Goal: Register for event/course: Register for event/course

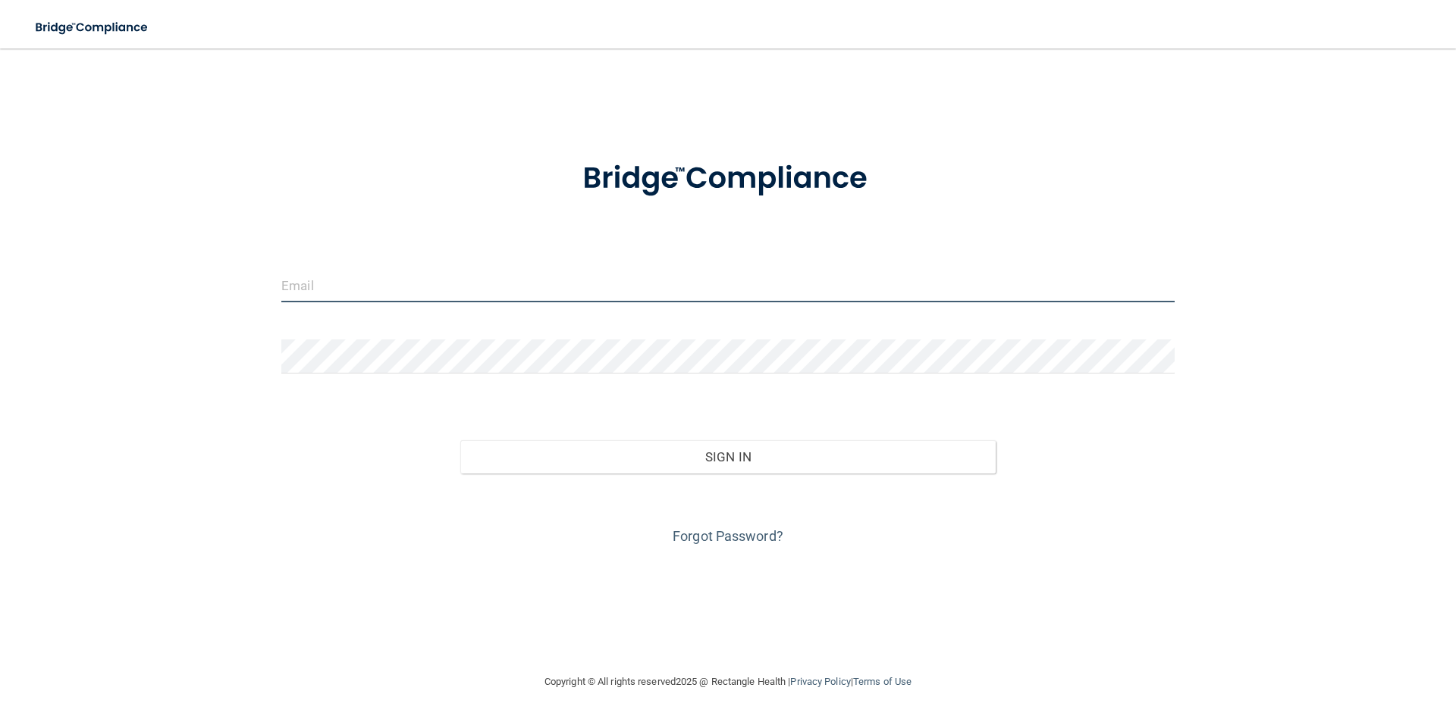
click at [312, 284] on input "email" at bounding box center [727, 285] width 893 height 34
type input "FABIOLAMUNOZ2415@YAHOO.COM"
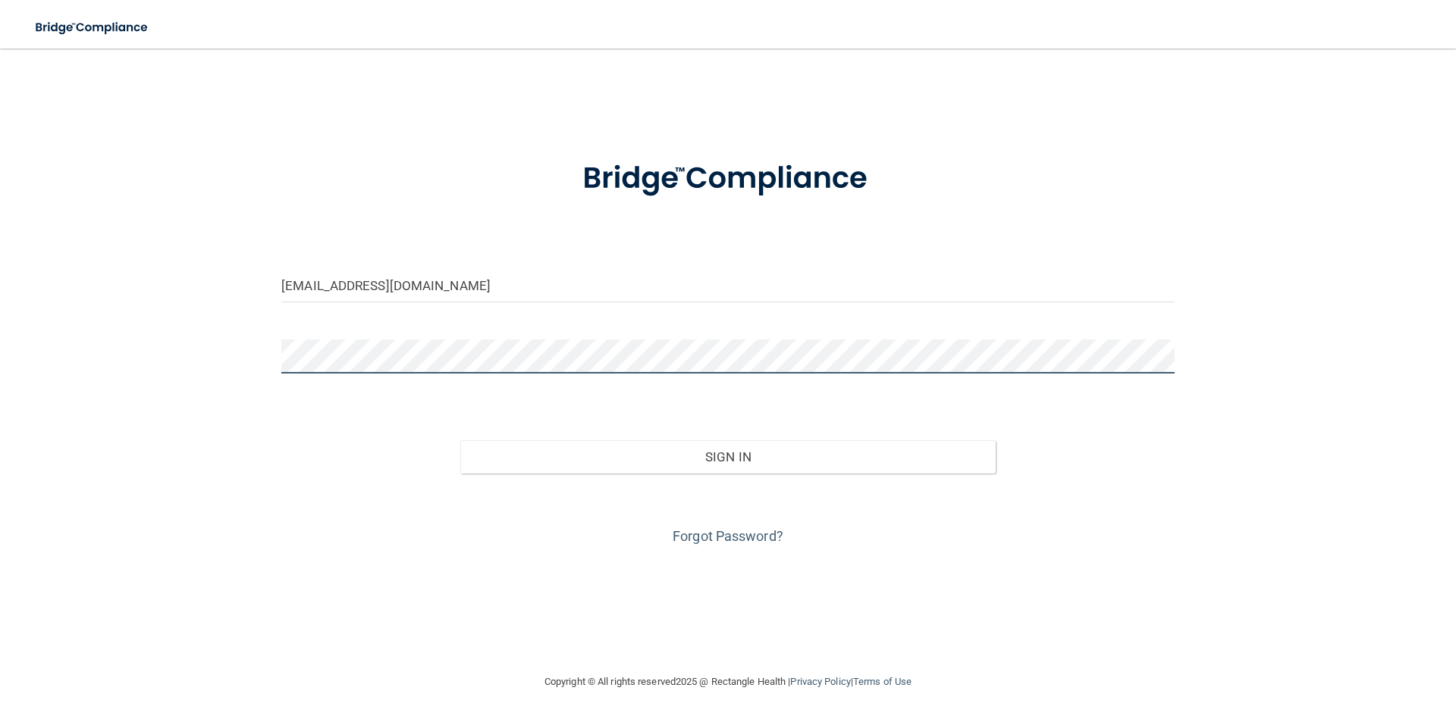
click at [460, 440] on button "Sign In" at bounding box center [728, 456] width 536 height 33
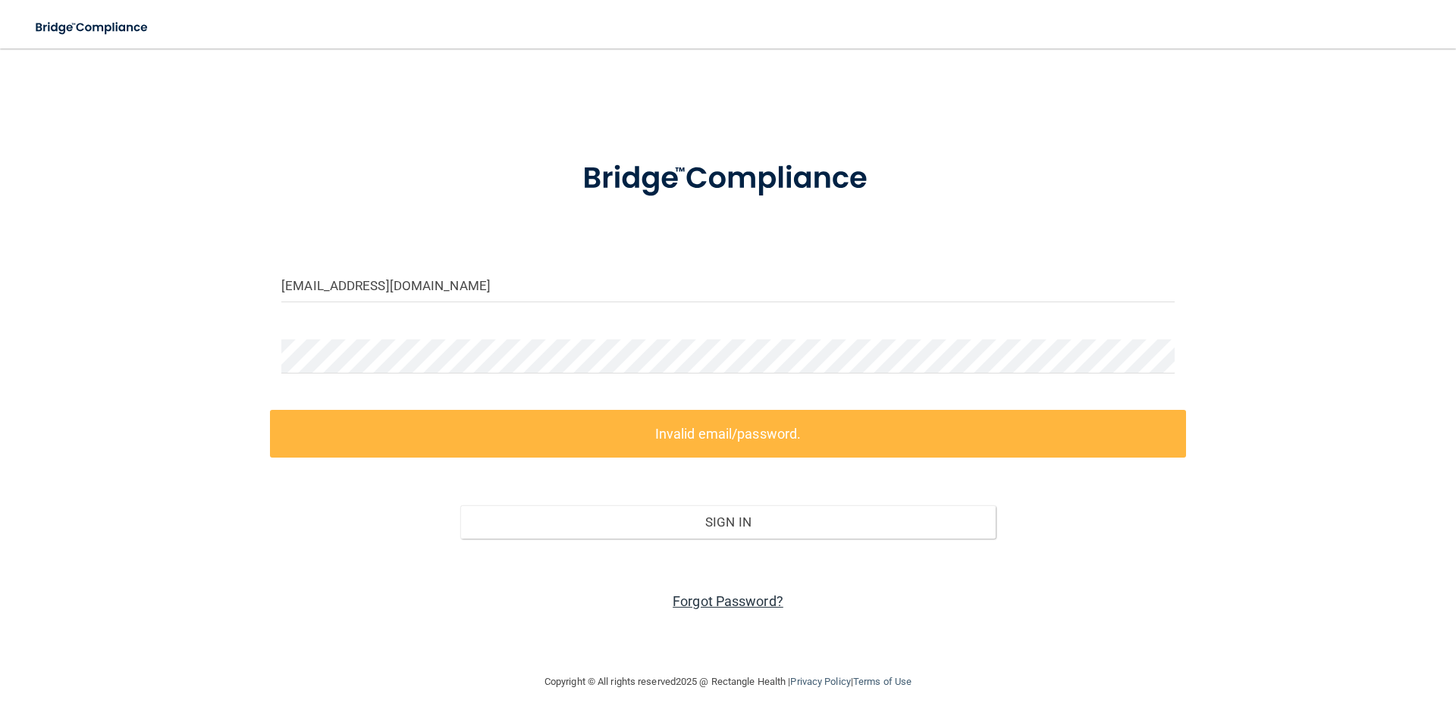
click at [697, 601] on link "Forgot Password?" at bounding box center [727, 602] width 111 height 16
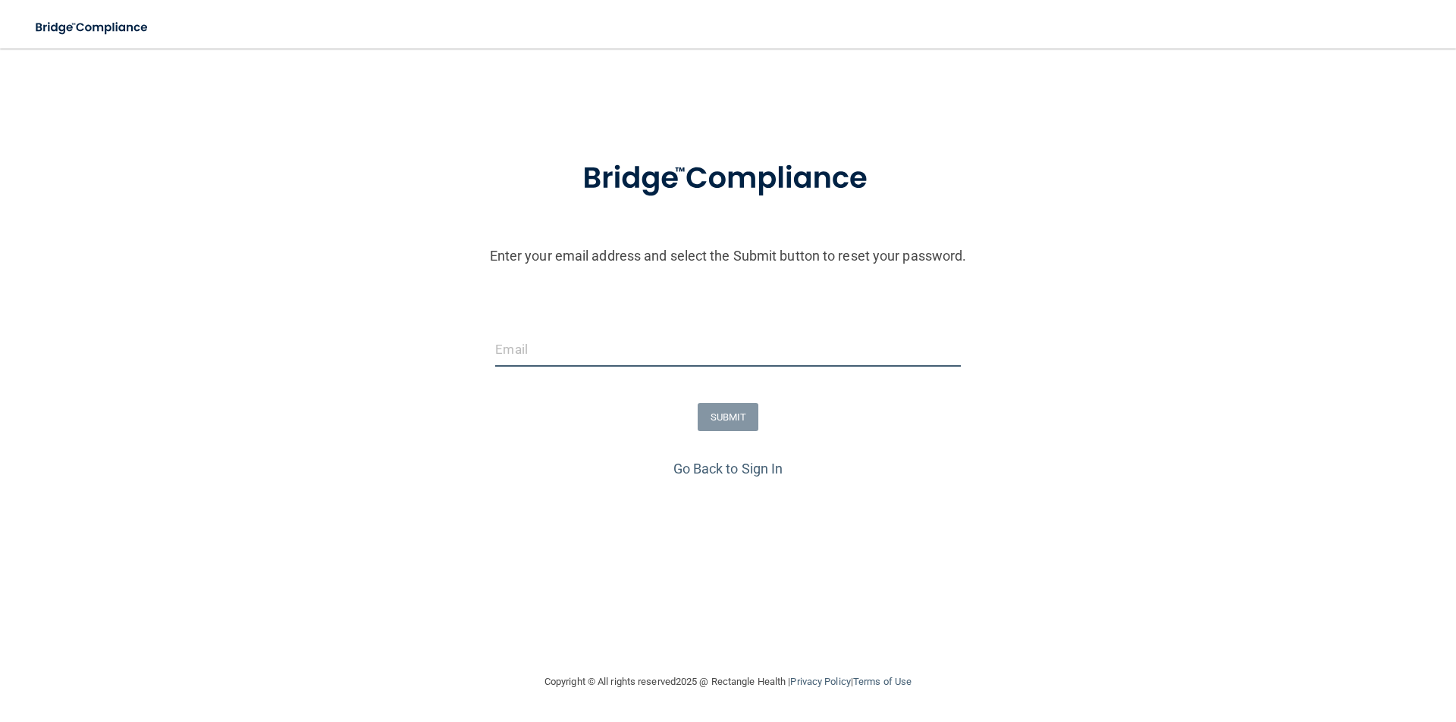
click at [597, 346] on input "email" at bounding box center [727, 350] width 465 height 34
type input "FABIOLAMUNOZ2415@YAHOO.COM"
click at [705, 421] on button "SUBMIT" at bounding box center [727, 417] width 61 height 28
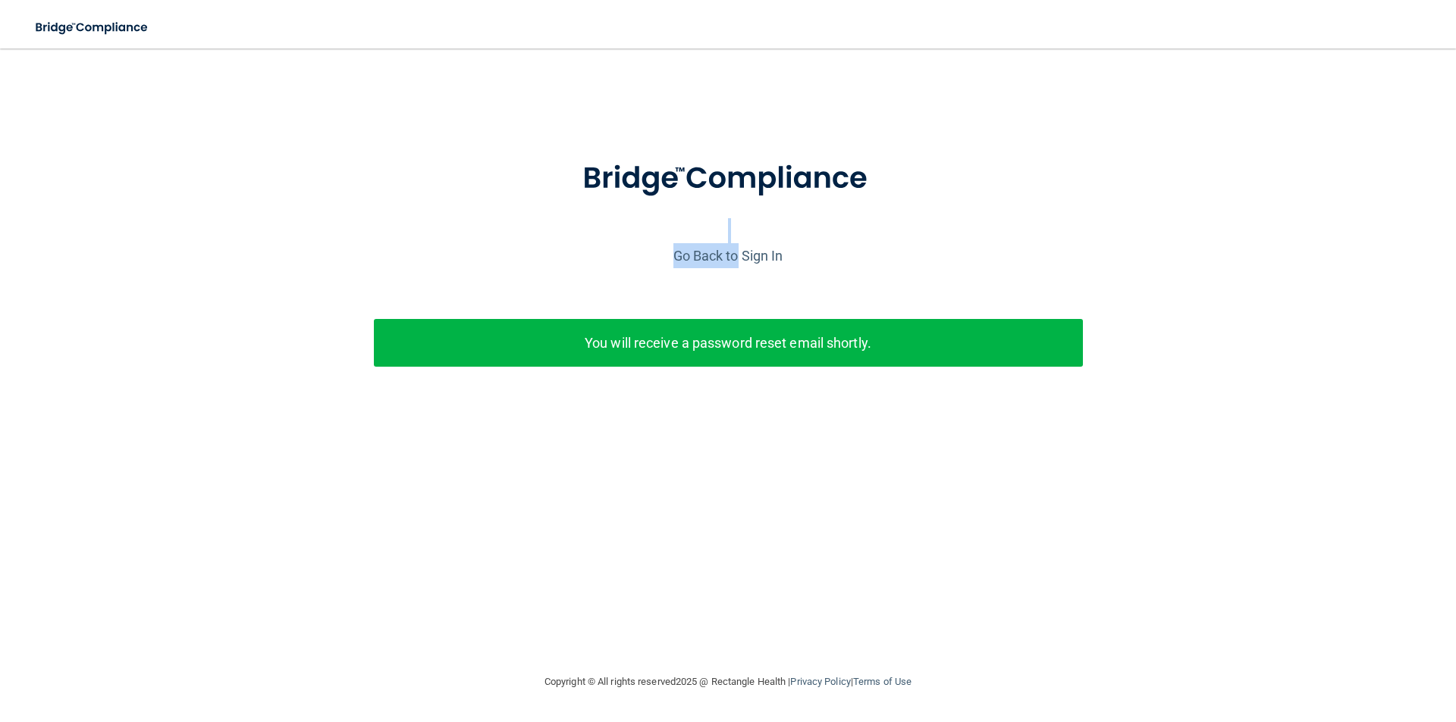
click at [735, 243] on div "Enter your email address and select the Submit button to reset your password. F…" at bounding box center [728, 287] width 1440 height 296
click at [734, 256] on link "Go Back to Sign In" at bounding box center [728, 256] width 110 height 16
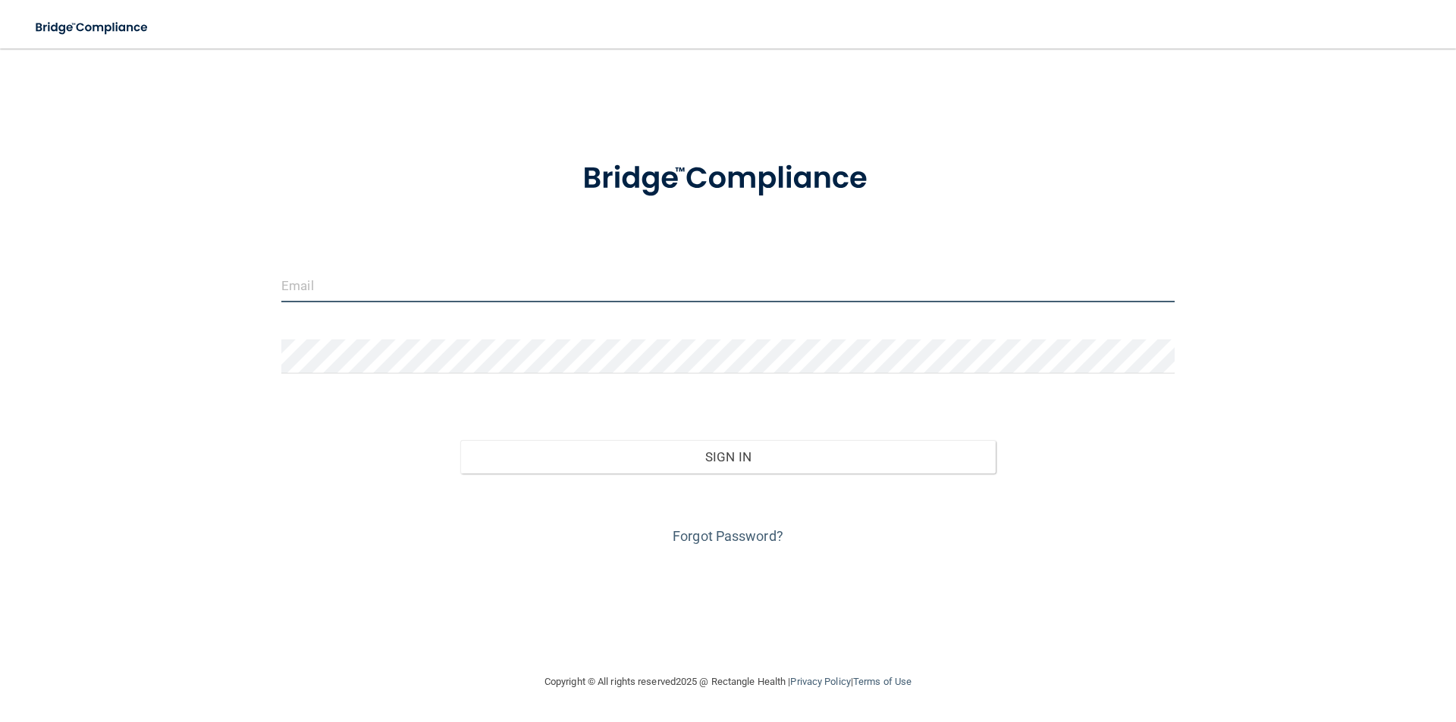
click at [495, 284] on input "email" at bounding box center [727, 285] width 893 height 34
type input "FABIOLAMUNOZ2415@YAHOO.COM"
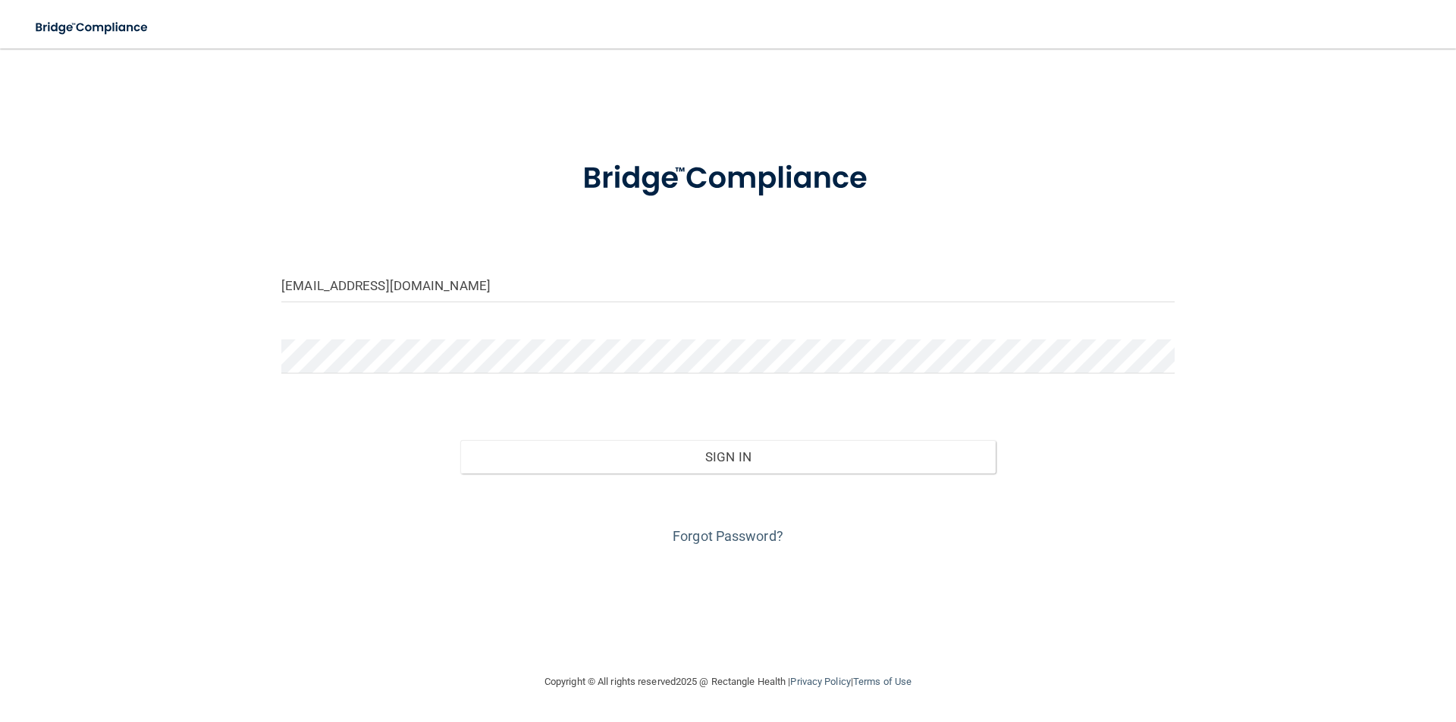
click at [353, 337] on form "FABIOLAMUNOZ2415@YAHOO.COM Invalid email/password. You don't have permission to…" at bounding box center [727, 343] width 893 height 409
click at [460, 440] on button "Sign In" at bounding box center [728, 456] width 536 height 33
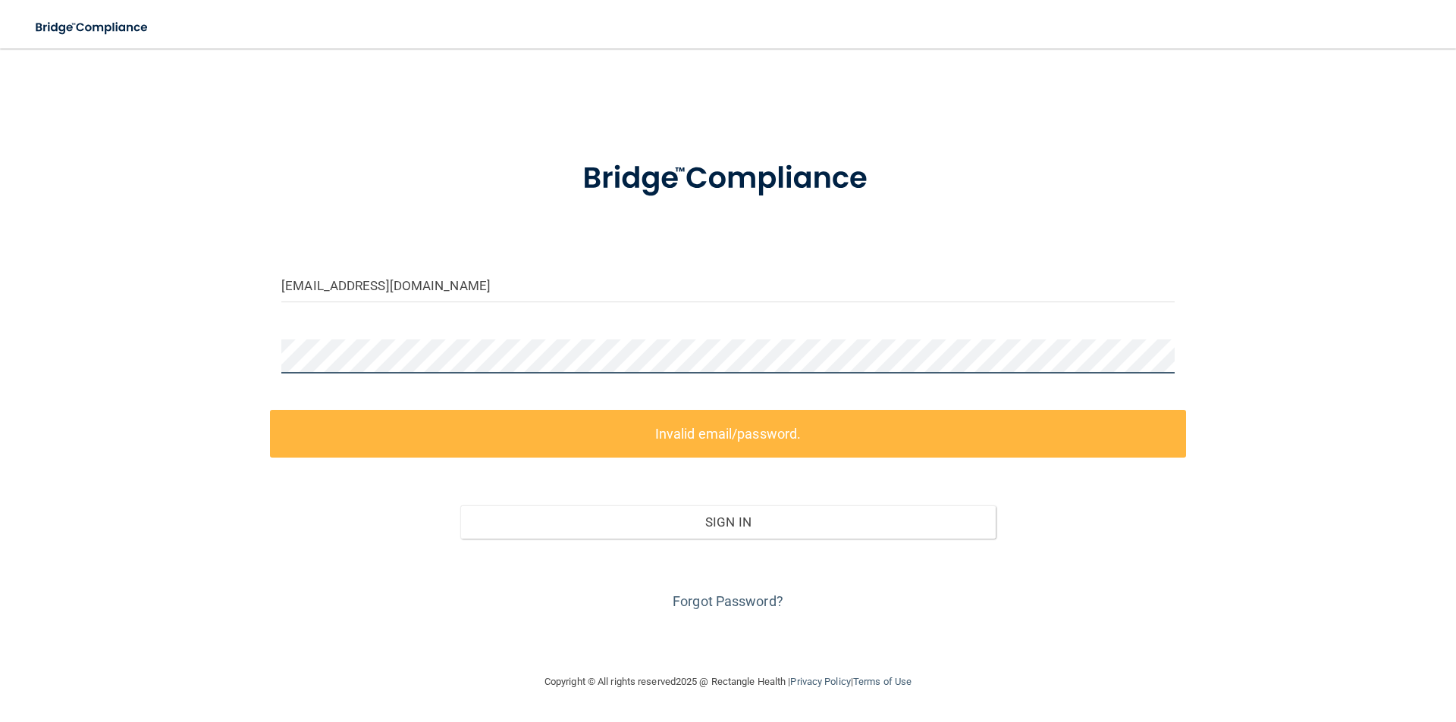
click at [2, 367] on main "FABIOLAMUNOZ2415@YAHOO.COM Invalid email/password. You don't have permission to…" at bounding box center [728, 386] width 1456 height 674
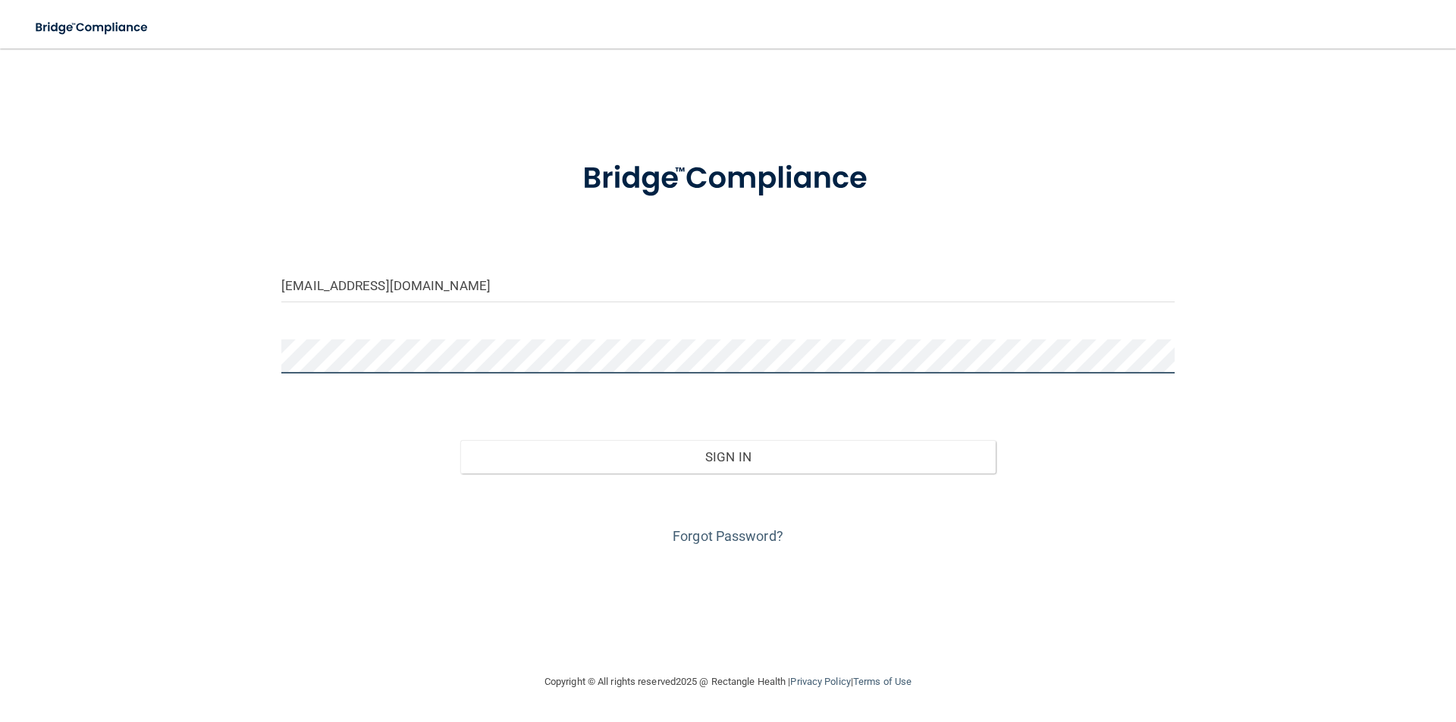
click at [460, 440] on button "Sign In" at bounding box center [728, 456] width 536 height 33
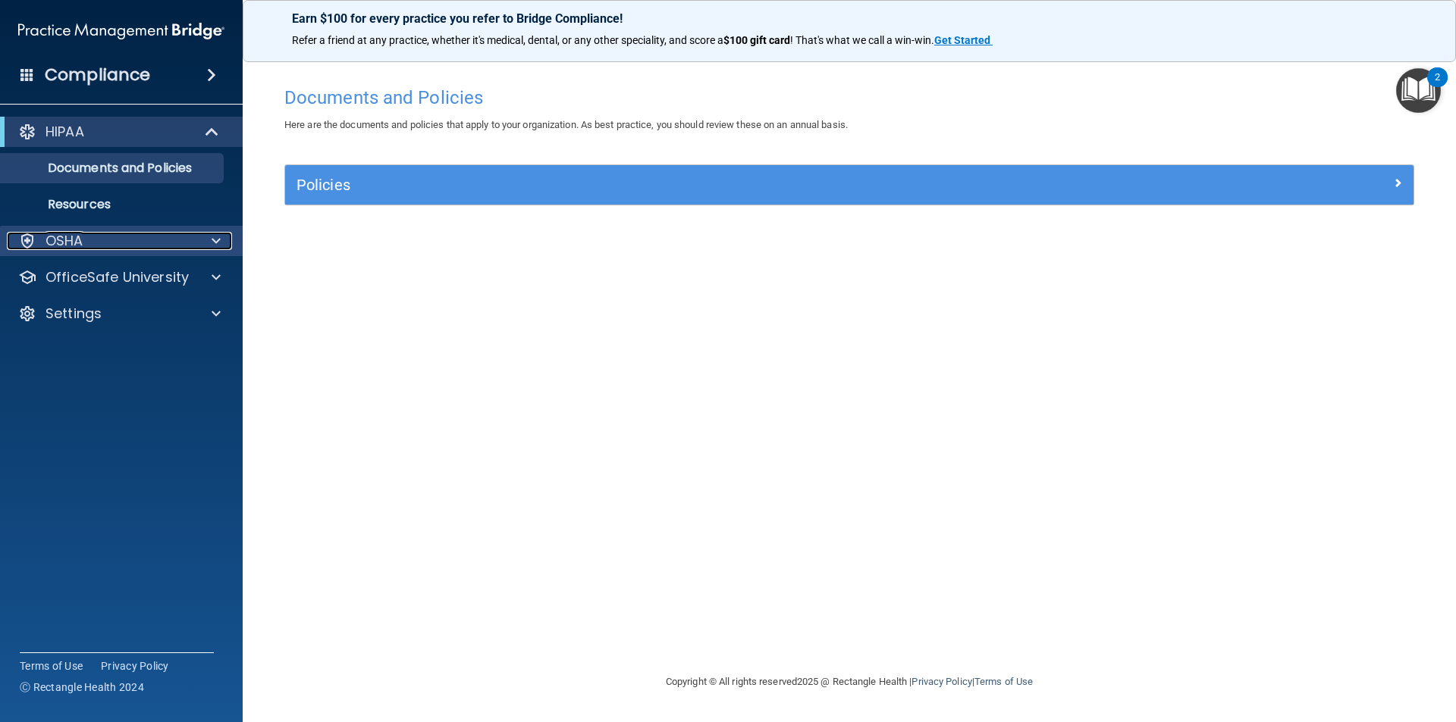
click at [189, 240] on div "OSHA" at bounding box center [101, 241] width 188 height 18
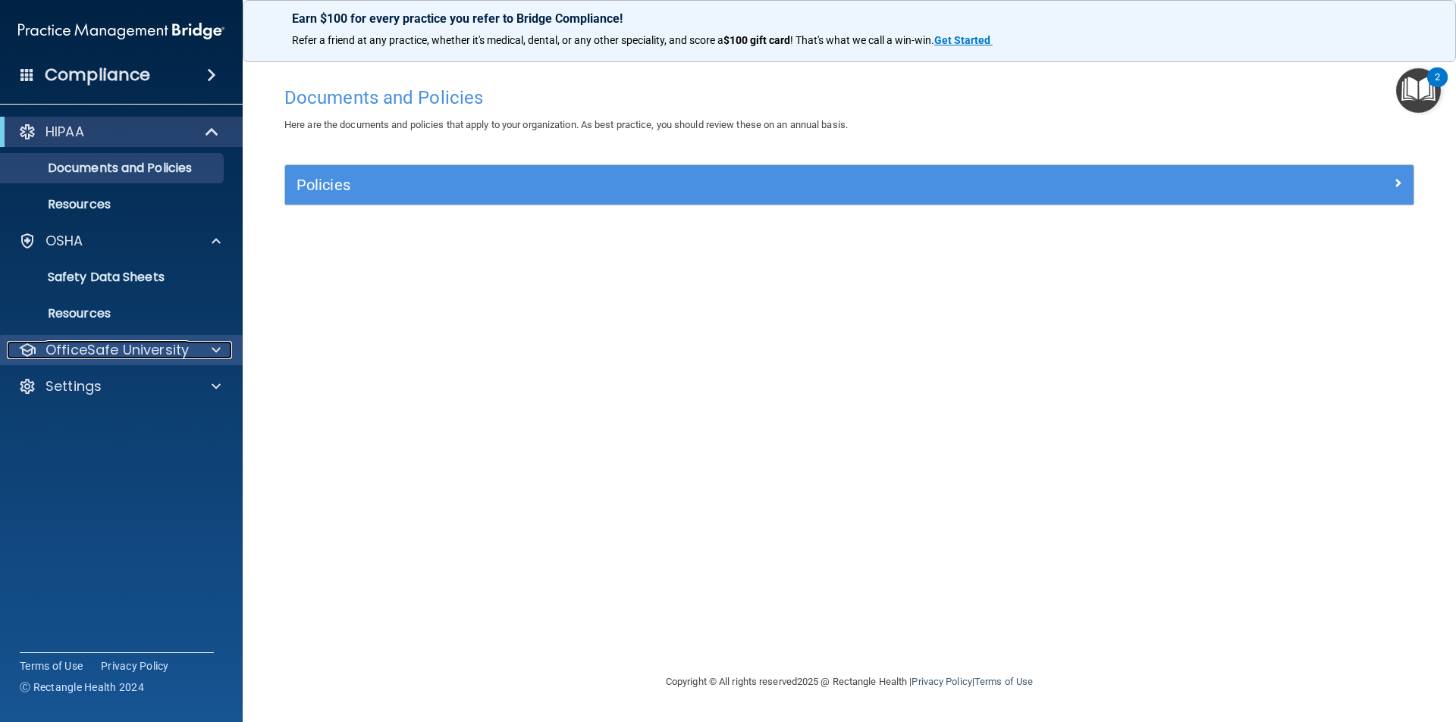
click at [203, 356] on div at bounding box center [214, 350] width 38 height 18
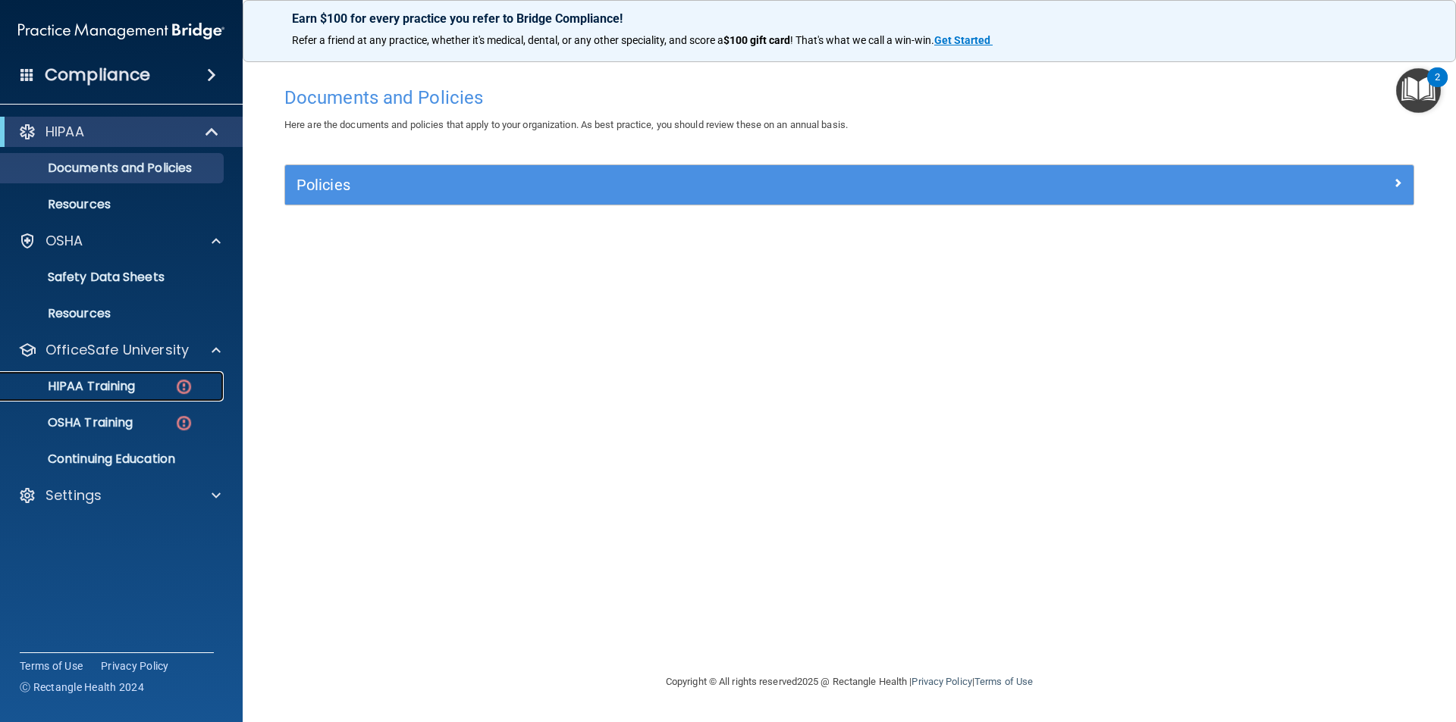
click at [169, 390] on div "HIPAA Training" at bounding box center [113, 386] width 207 height 15
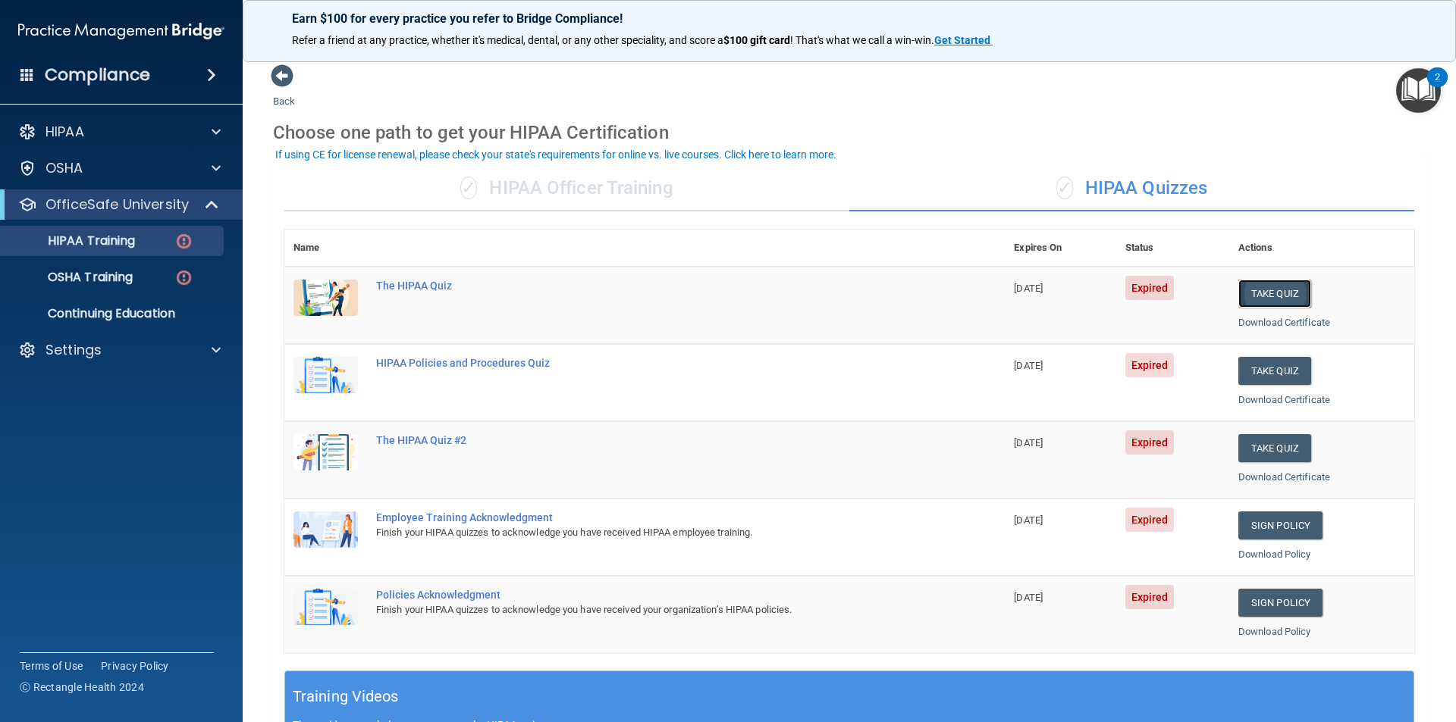
click at [1273, 292] on button "Take Quiz" at bounding box center [1274, 294] width 73 height 28
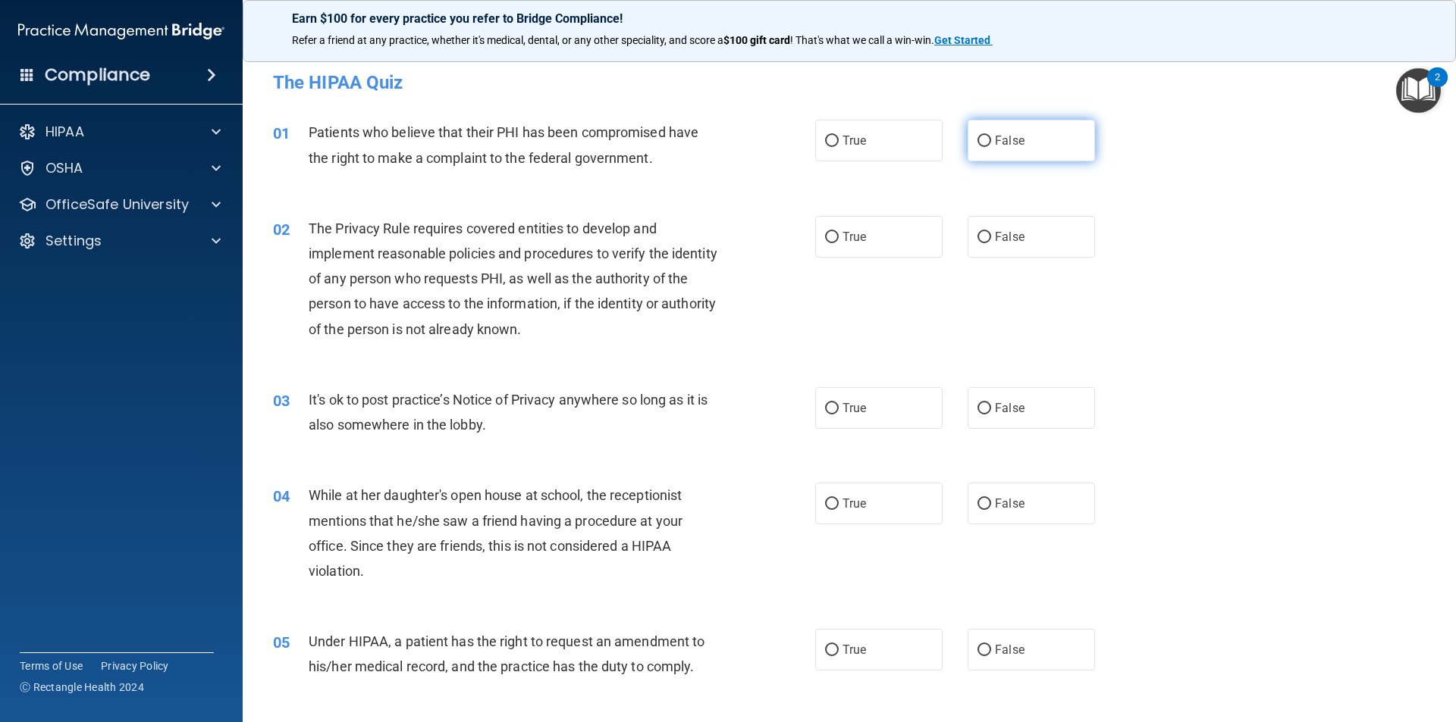
click at [1032, 155] on label "False" at bounding box center [1030, 141] width 127 height 42
click at [991, 147] on input "False" at bounding box center [984, 141] width 14 height 11
radio input "true"
click at [901, 227] on label "True" at bounding box center [878, 237] width 127 height 42
click at [838, 232] on input "True" at bounding box center [832, 237] width 14 height 11
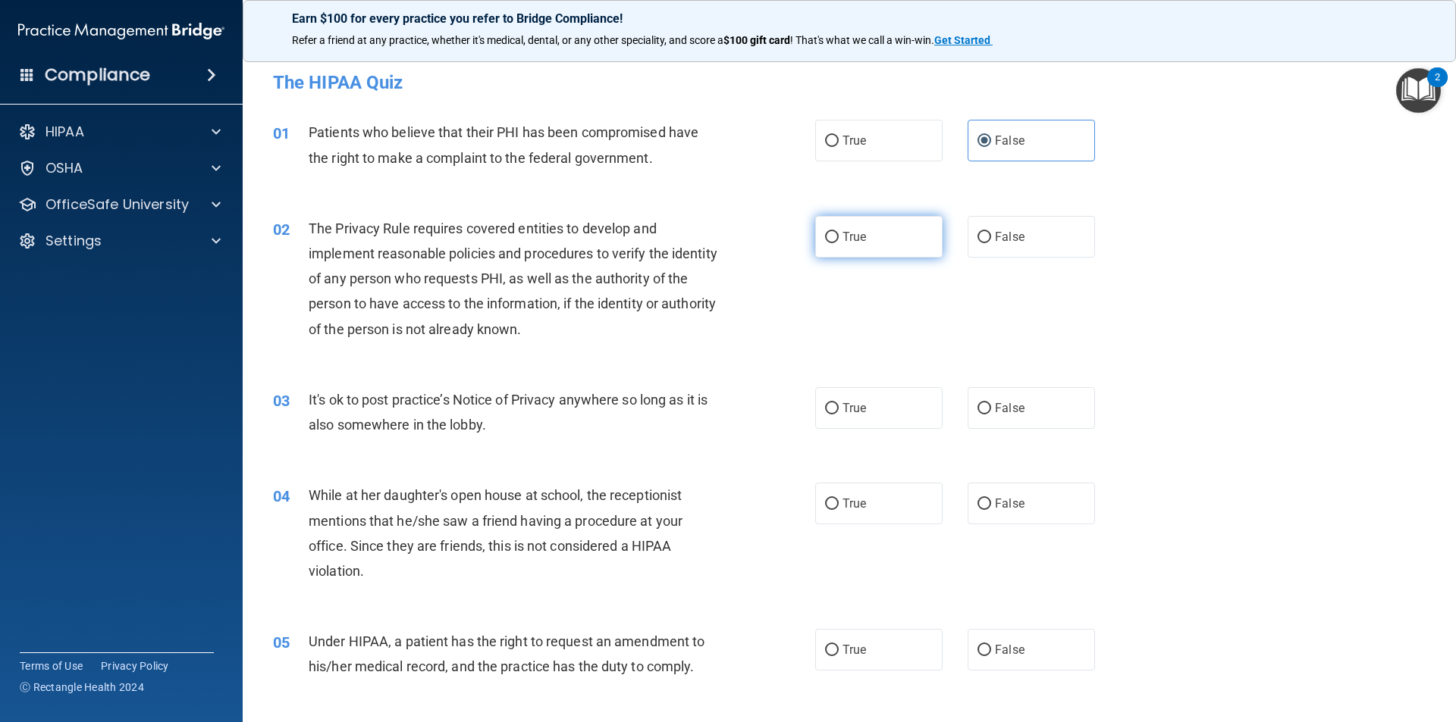
radio input "true"
click at [995, 400] on label "False" at bounding box center [1030, 408] width 127 height 42
click at [991, 403] on input "False" at bounding box center [984, 408] width 14 height 11
radio input "true"
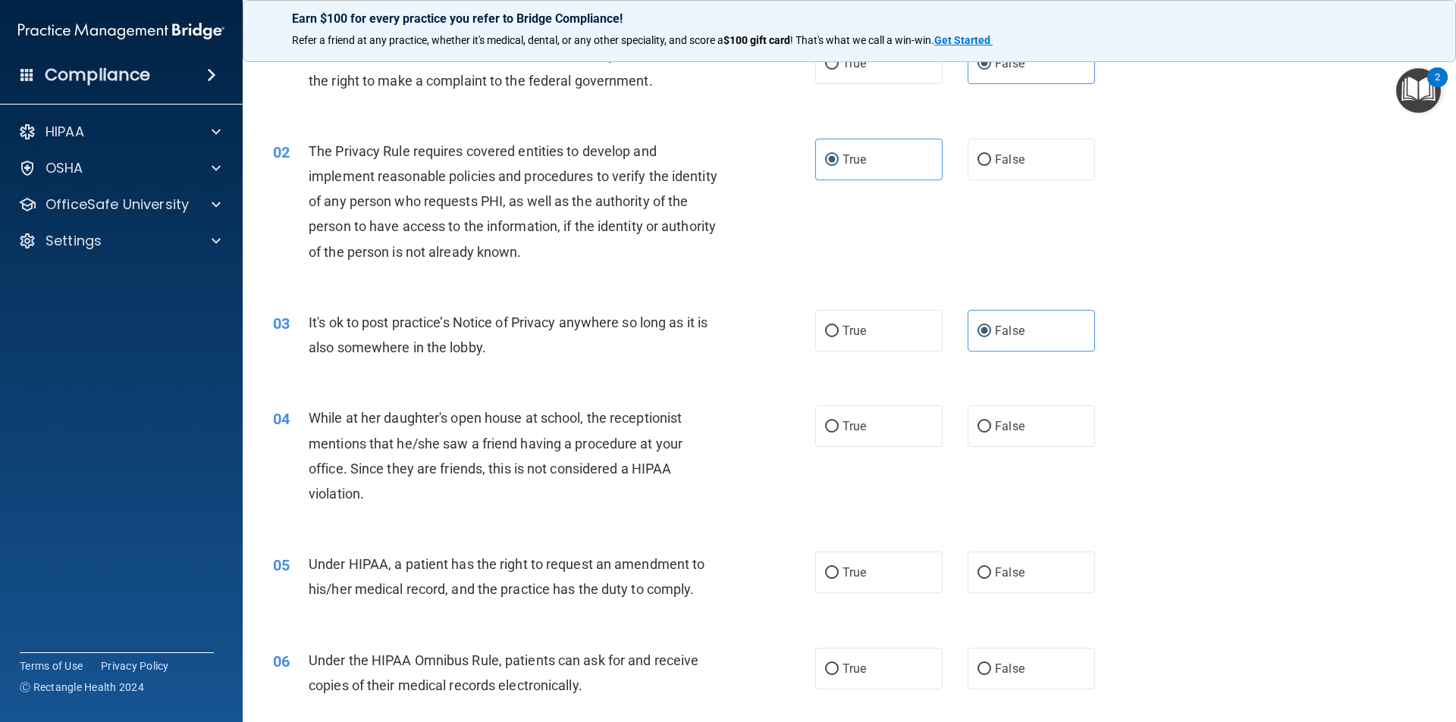
scroll to position [152, 0]
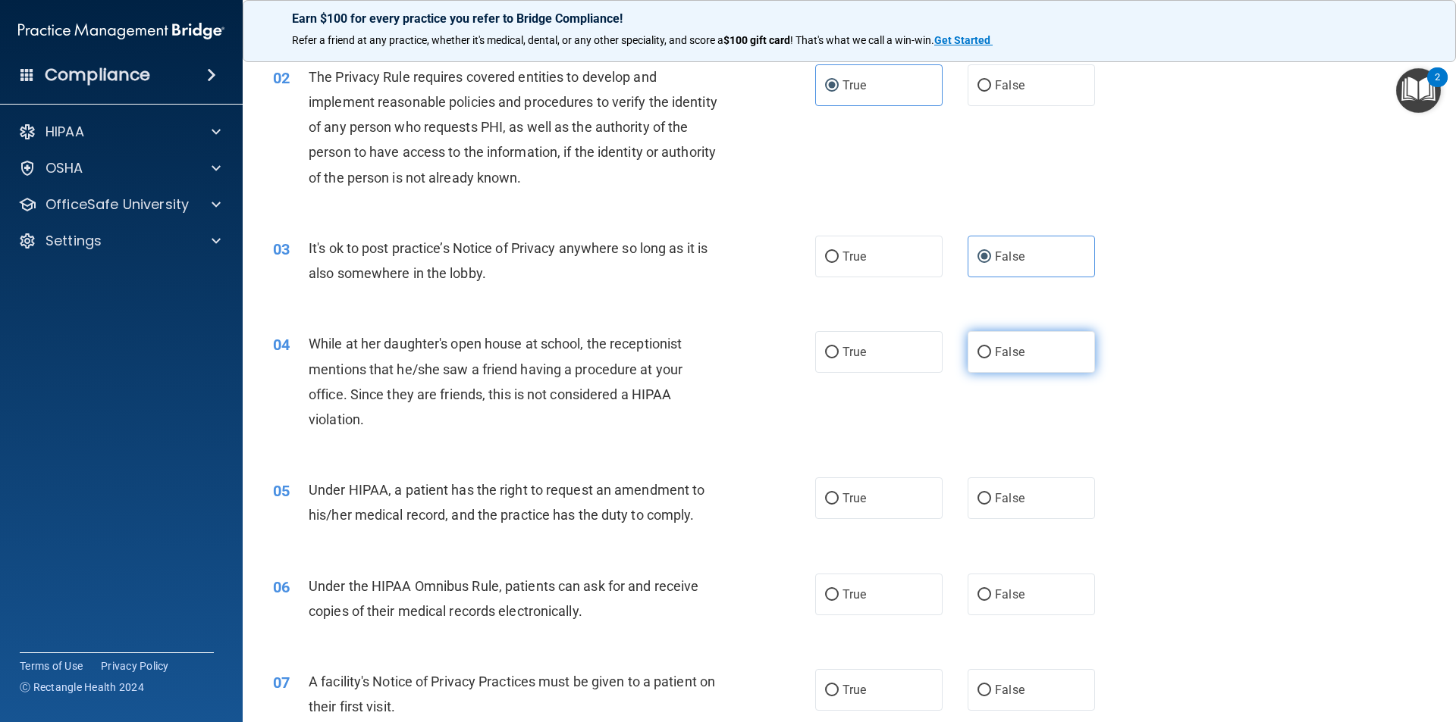
click at [1053, 359] on label "False" at bounding box center [1030, 352] width 127 height 42
click at [991, 359] on input "False" at bounding box center [984, 352] width 14 height 11
radio input "true"
click at [1030, 490] on label "False" at bounding box center [1030, 499] width 127 height 42
click at [991, 494] on input "False" at bounding box center [984, 499] width 14 height 11
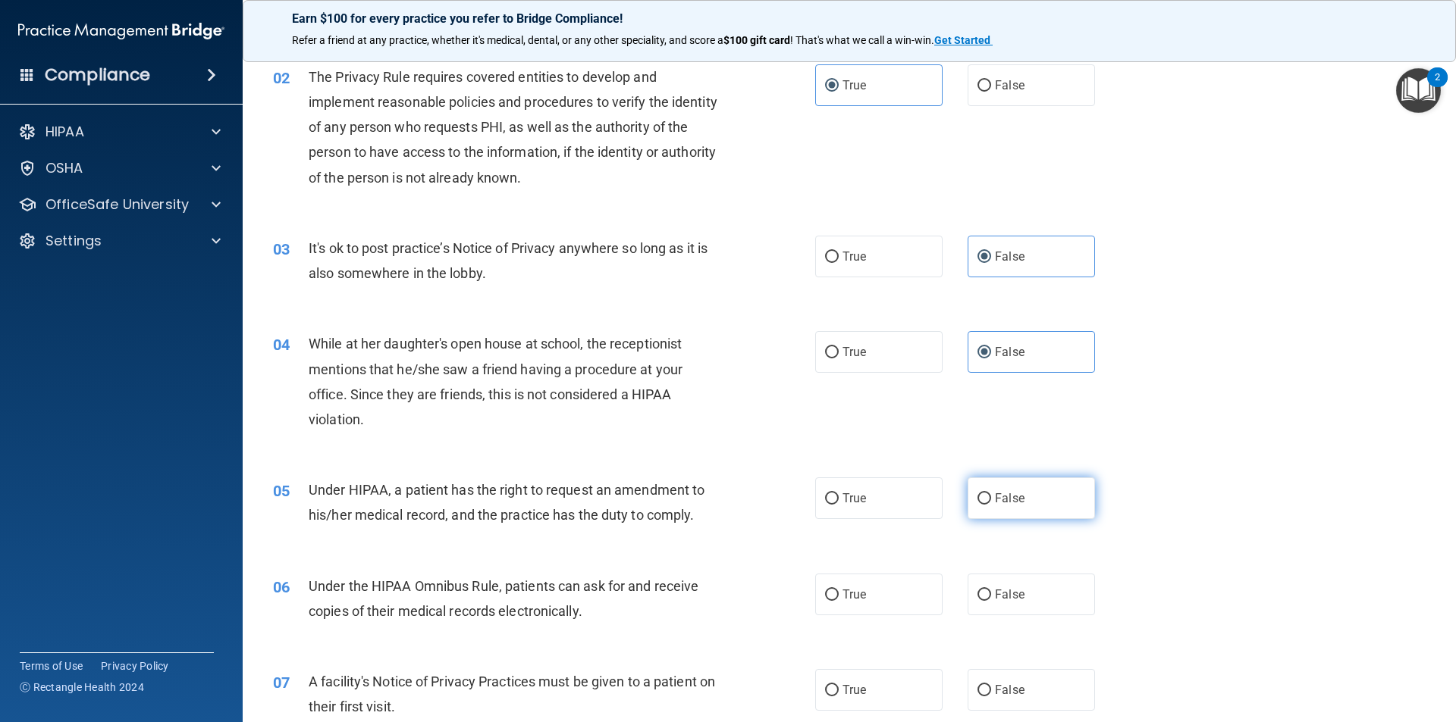
radio input "true"
click at [882, 600] on label "True" at bounding box center [878, 595] width 127 height 42
click at [838, 600] on input "True" at bounding box center [832, 595] width 14 height 11
radio input "true"
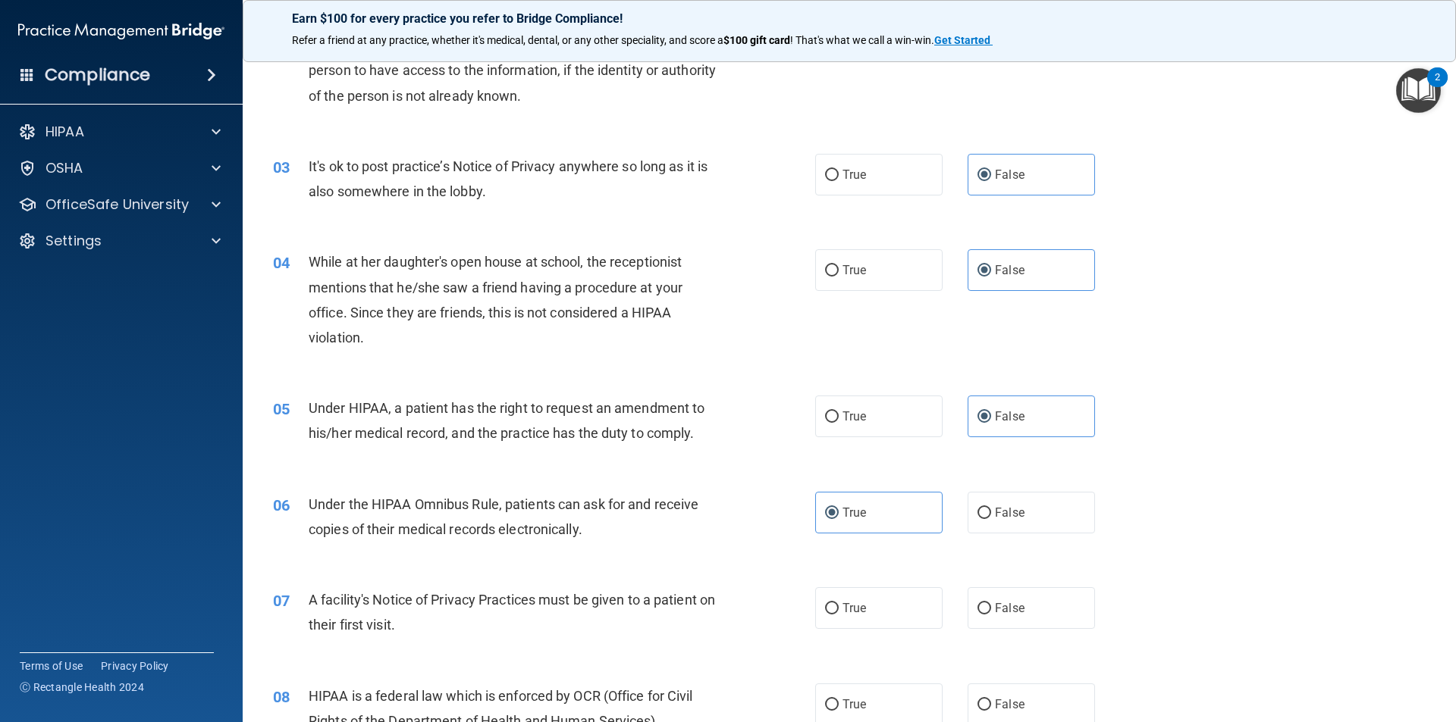
scroll to position [379, 0]
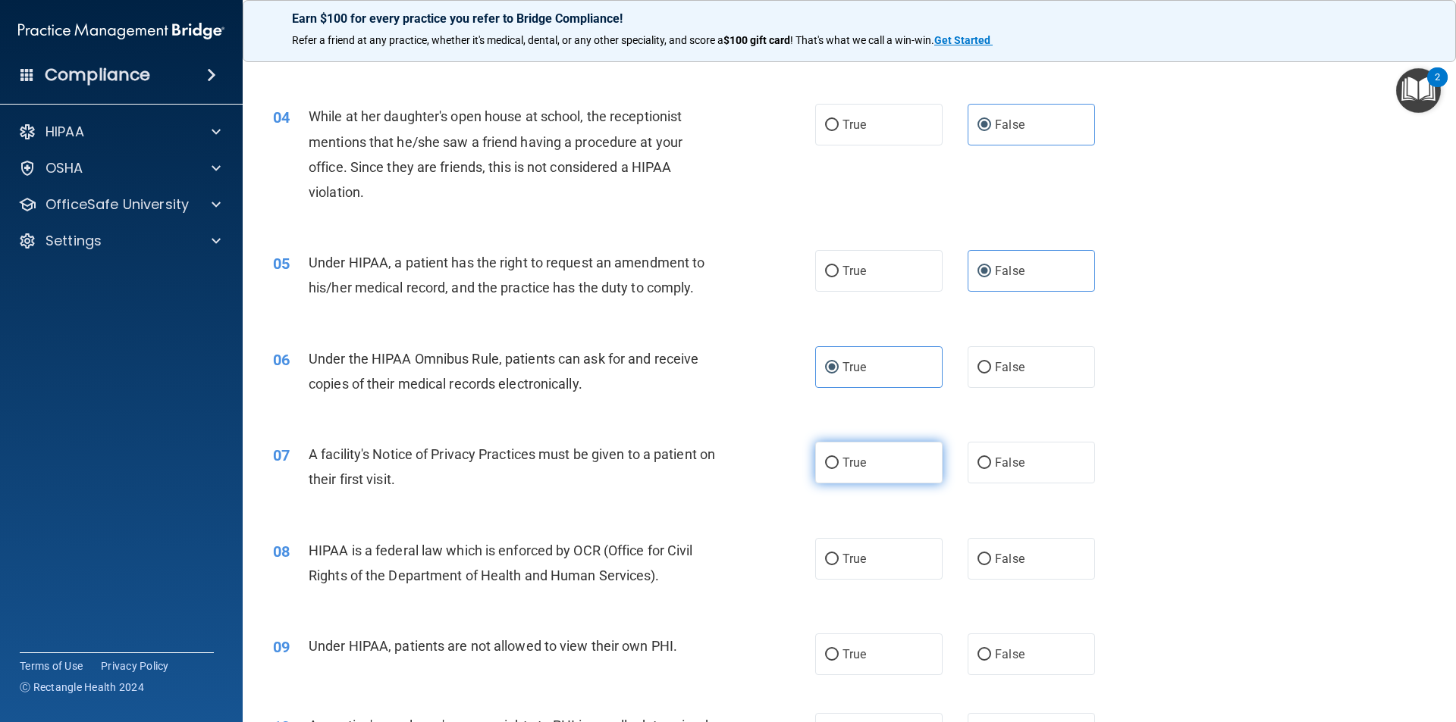
click at [859, 461] on span "True" at bounding box center [854, 463] width 24 height 14
click at [838, 461] on input "True" at bounding box center [832, 463] width 14 height 11
radio input "true"
click at [826, 576] on label "True" at bounding box center [878, 559] width 127 height 42
click at [826, 566] on input "True" at bounding box center [832, 559] width 14 height 11
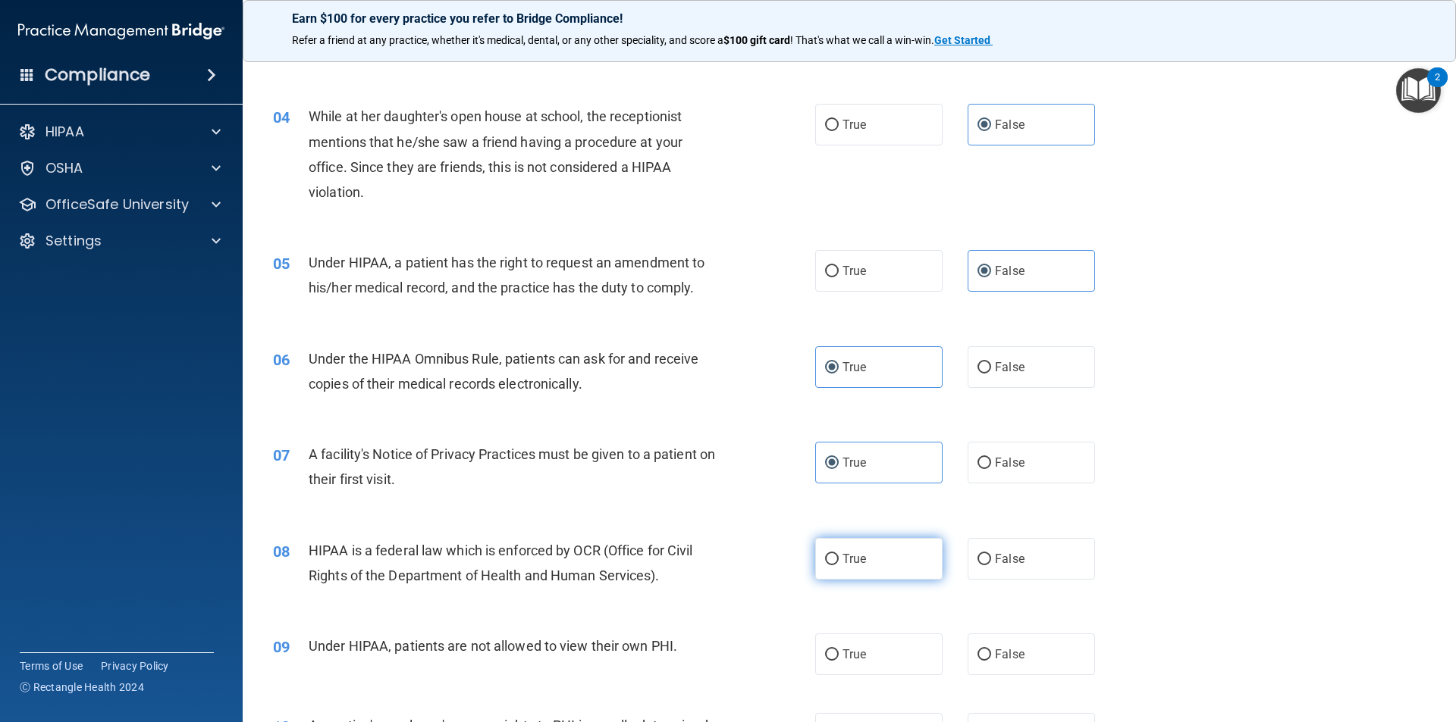
radio input "true"
click at [997, 652] on span "False" at bounding box center [1010, 654] width 30 height 14
click at [991, 652] on input "False" at bounding box center [984, 655] width 14 height 11
radio input "true"
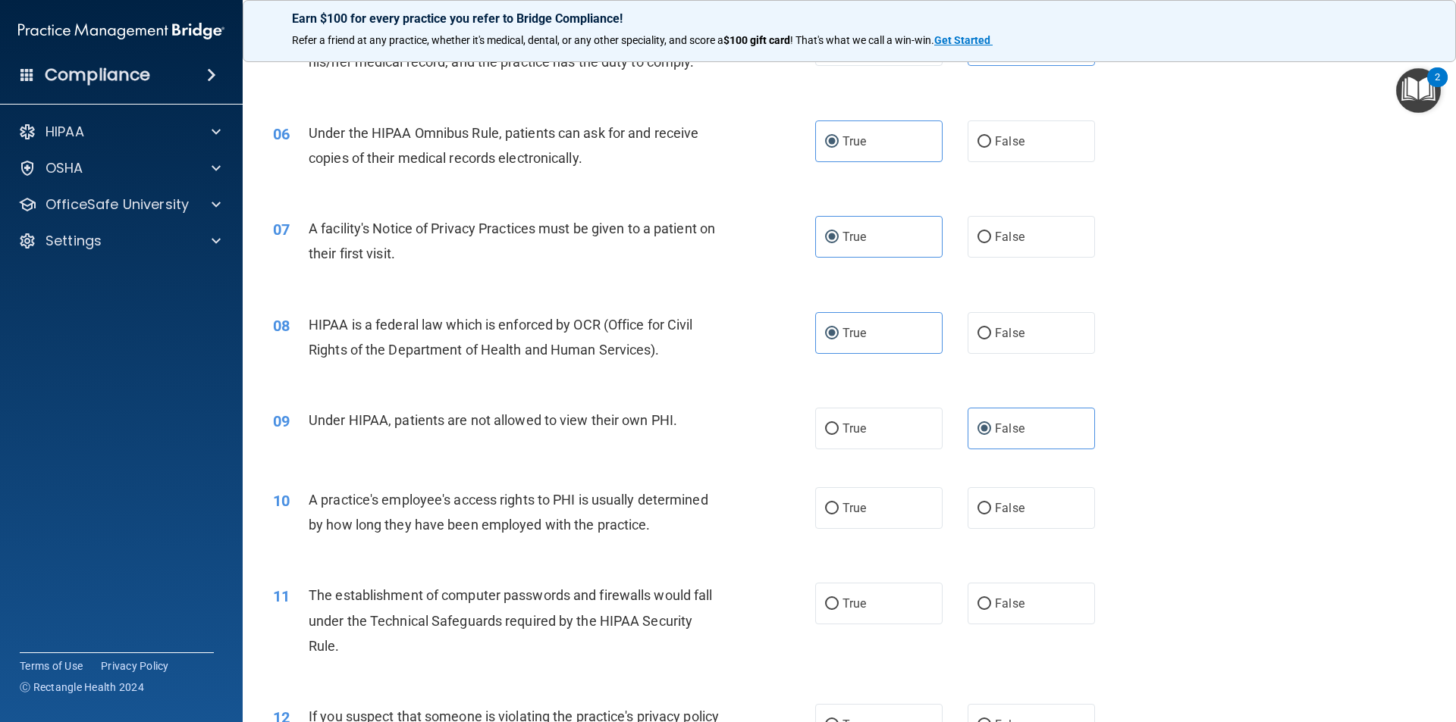
scroll to position [606, 0]
click at [1007, 509] on span "False" at bounding box center [1010, 507] width 30 height 14
click at [991, 509] on input "False" at bounding box center [984, 507] width 14 height 11
radio input "true"
click at [851, 594] on label "True" at bounding box center [878, 602] width 127 height 42
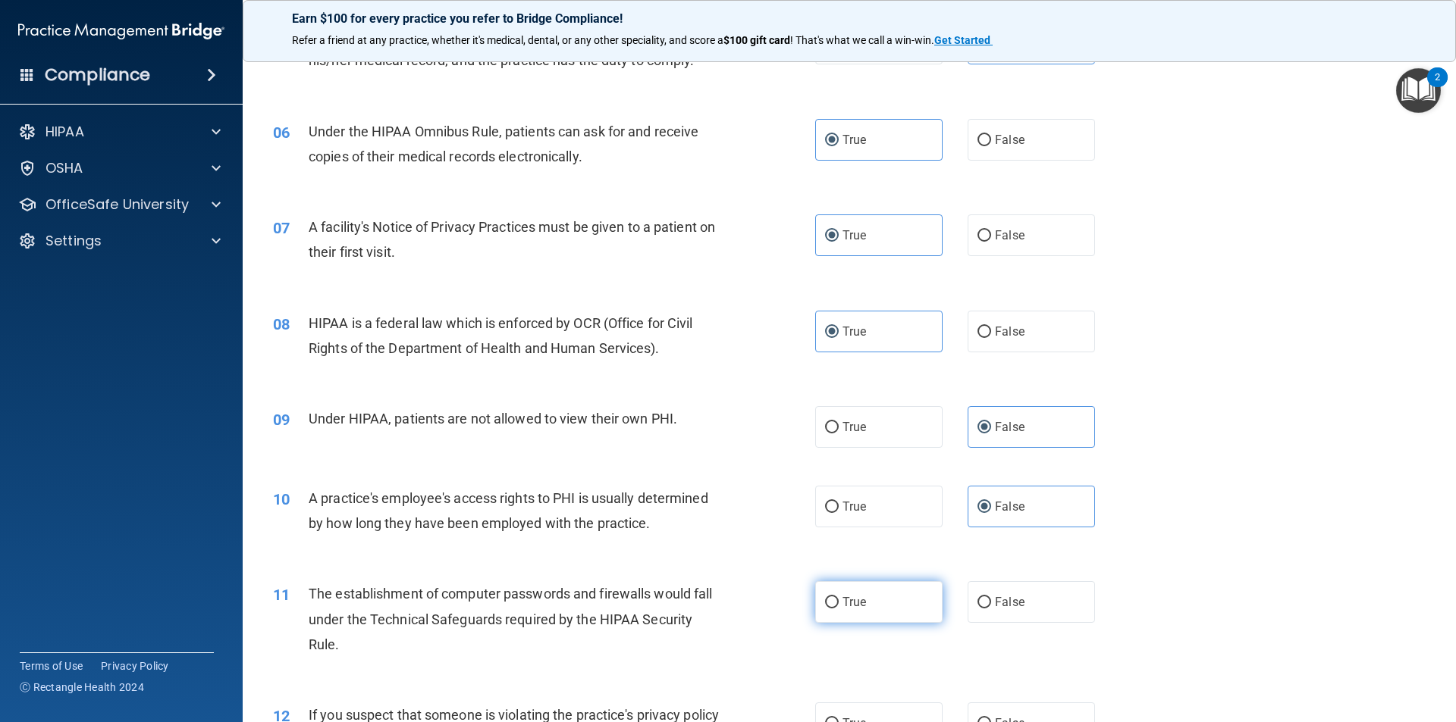
click at [838, 597] on input "True" at bounding box center [832, 602] width 14 height 11
radio input "true"
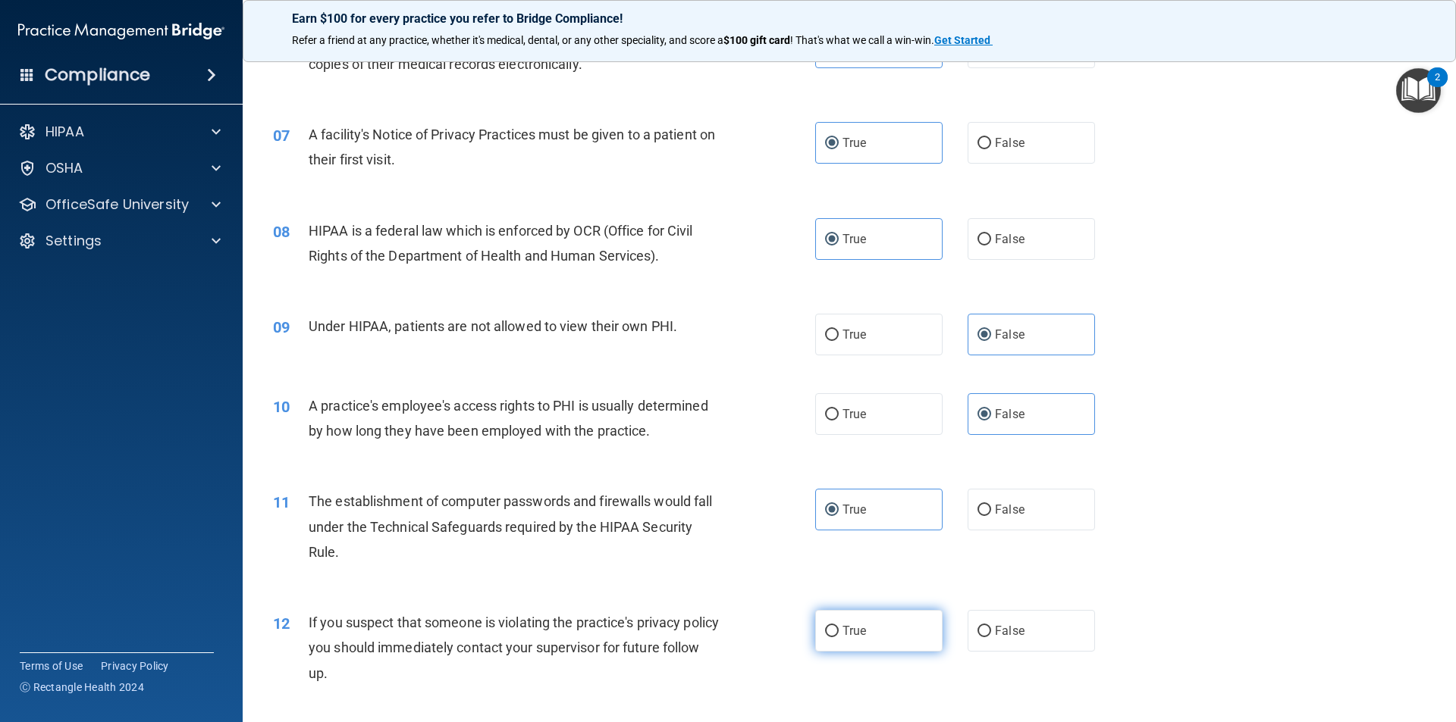
scroll to position [758, 0]
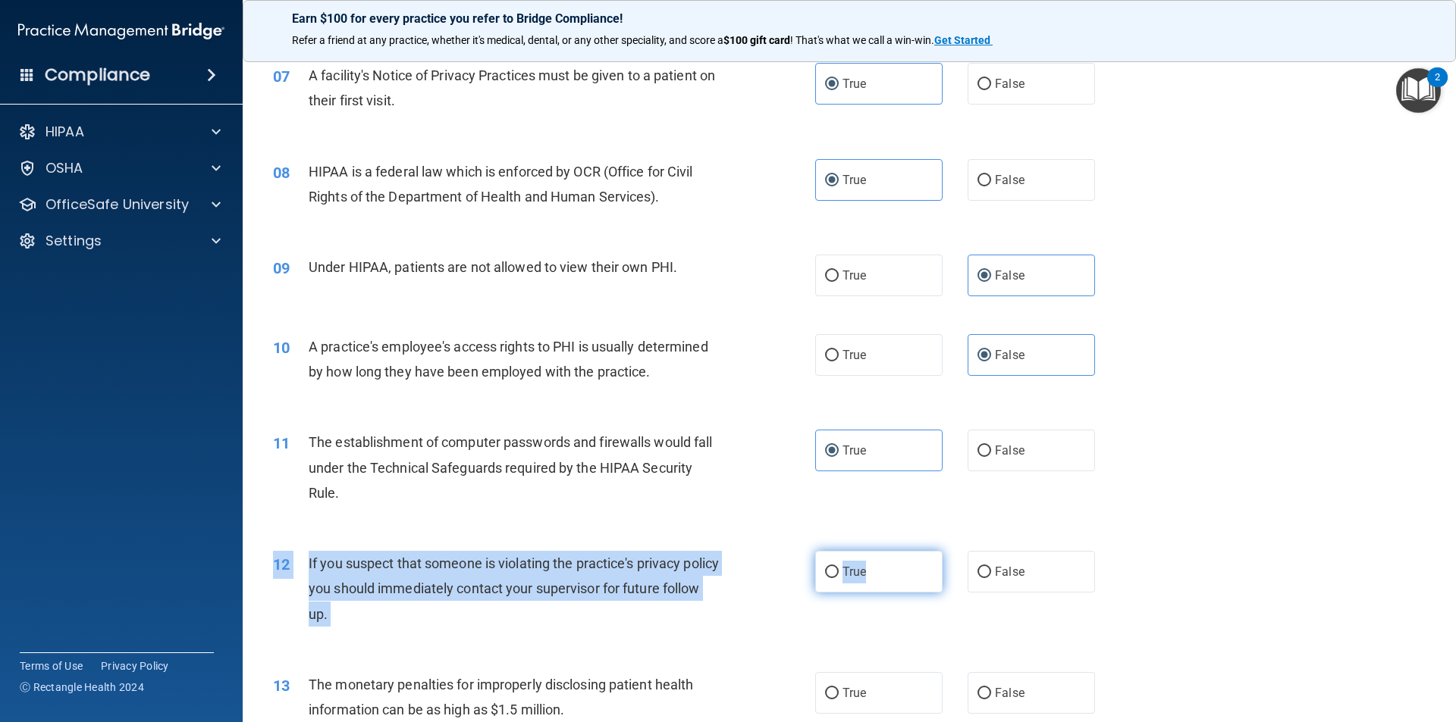
click at [863, 553] on div "12 If you suspect that someone is violating the practice's privacy policy you s…" at bounding box center [849, 592] width 1175 height 121
click at [857, 556] on label "True" at bounding box center [878, 572] width 127 height 42
click at [838, 567] on input "True" at bounding box center [832, 572] width 14 height 11
radio input "true"
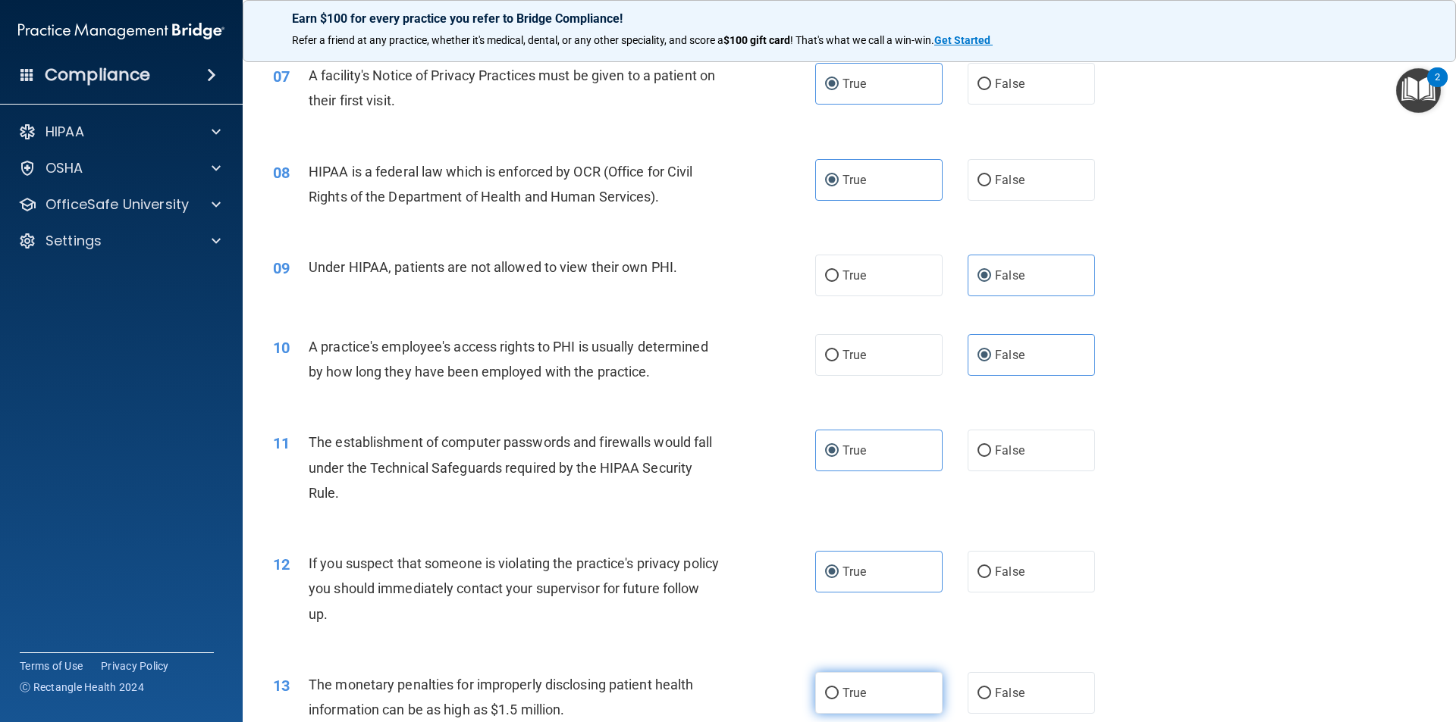
click at [860, 693] on span "True" at bounding box center [854, 693] width 24 height 14
click at [838, 693] on input "True" at bounding box center [832, 693] width 14 height 11
radio input "true"
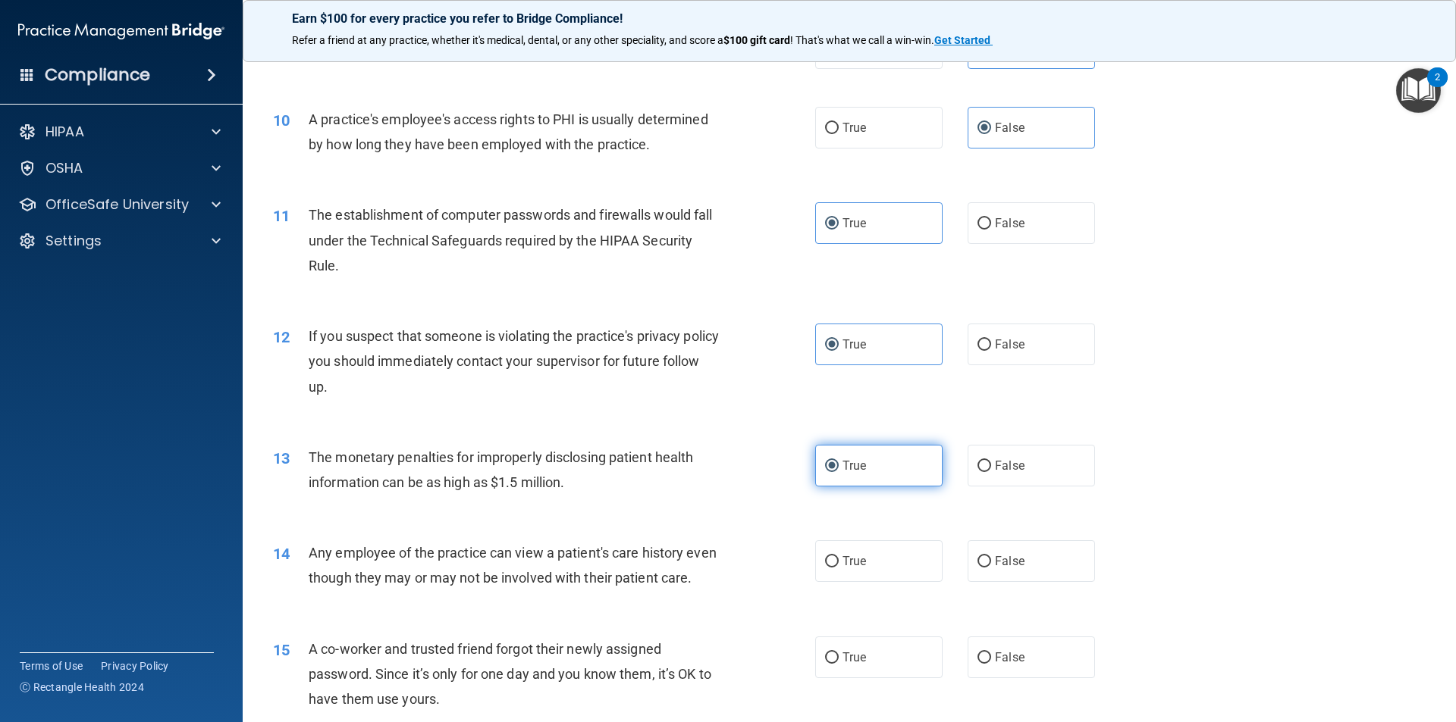
scroll to position [1061, 0]
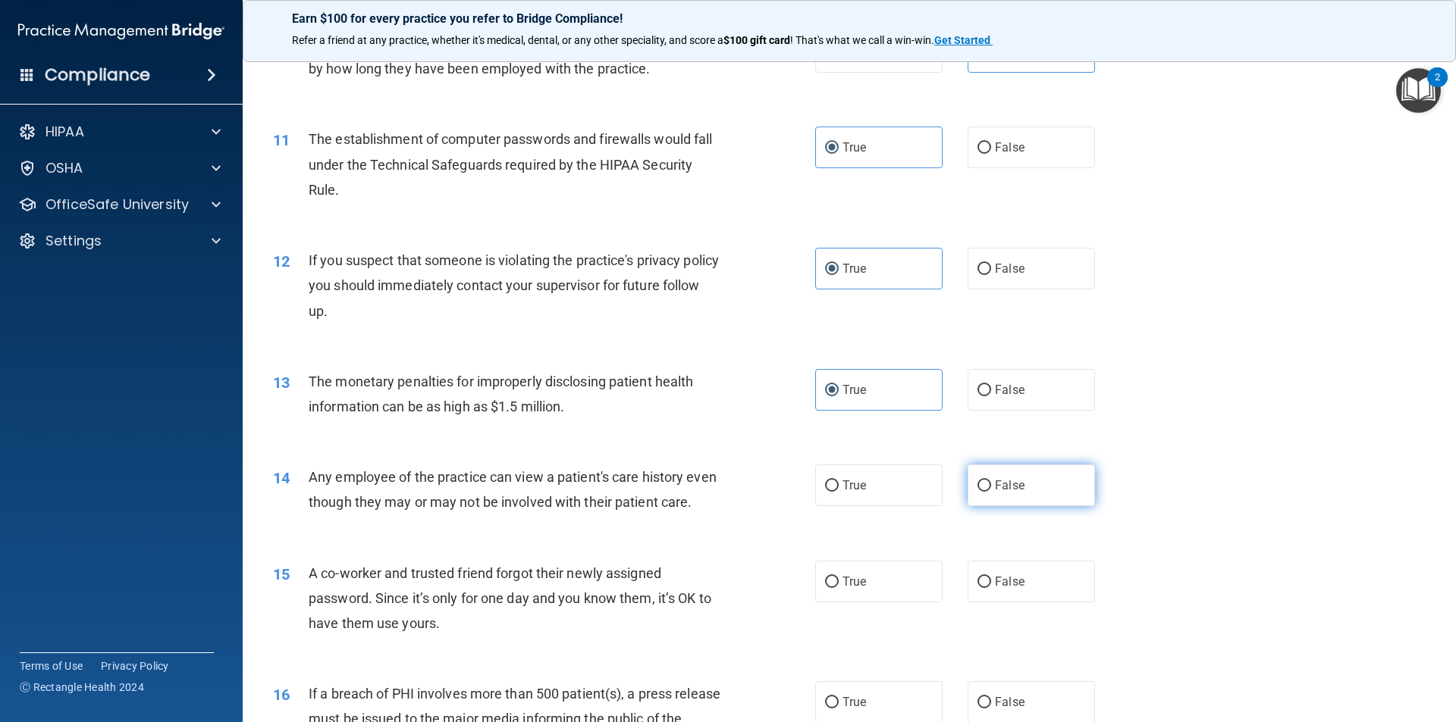
click at [1013, 495] on label "False" at bounding box center [1030, 486] width 127 height 42
click at [991, 492] on input "False" at bounding box center [984, 486] width 14 height 11
radio input "true"
click at [1015, 589] on span "False" at bounding box center [1010, 582] width 30 height 14
click at [991, 588] on input "False" at bounding box center [984, 582] width 14 height 11
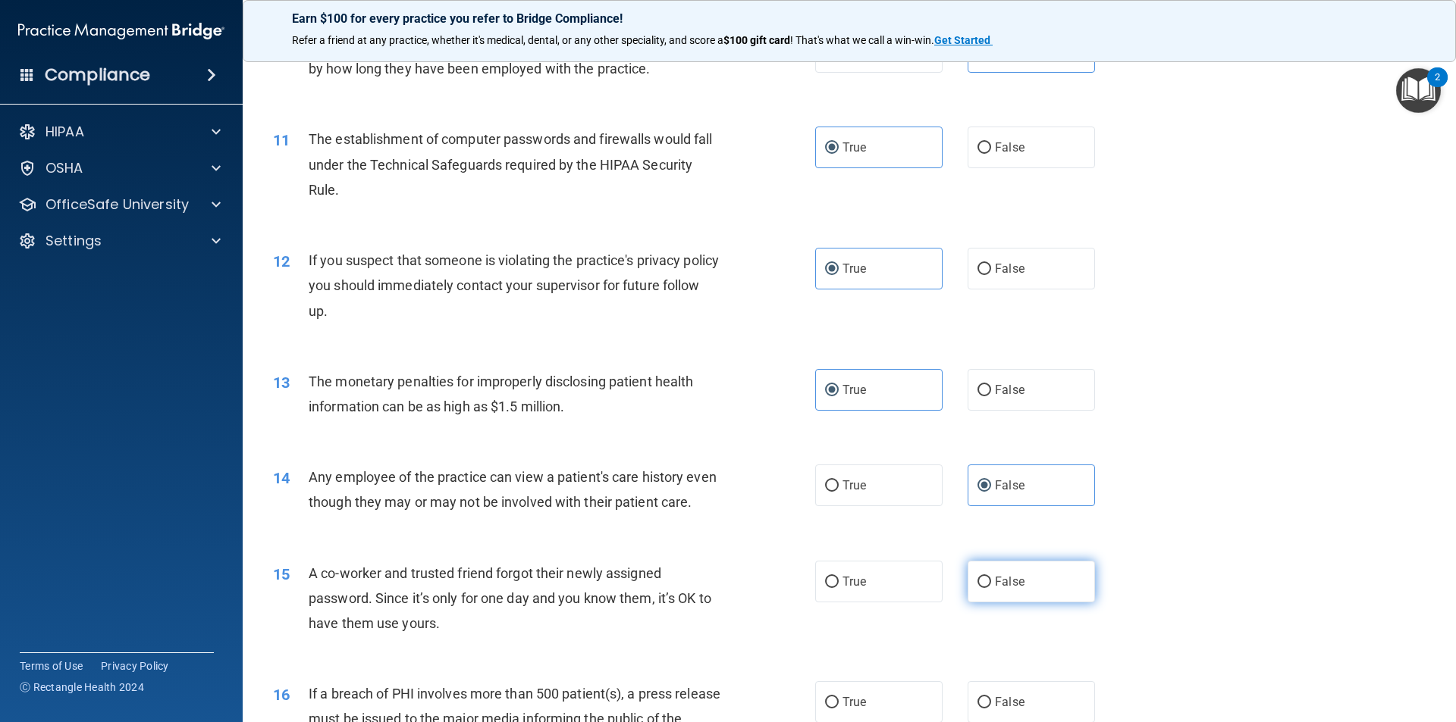
radio input "true"
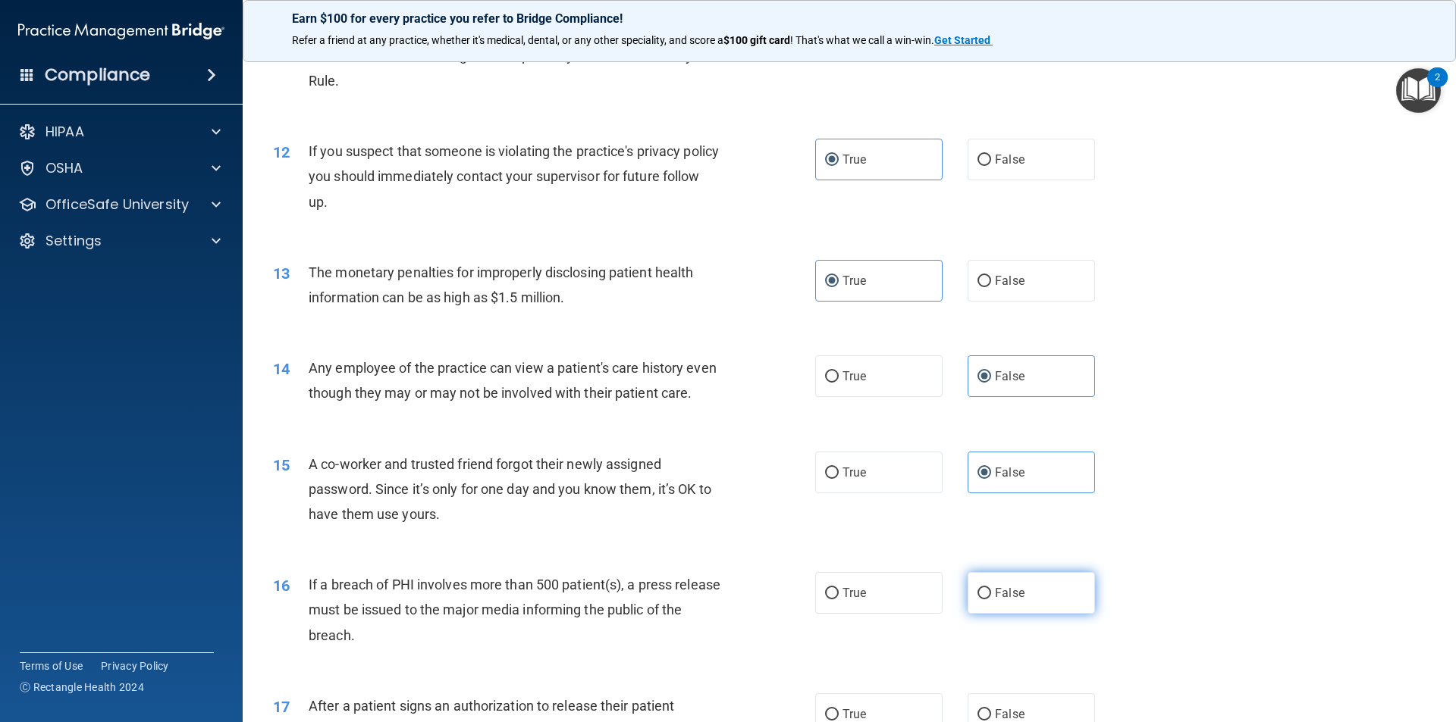
scroll to position [1213, 0]
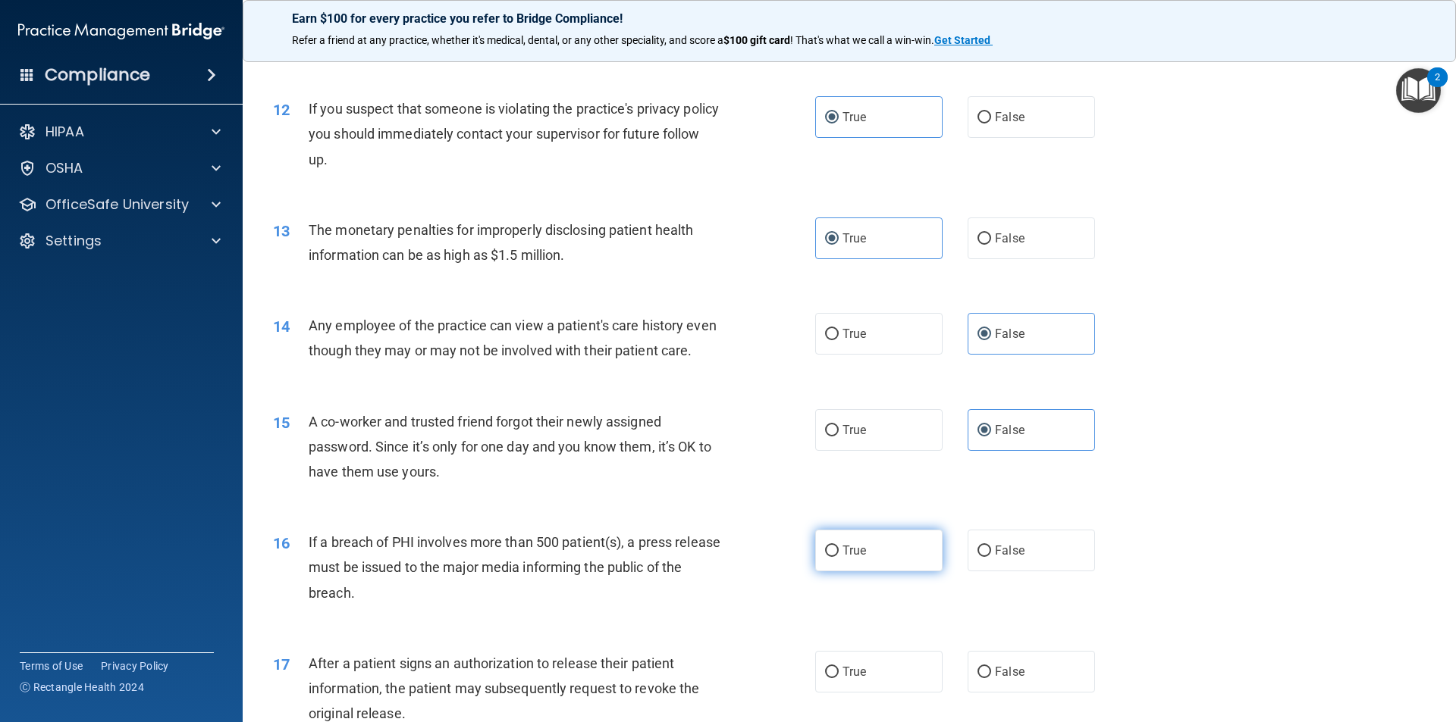
click at [879, 572] on label "True" at bounding box center [878, 551] width 127 height 42
click at [838, 557] on input "True" at bounding box center [832, 551] width 14 height 11
radio input "true"
click at [863, 690] on label "True" at bounding box center [878, 672] width 127 height 42
click at [838, 678] on input "True" at bounding box center [832, 672] width 14 height 11
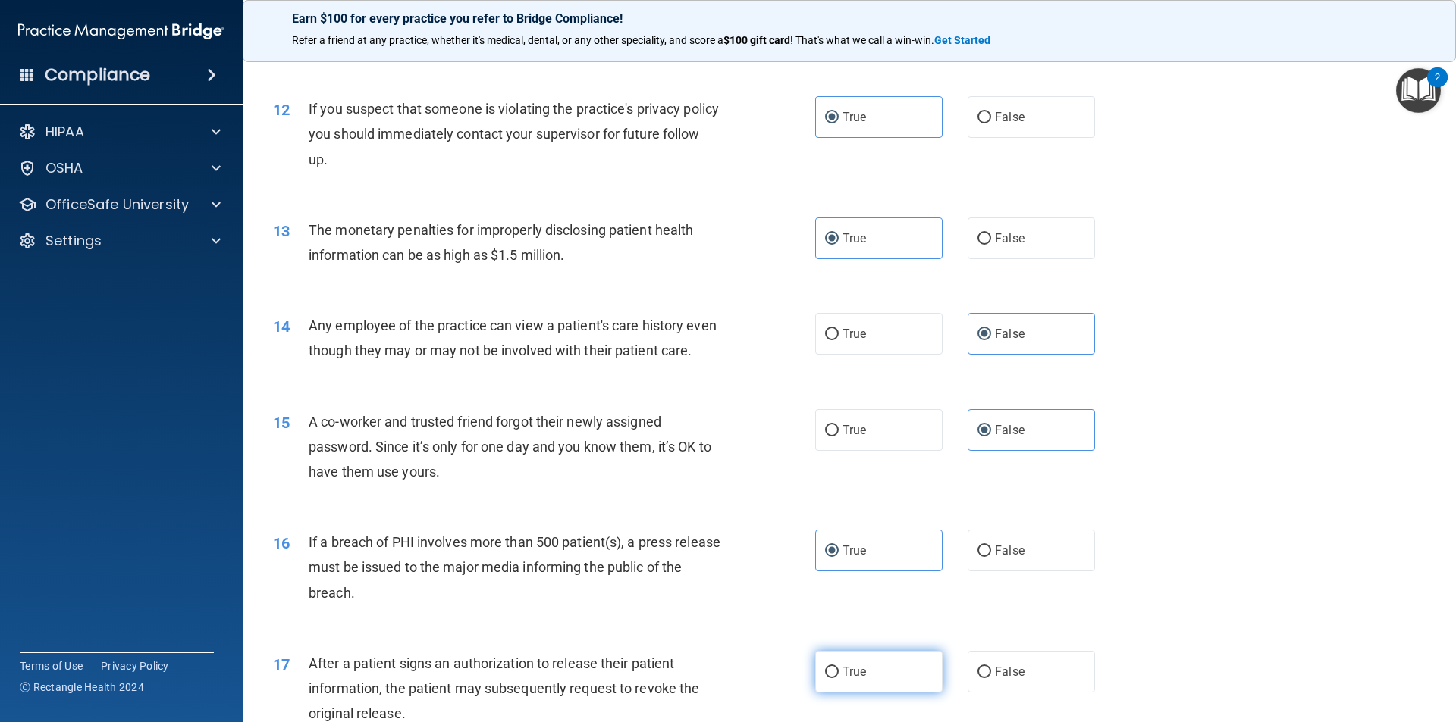
radio input "true"
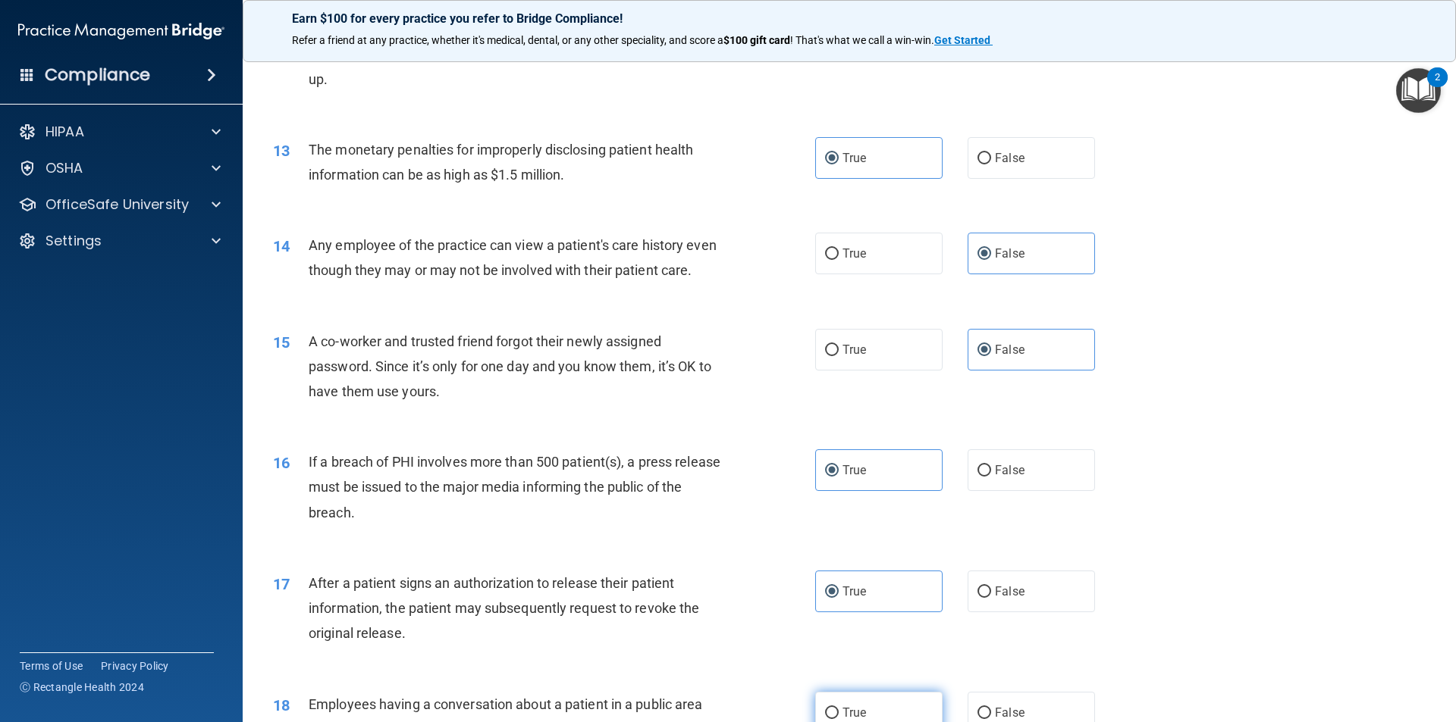
scroll to position [1365, 0]
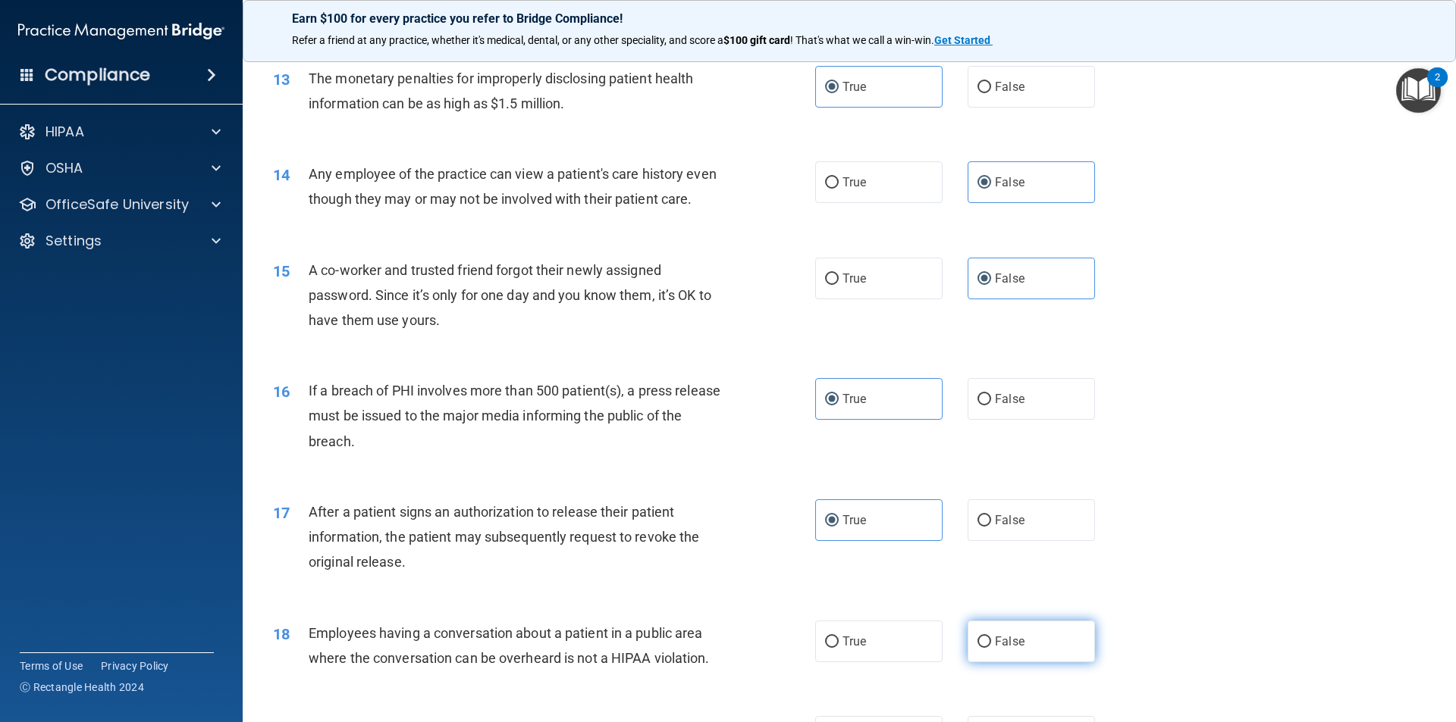
click at [996, 655] on label "False" at bounding box center [1030, 642] width 127 height 42
click at [991, 648] on input "False" at bounding box center [984, 642] width 14 height 11
radio input "true"
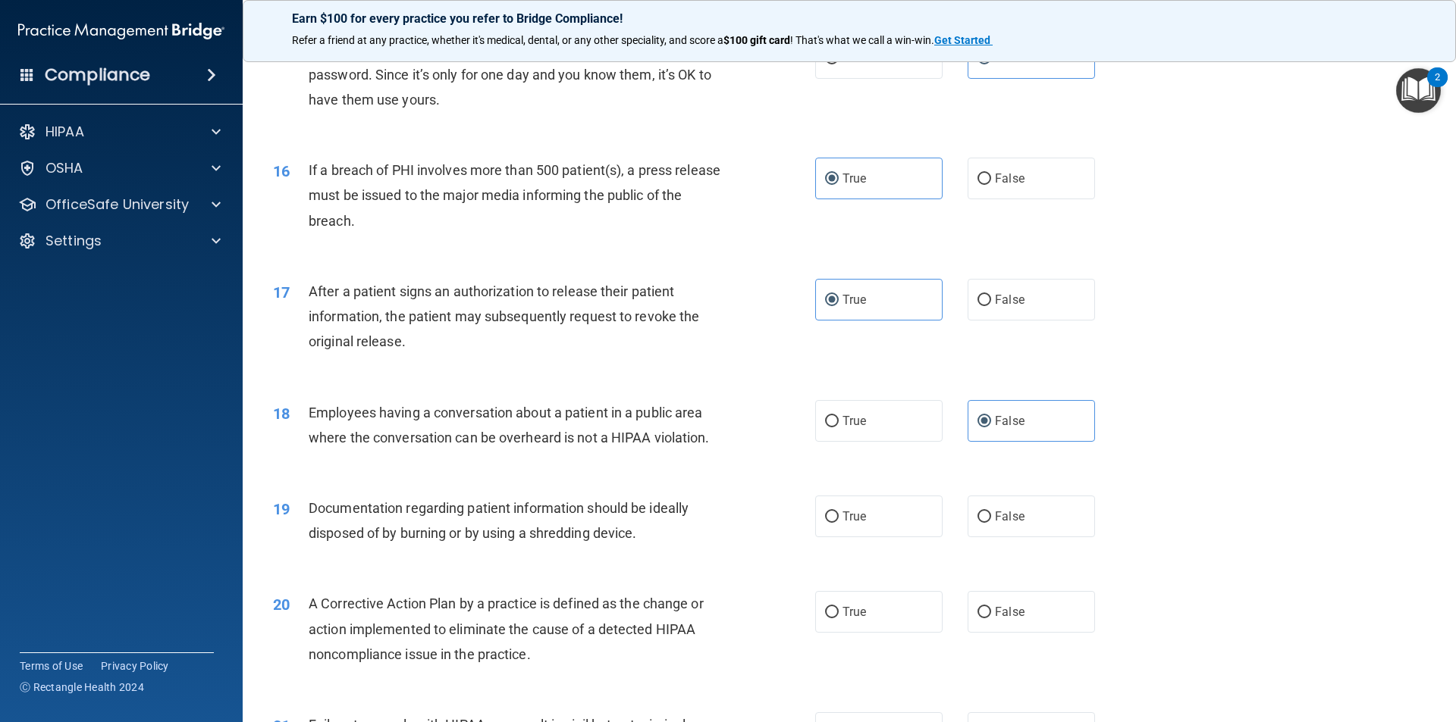
scroll to position [1592, 0]
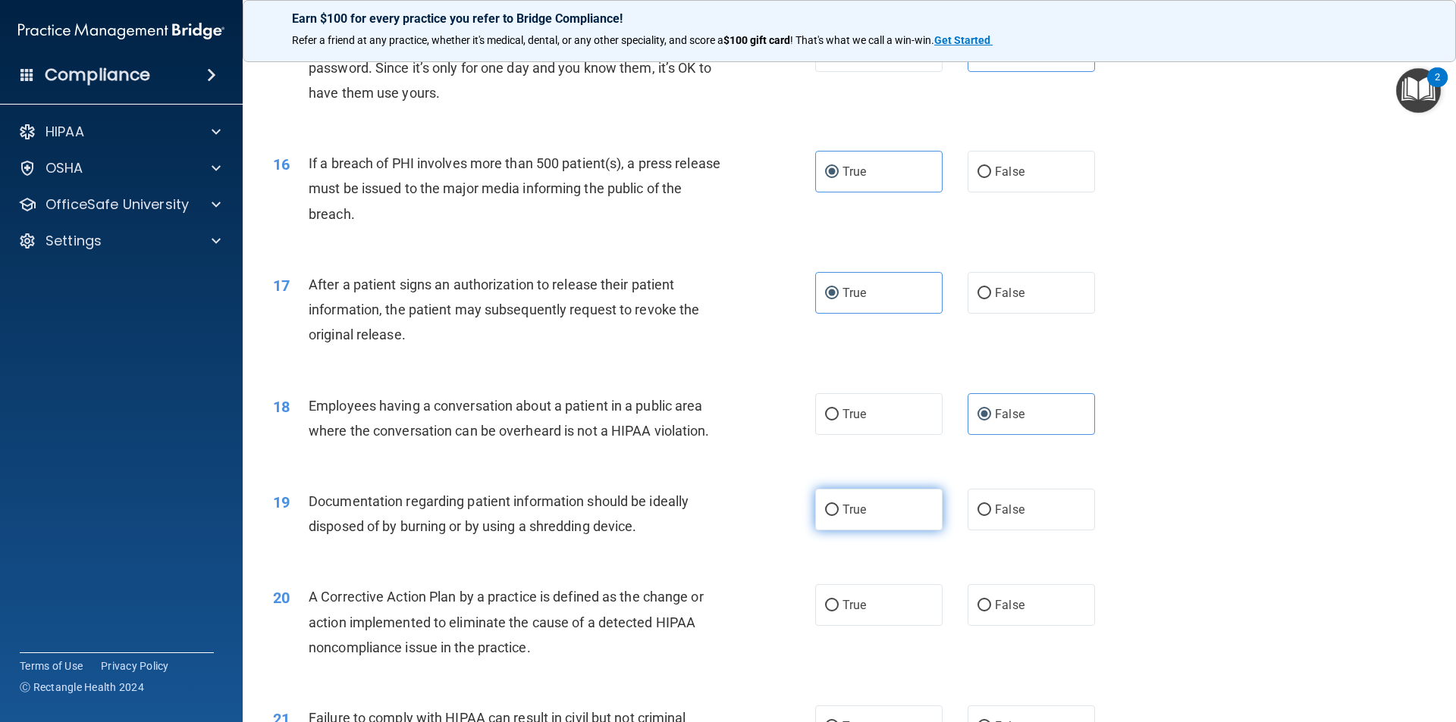
click at [884, 531] on label "True" at bounding box center [878, 510] width 127 height 42
click at [838, 516] on input "True" at bounding box center [832, 510] width 14 height 11
radio input "true"
click at [868, 600] on div "20 A Corrective Action Plan by a practice is defined as the change or action im…" at bounding box center [849, 626] width 1175 height 121
click at [868, 619] on label "True" at bounding box center [878, 605] width 127 height 42
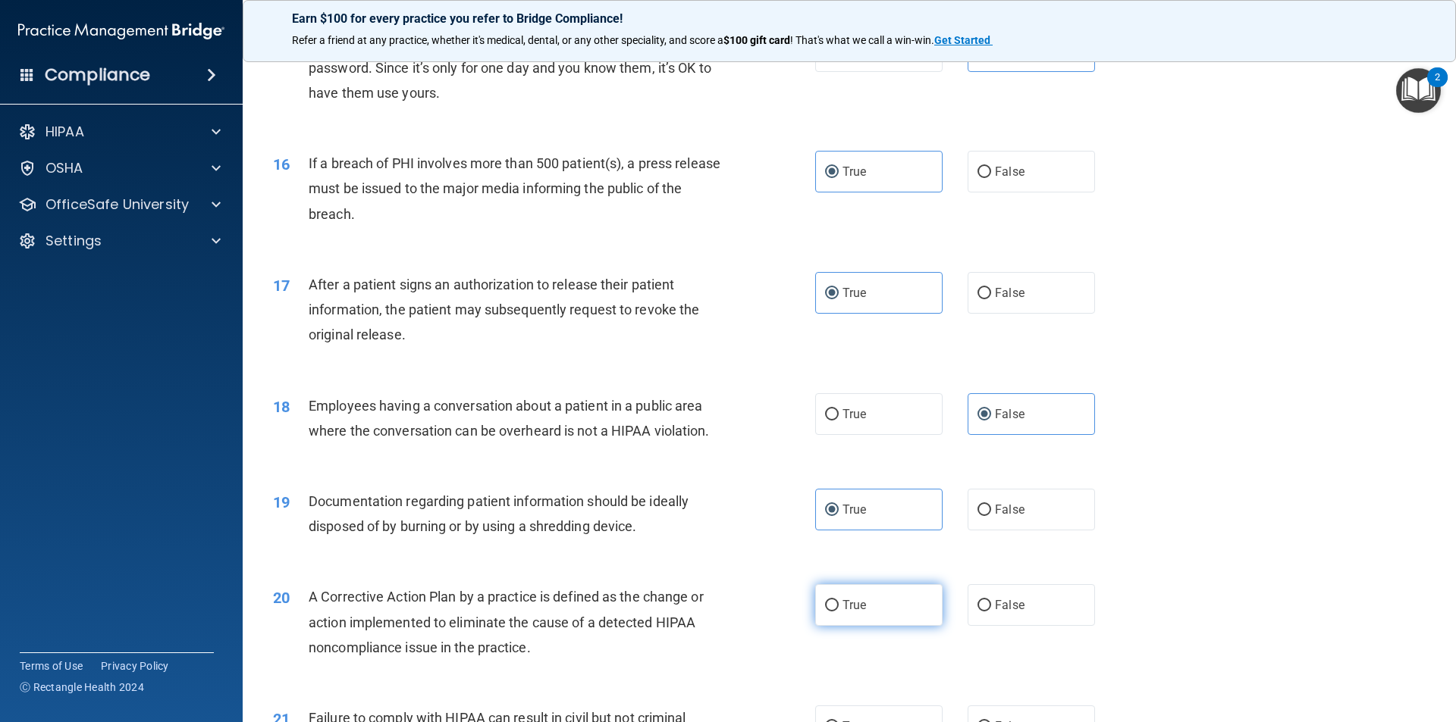
click at [838, 612] on input "True" at bounding box center [832, 605] width 14 height 11
radio input "true"
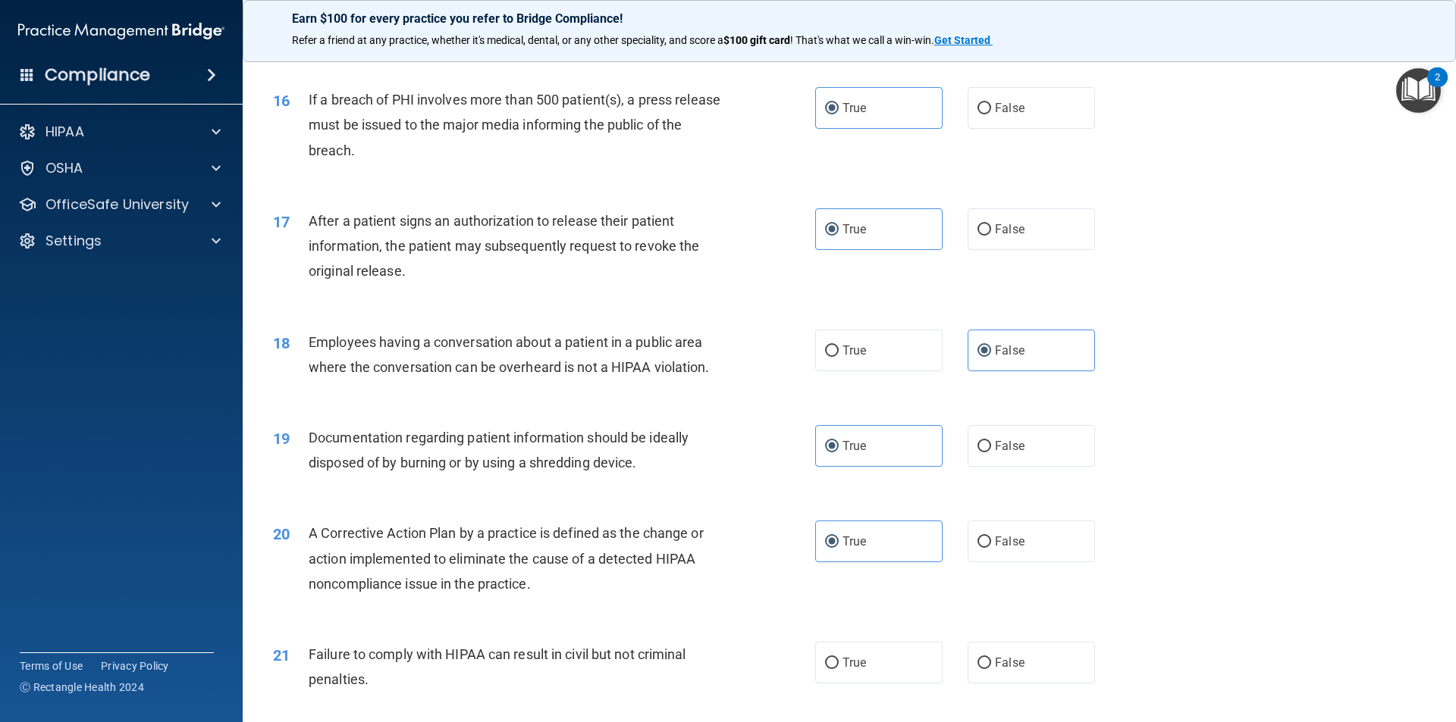
scroll to position [1744, 0]
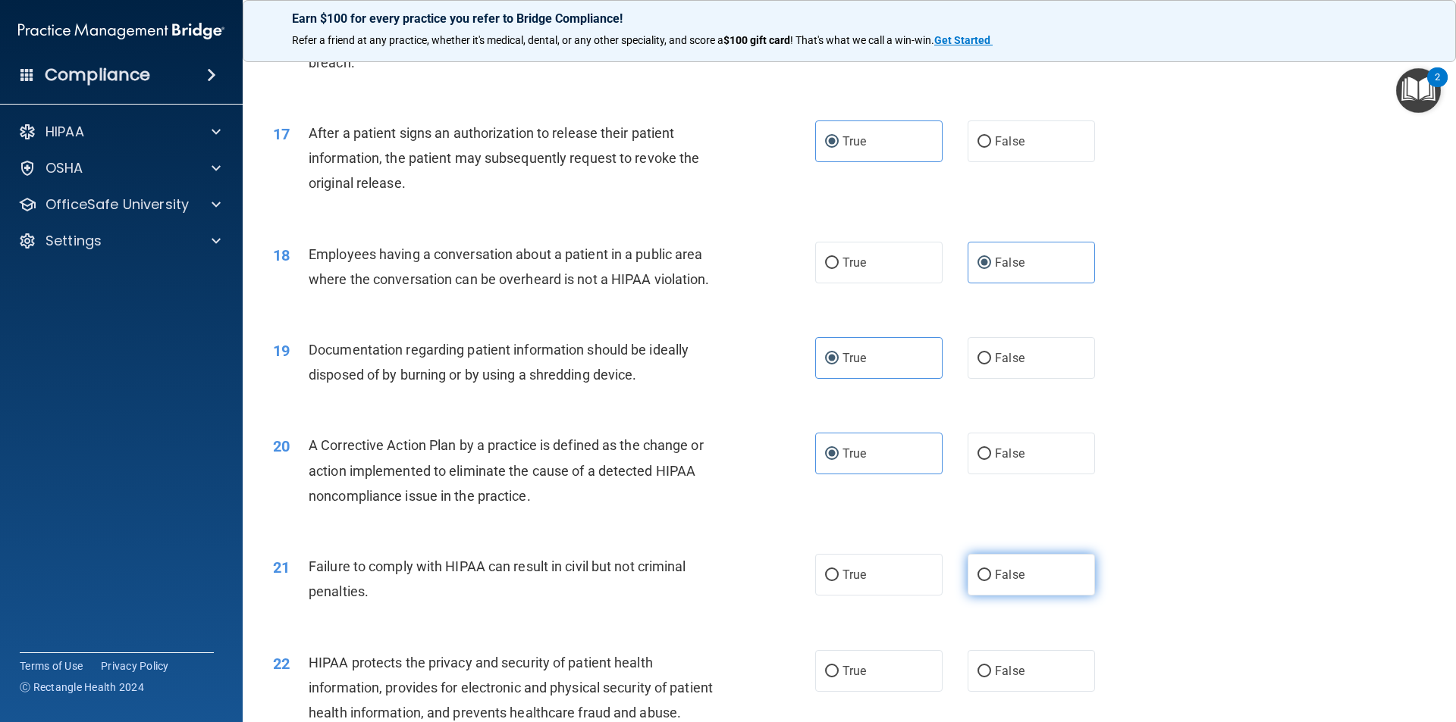
click at [995, 591] on label "False" at bounding box center [1030, 575] width 127 height 42
click at [991, 581] on input "False" at bounding box center [984, 575] width 14 height 11
radio input "true"
click at [853, 678] on span "True" at bounding box center [854, 671] width 24 height 14
click at [838, 678] on input "True" at bounding box center [832, 671] width 14 height 11
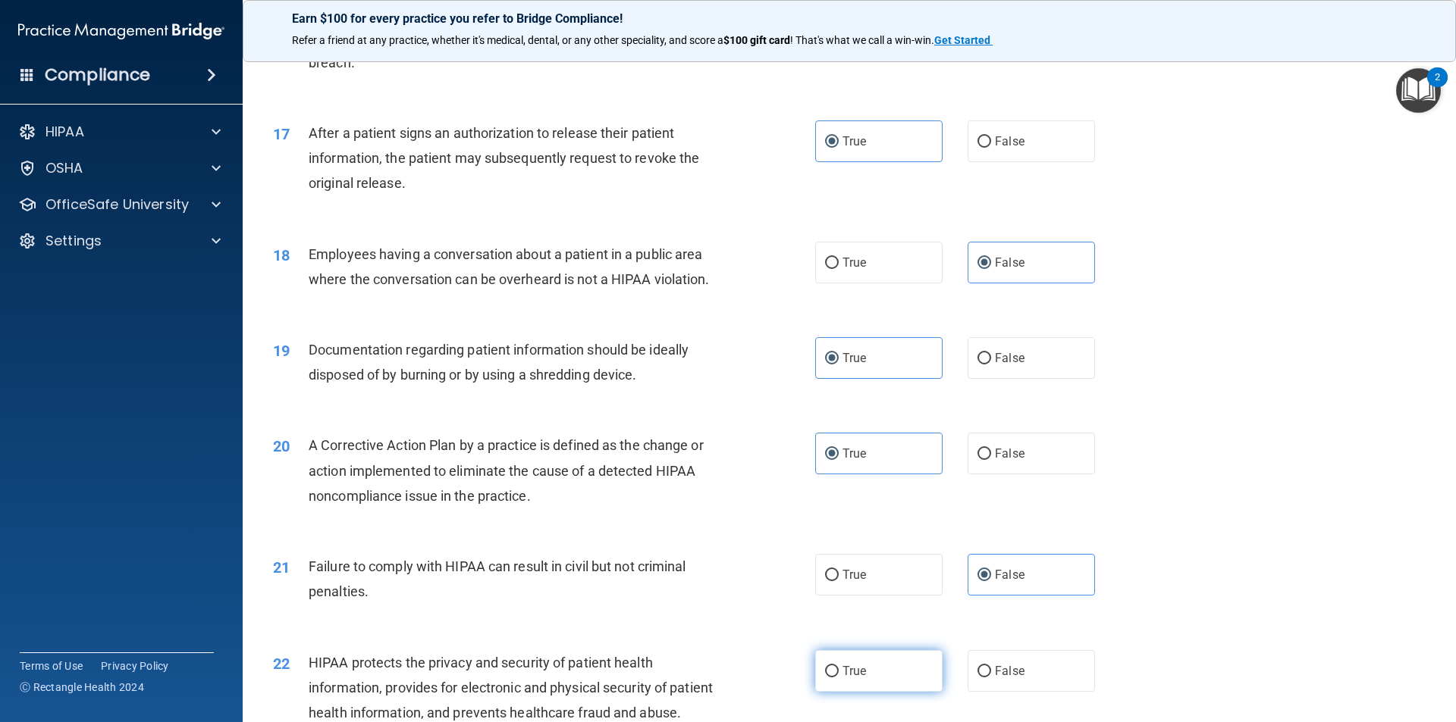
radio input "true"
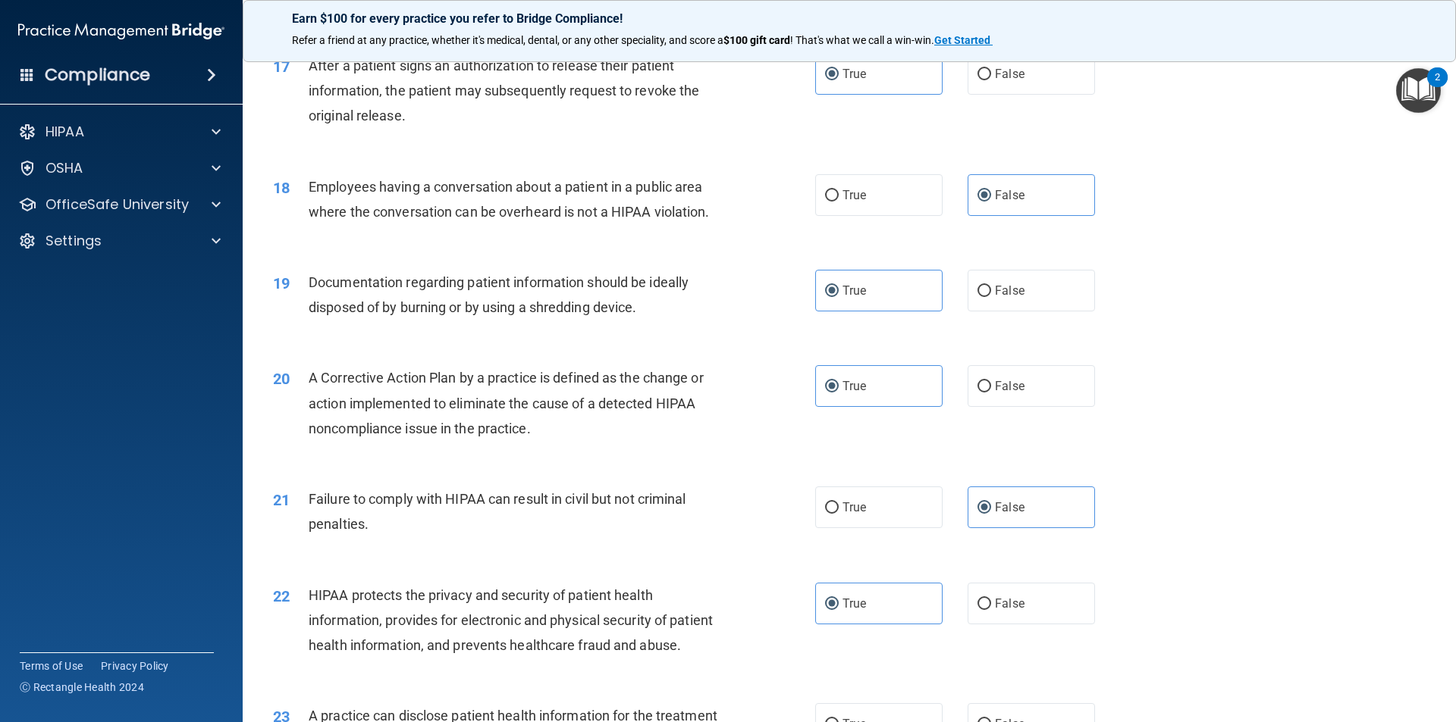
scroll to position [1895, 0]
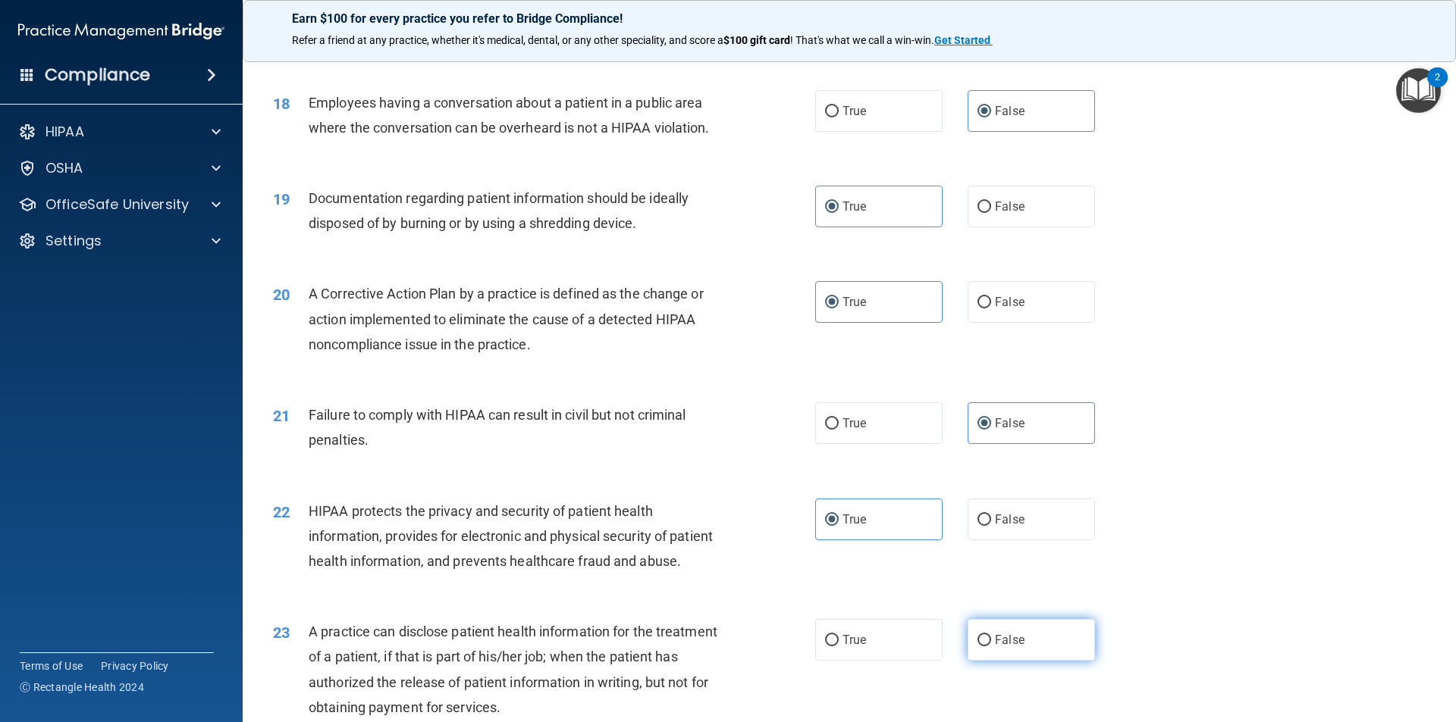
click at [1002, 647] on span "False" at bounding box center [1010, 640] width 30 height 14
click at [991, 647] on input "False" at bounding box center [984, 640] width 14 height 11
radio input "true"
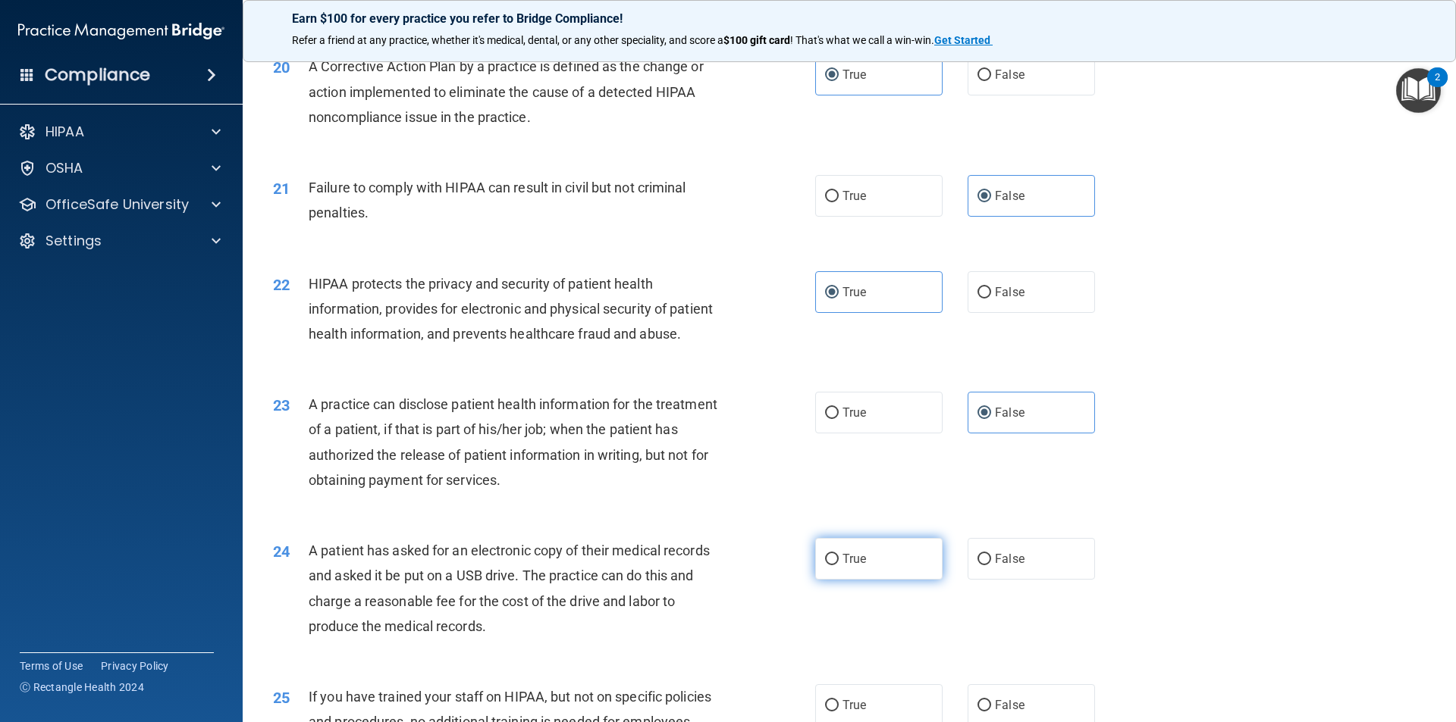
click at [865, 580] on label "True" at bounding box center [878, 559] width 127 height 42
click at [838, 566] on input "True" at bounding box center [832, 559] width 14 height 11
radio input "true"
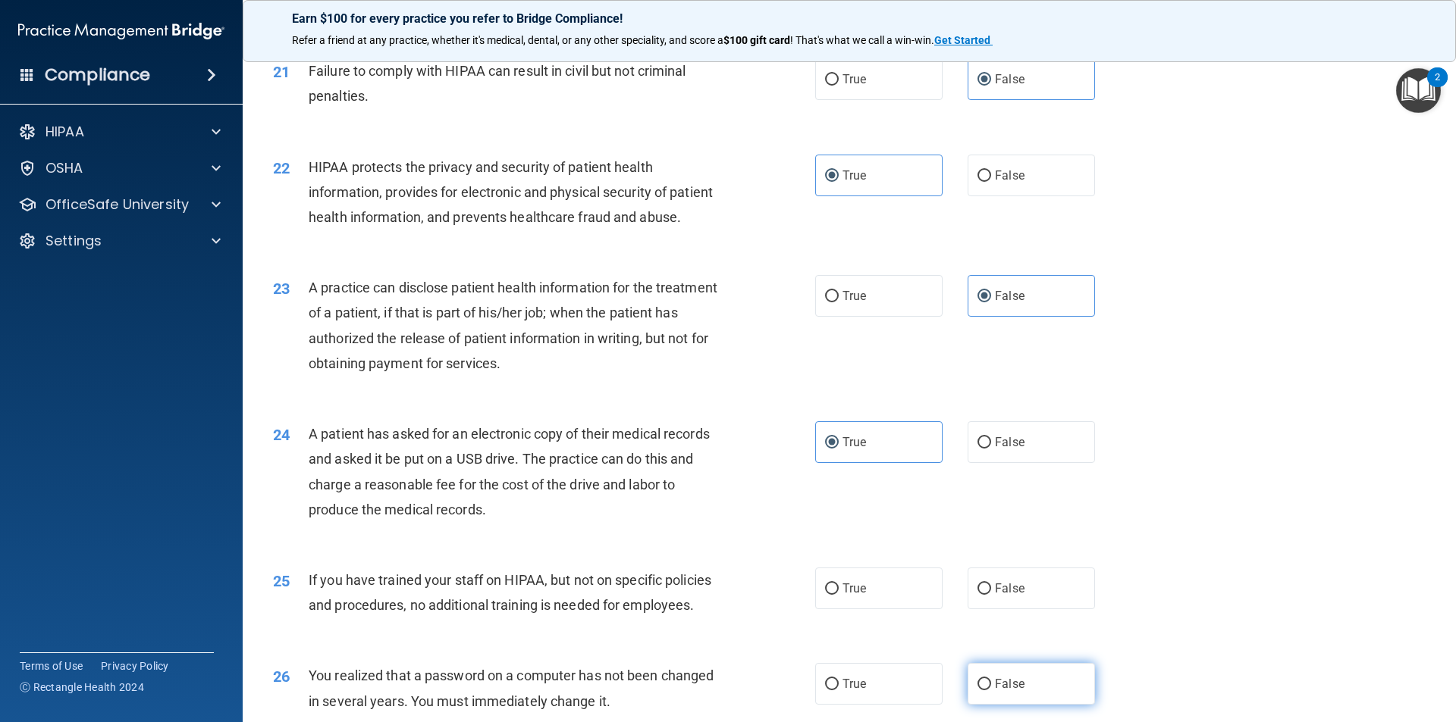
scroll to position [2350, 0]
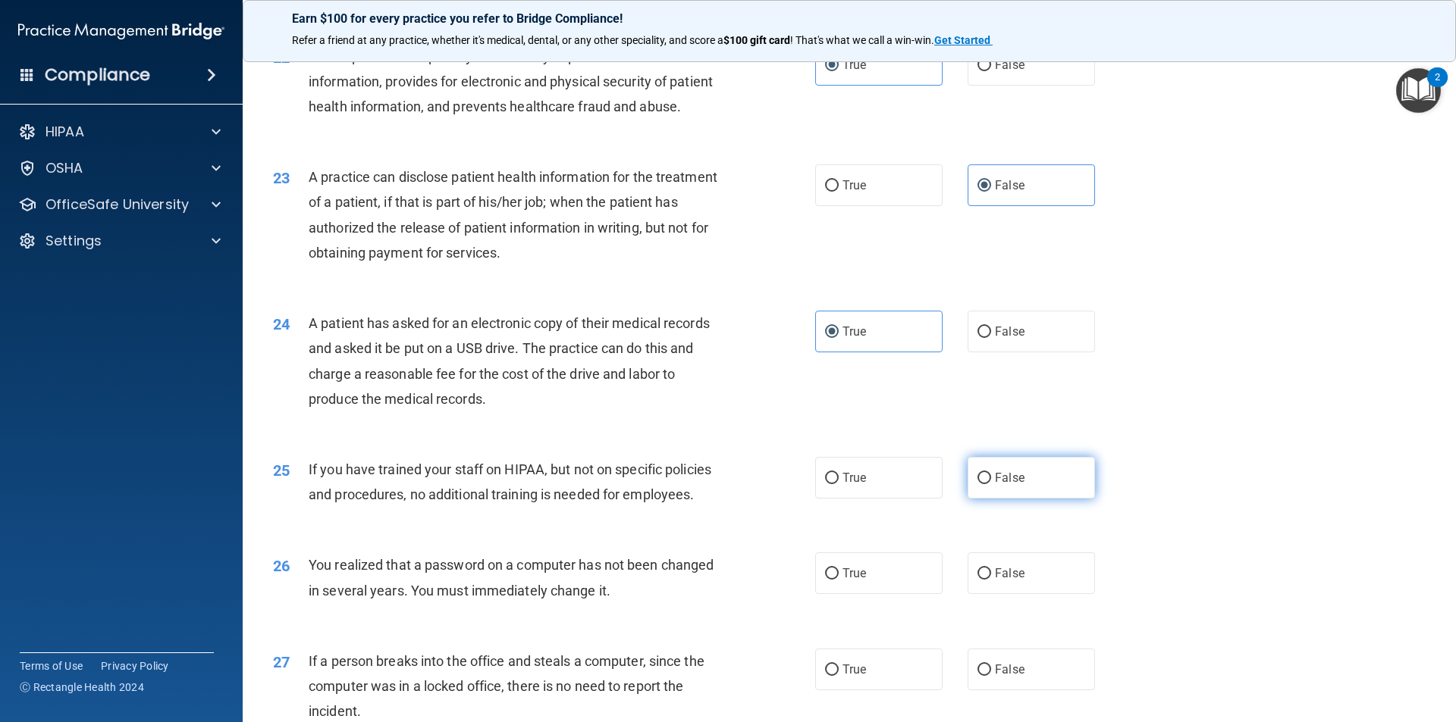
click at [1001, 485] on span "False" at bounding box center [1010, 478] width 30 height 14
click at [991, 484] on input "False" at bounding box center [984, 478] width 14 height 11
radio input "true"
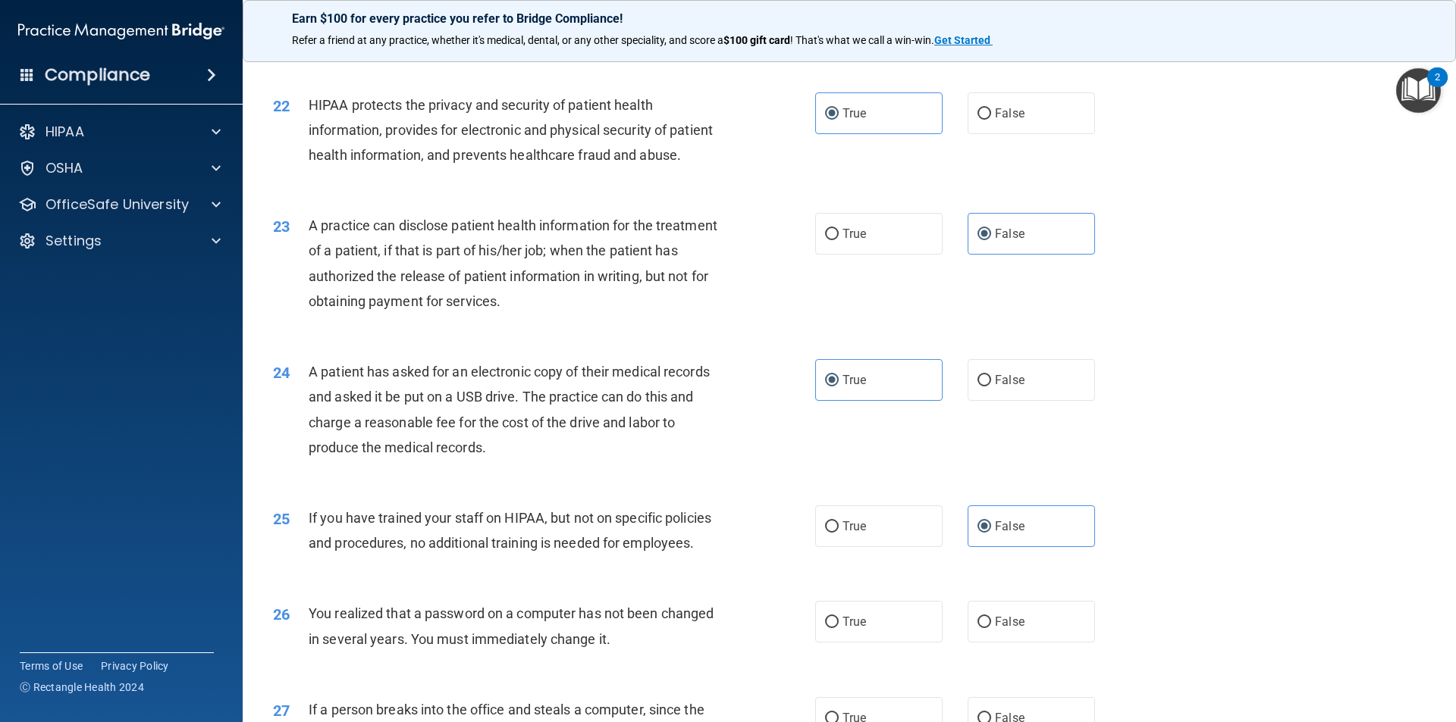
scroll to position [2274, 0]
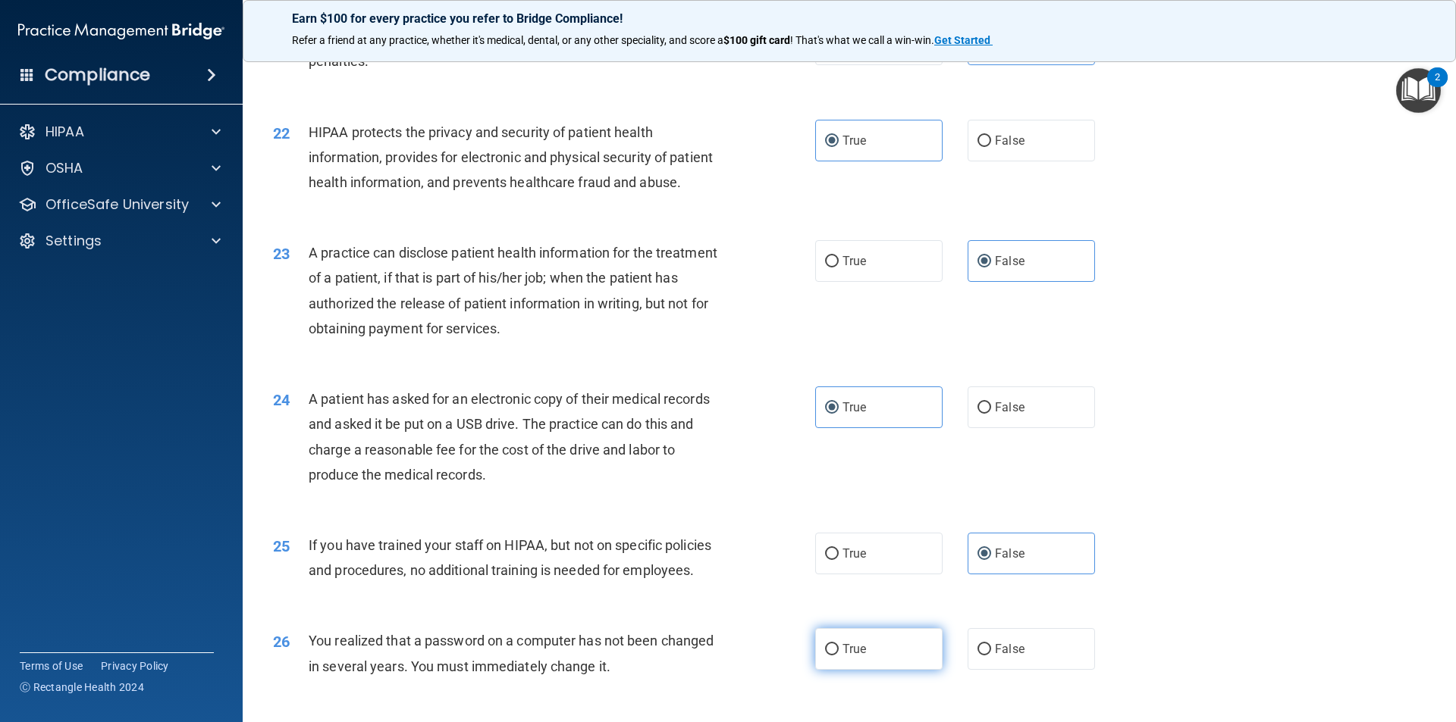
click at [875, 670] on label "True" at bounding box center [878, 649] width 127 height 42
click at [838, 656] on input "True" at bounding box center [832, 649] width 14 height 11
radio input "true"
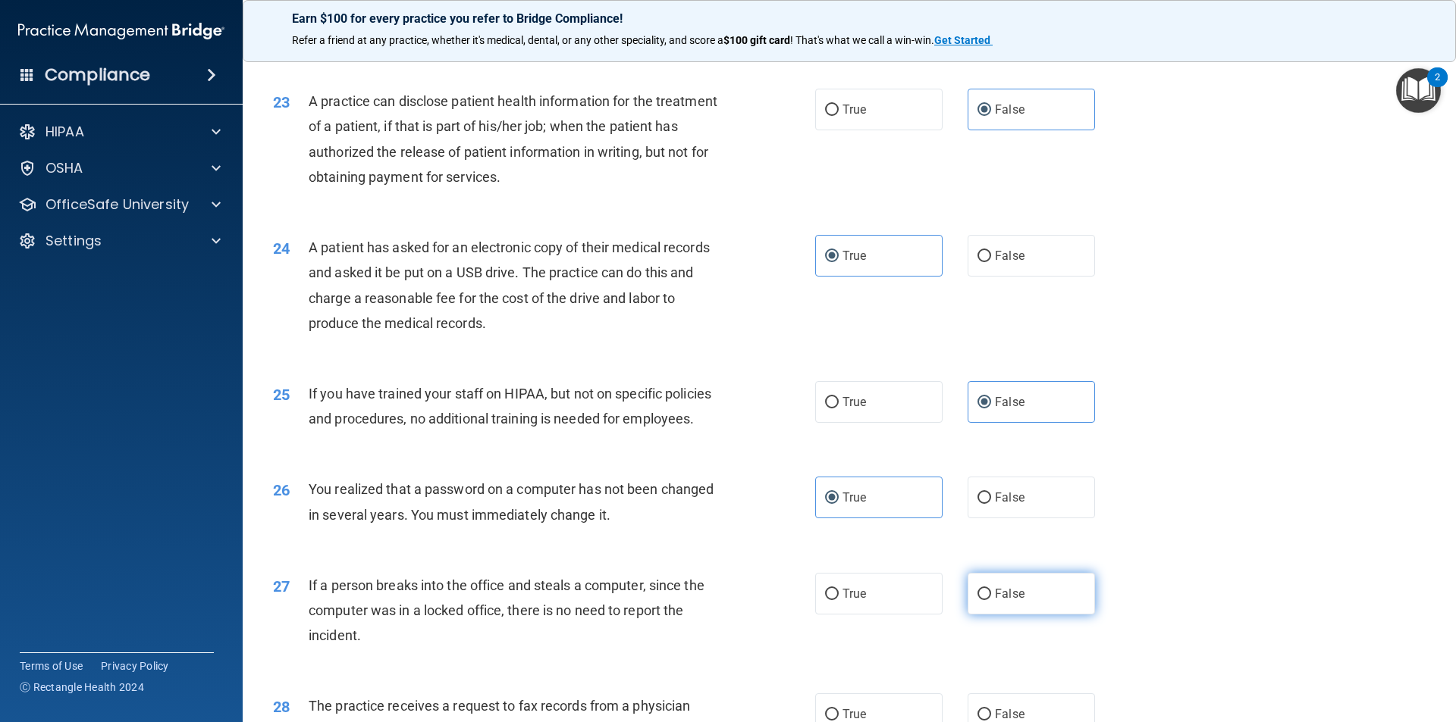
click at [993, 615] on label "False" at bounding box center [1030, 594] width 127 height 42
click at [991, 600] on input "False" at bounding box center [984, 594] width 14 height 11
radio input "true"
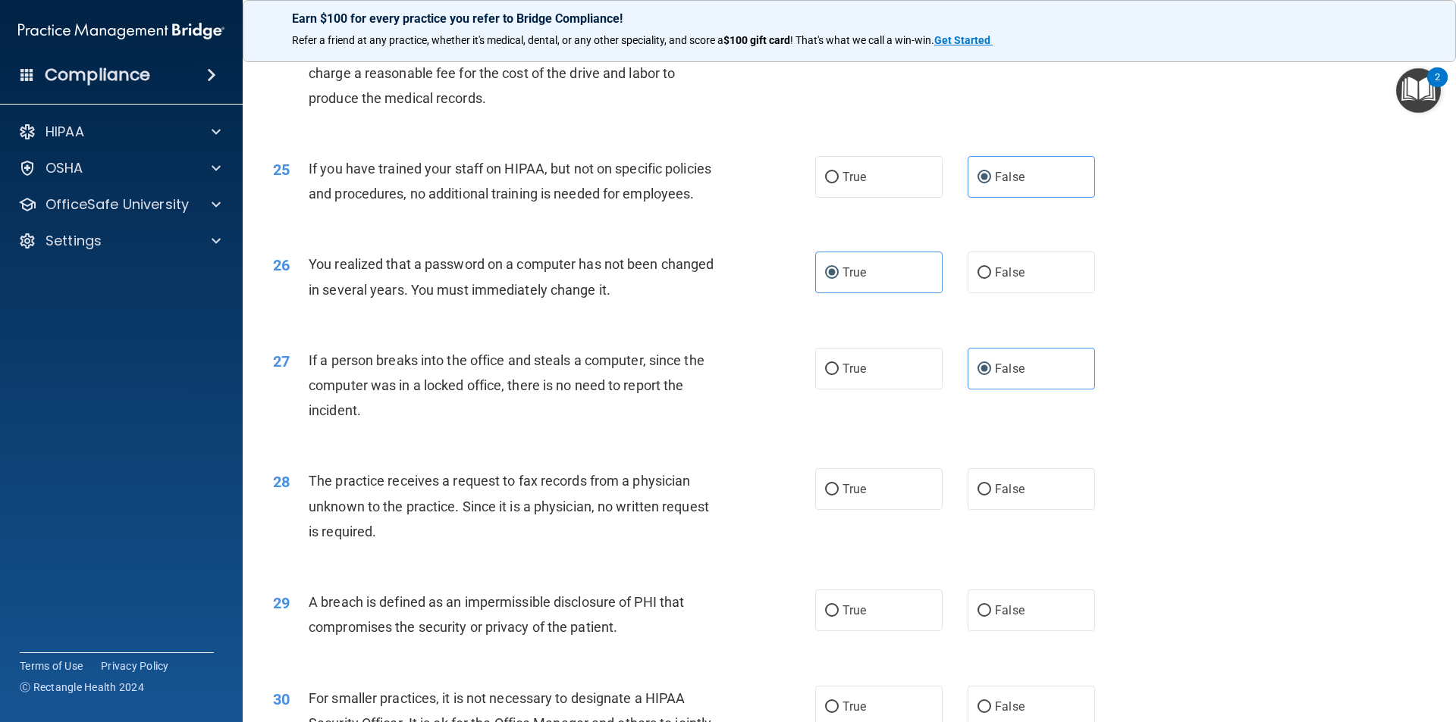
scroll to position [2653, 0]
click at [1023, 508] on label "False" at bounding box center [1030, 487] width 127 height 42
click at [991, 494] on input "False" at bounding box center [984, 487] width 14 height 11
radio input "true"
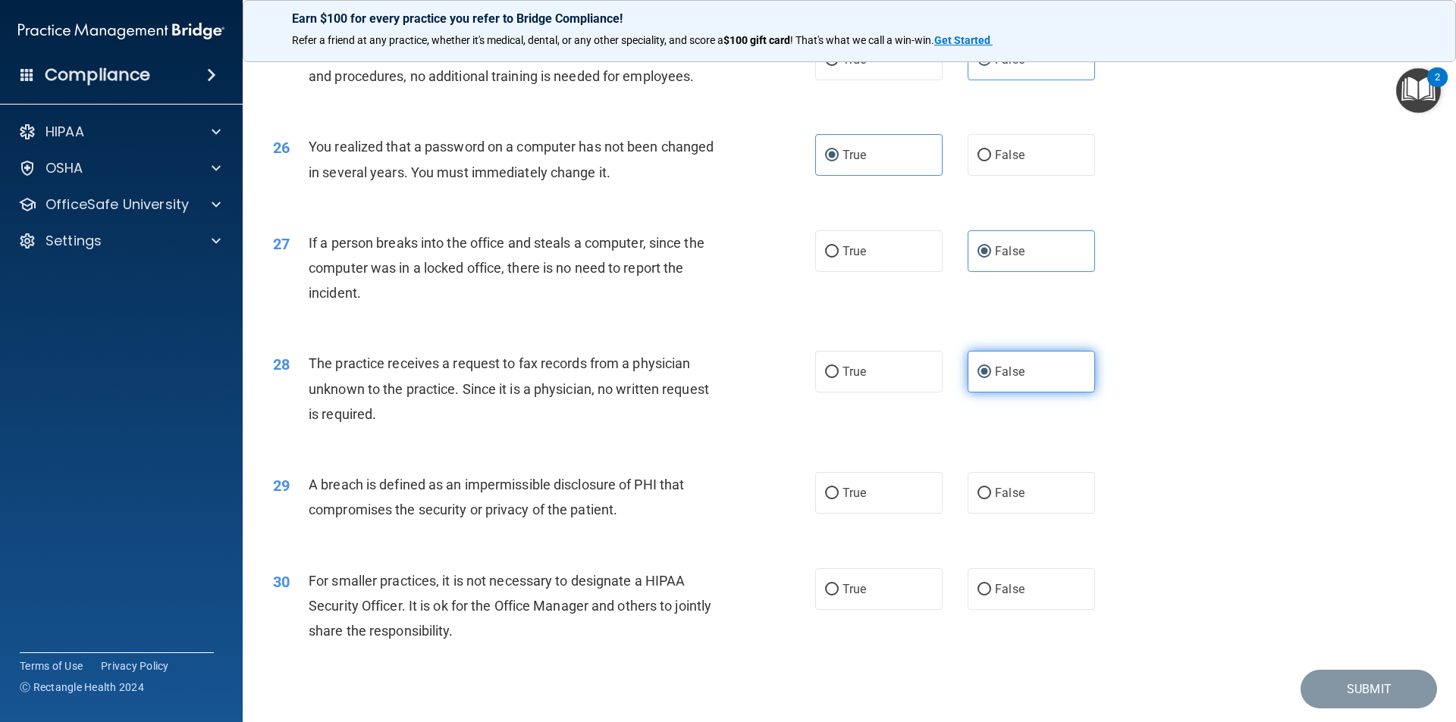
scroll to position [2805, 0]
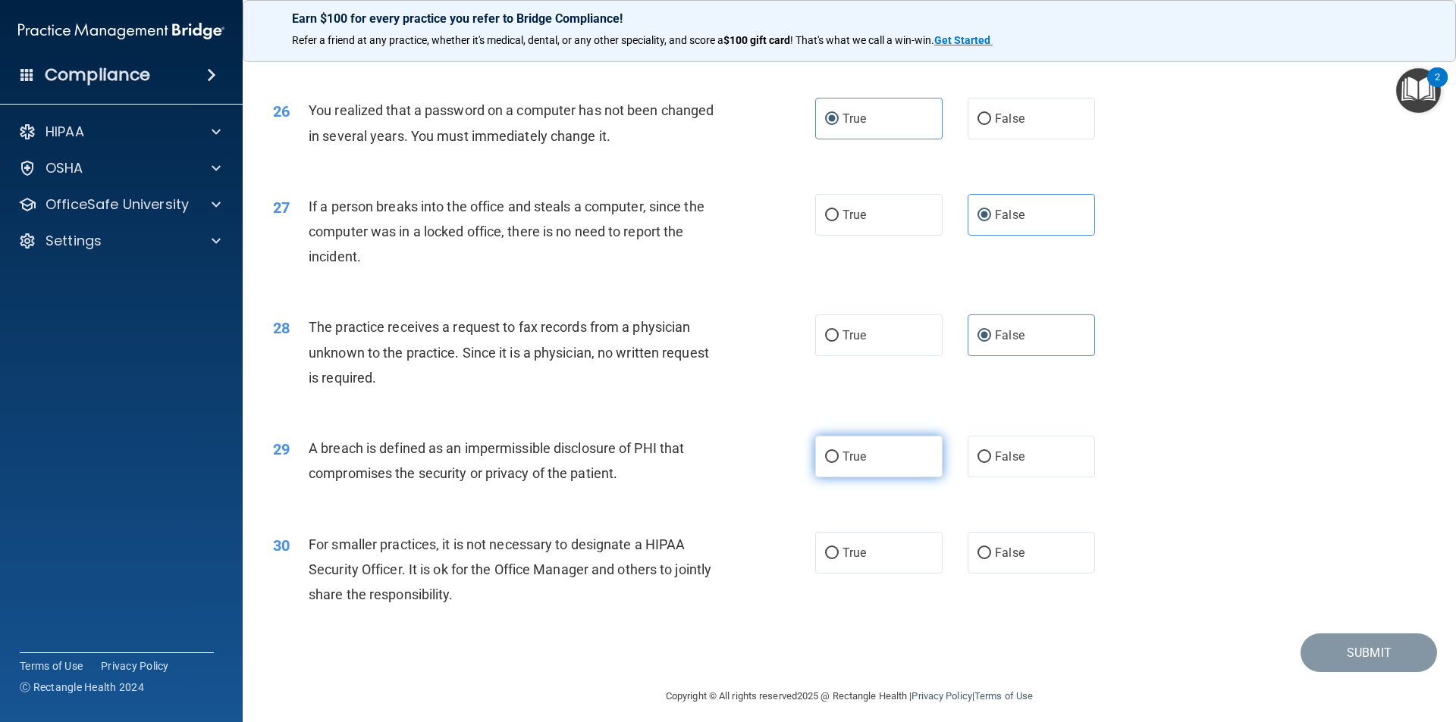
click at [904, 478] on label "True" at bounding box center [878, 457] width 127 height 42
click at [838, 463] on input "True" at bounding box center [832, 457] width 14 height 11
radio input "true"
click at [1007, 560] on span "False" at bounding box center [1010, 553] width 30 height 14
click at [991, 559] on input "False" at bounding box center [984, 553] width 14 height 11
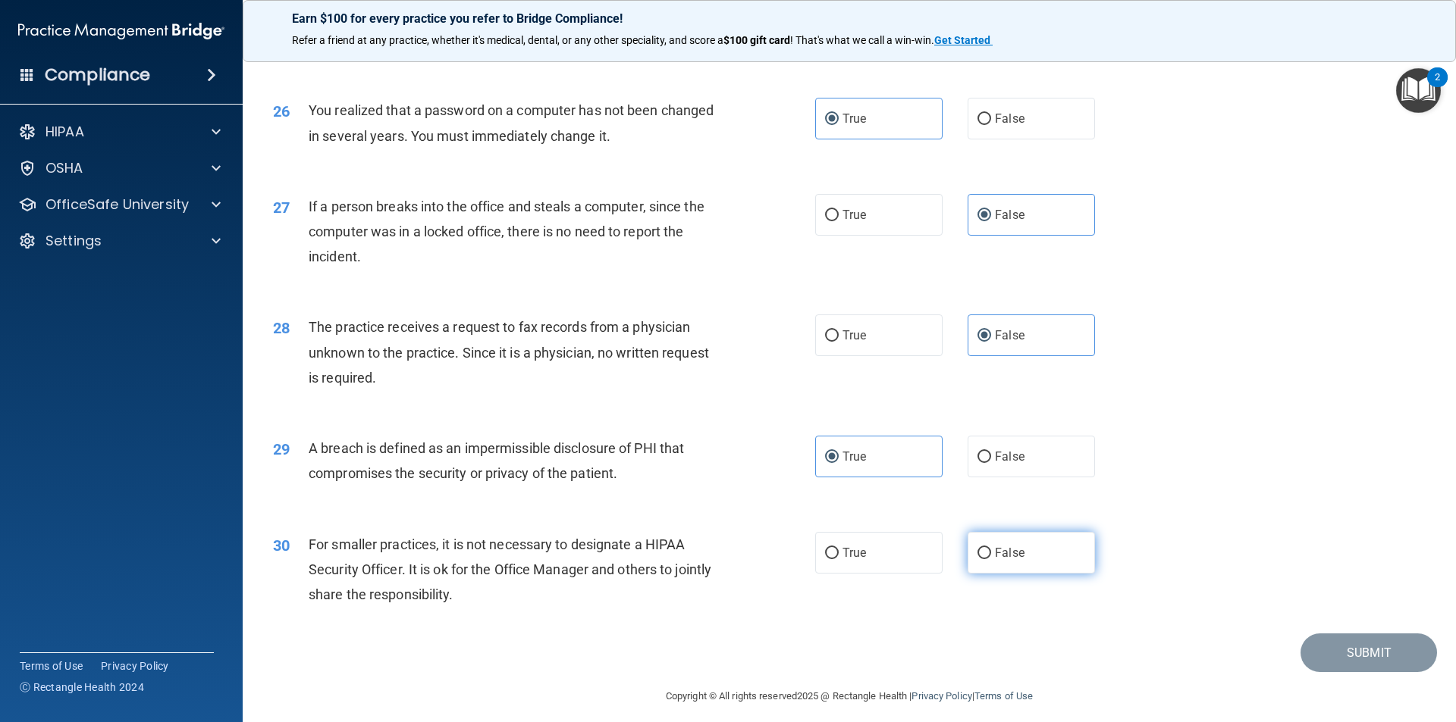
radio input "true"
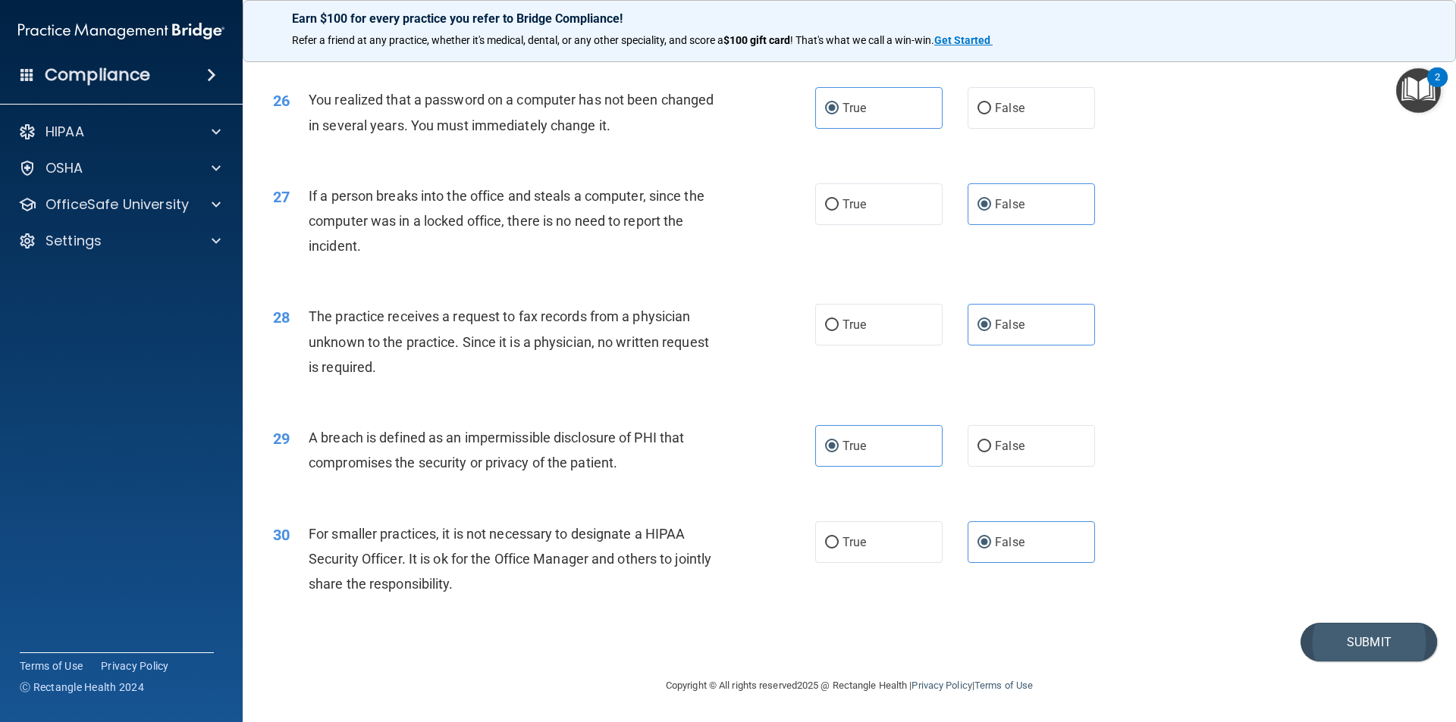
scroll to position [2866, 0]
click at [1378, 655] on button "Submit" at bounding box center [1368, 642] width 136 height 39
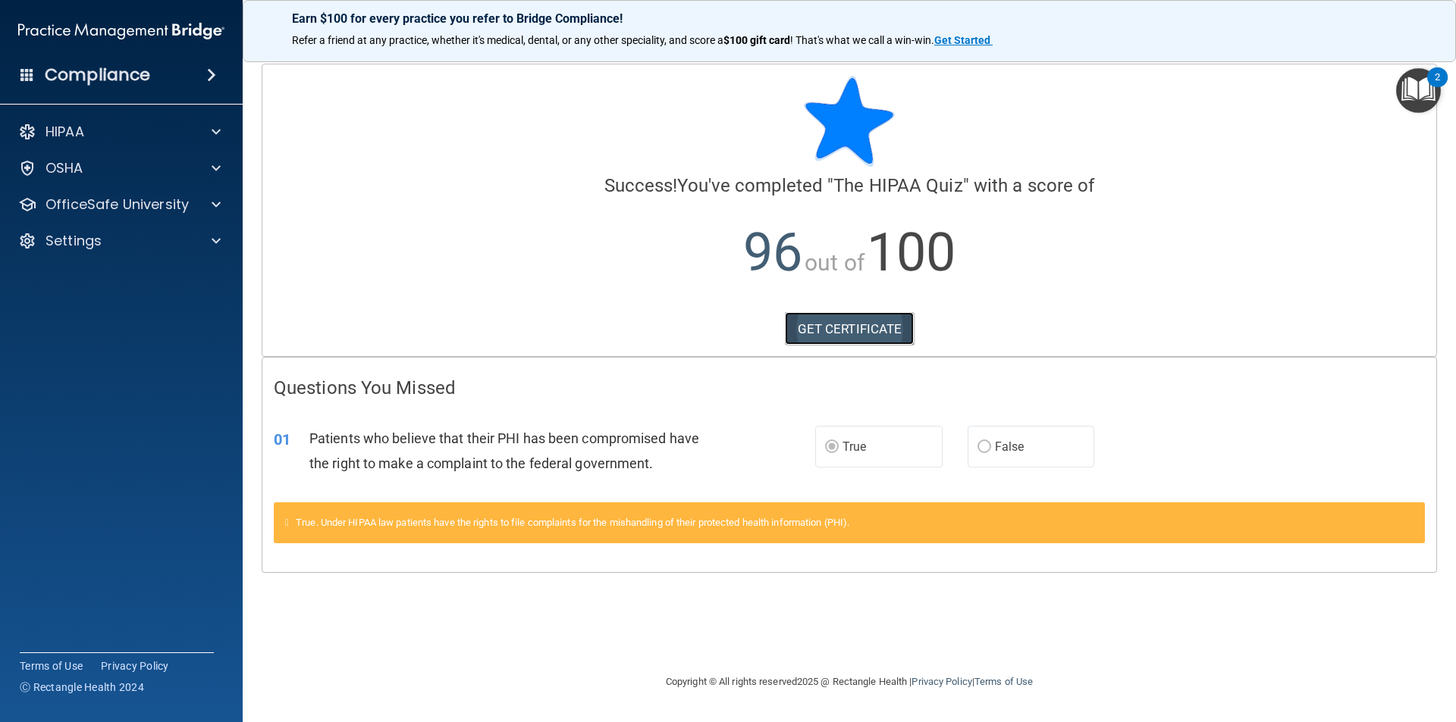
click at [852, 327] on link "GET CERTIFICATE" at bounding box center [850, 328] width 130 height 33
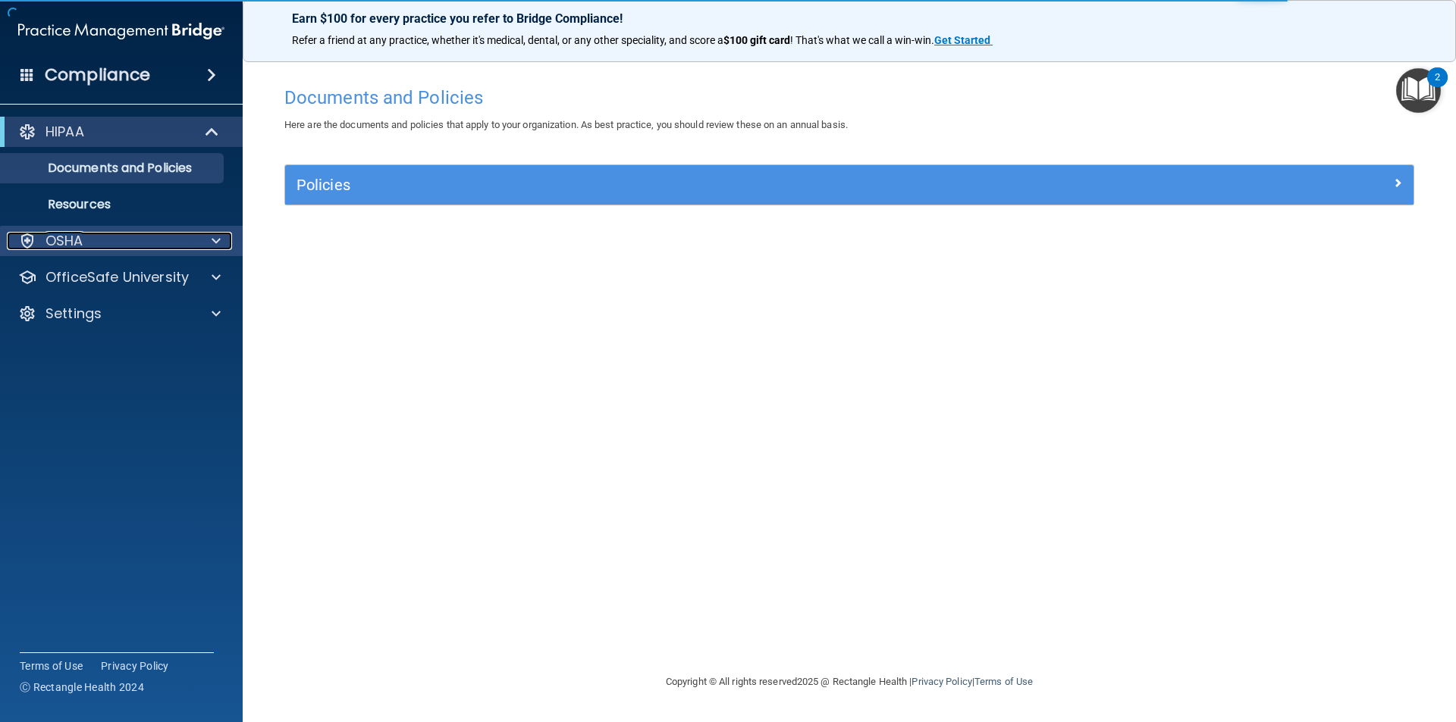
click at [224, 236] on div at bounding box center [214, 241] width 38 height 18
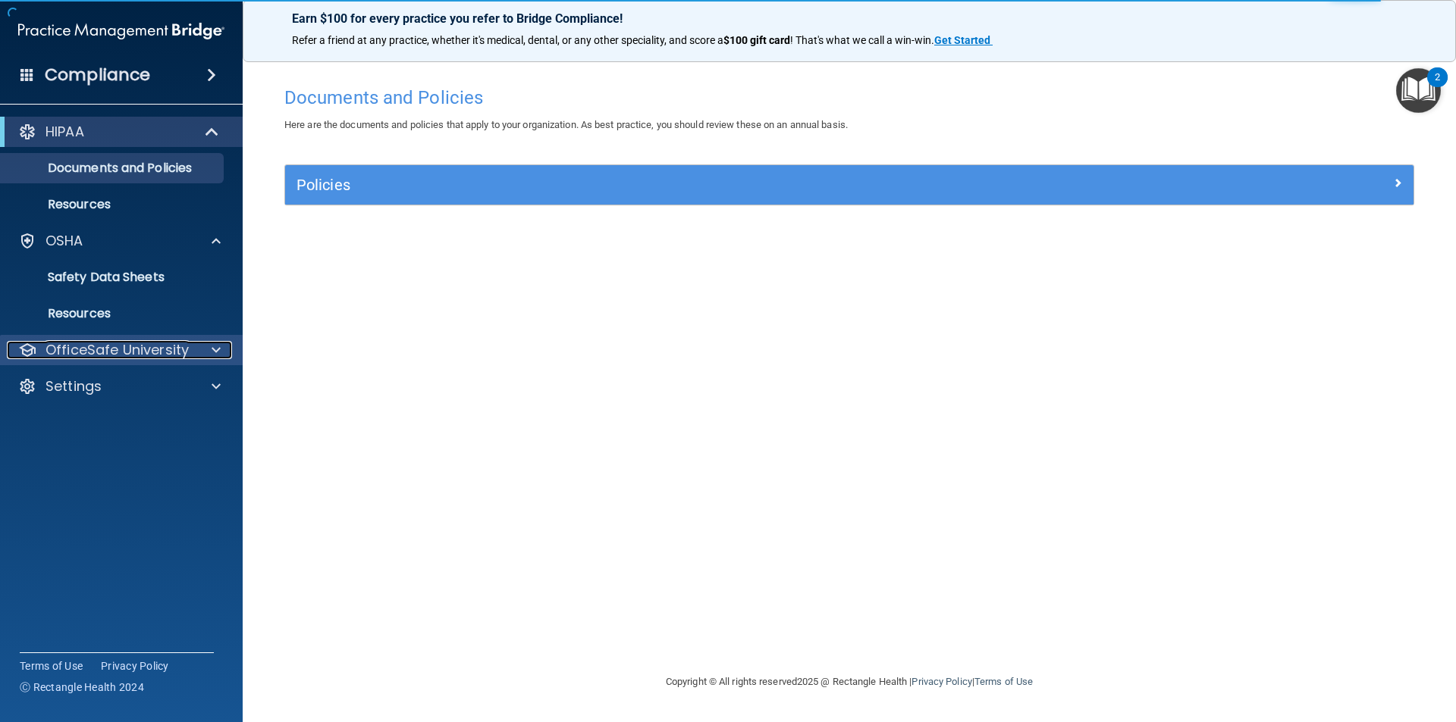
click at [202, 343] on div at bounding box center [214, 350] width 38 height 18
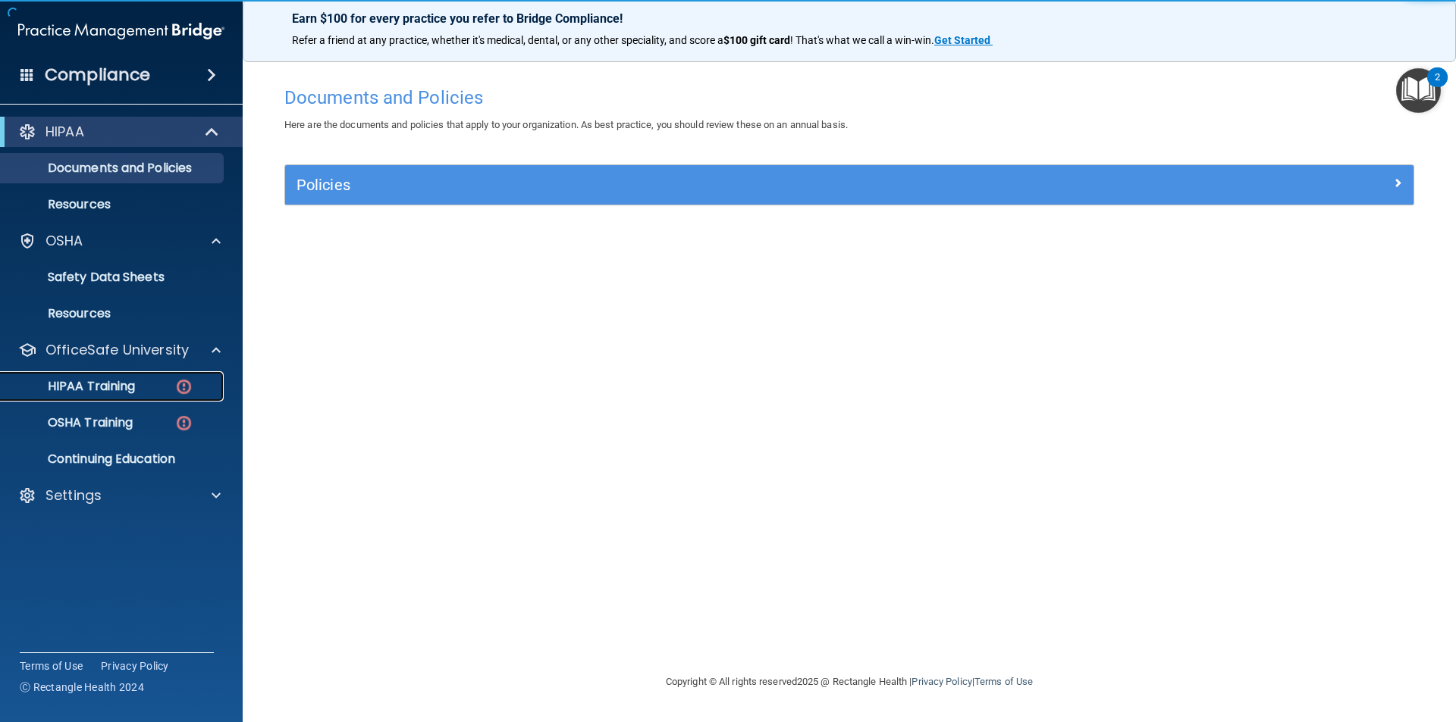
click at [169, 396] on link "HIPAA Training" at bounding box center [104, 386] width 239 height 30
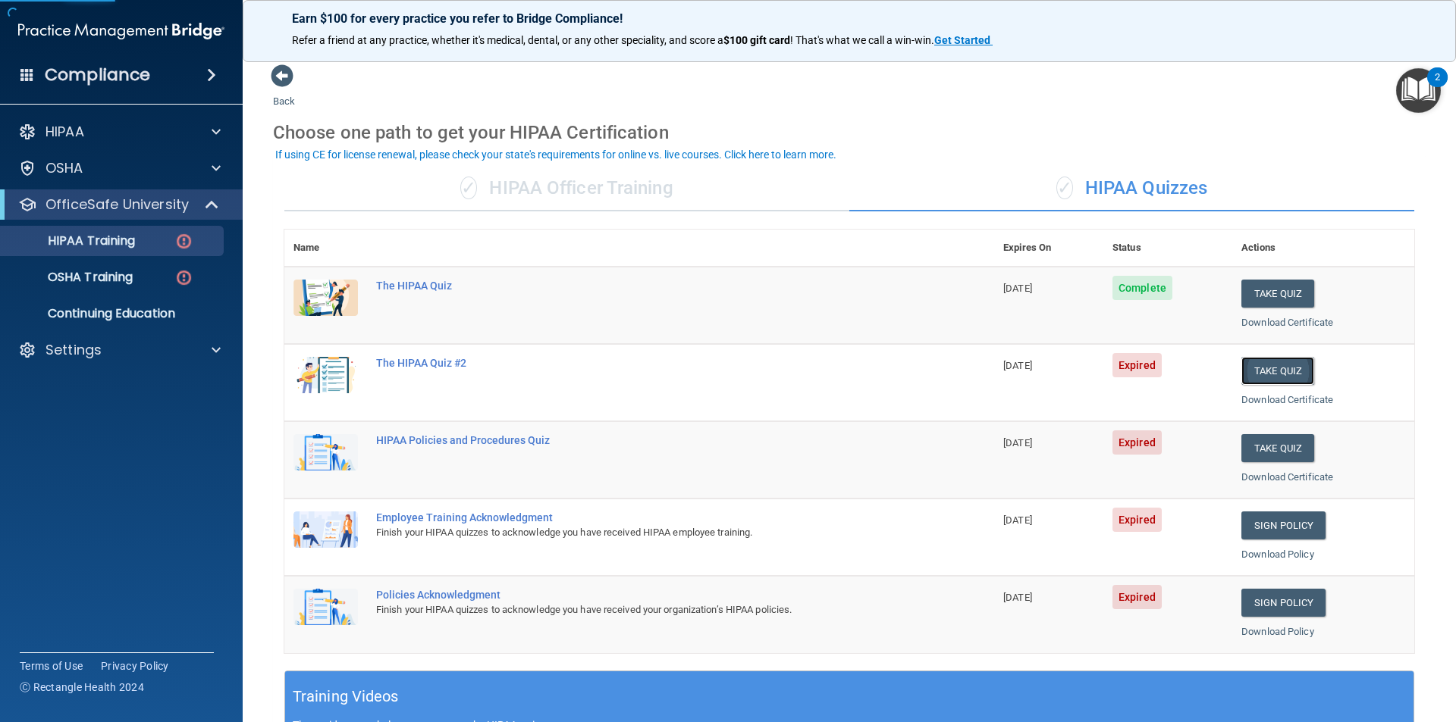
click at [1284, 368] on button "Take Quiz" at bounding box center [1277, 371] width 73 height 28
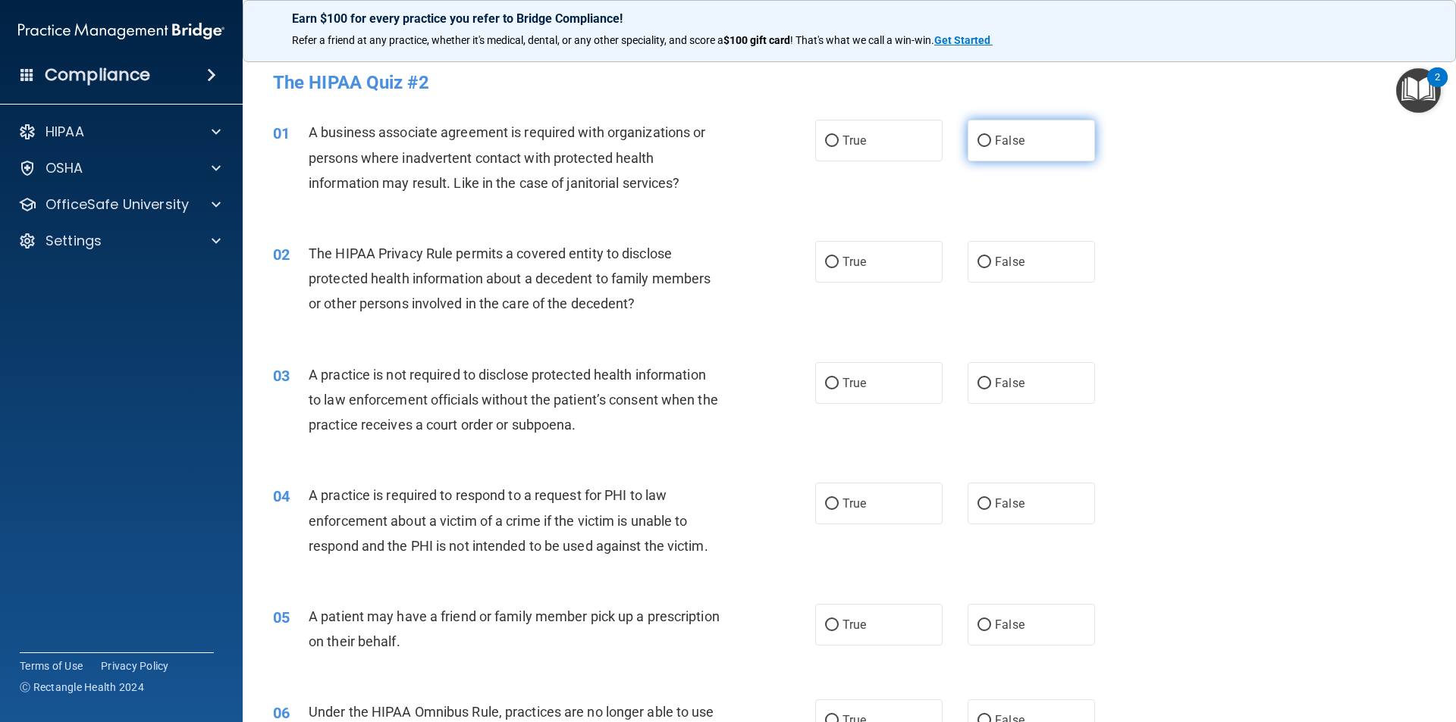
click at [977, 146] on input "False" at bounding box center [984, 141] width 14 height 11
radio input "true"
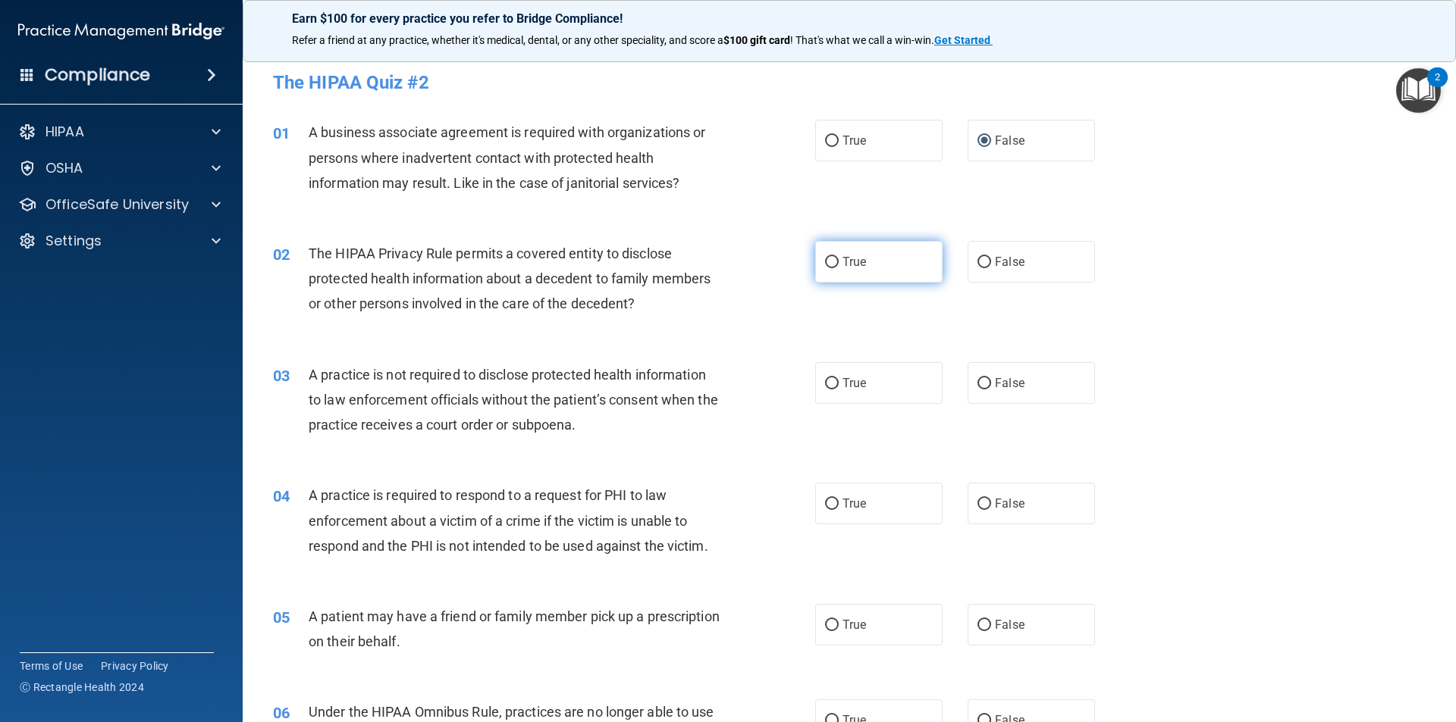
click at [850, 273] on label "True" at bounding box center [878, 262] width 127 height 42
click at [838, 268] on input "True" at bounding box center [832, 262] width 14 height 11
radio input "true"
drag, startPoint x: 993, startPoint y: 361, endPoint x: 995, endPoint y: 371, distance: 10.7
click at [994, 364] on div "03 A practice is not required to disclose protected health information to law e…" at bounding box center [849, 403] width 1175 height 121
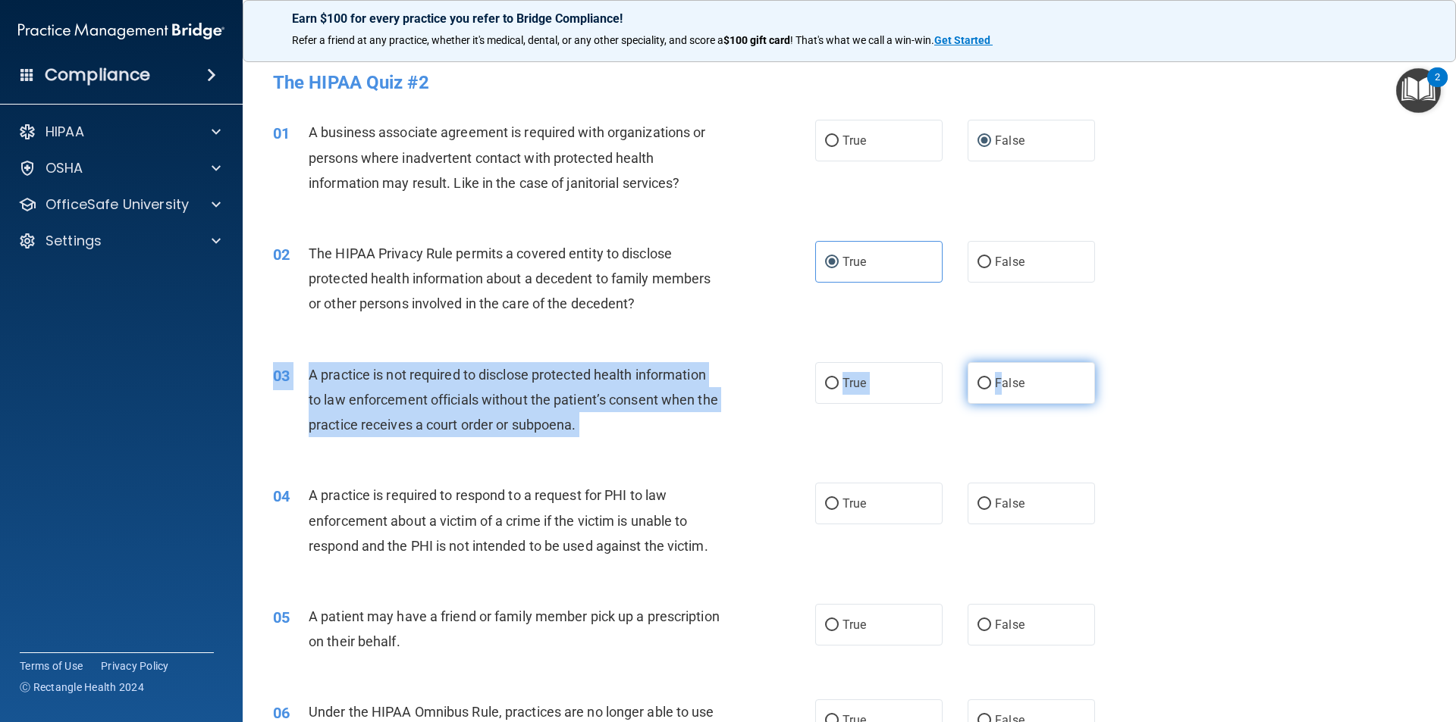
click at [995, 371] on label "False" at bounding box center [1030, 383] width 127 height 42
click at [991, 378] on input "False" at bounding box center [984, 383] width 14 height 11
radio input "true"
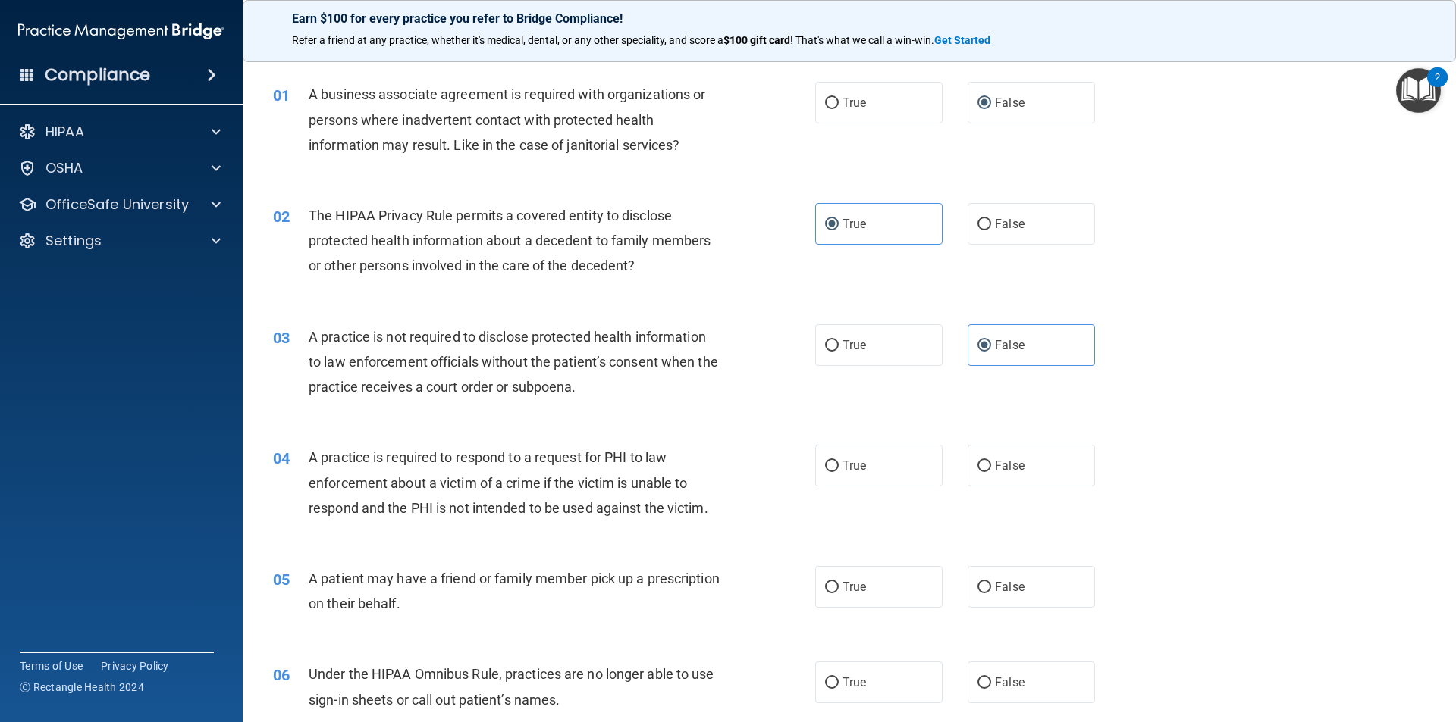
scroll to position [76, 0]
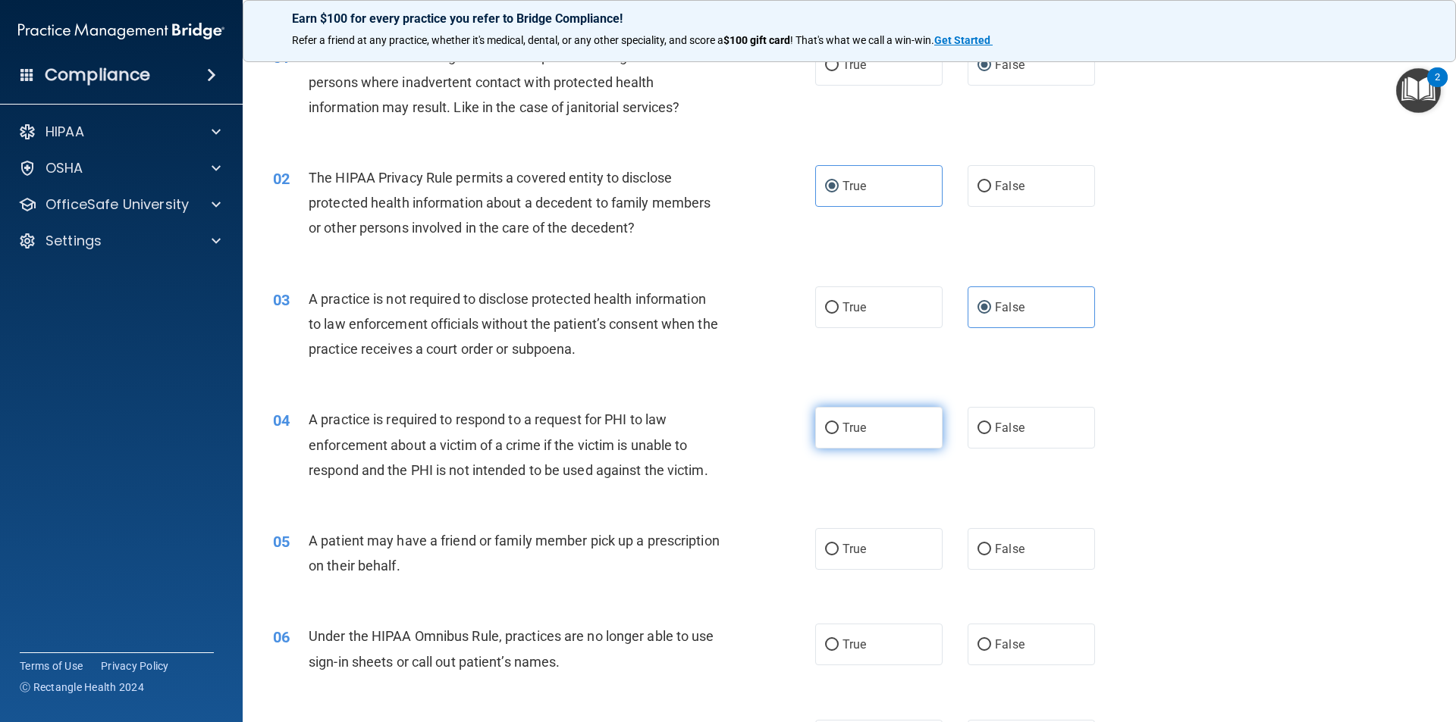
click at [874, 428] on label "True" at bounding box center [878, 428] width 127 height 42
click at [838, 428] on input "True" at bounding box center [832, 428] width 14 height 11
radio input "true"
click at [848, 569] on label "True" at bounding box center [878, 549] width 127 height 42
click at [838, 556] on input "True" at bounding box center [832, 549] width 14 height 11
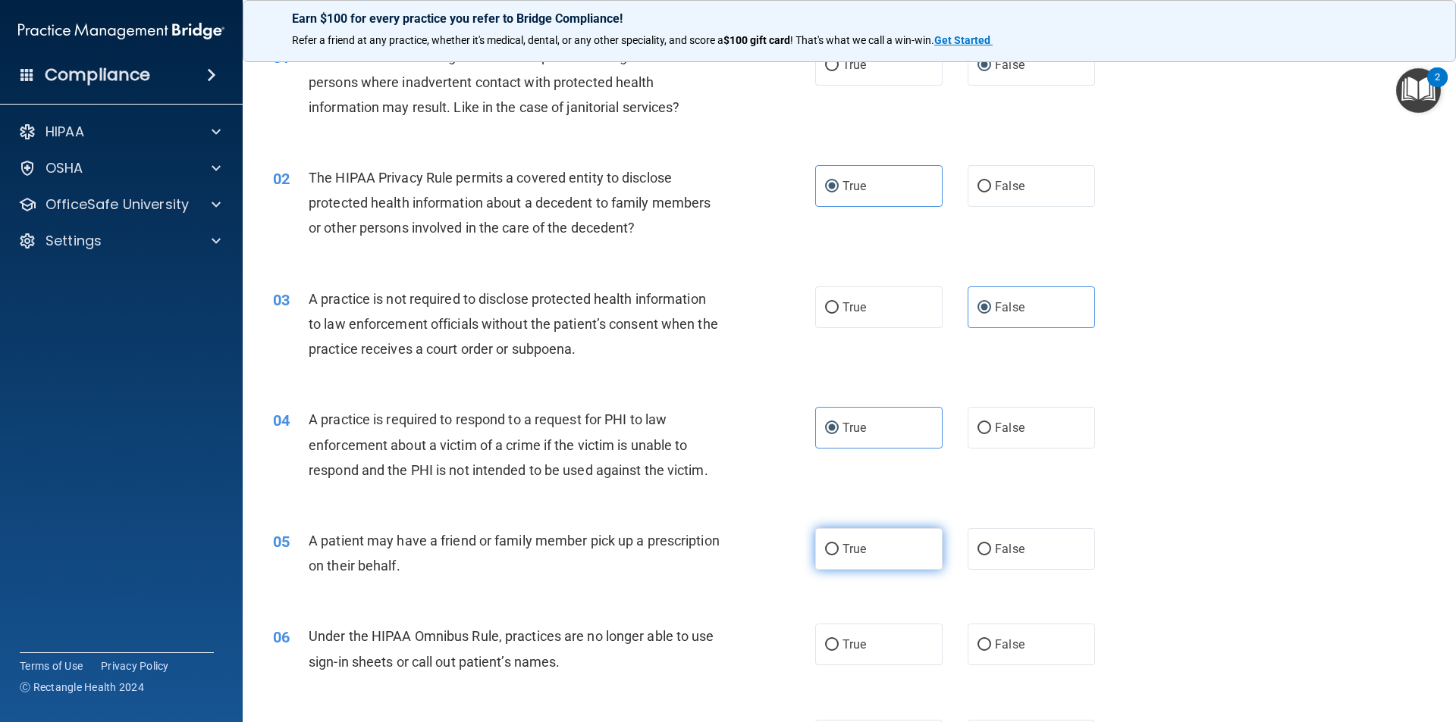
radio input "true"
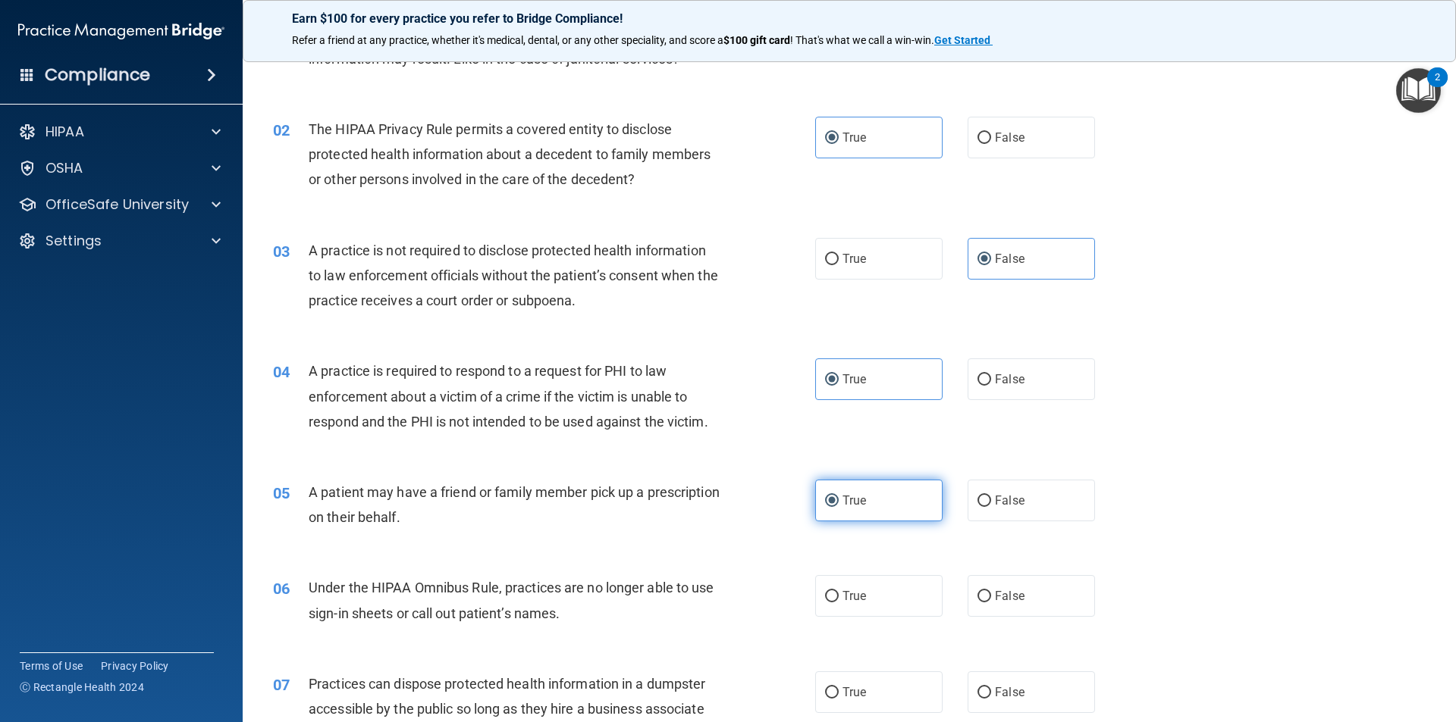
scroll to position [152, 0]
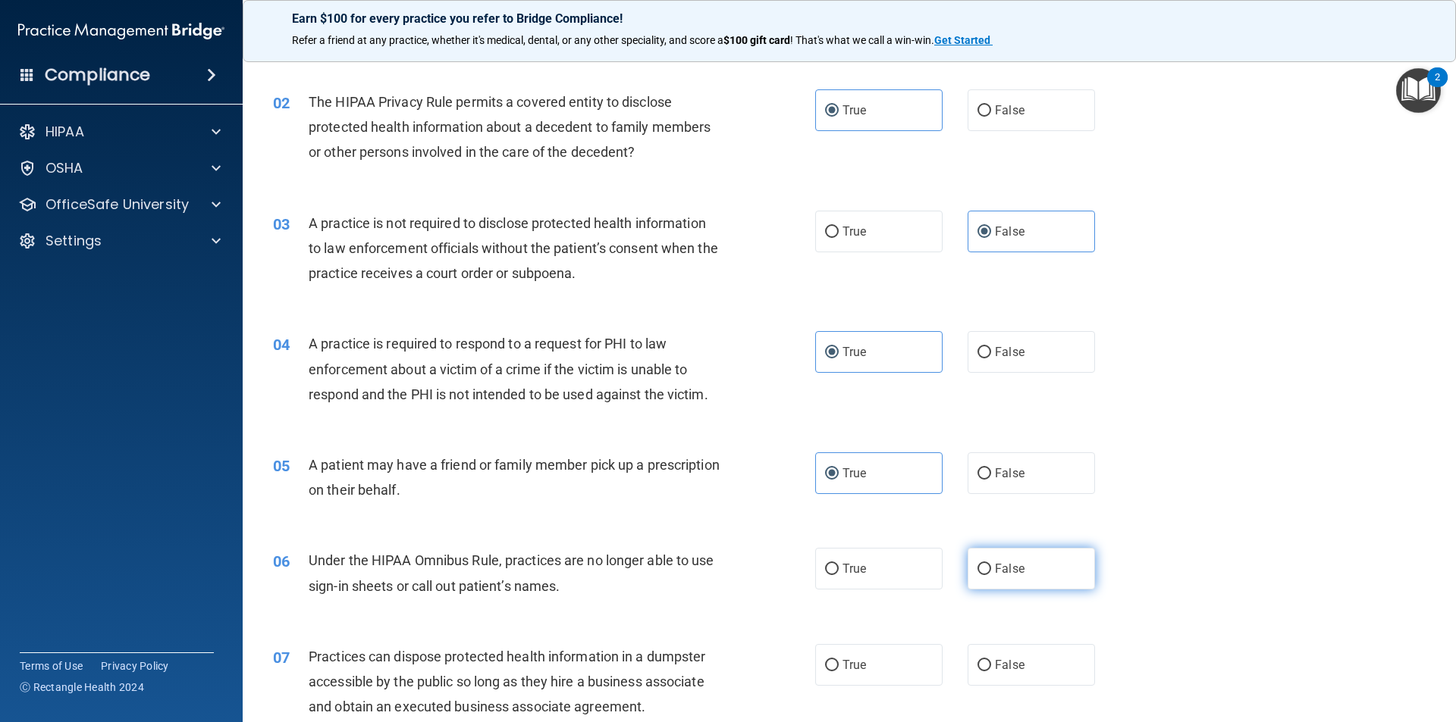
click at [1023, 562] on label "False" at bounding box center [1030, 569] width 127 height 42
click at [991, 564] on input "False" at bounding box center [984, 569] width 14 height 11
radio input "true"
click at [817, 663] on label "True" at bounding box center [878, 665] width 127 height 42
click at [825, 663] on input "True" at bounding box center [832, 665] width 14 height 11
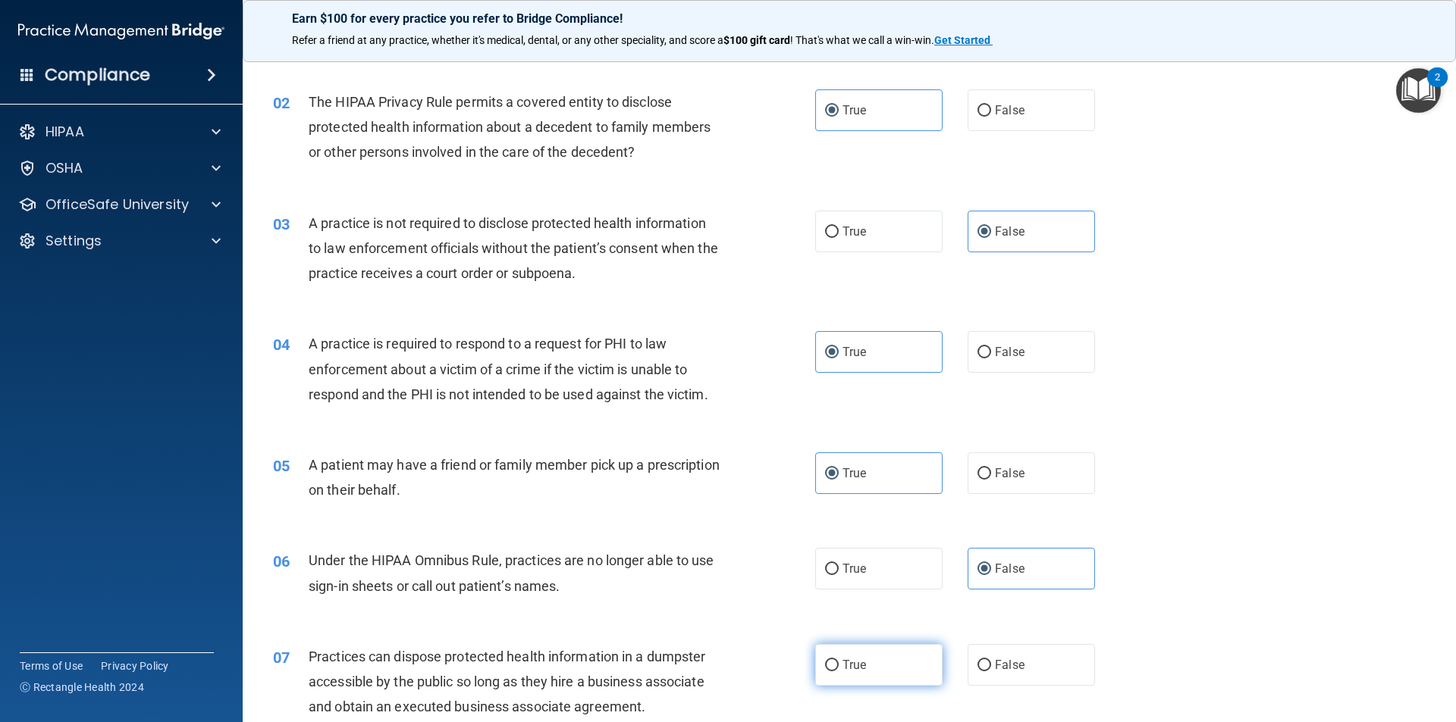
radio input "true"
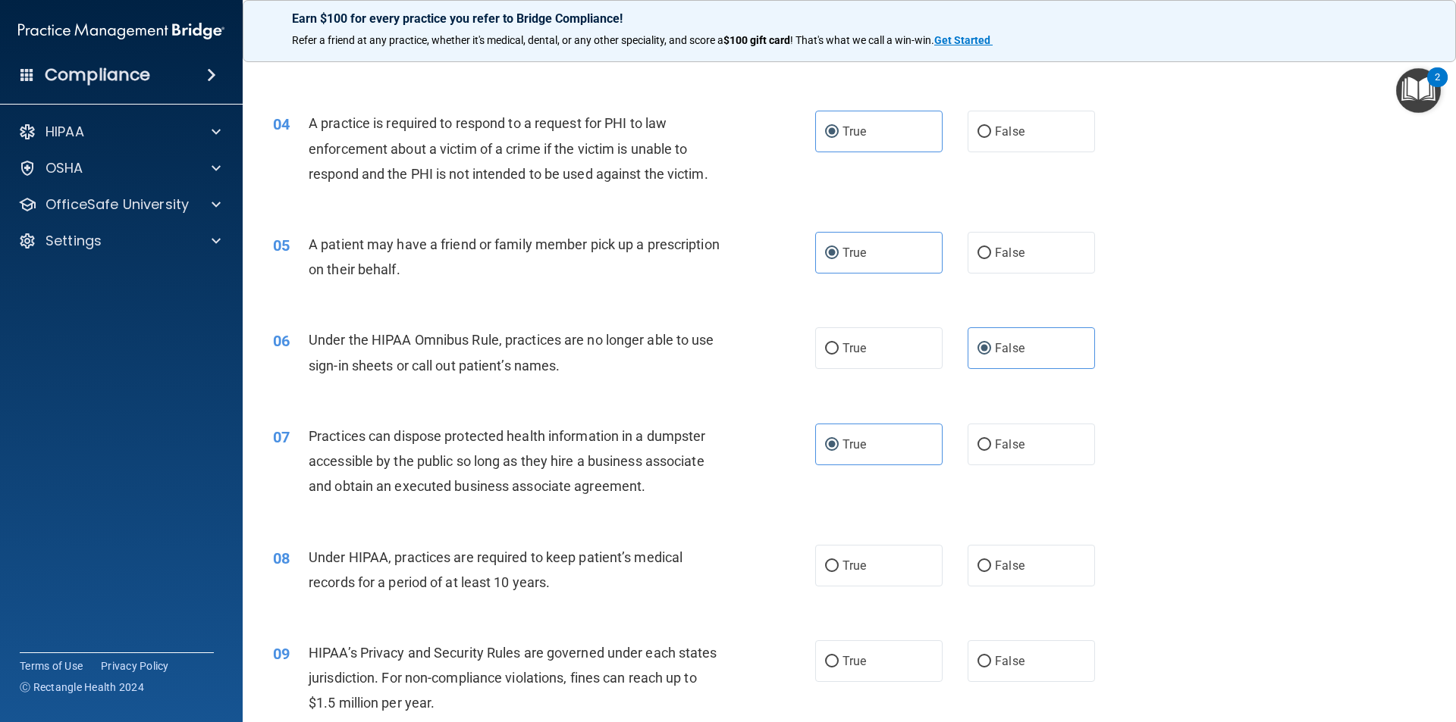
scroll to position [379, 0]
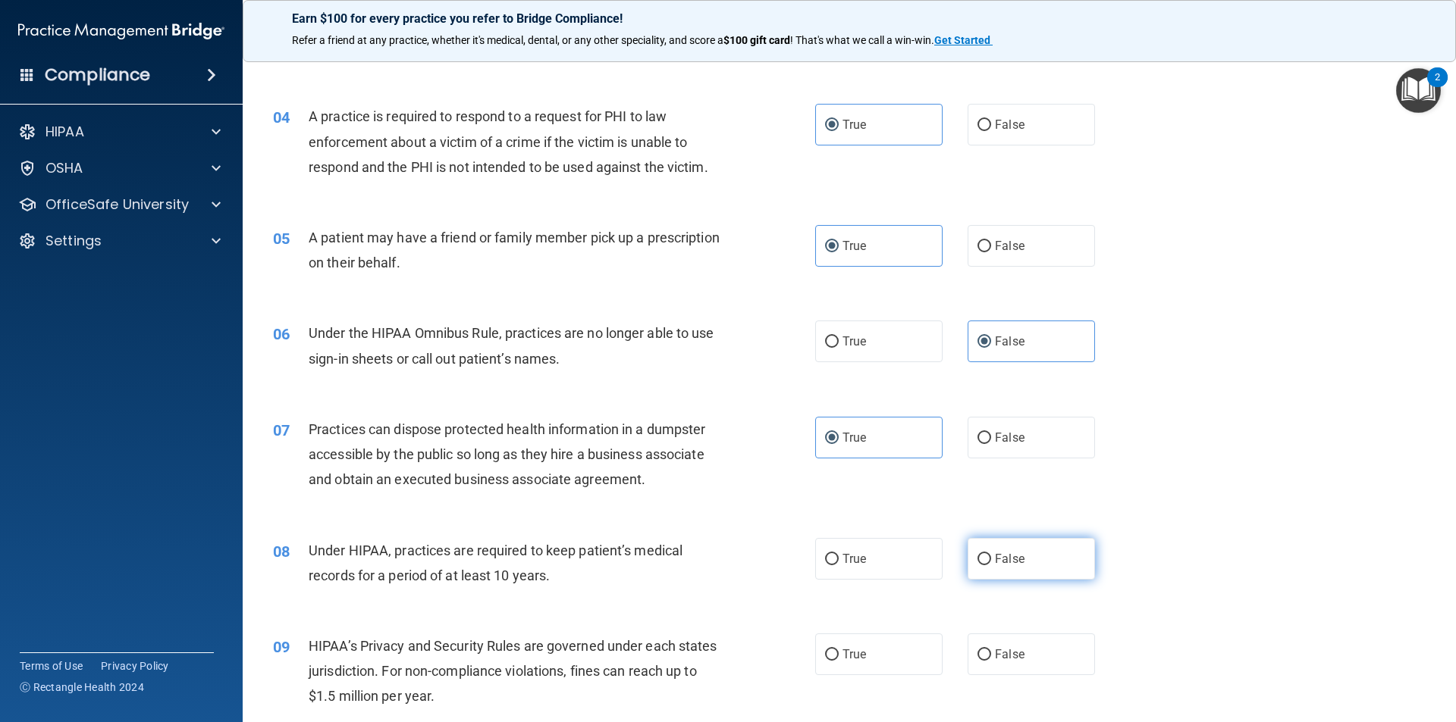
click at [1011, 563] on span "False" at bounding box center [1010, 559] width 30 height 14
click at [991, 563] on input "False" at bounding box center [984, 559] width 14 height 11
radio input "true"
click at [1013, 651] on span "False" at bounding box center [1010, 654] width 30 height 14
click at [991, 651] on input "False" at bounding box center [984, 655] width 14 height 11
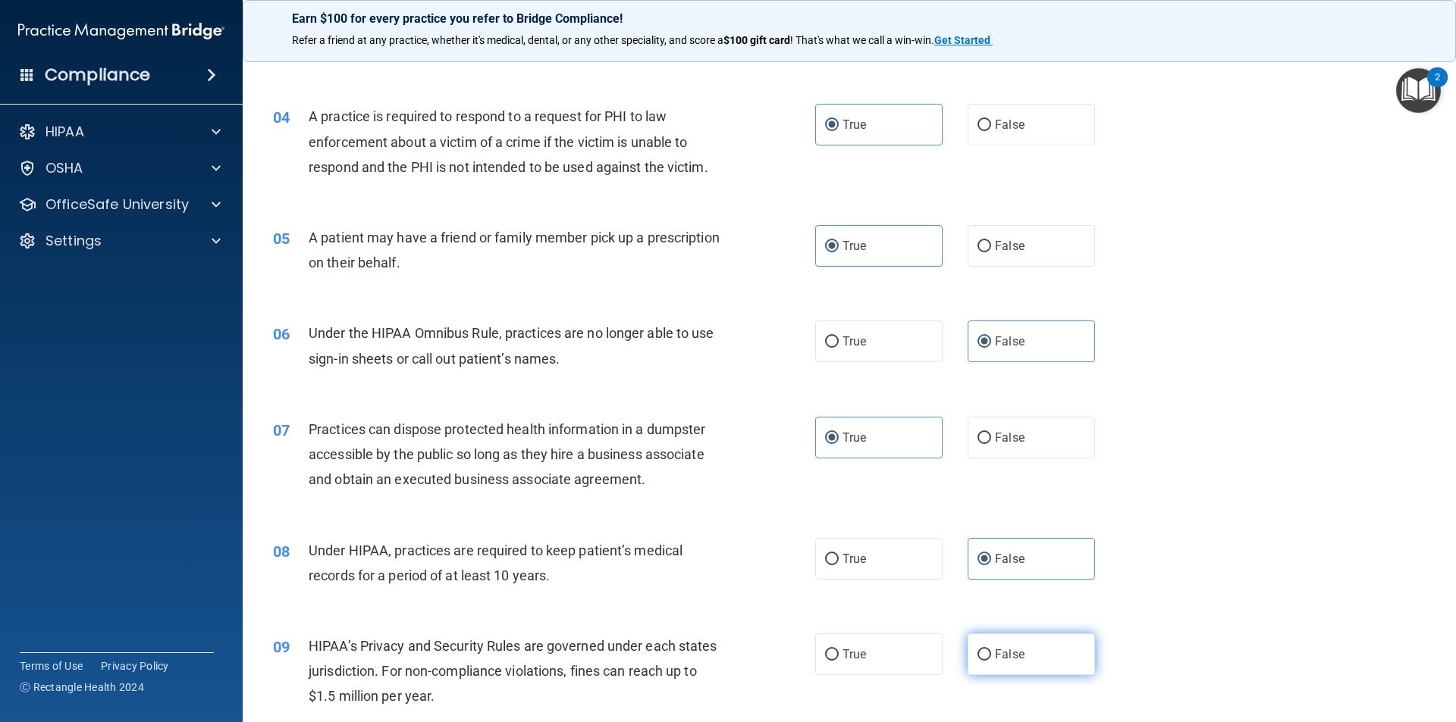
radio input "true"
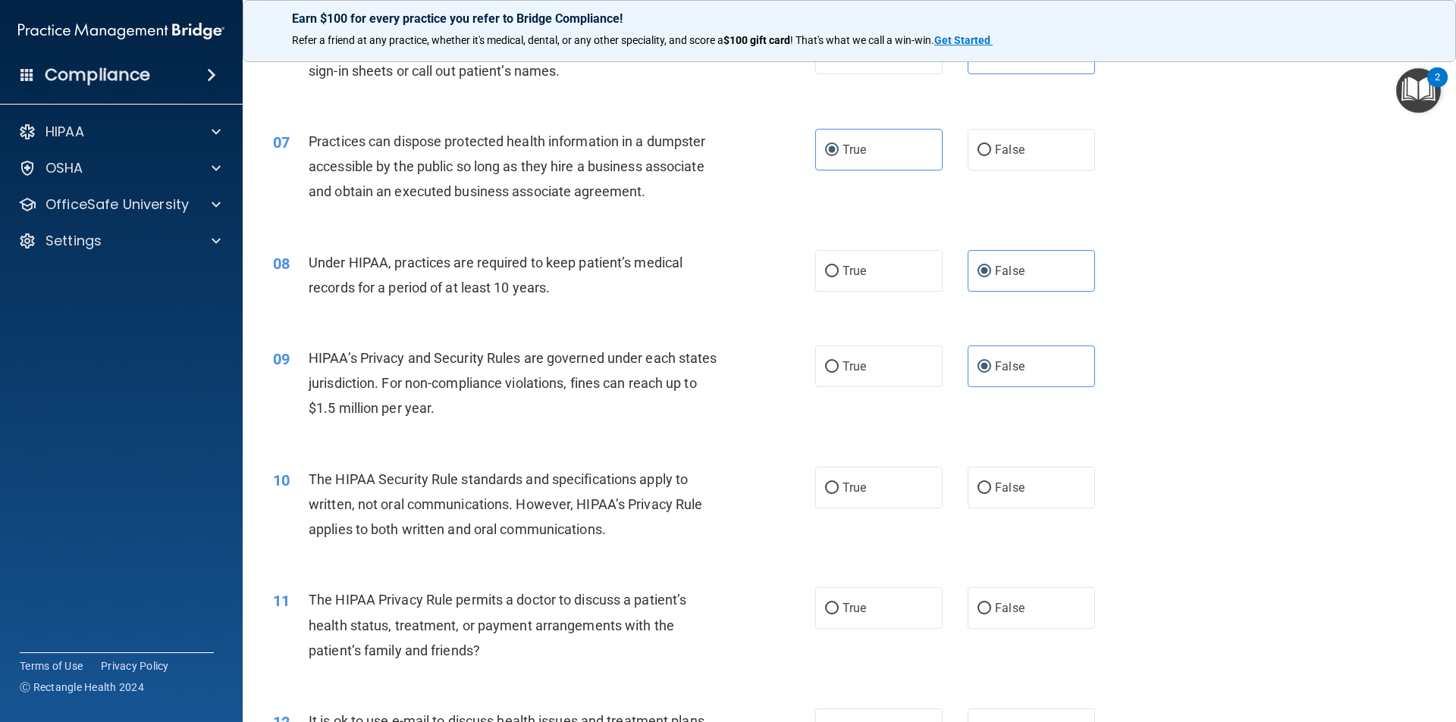
scroll to position [682, 0]
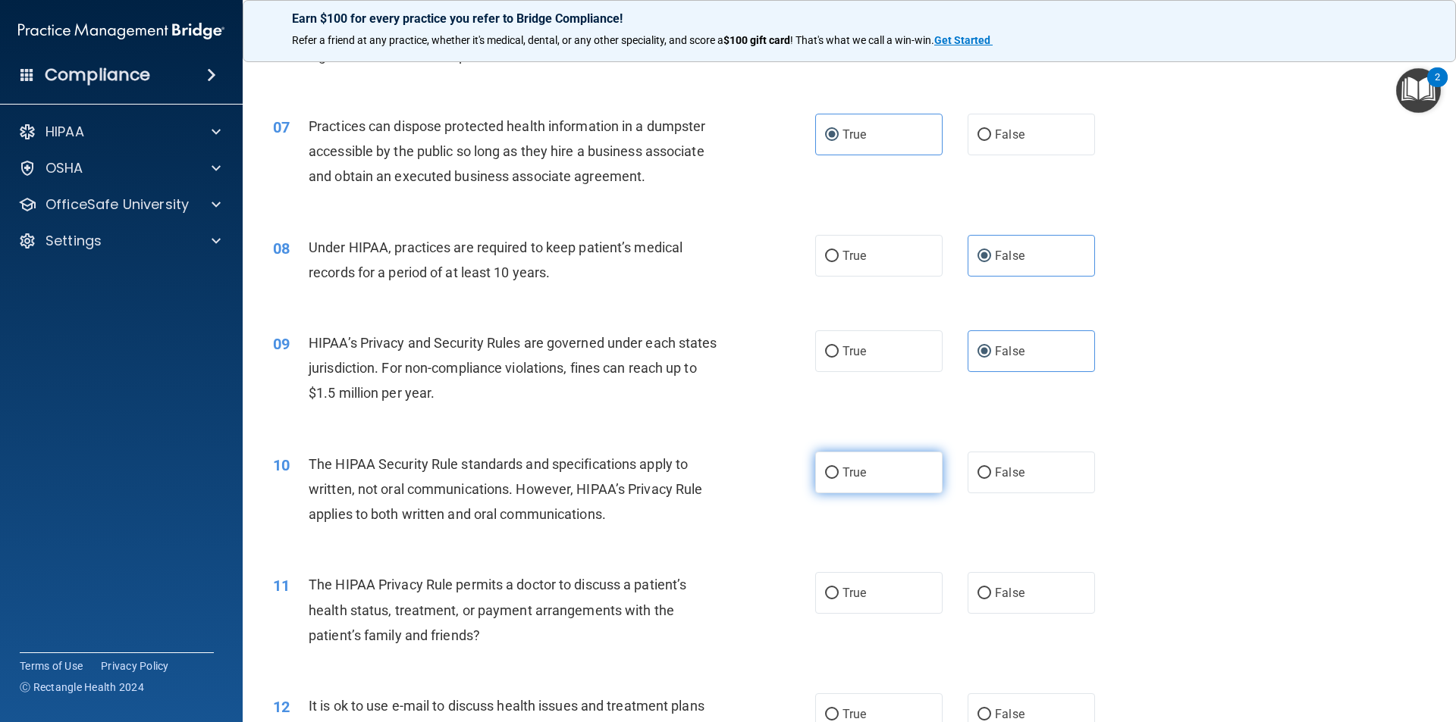
click at [868, 480] on label "True" at bounding box center [878, 473] width 127 height 42
click at [838, 479] on input "True" at bounding box center [832, 473] width 14 height 11
radio input "true"
click at [1024, 604] on label "False" at bounding box center [1030, 593] width 127 height 42
click at [991, 600] on input "False" at bounding box center [984, 593] width 14 height 11
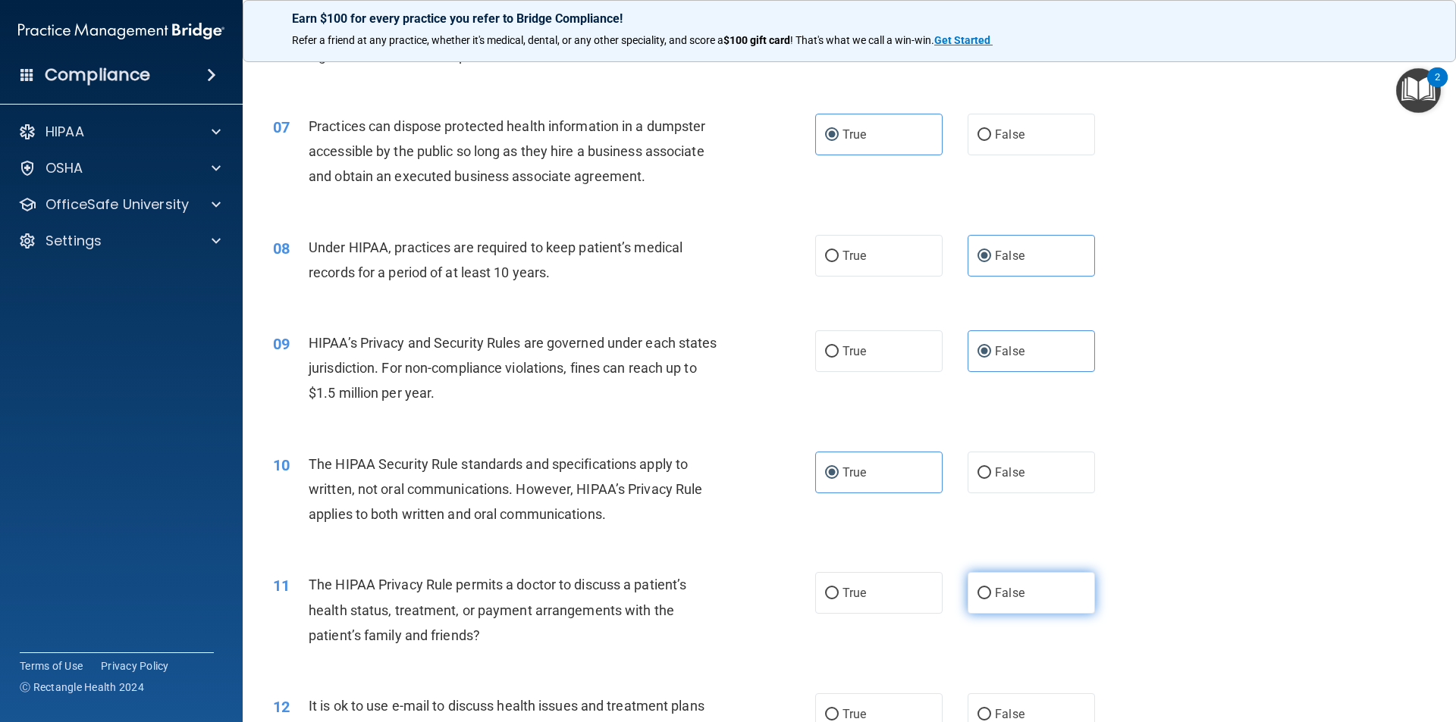
radio input "true"
click at [1013, 700] on label "False" at bounding box center [1030, 715] width 127 height 42
click at [991, 710] on input "False" at bounding box center [984, 715] width 14 height 11
radio input "true"
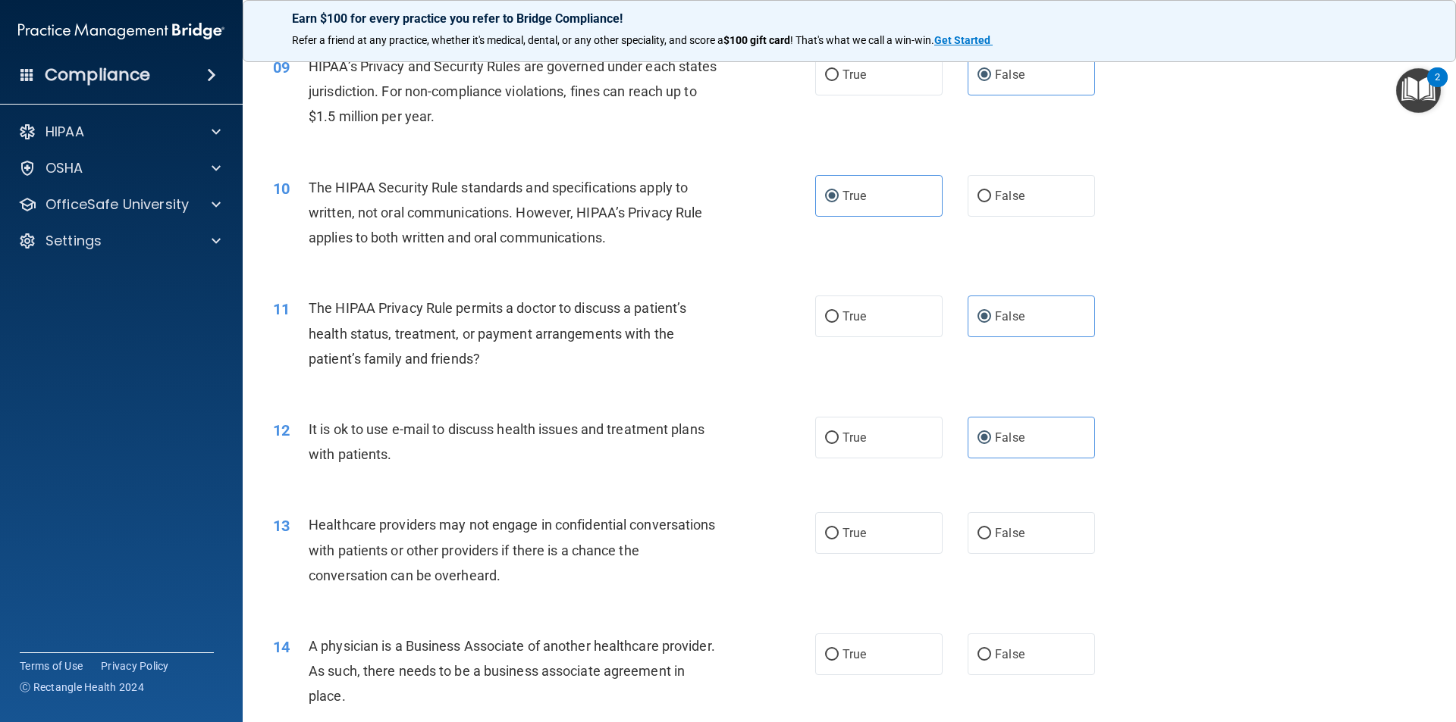
scroll to position [986, 0]
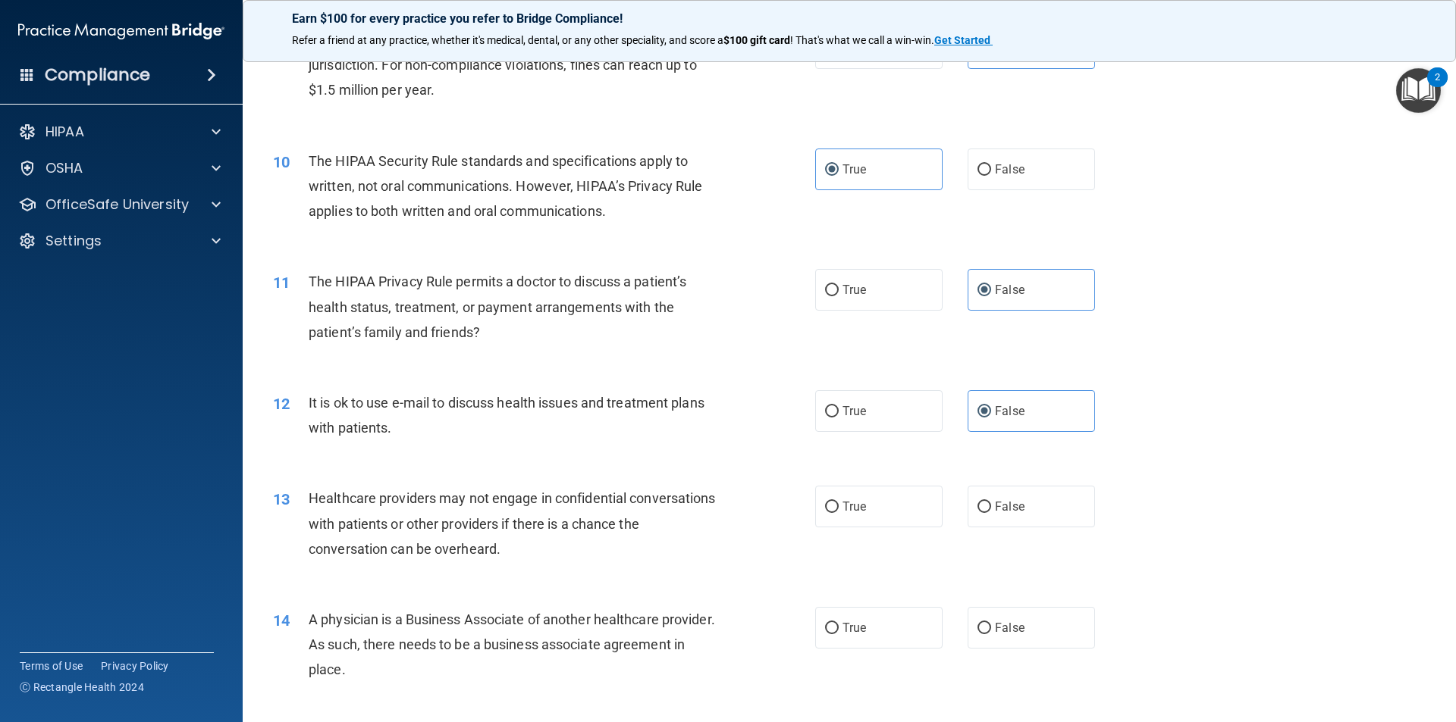
click at [880, 533] on div "13 Healthcare providers may not engage in confidential conversations with patie…" at bounding box center [849, 527] width 1175 height 121
click at [866, 513] on label "True" at bounding box center [878, 507] width 127 height 42
click at [838, 513] on input "True" at bounding box center [832, 507] width 14 height 11
radio input "true"
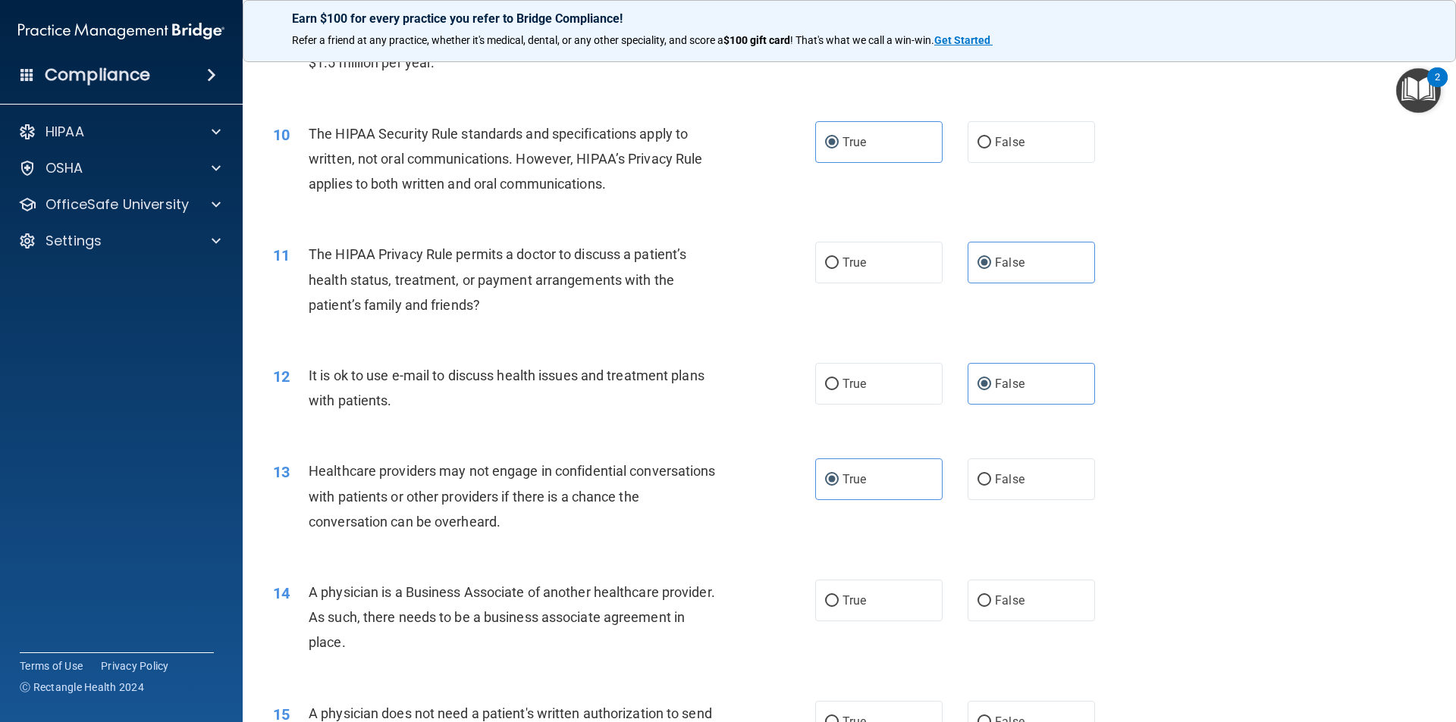
scroll to position [1061, 0]
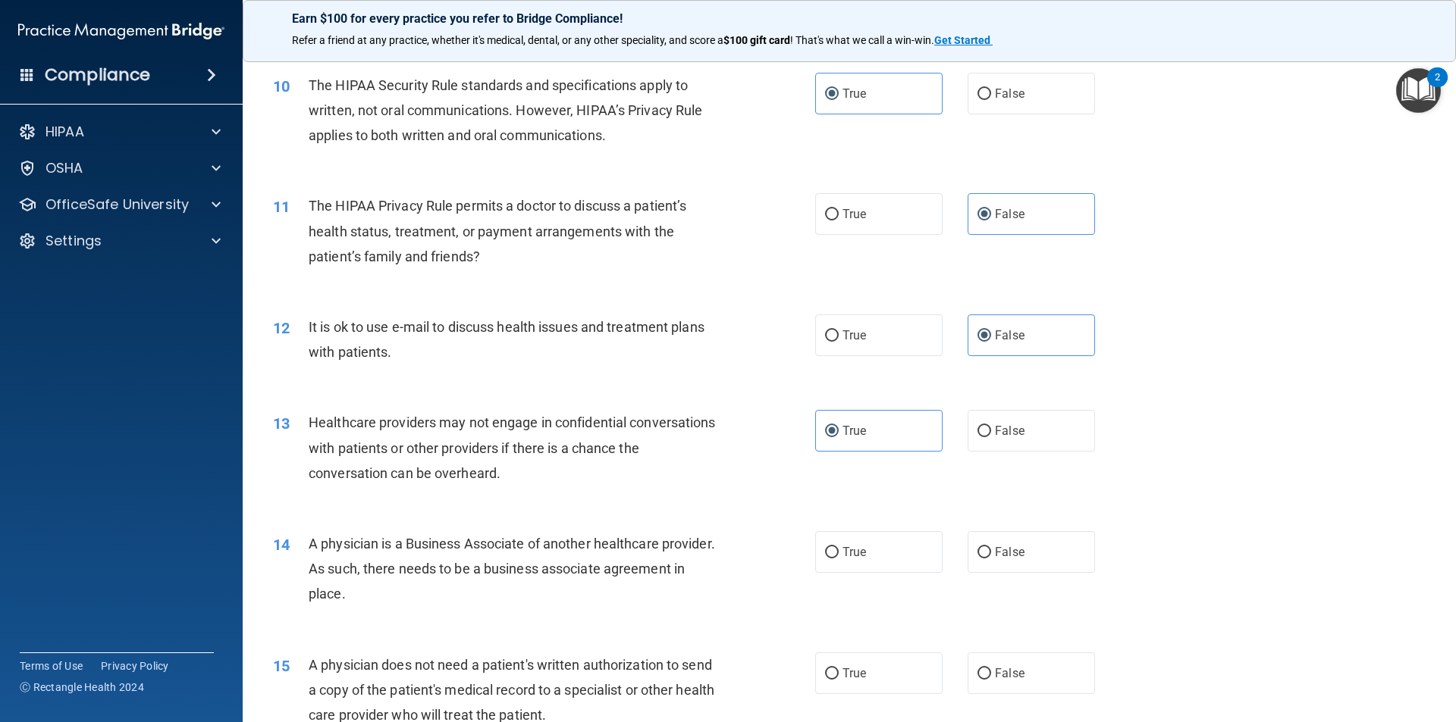
drag, startPoint x: 1029, startPoint y: 547, endPoint x: 1016, endPoint y: 650, distance: 103.9
click at [1028, 552] on label "False" at bounding box center [1030, 552] width 127 height 42
click at [991, 552] on input "False" at bounding box center [984, 552] width 14 height 11
radio input "true"
click at [1016, 679] on span "False" at bounding box center [1010, 673] width 30 height 14
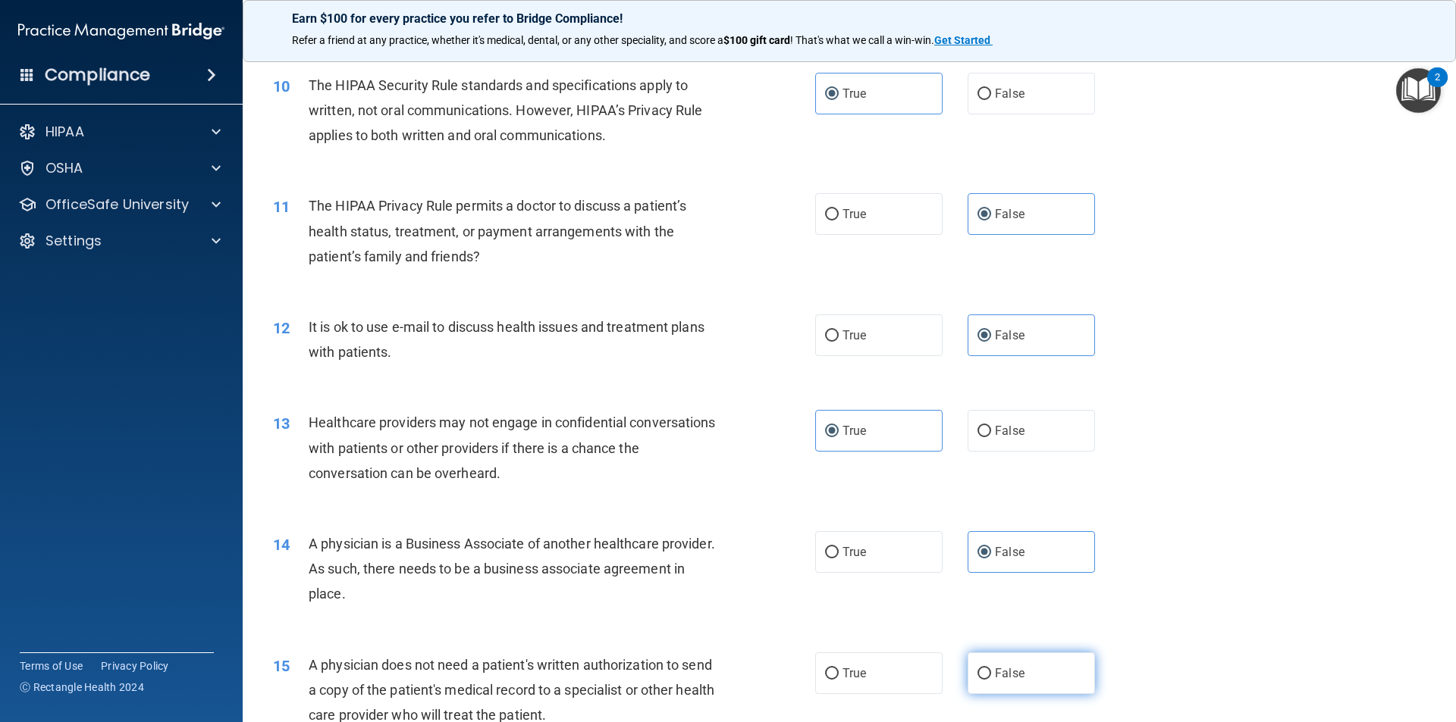
click at [991, 679] on input "False" at bounding box center [984, 674] width 14 height 11
radio input "true"
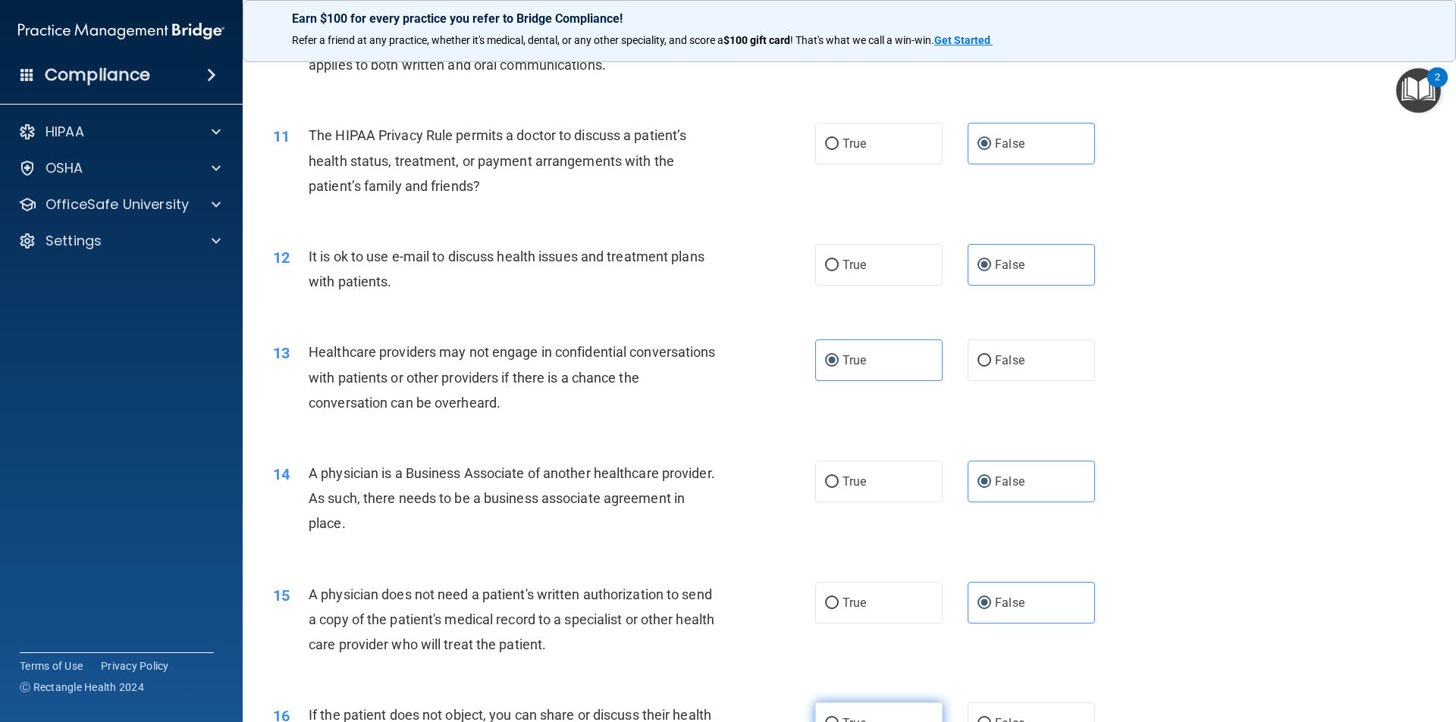
scroll to position [1213, 0]
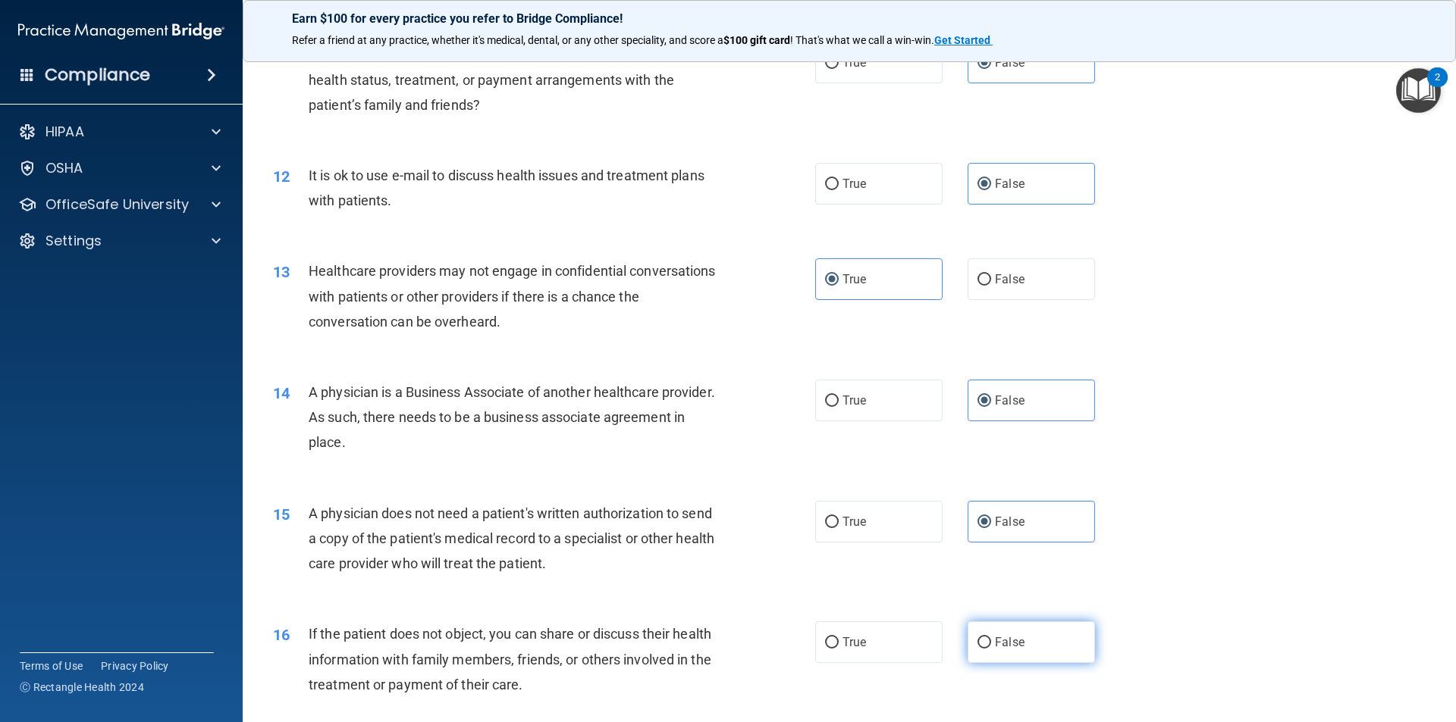
click at [1083, 628] on label "False" at bounding box center [1030, 643] width 127 height 42
click at [991, 638] on input "False" at bounding box center [984, 643] width 14 height 11
radio input "true"
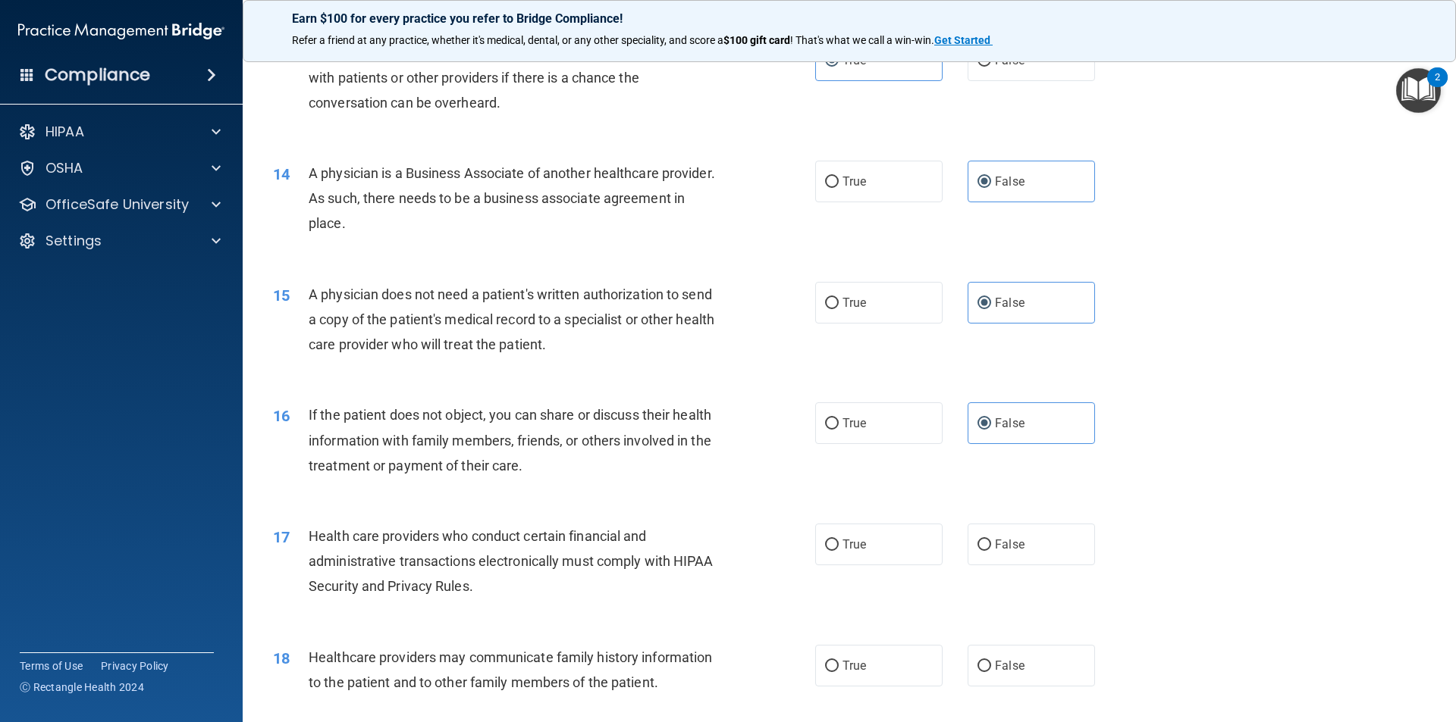
scroll to position [1440, 0]
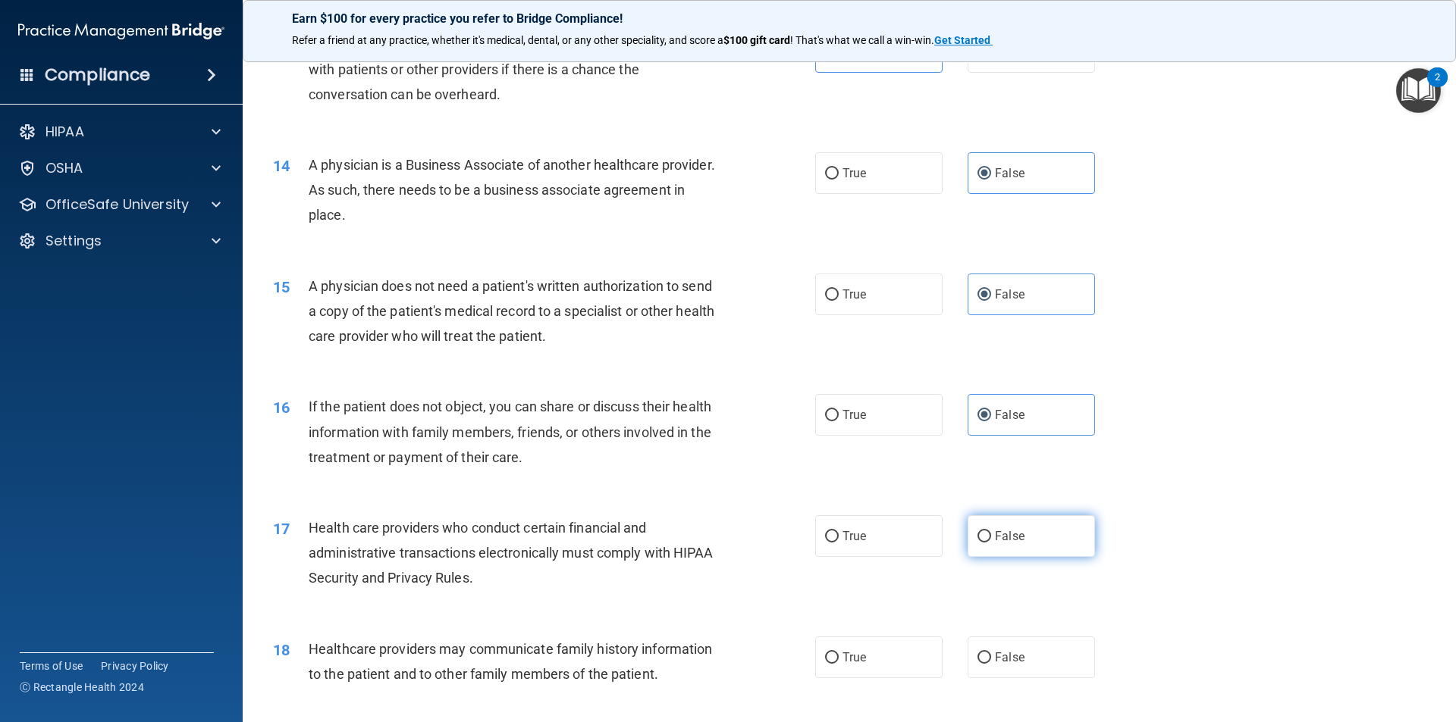
click at [1019, 541] on label "False" at bounding box center [1030, 536] width 127 height 42
click at [991, 541] on input "False" at bounding box center [984, 536] width 14 height 11
radio input "true"
click at [1015, 657] on span "False" at bounding box center [1010, 657] width 30 height 14
click at [991, 657] on input "False" at bounding box center [984, 658] width 14 height 11
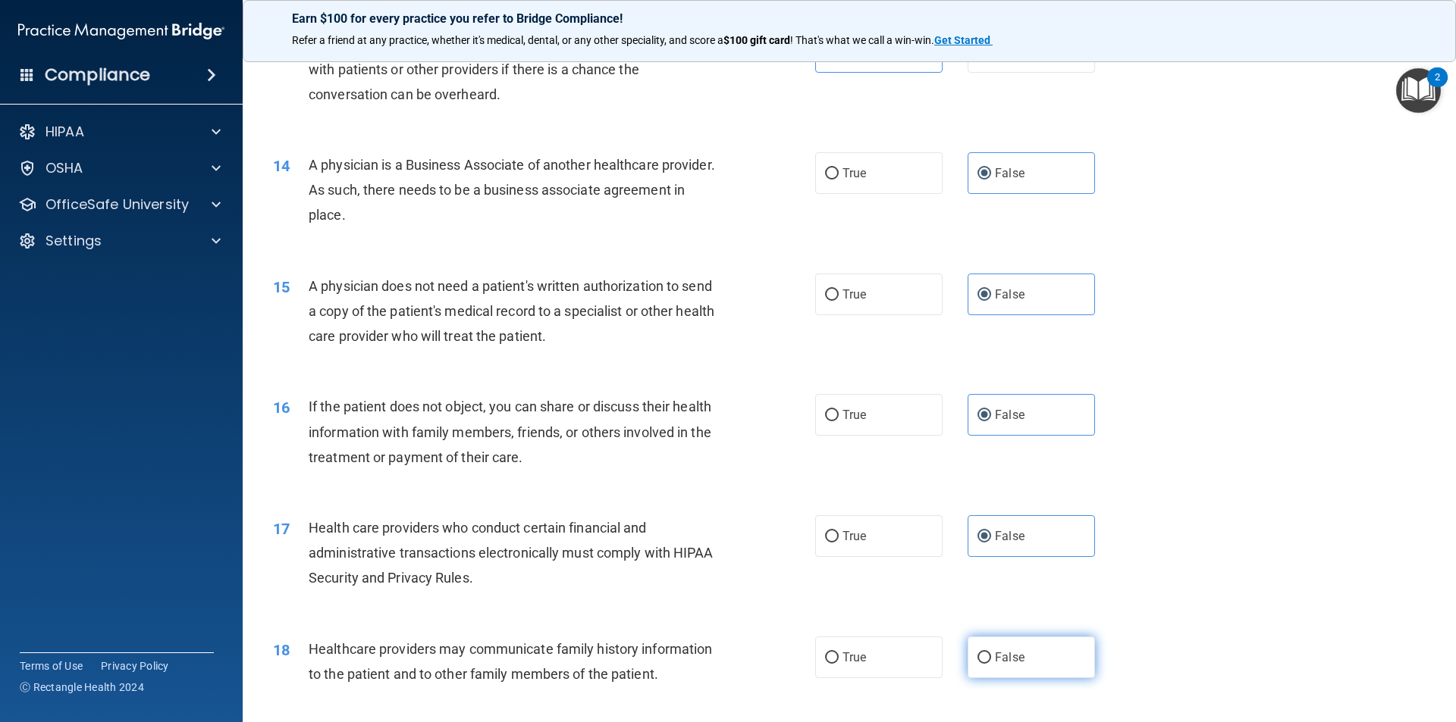
radio input "true"
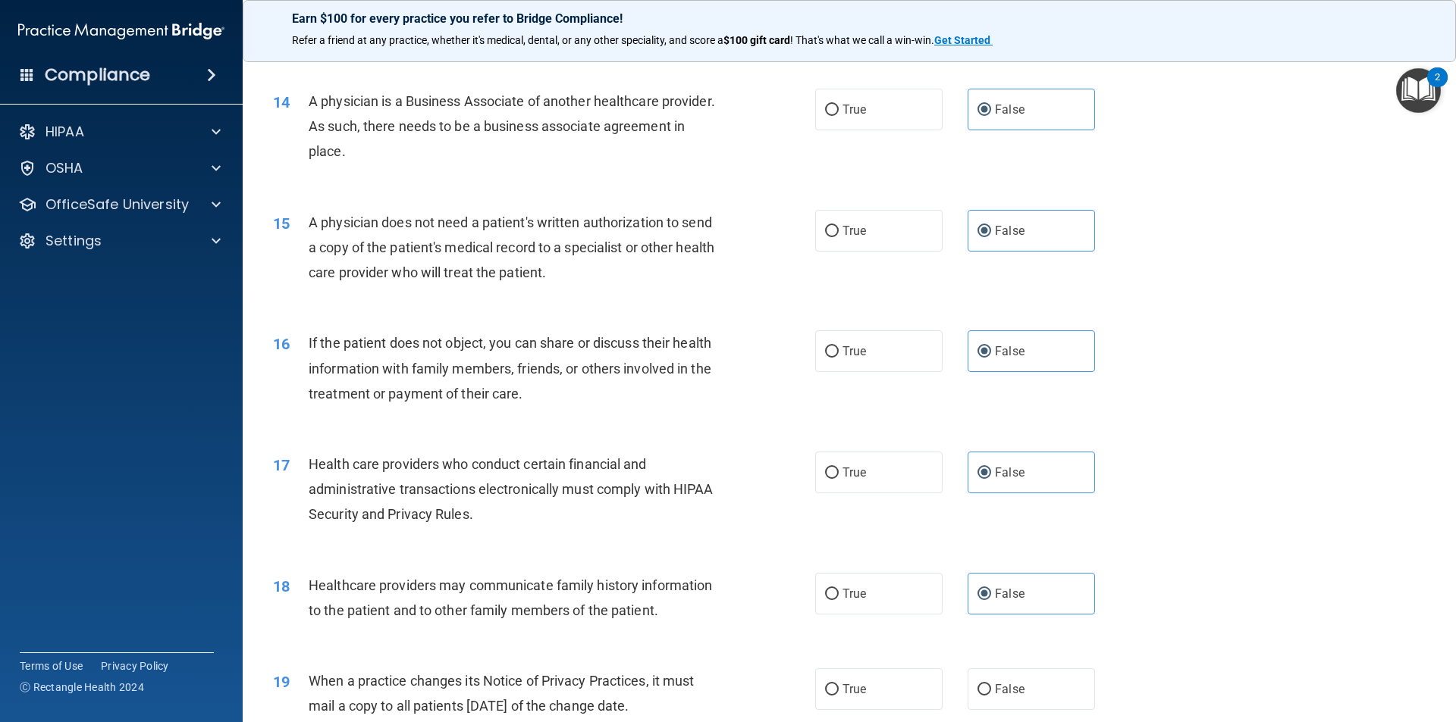
scroll to position [1592, 0]
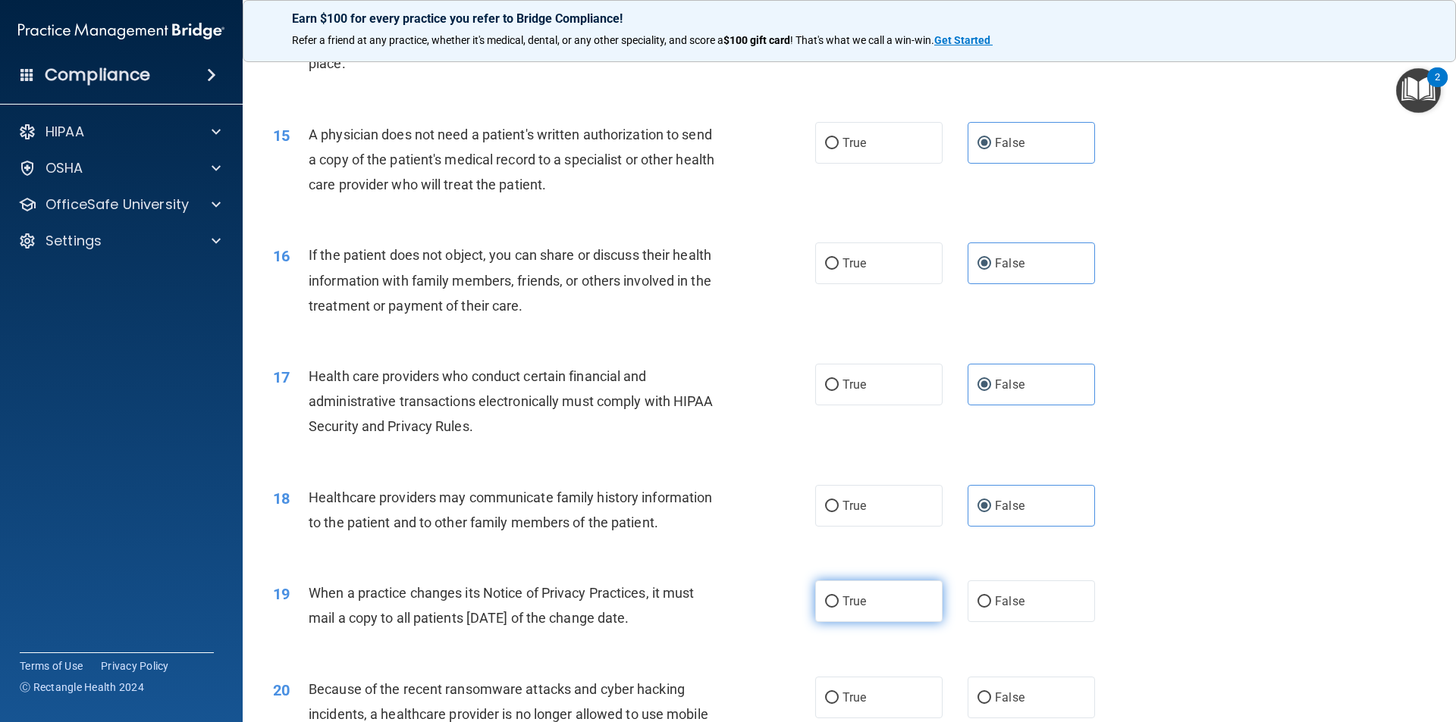
click at [870, 620] on label "True" at bounding box center [878, 602] width 127 height 42
click at [838, 608] on input "True" at bounding box center [832, 602] width 14 height 11
radio input "true"
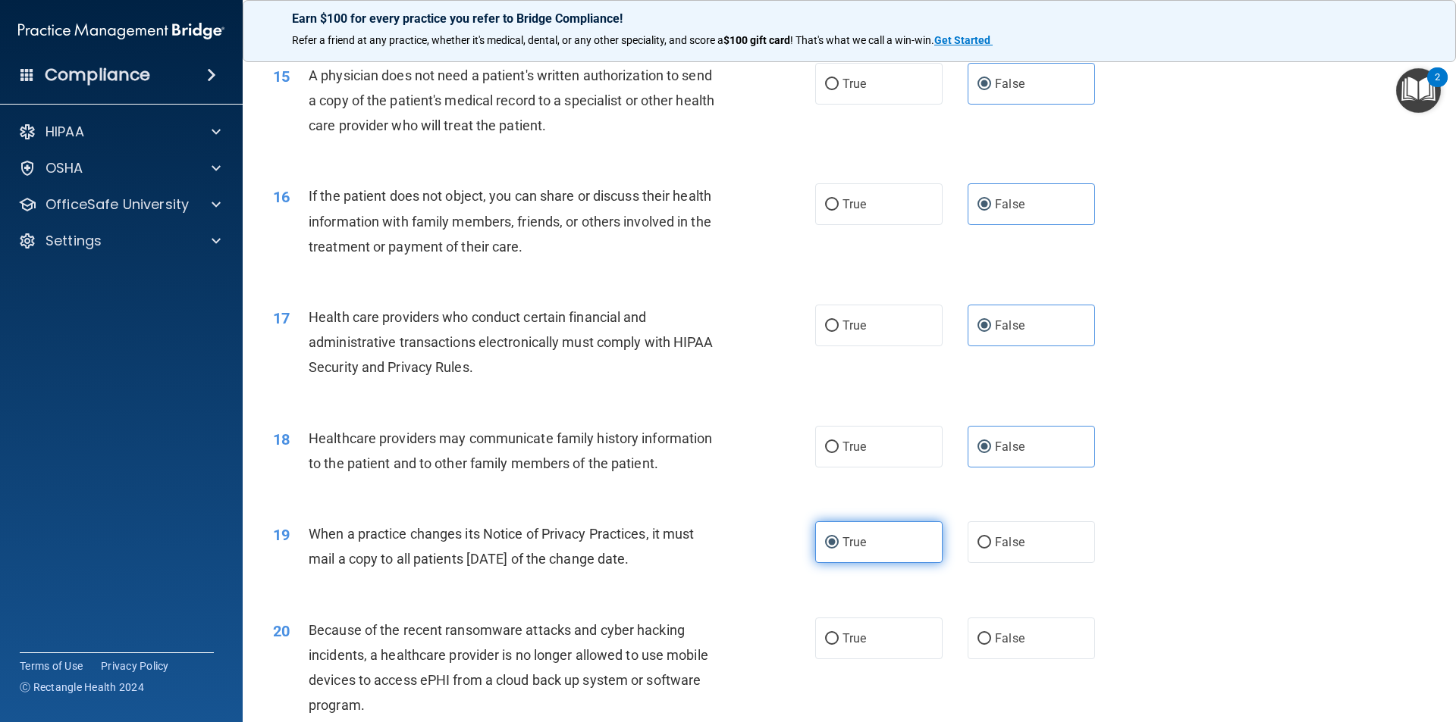
scroll to position [1744, 0]
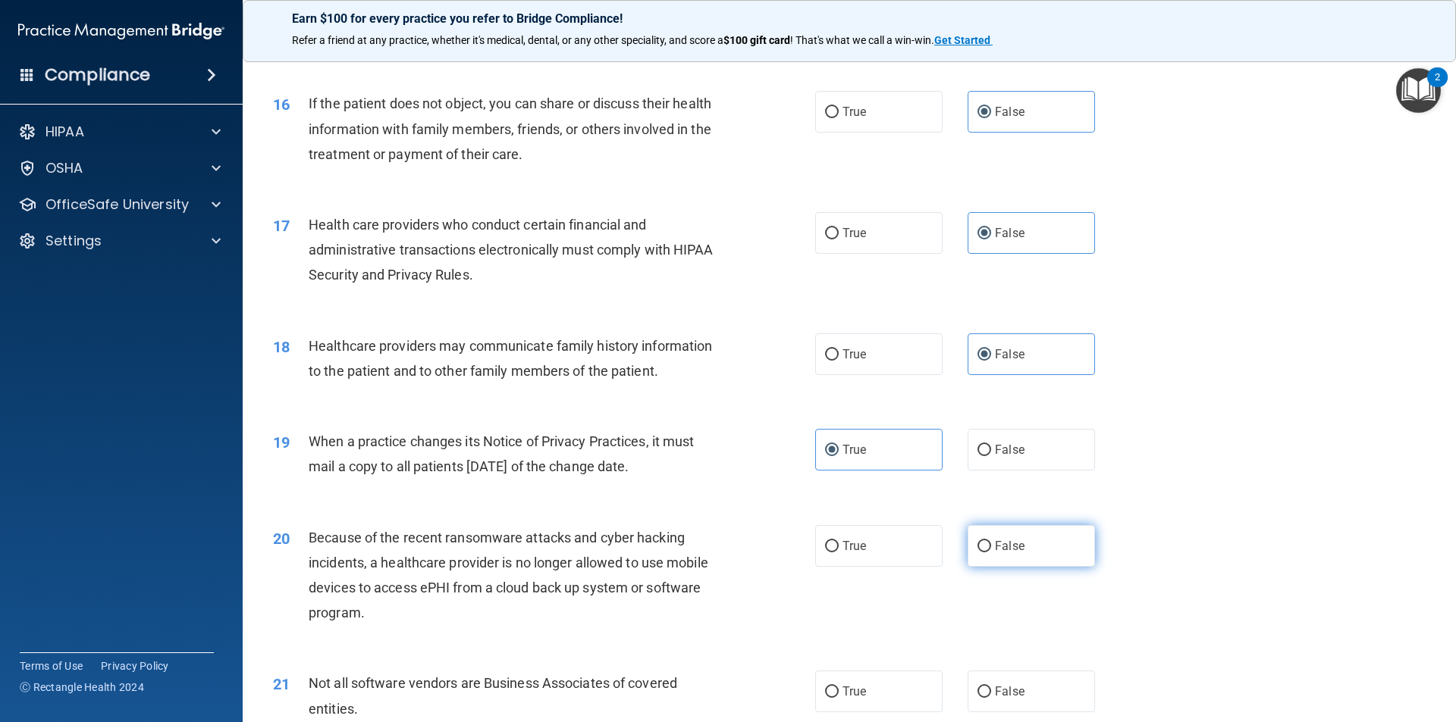
click at [1019, 547] on label "False" at bounding box center [1030, 546] width 127 height 42
click at [991, 547] on input "False" at bounding box center [984, 546] width 14 height 11
radio input "true"
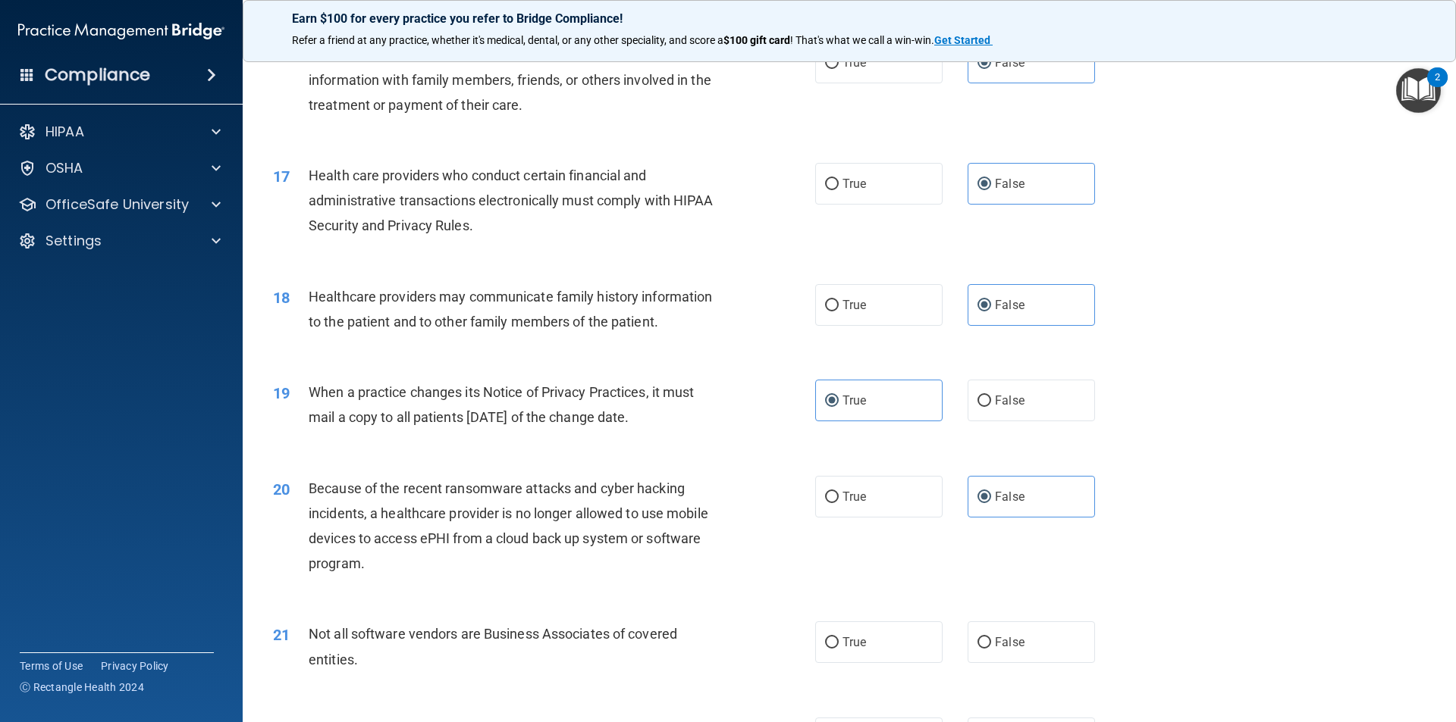
scroll to position [1819, 0]
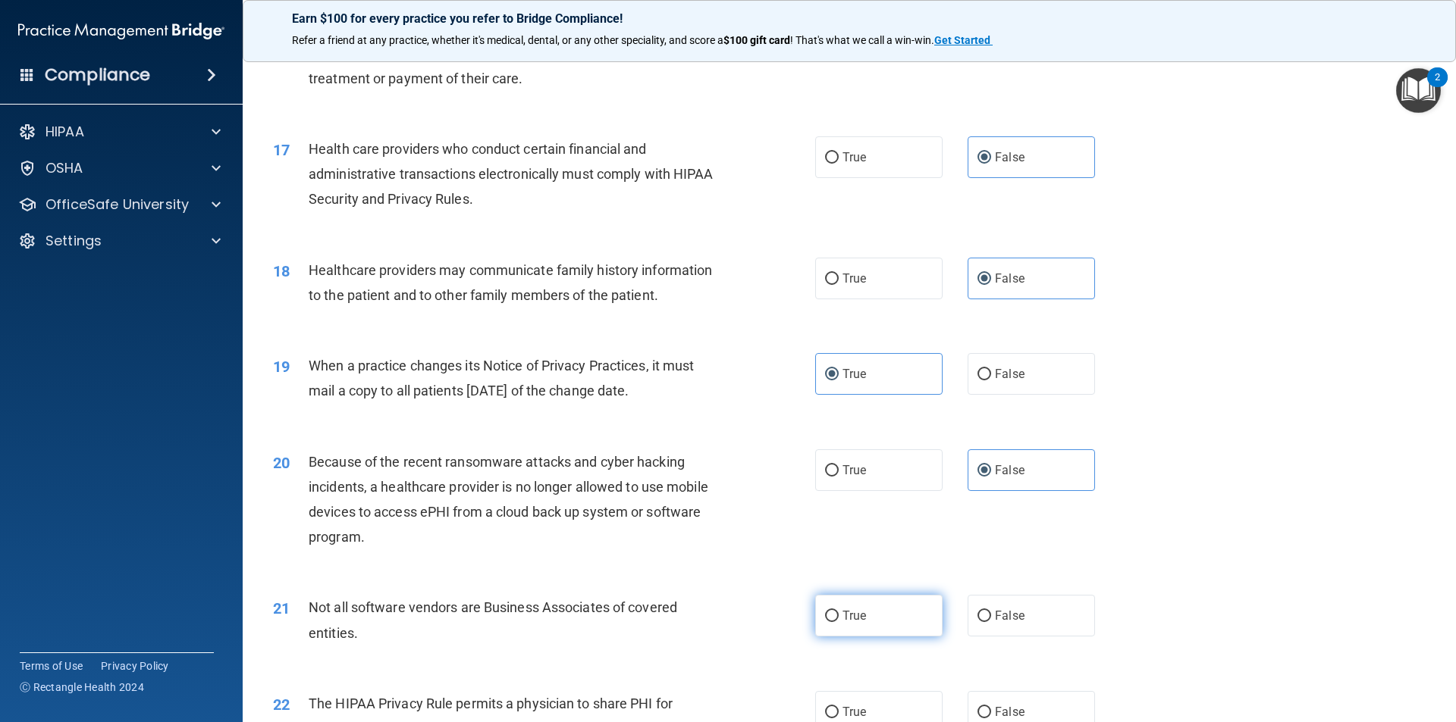
click at [845, 616] on span "True" at bounding box center [854, 616] width 24 height 14
click at [838, 616] on input "True" at bounding box center [832, 616] width 14 height 11
radio input "true"
click at [998, 634] on label "False" at bounding box center [1030, 616] width 127 height 42
click at [991, 622] on input "False" at bounding box center [984, 616] width 14 height 11
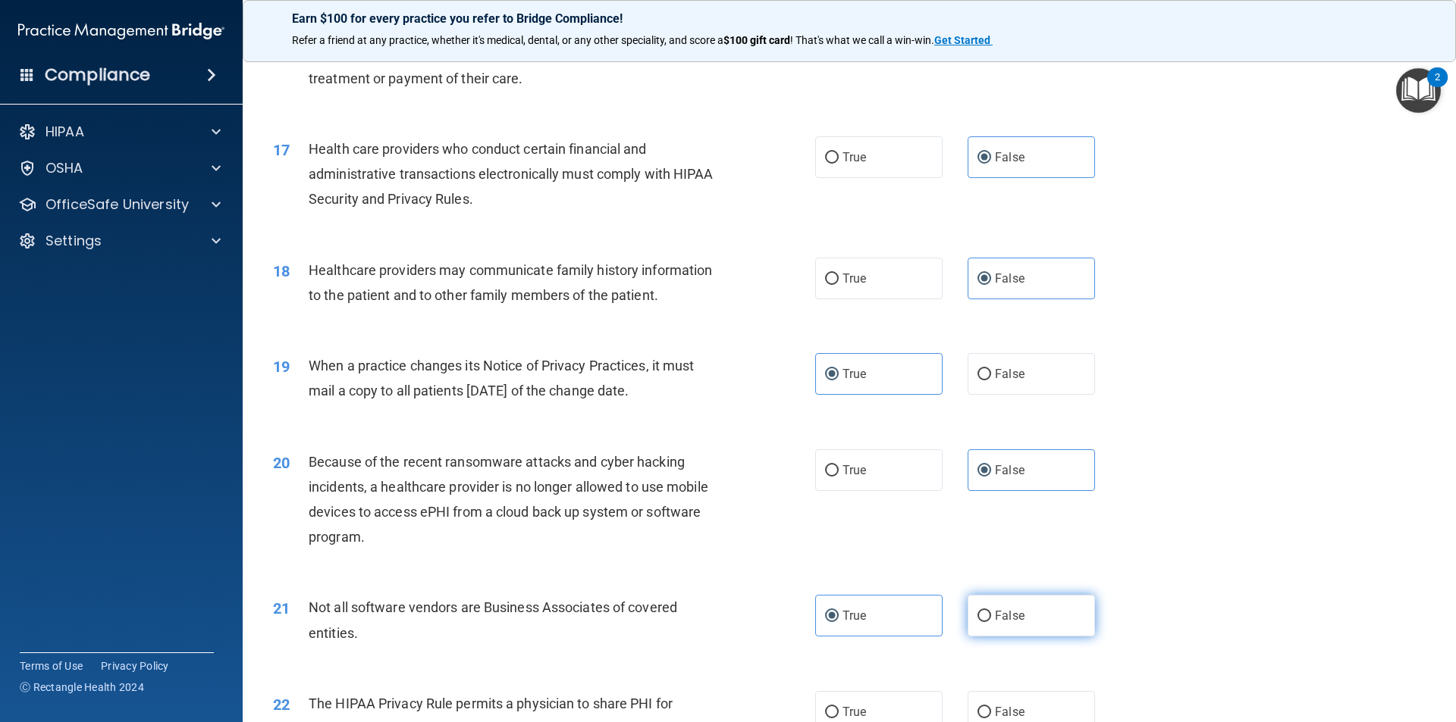
radio input "true"
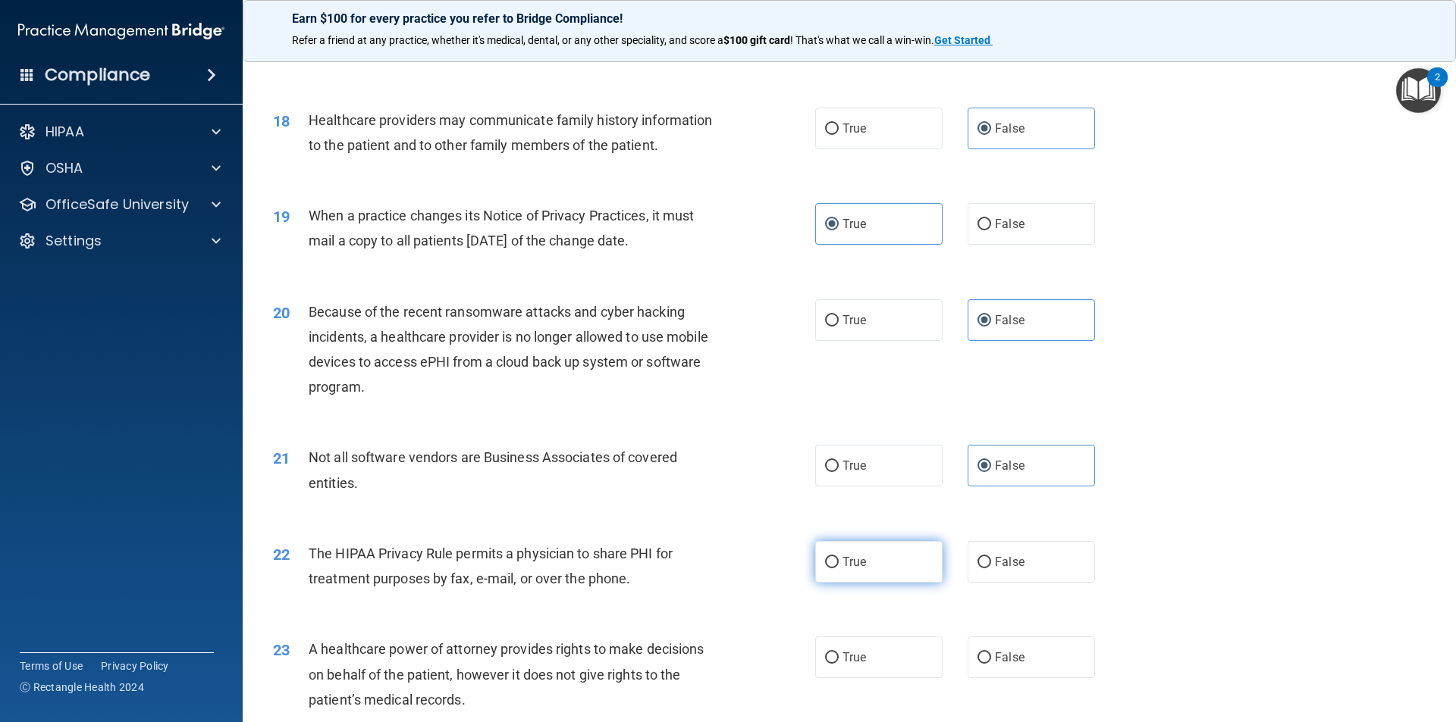
scroll to position [1971, 0]
click at [865, 489] on div "21 Not all software vendors are Business Associates of covered entities. True F…" at bounding box center [849, 473] width 1175 height 96
click at [865, 481] on label "True" at bounding box center [878, 464] width 127 height 42
click at [838, 471] on input "True" at bounding box center [832, 464] width 14 height 11
radio input "true"
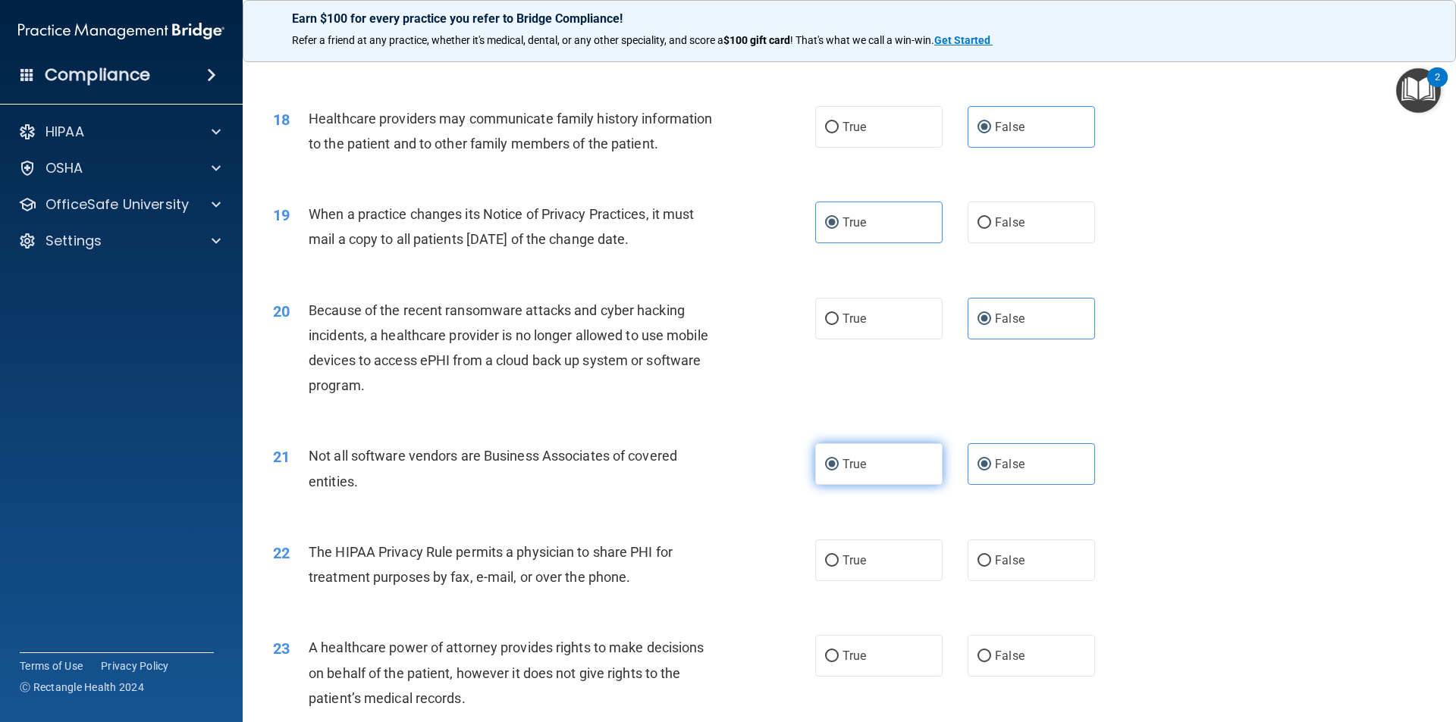
radio input "false"
click at [1026, 549] on label "False" at bounding box center [1030, 561] width 127 height 42
click at [991, 556] on input "False" at bounding box center [984, 561] width 14 height 11
radio input "true"
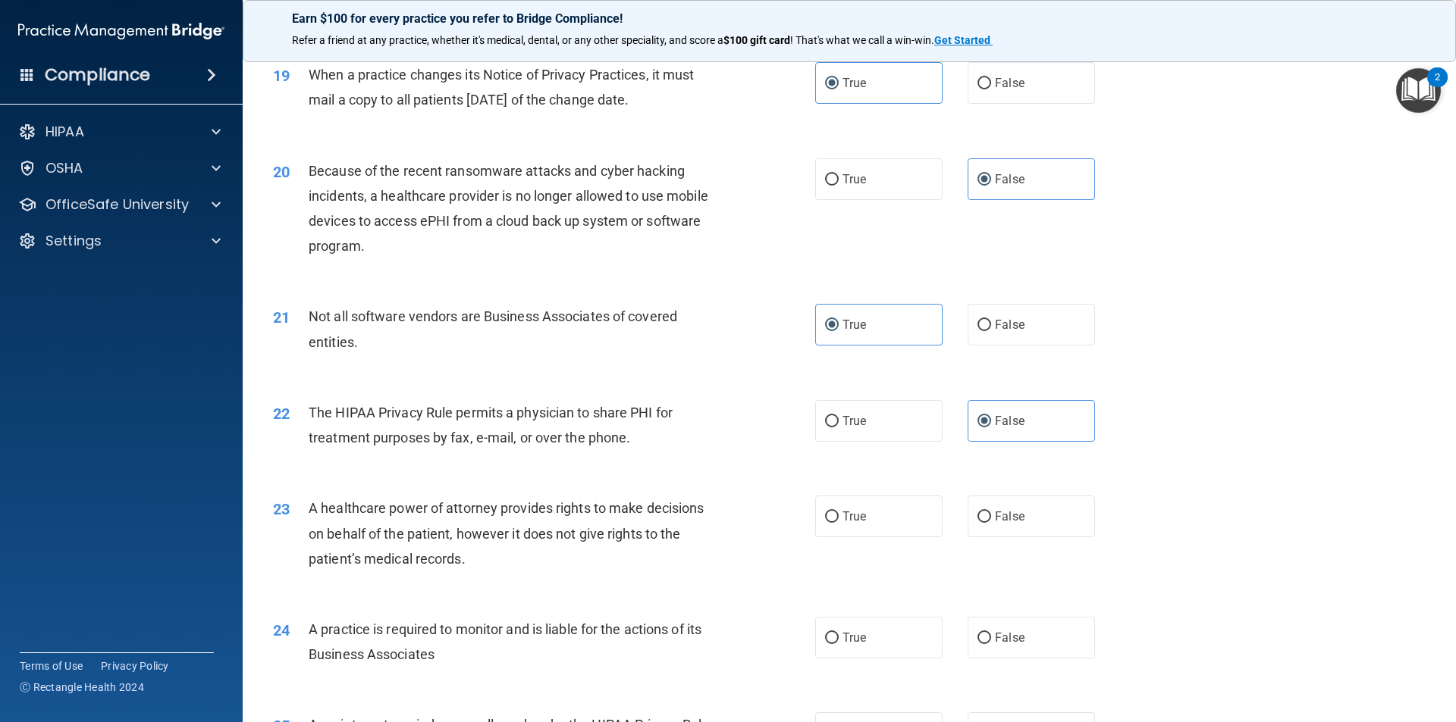
scroll to position [2123, 0]
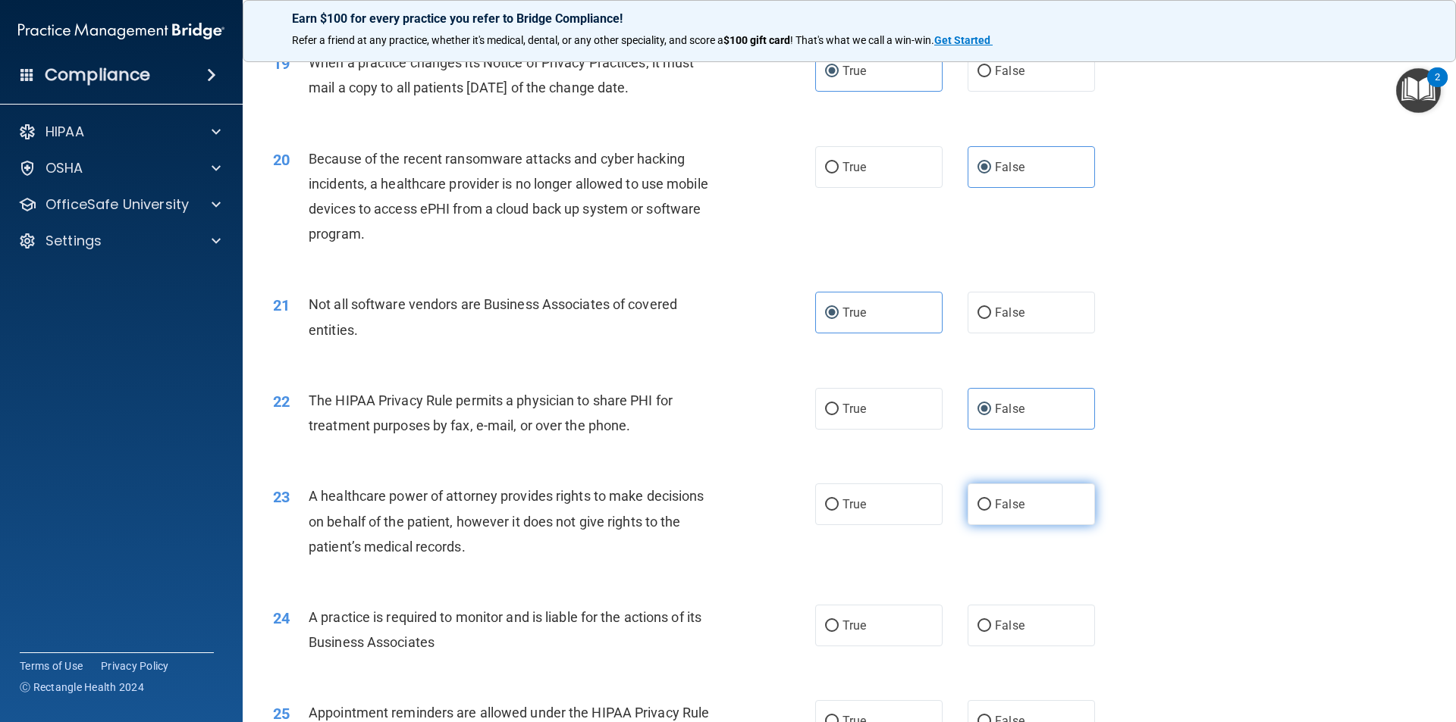
click at [1006, 510] on span "False" at bounding box center [1010, 504] width 30 height 14
click at [991, 510] on input "False" at bounding box center [984, 505] width 14 height 11
radio input "true"
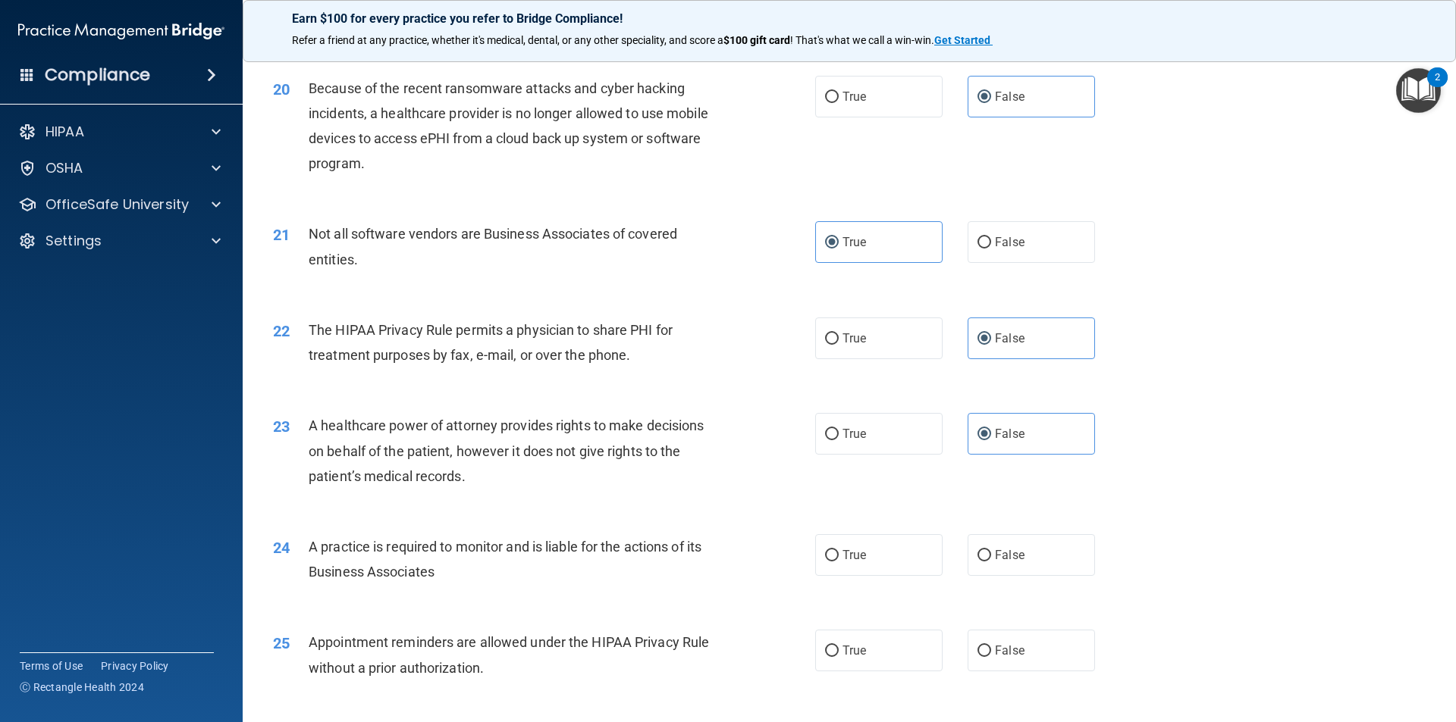
scroll to position [2274, 0]
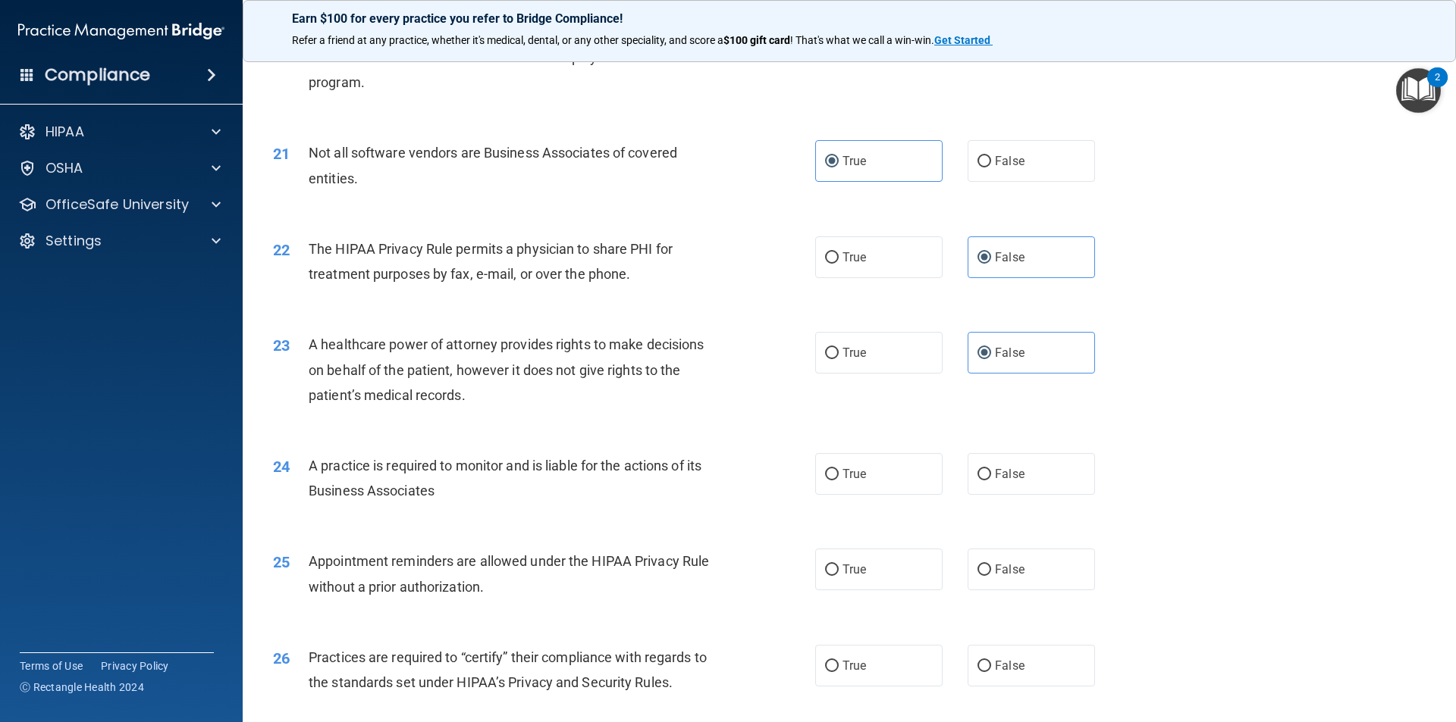
click at [900, 497] on div "24 A practice is required to monitor and is liable for the actions of its Busin…" at bounding box center [849, 482] width 1175 height 96
click at [857, 475] on span "True" at bounding box center [854, 474] width 24 height 14
click at [838, 475] on input "True" at bounding box center [832, 474] width 14 height 11
radio input "true"
click at [844, 575] on span "True" at bounding box center [854, 569] width 24 height 14
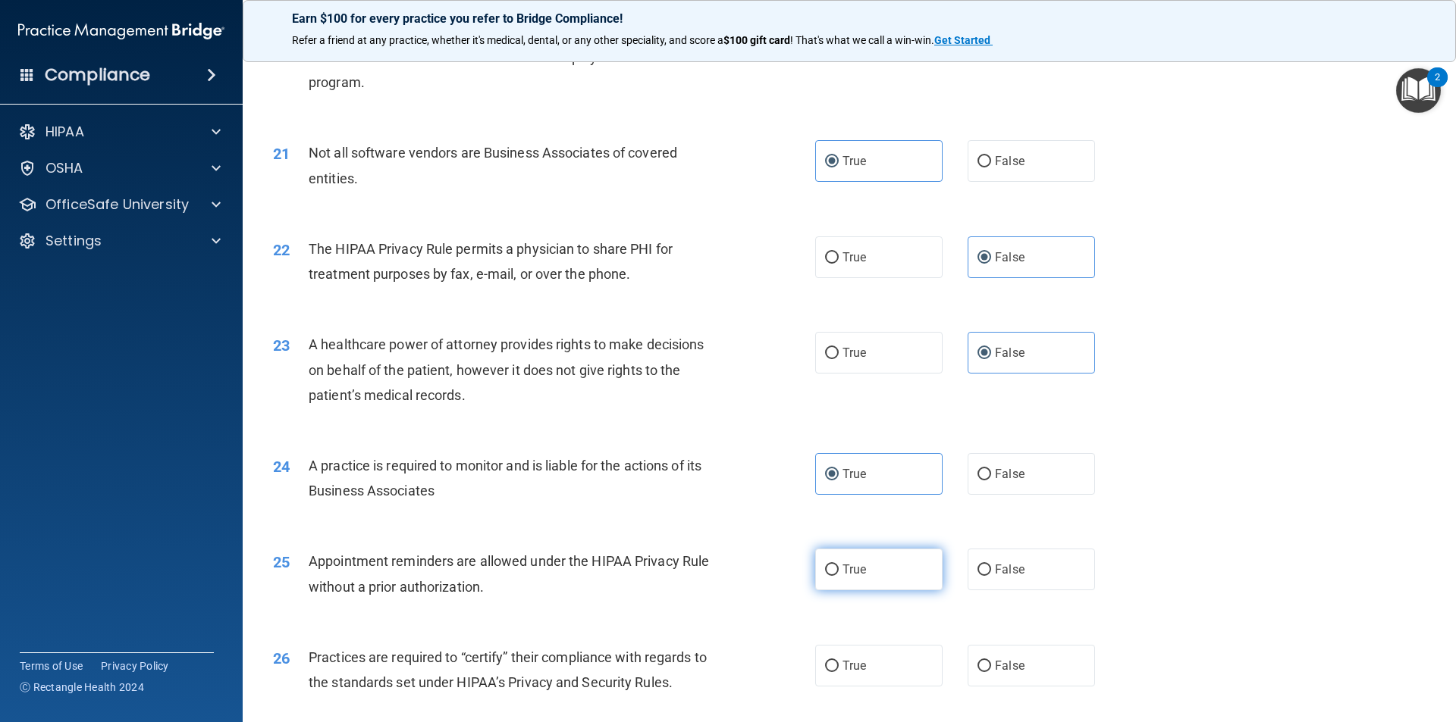
click at [838, 575] on input "True" at bounding box center [832, 570] width 14 height 11
radio input "true"
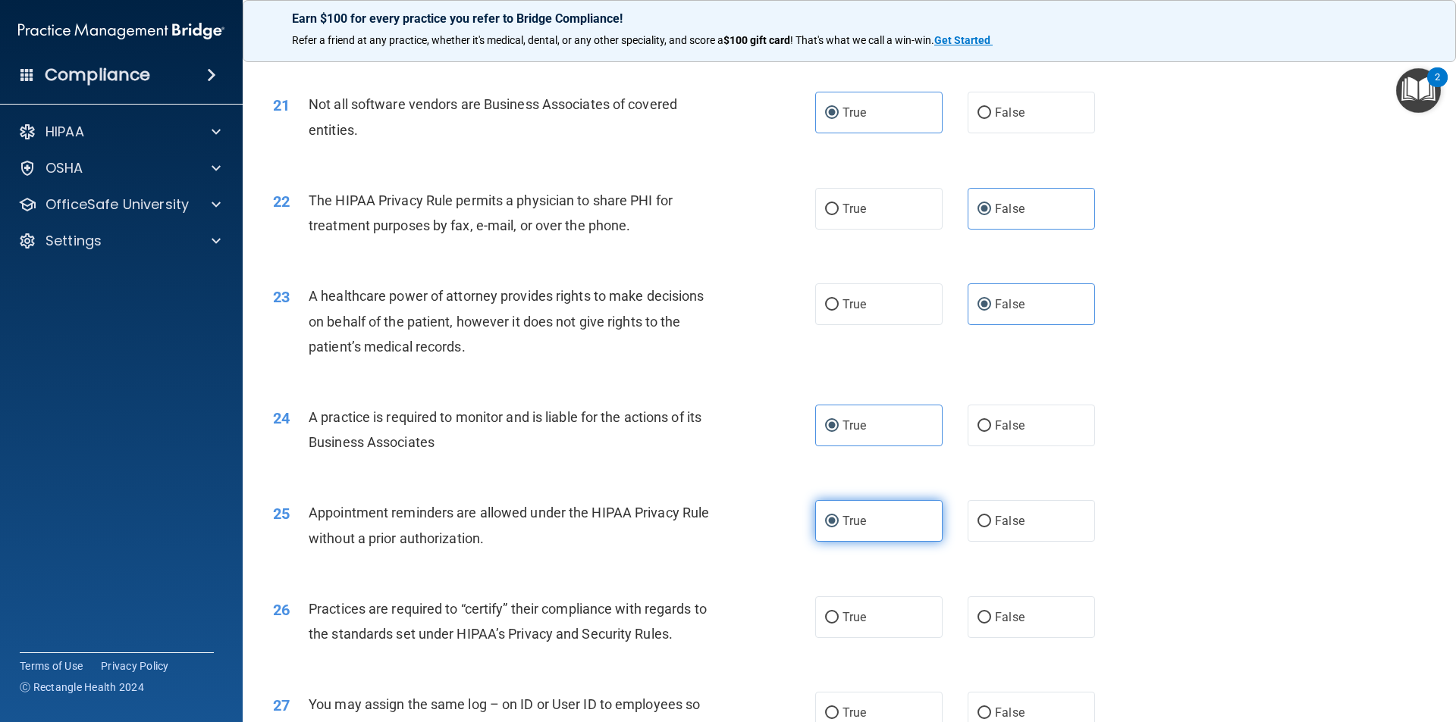
scroll to position [2350, 0]
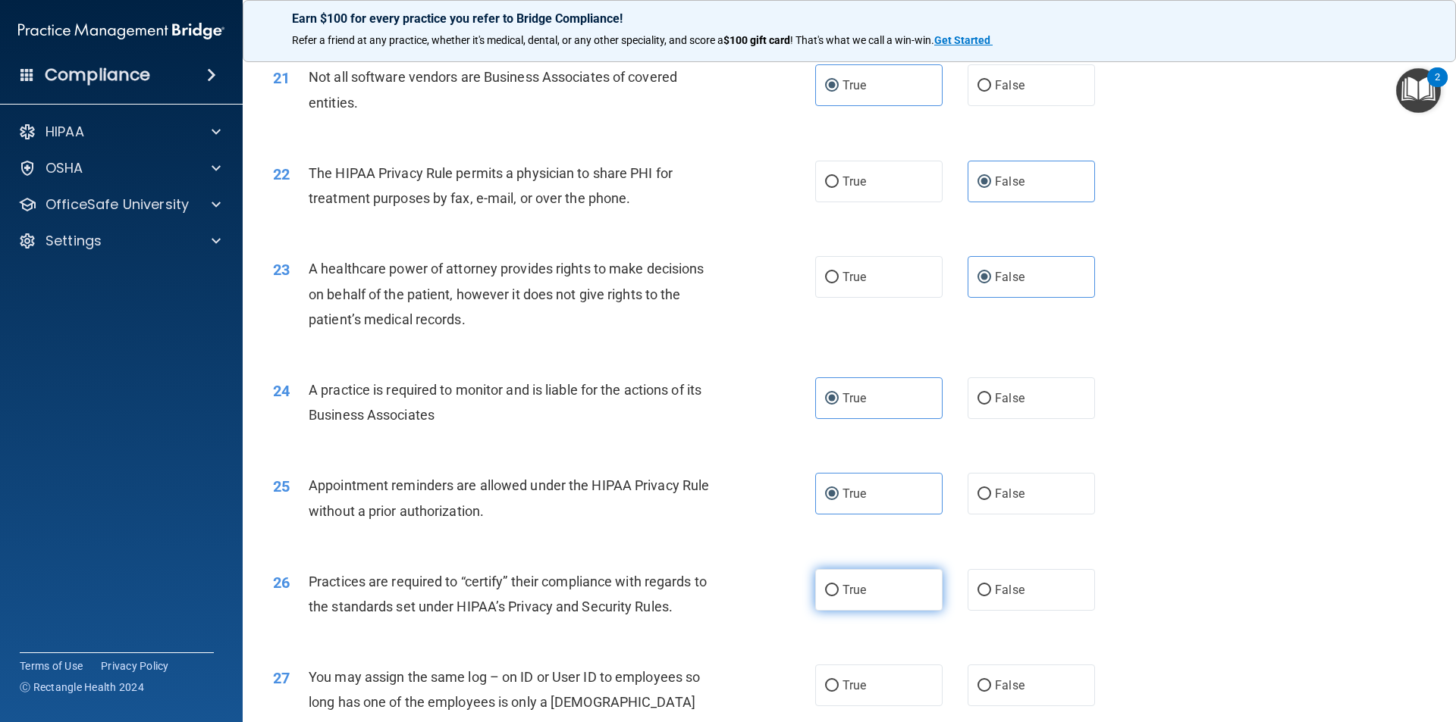
click at [841, 575] on label "True" at bounding box center [878, 590] width 127 height 42
click at [838, 585] on input "True" at bounding box center [832, 590] width 14 height 11
radio input "true"
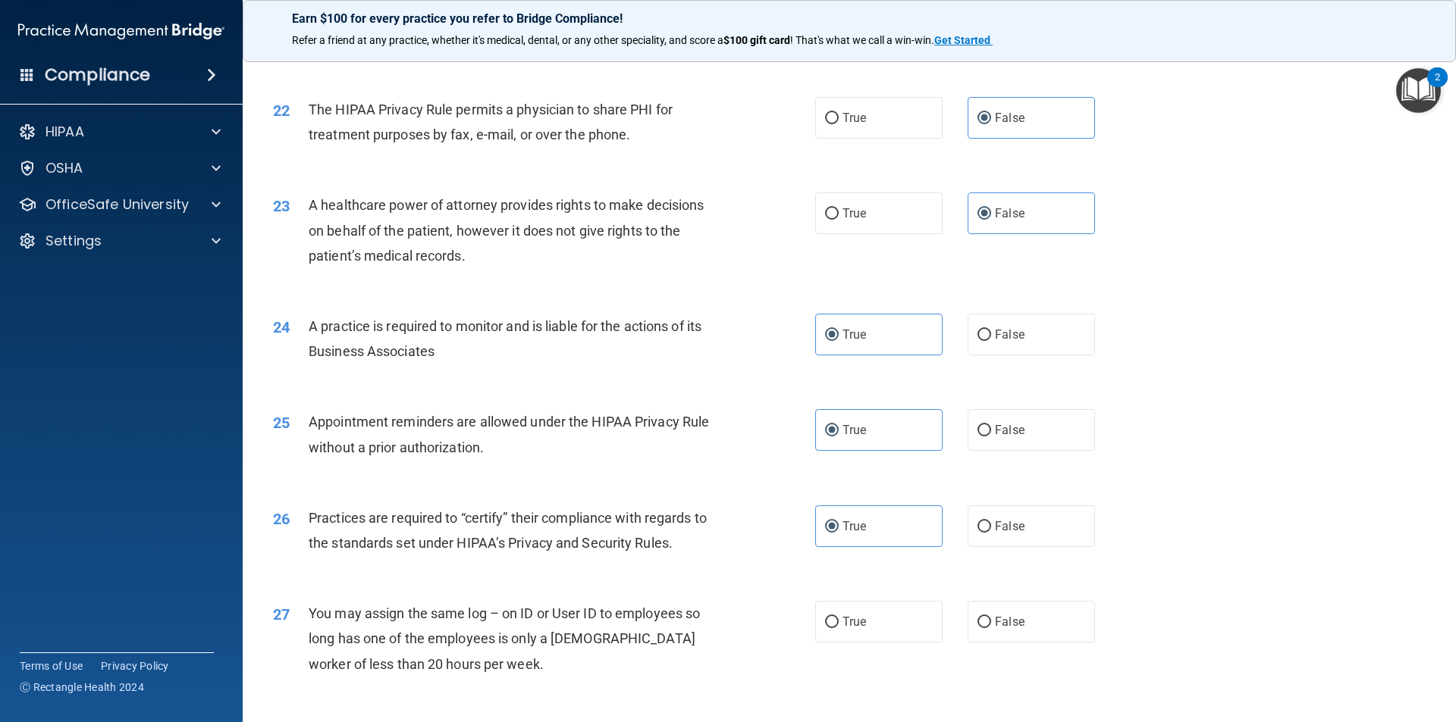
scroll to position [2502, 0]
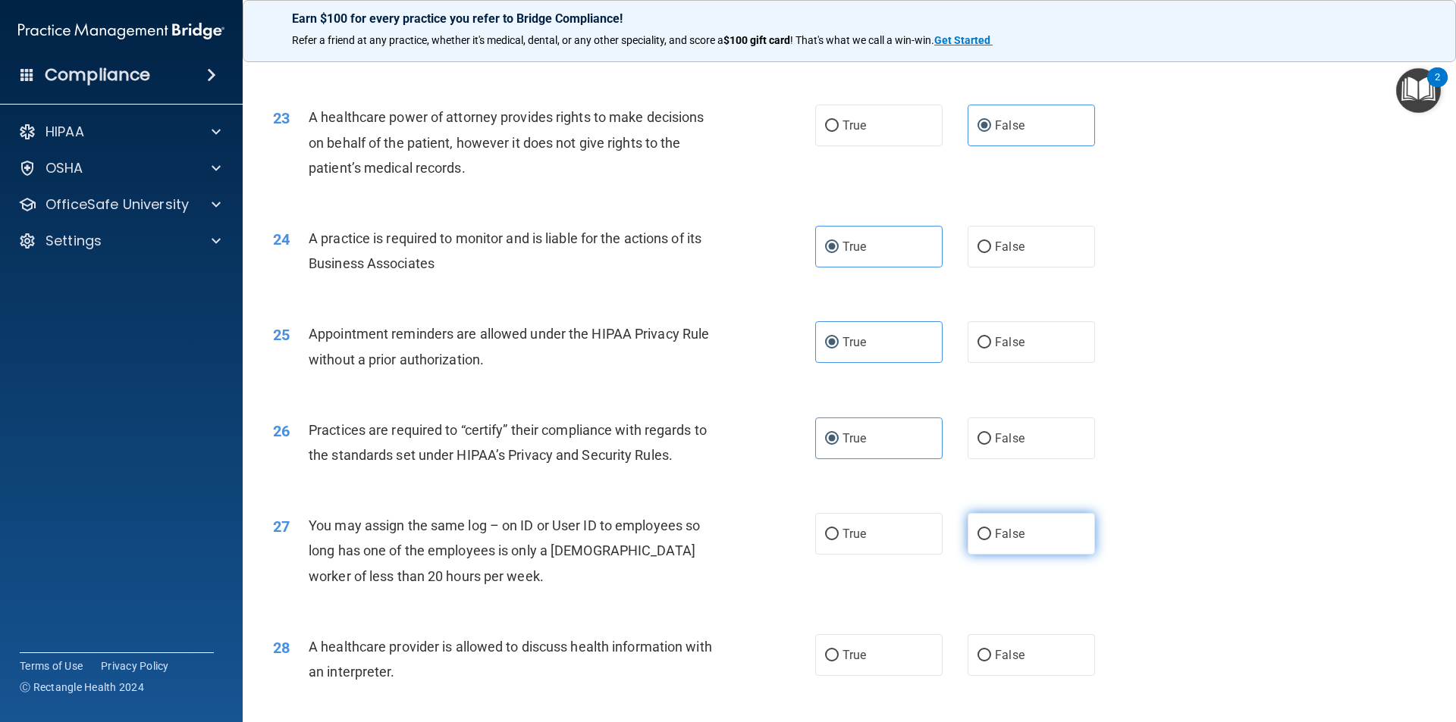
click at [1009, 546] on label "False" at bounding box center [1030, 534] width 127 height 42
click at [991, 541] on input "False" at bounding box center [984, 534] width 14 height 11
radio input "true"
click at [998, 655] on span "False" at bounding box center [1010, 655] width 30 height 14
click at [991, 655] on input "False" at bounding box center [984, 655] width 14 height 11
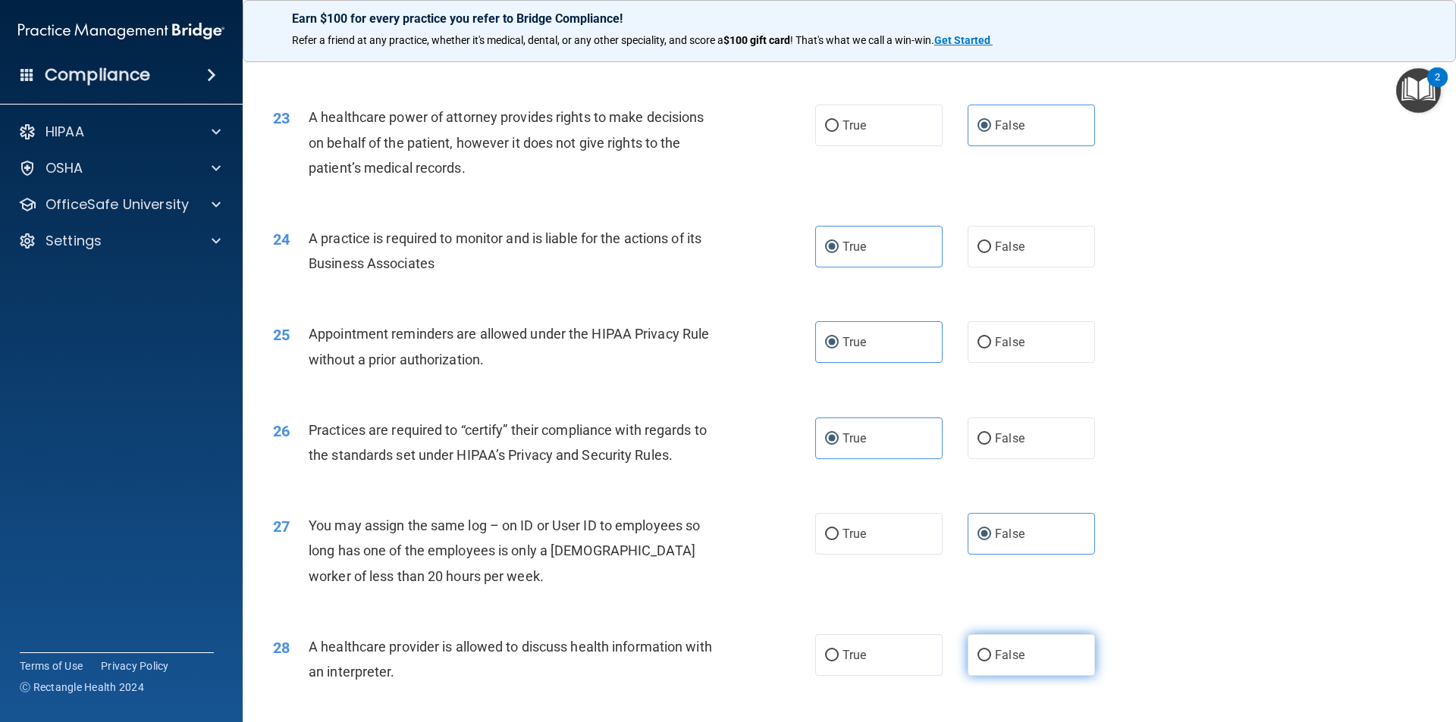
radio input "true"
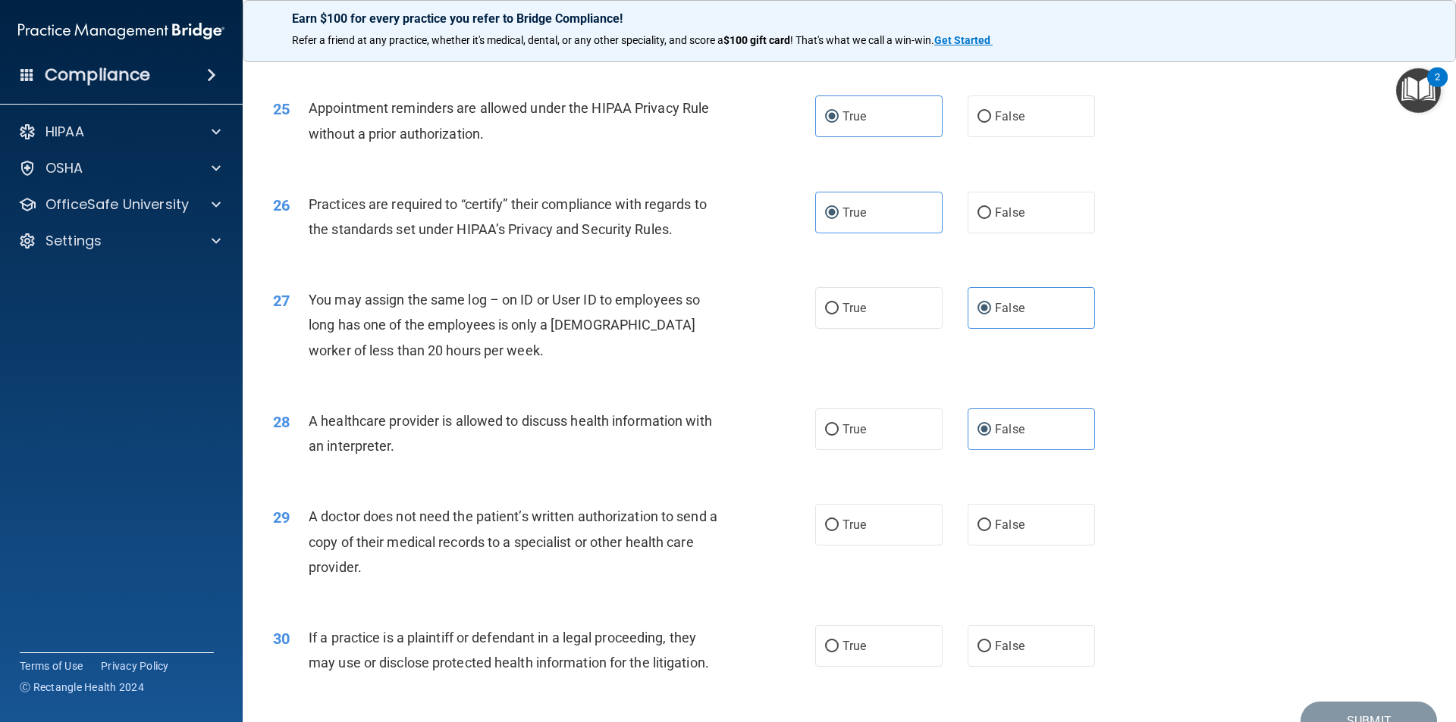
scroll to position [2729, 0]
click at [885, 532] on label "True" at bounding box center [878, 524] width 127 height 42
click at [838, 530] on input "True" at bounding box center [832, 524] width 14 height 11
radio input "true"
click at [1063, 633] on label "False" at bounding box center [1030, 645] width 127 height 42
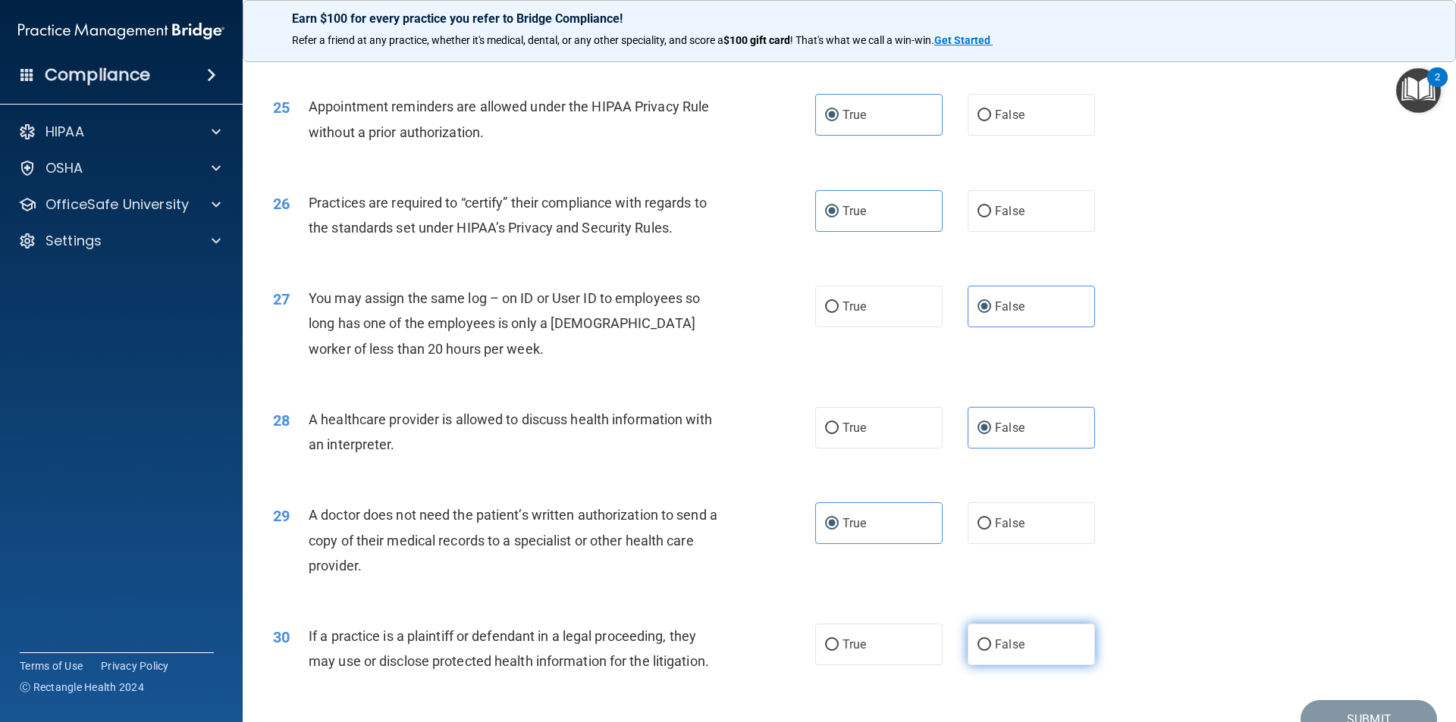
click at [991, 640] on input "False" at bounding box center [984, 645] width 14 height 11
radio input "true"
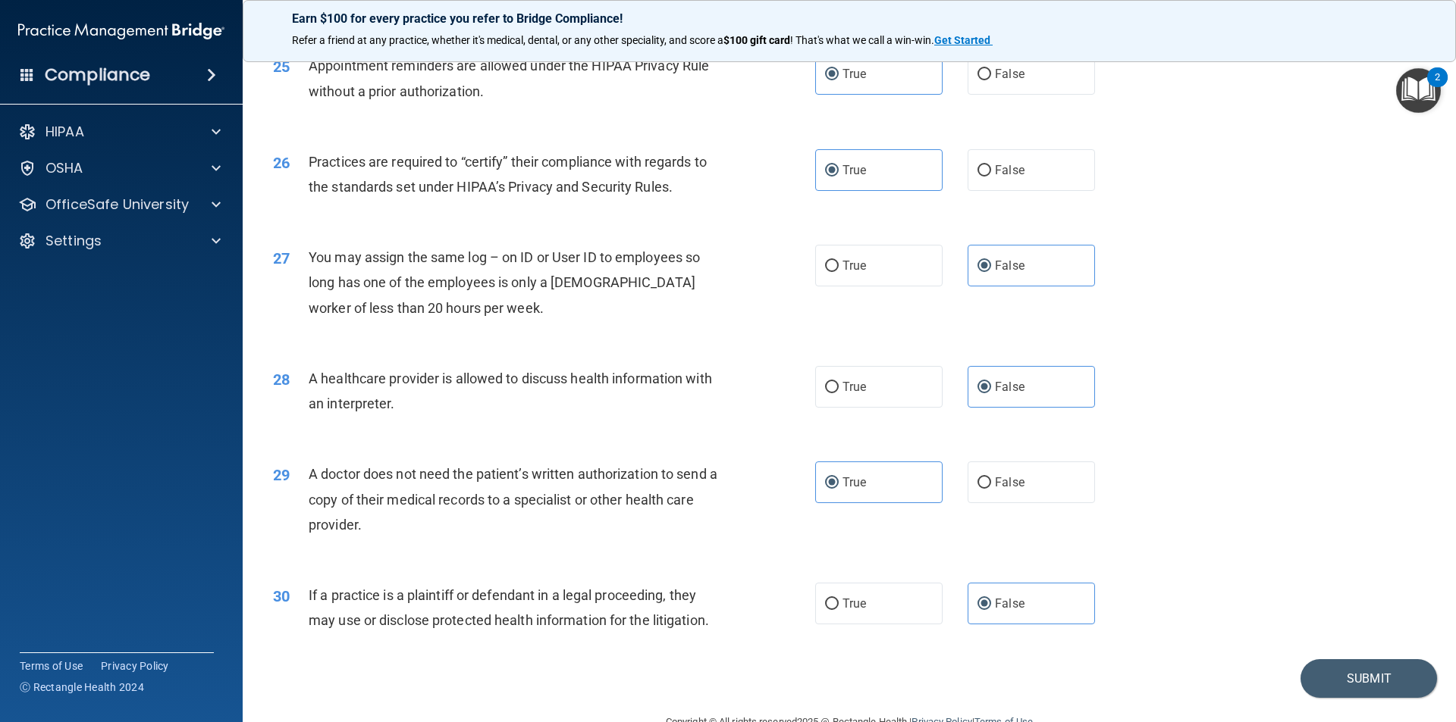
scroll to position [2806, 0]
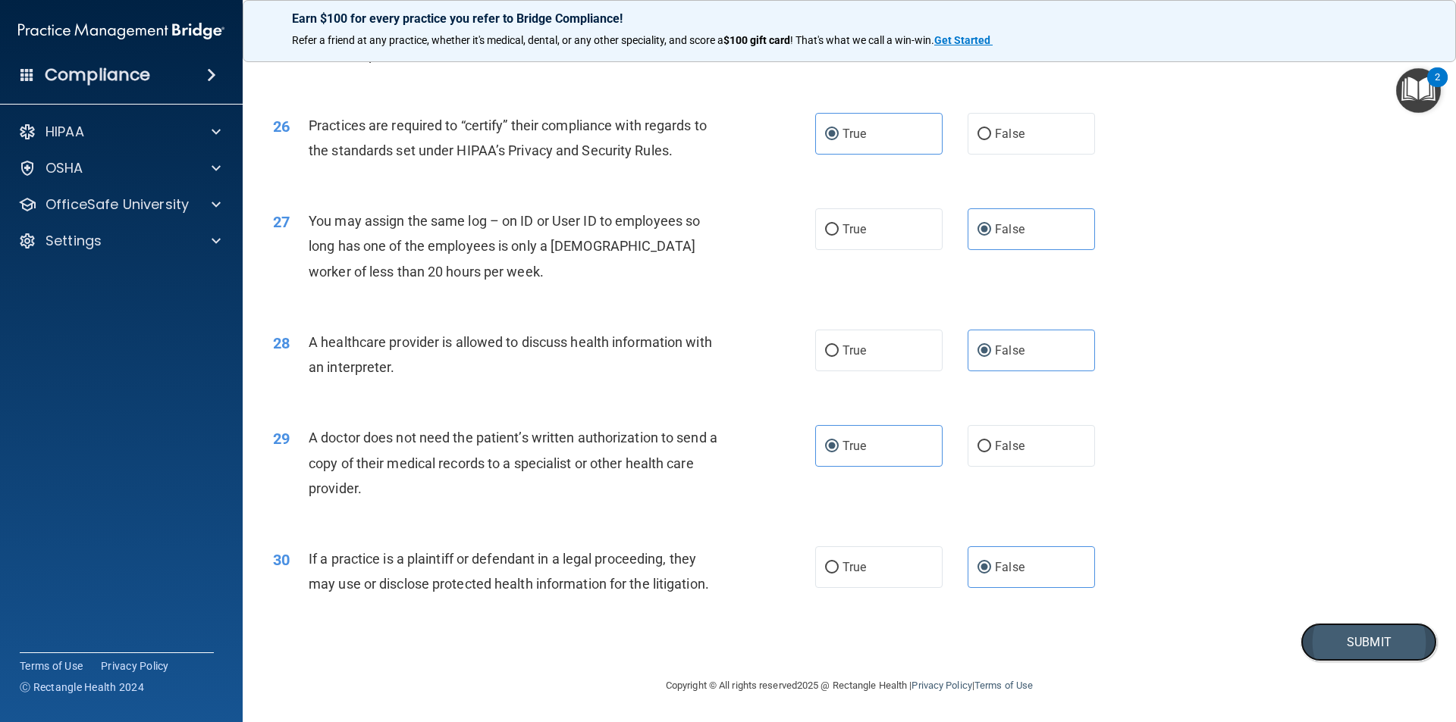
click at [1344, 631] on button "Submit" at bounding box center [1368, 642] width 136 height 39
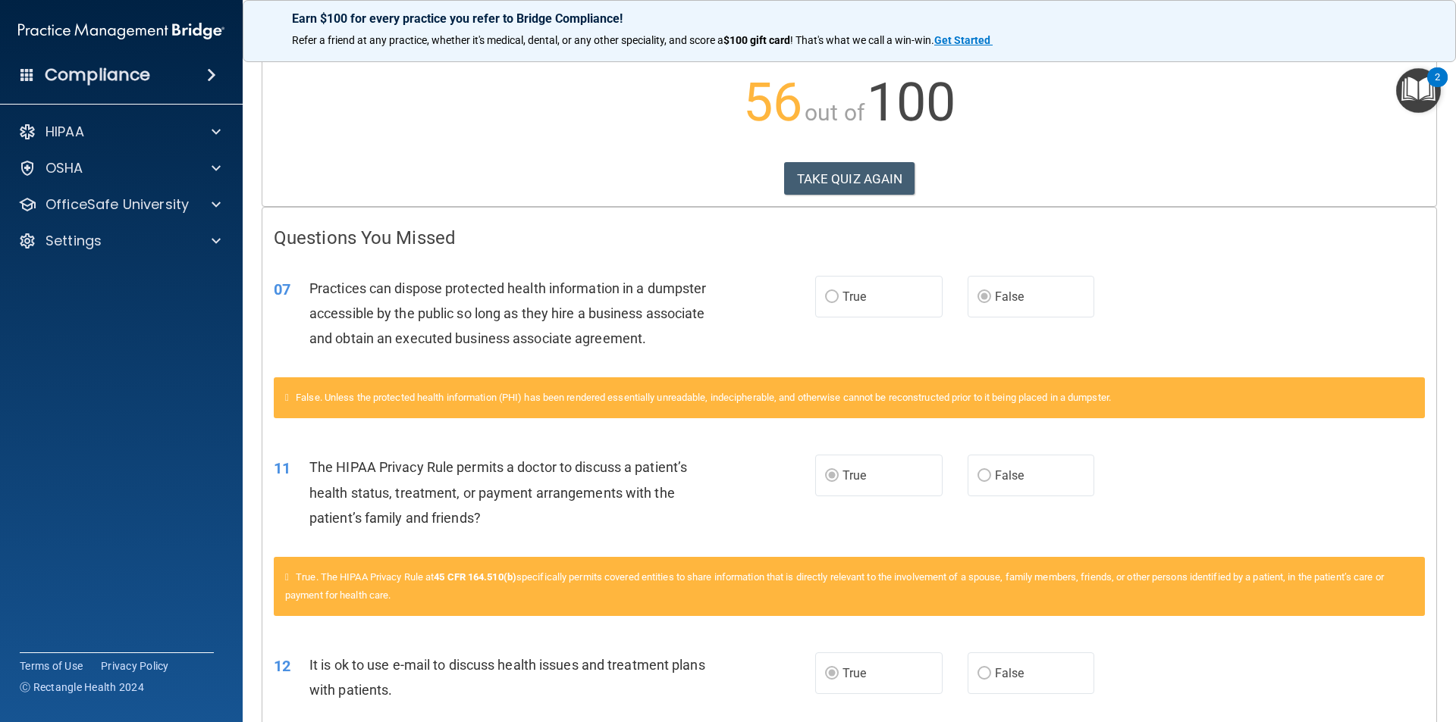
scroll to position [152, 0]
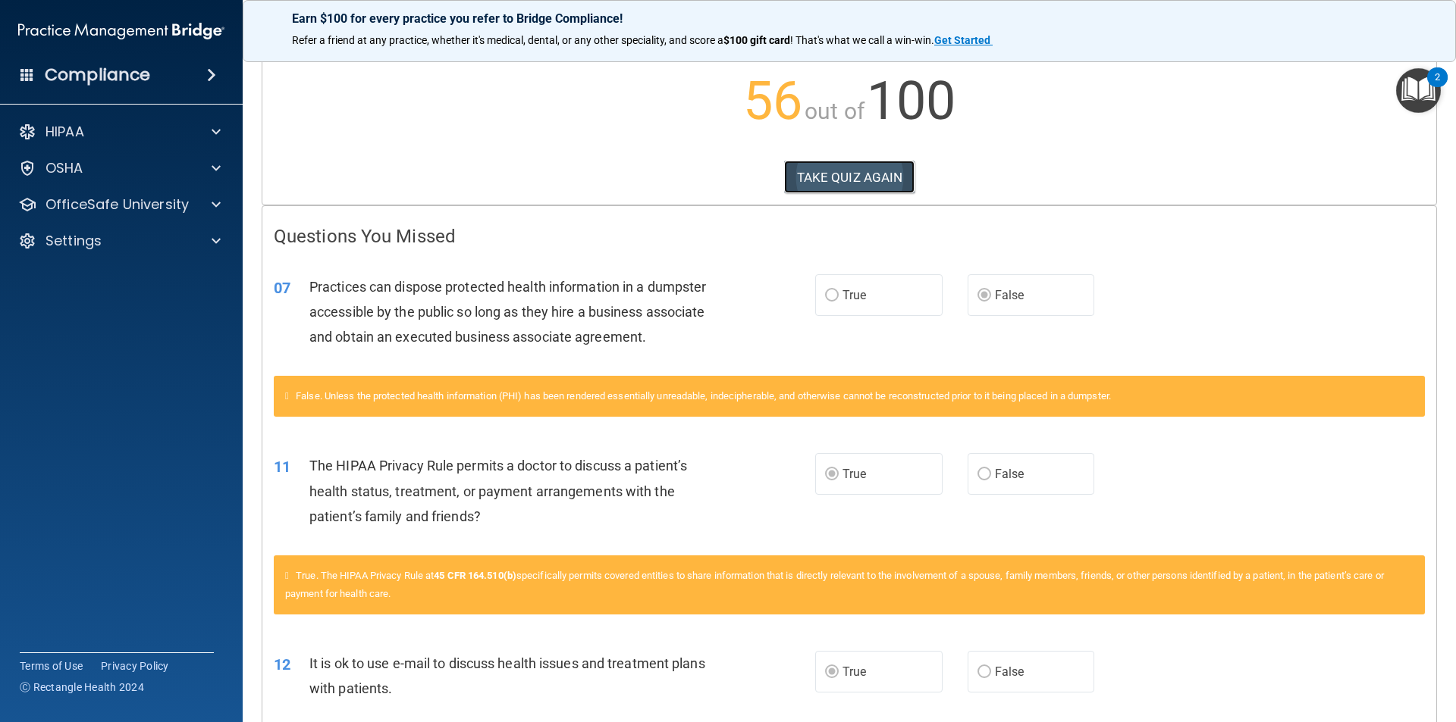
click at [841, 180] on button "TAKE QUIZ AGAIN" at bounding box center [849, 177] width 131 height 33
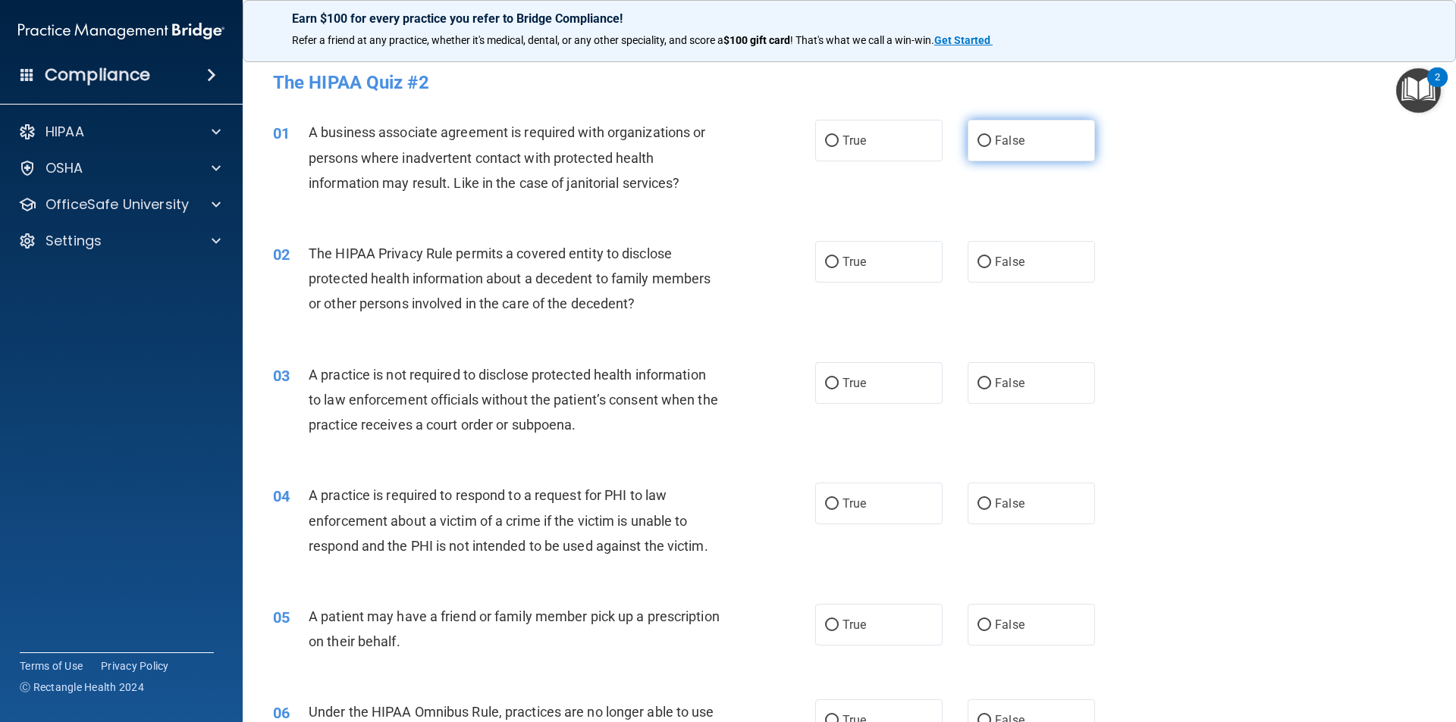
click at [1067, 123] on label "False" at bounding box center [1030, 141] width 127 height 42
click at [991, 136] on input "False" at bounding box center [984, 141] width 14 height 11
radio input "true"
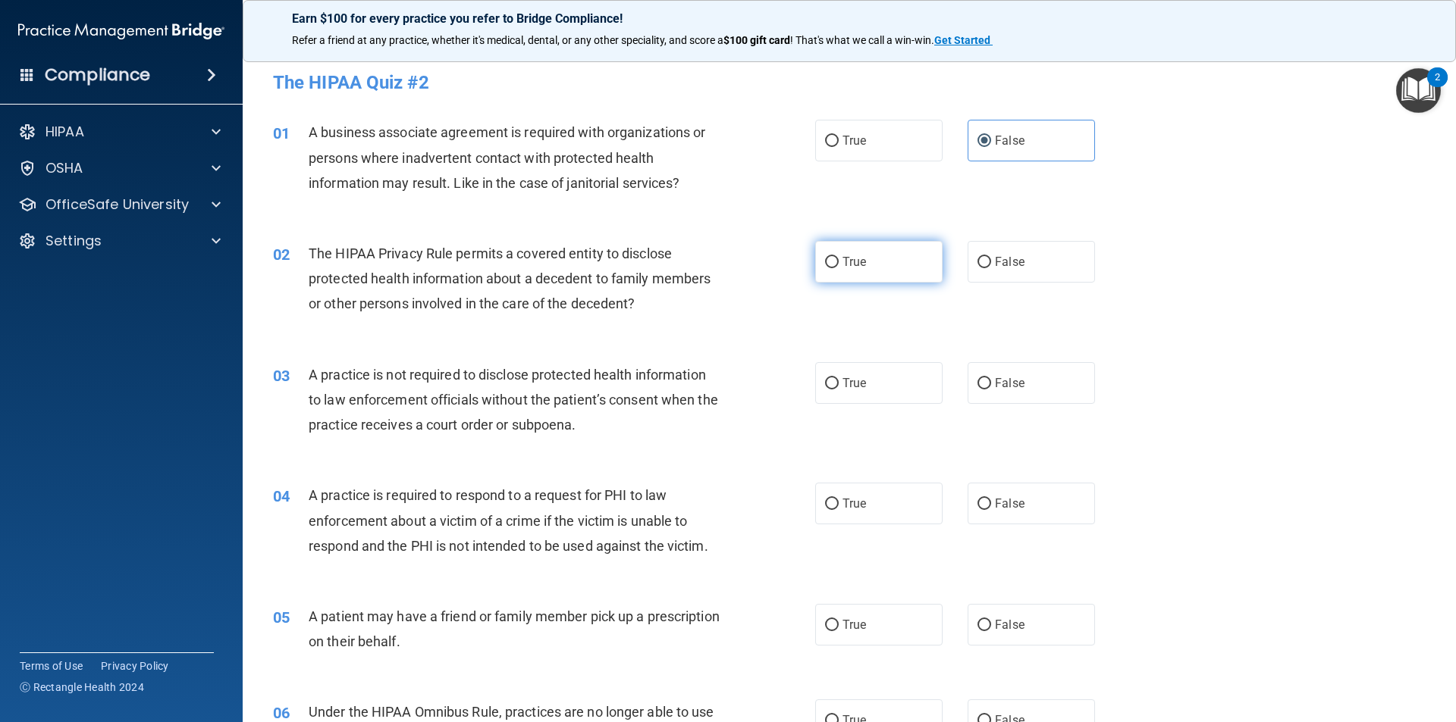
click at [822, 271] on label "True" at bounding box center [878, 262] width 127 height 42
click at [825, 268] on input "True" at bounding box center [832, 262] width 14 height 11
radio input "true"
click at [1002, 375] on label "False" at bounding box center [1030, 383] width 127 height 42
click at [991, 378] on input "False" at bounding box center [984, 383] width 14 height 11
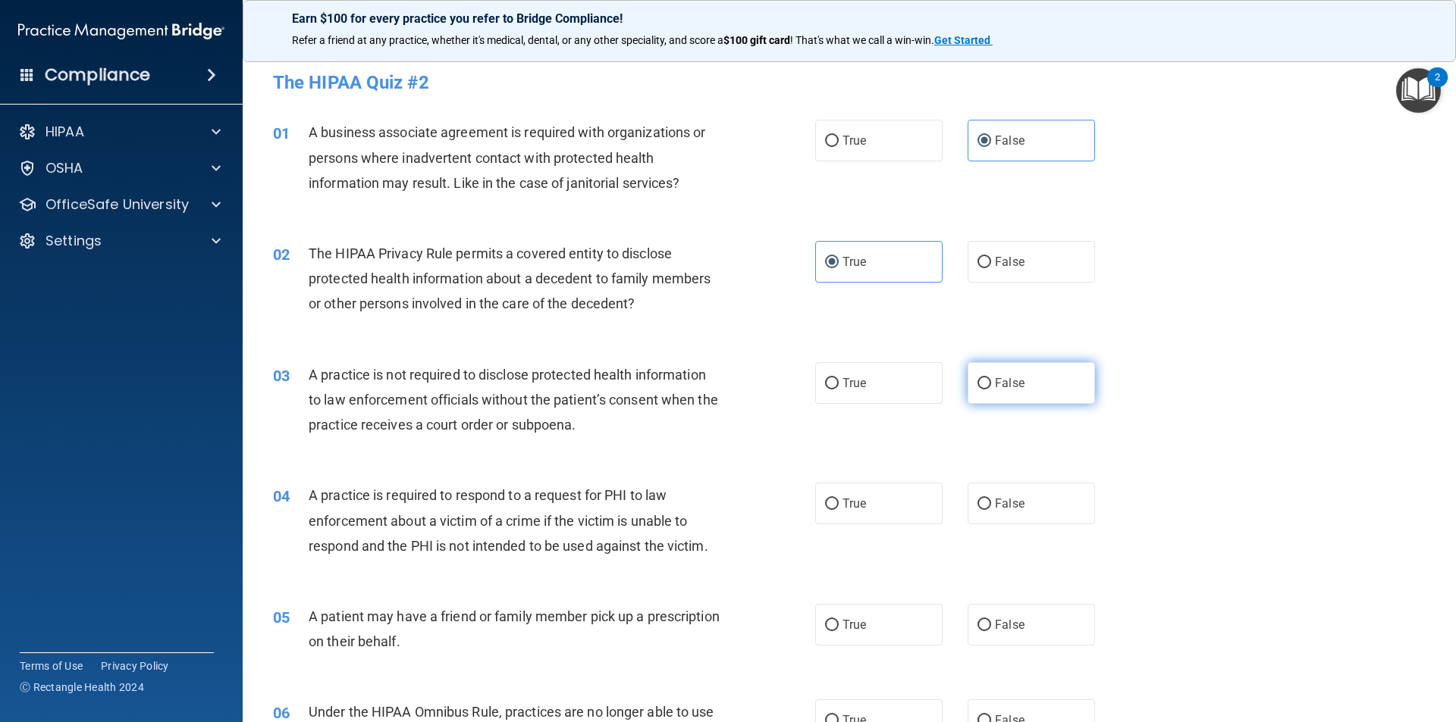
radio input "true"
click at [849, 529] on div "04 A practice is required to respond to a request for PHI to law enforcement ab…" at bounding box center [849, 524] width 1175 height 121
click at [842, 509] on span "True" at bounding box center [854, 504] width 24 height 14
click at [838, 509] on input "True" at bounding box center [832, 504] width 14 height 11
radio input "true"
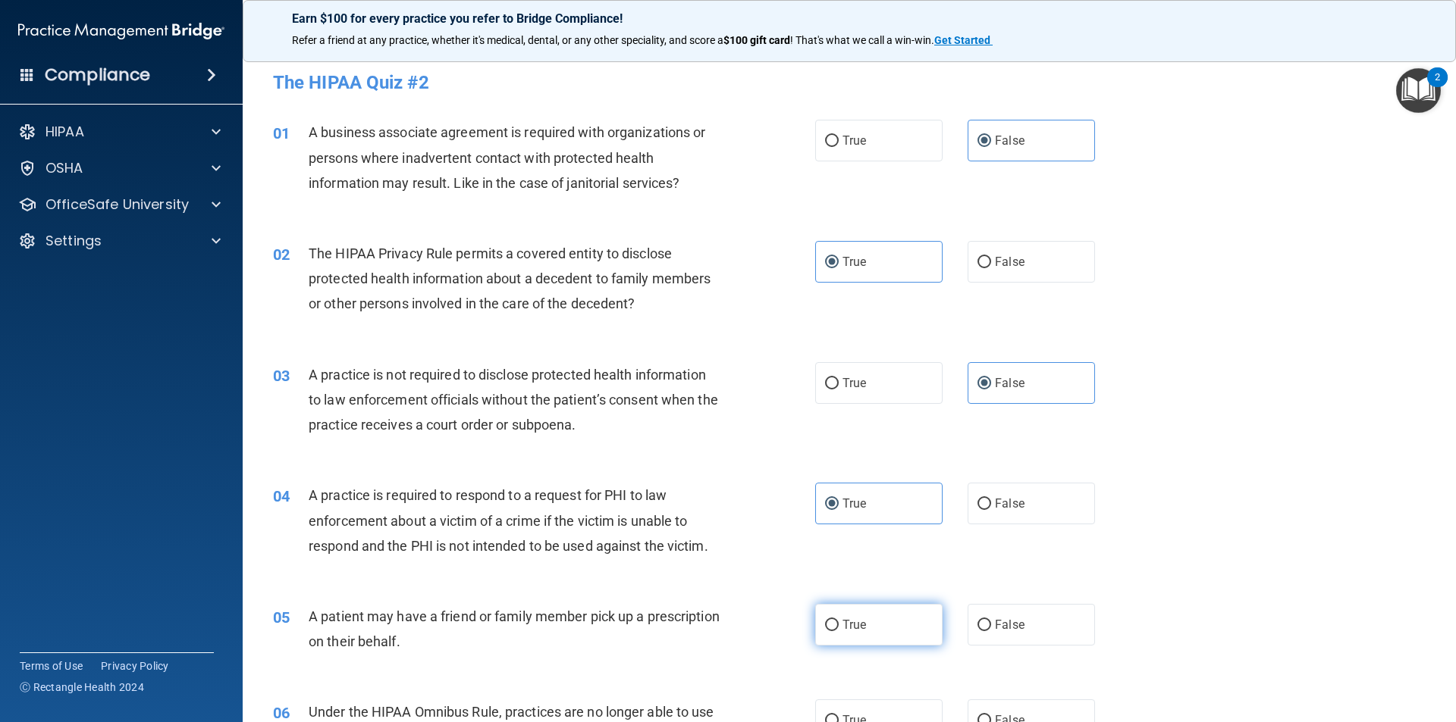
click at [860, 625] on span "True" at bounding box center [854, 625] width 24 height 14
click at [838, 625] on input "True" at bounding box center [832, 625] width 14 height 11
radio input "true"
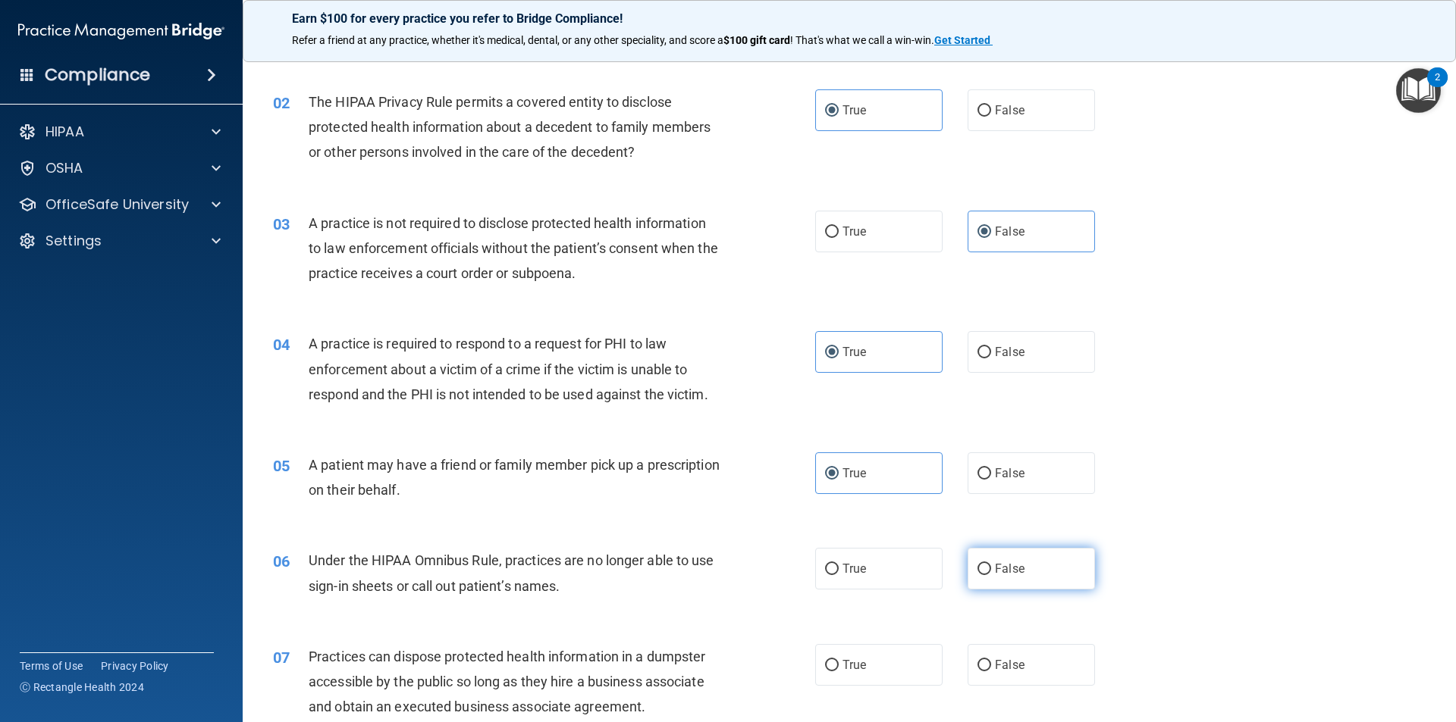
click at [995, 569] on span "False" at bounding box center [1010, 569] width 30 height 14
click at [991, 569] on input "False" at bounding box center [984, 569] width 14 height 11
radio input "true"
click at [1011, 679] on label "False" at bounding box center [1030, 665] width 127 height 42
click at [991, 672] on input "False" at bounding box center [984, 665] width 14 height 11
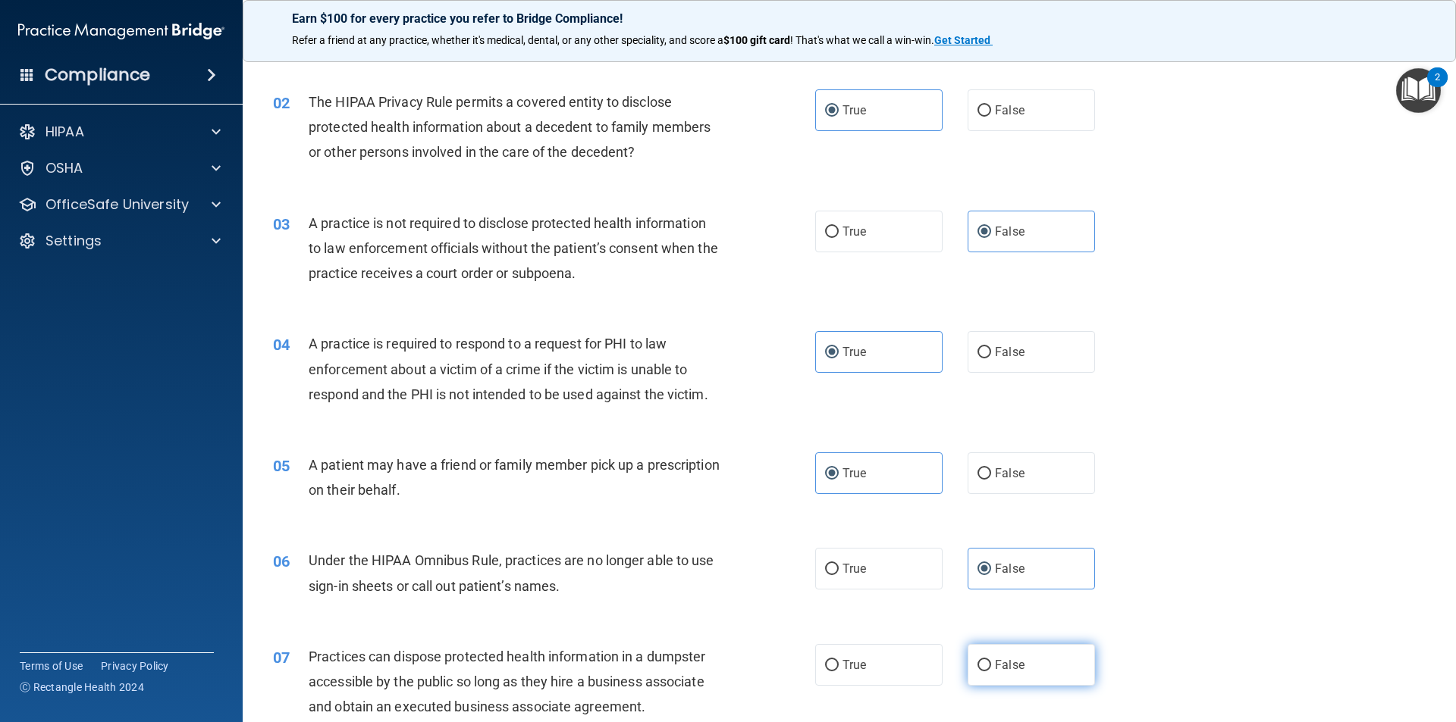
radio input "true"
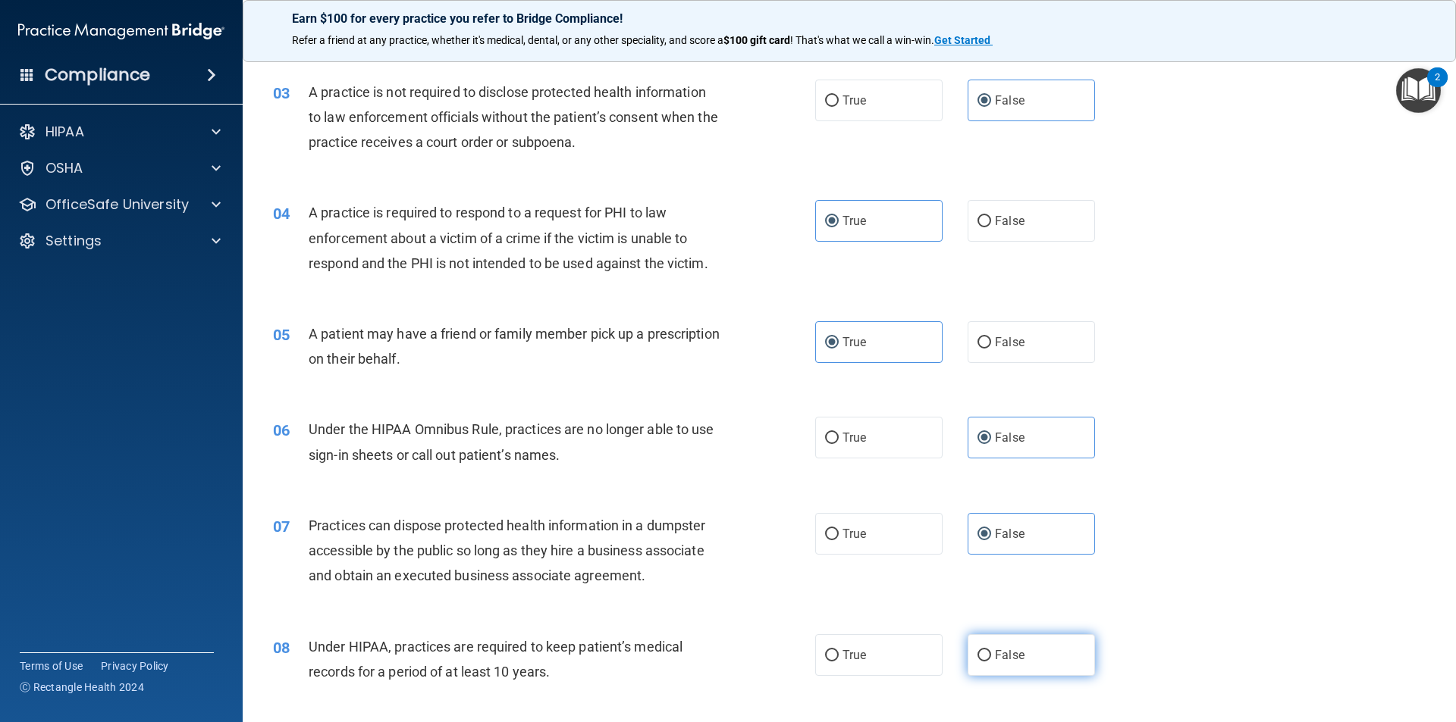
scroll to position [303, 0]
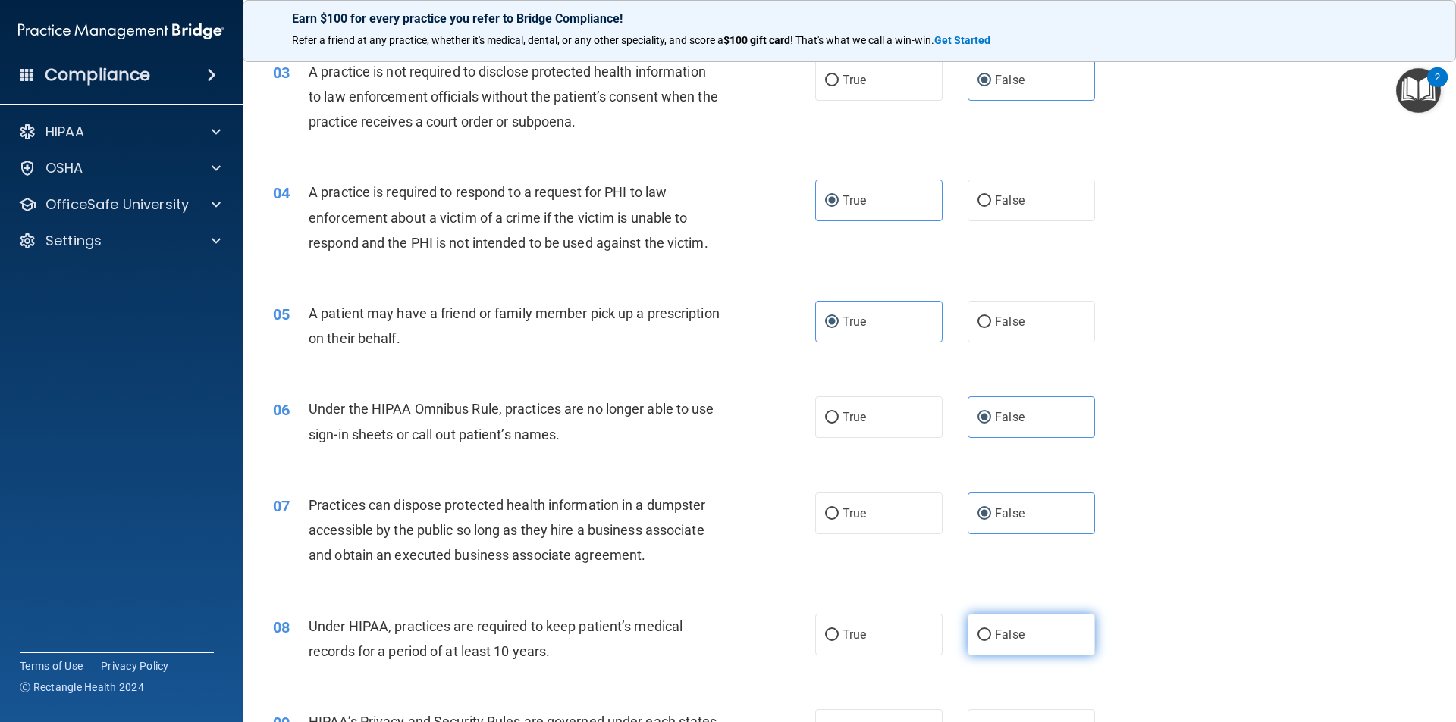
click at [1009, 631] on span "False" at bounding box center [1010, 635] width 30 height 14
click at [991, 631] on input "False" at bounding box center [984, 635] width 14 height 11
radio input "true"
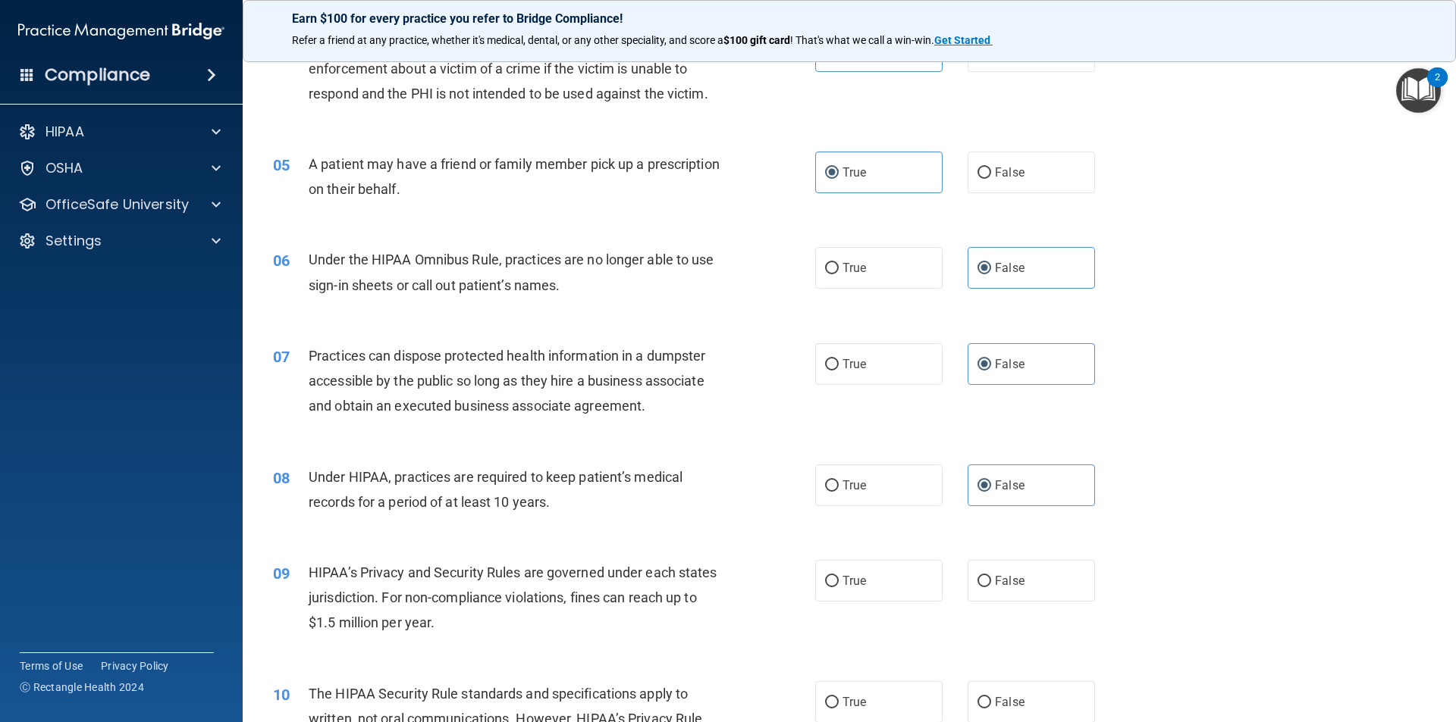
scroll to position [455, 0]
click at [1026, 578] on label "False" at bounding box center [1030, 579] width 127 height 42
click at [991, 578] on input "False" at bounding box center [984, 579] width 14 height 11
radio input "true"
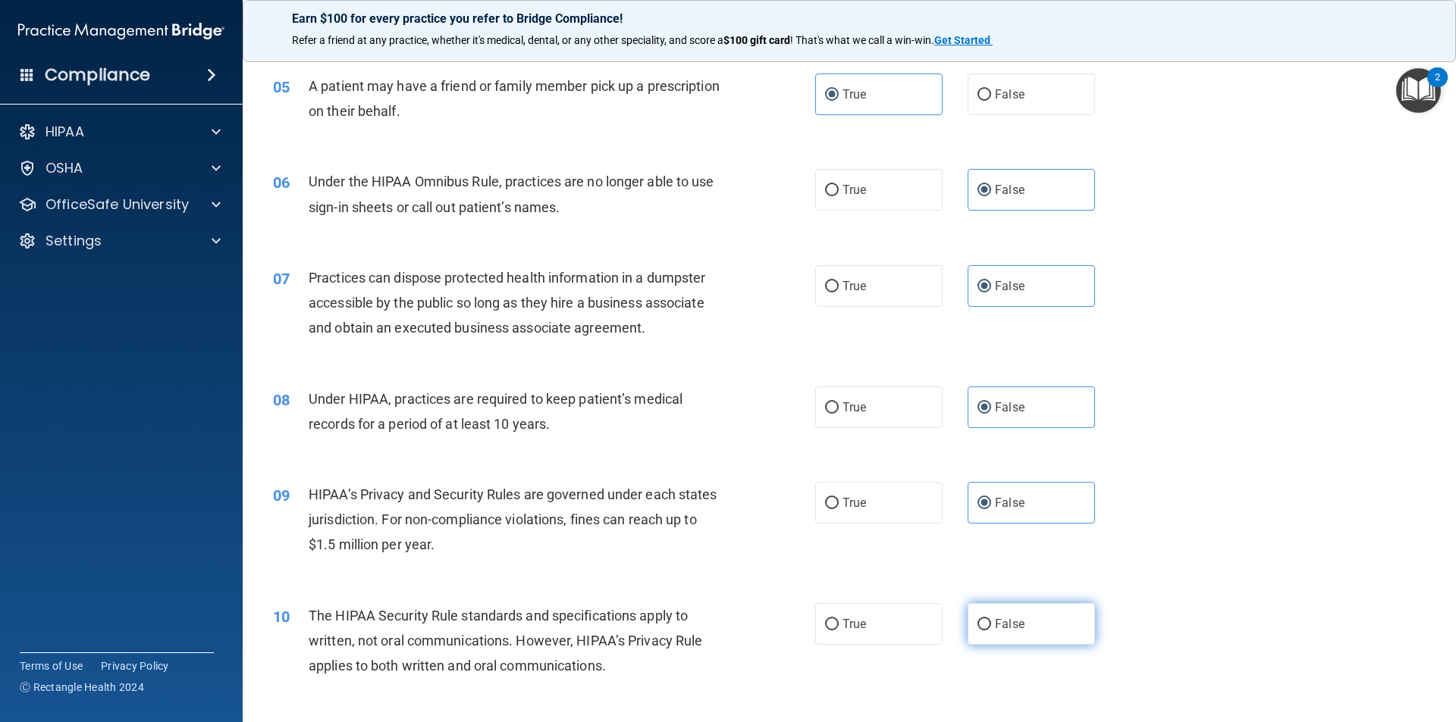
click at [1014, 628] on span "False" at bounding box center [1010, 624] width 30 height 14
click at [991, 628] on input "False" at bounding box center [984, 624] width 14 height 11
radio input "true"
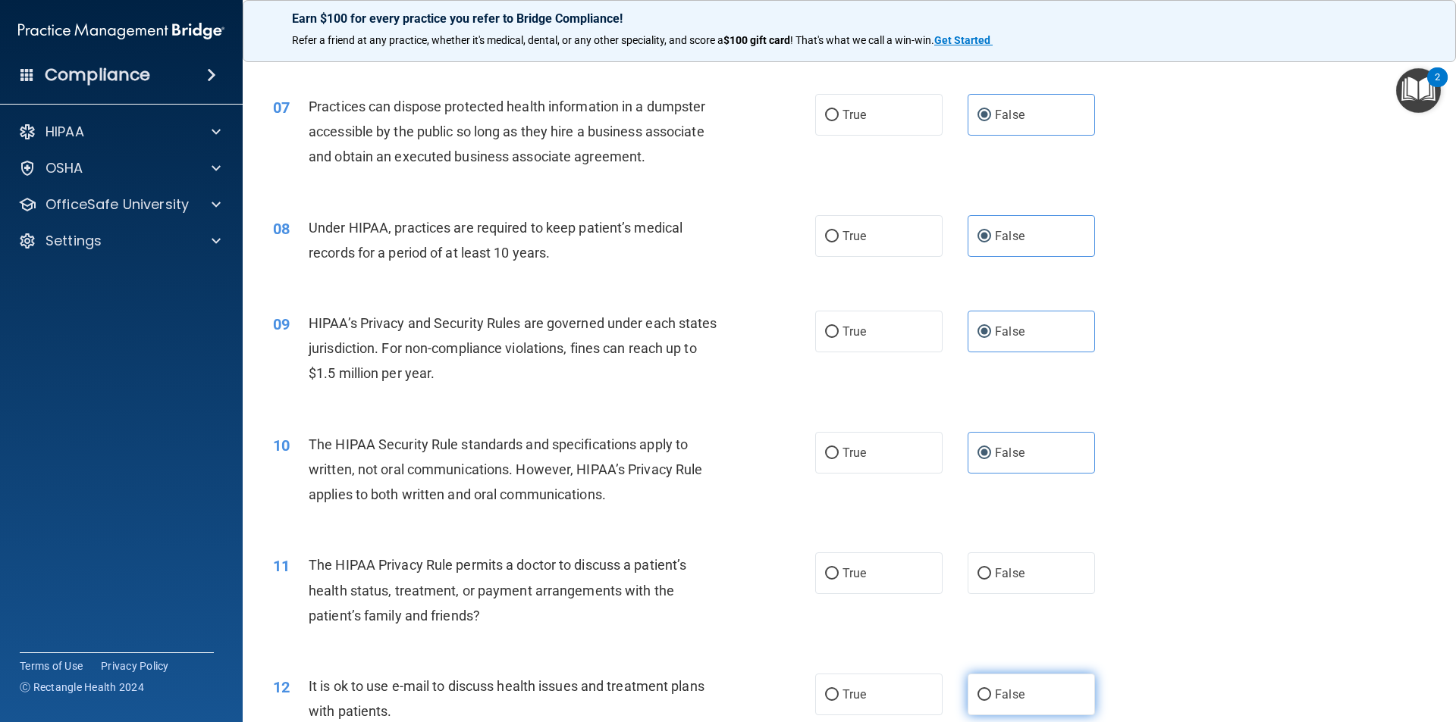
scroll to position [758, 0]
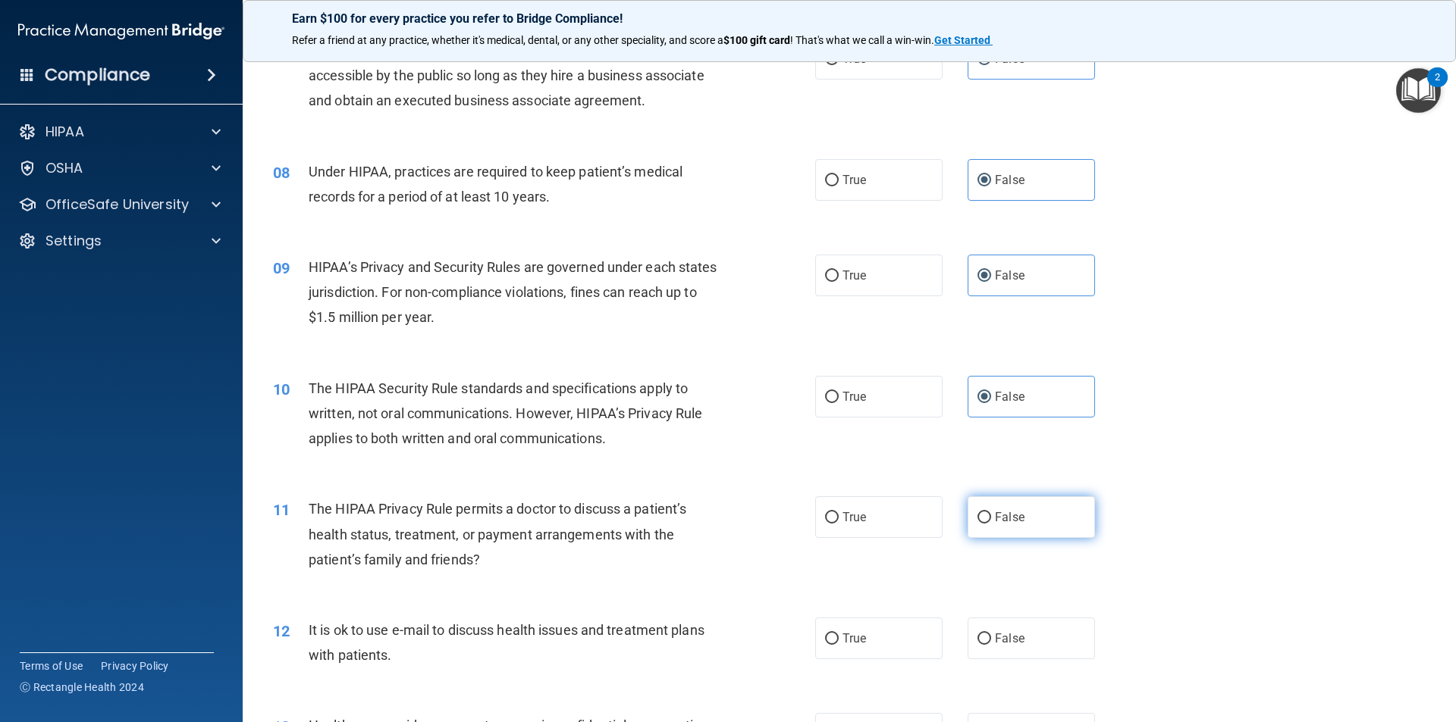
click at [1006, 528] on label "False" at bounding box center [1030, 518] width 127 height 42
click at [991, 524] on input "False" at bounding box center [984, 517] width 14 height 11
radio input "true"
click at [998, 383] on label "False" at bounding box center [1030, 397] width 127 height 42
click at [991, 392] on input "False" at bounding box center [984, 397] width 14 height 11
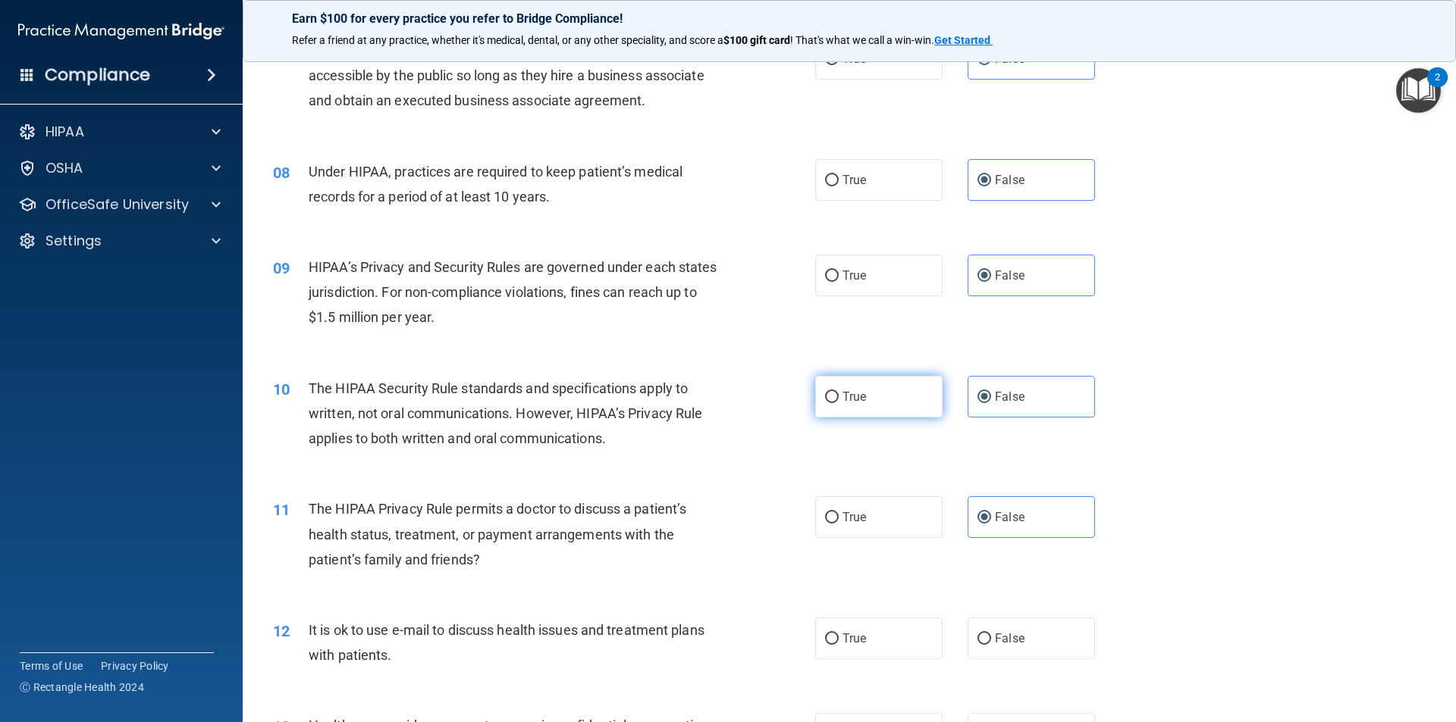
click at [831, 415] on label "True" at bounding box center [878, 397] width 127 height 42
click at [831, 403] on input "True" at bounding box center [832, 397] width 14 height 11
radio input "true"
radio input "false"
click at [836, 516] on label "True" at bounding box center [878, 518] width 127 height 42
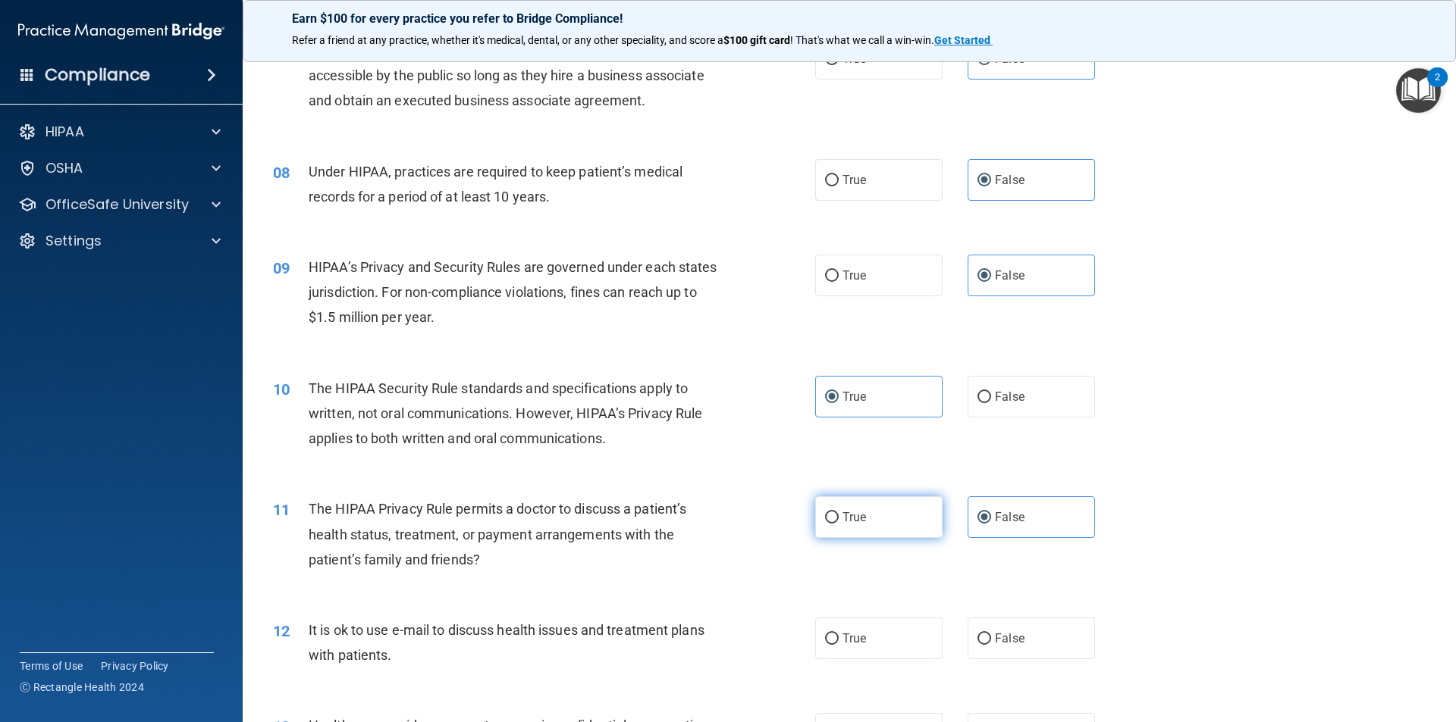
click at [836, 516] on input "True" at bounding box center [832, 517] width 14 height 11
radio input "true"
radio input "false"
click at [855, 618] on label "True" at bounding box center [878, 639] width 127 height 42
click at [838, 634] on input "True" at bounding box center [832, 639] width 14 height 11
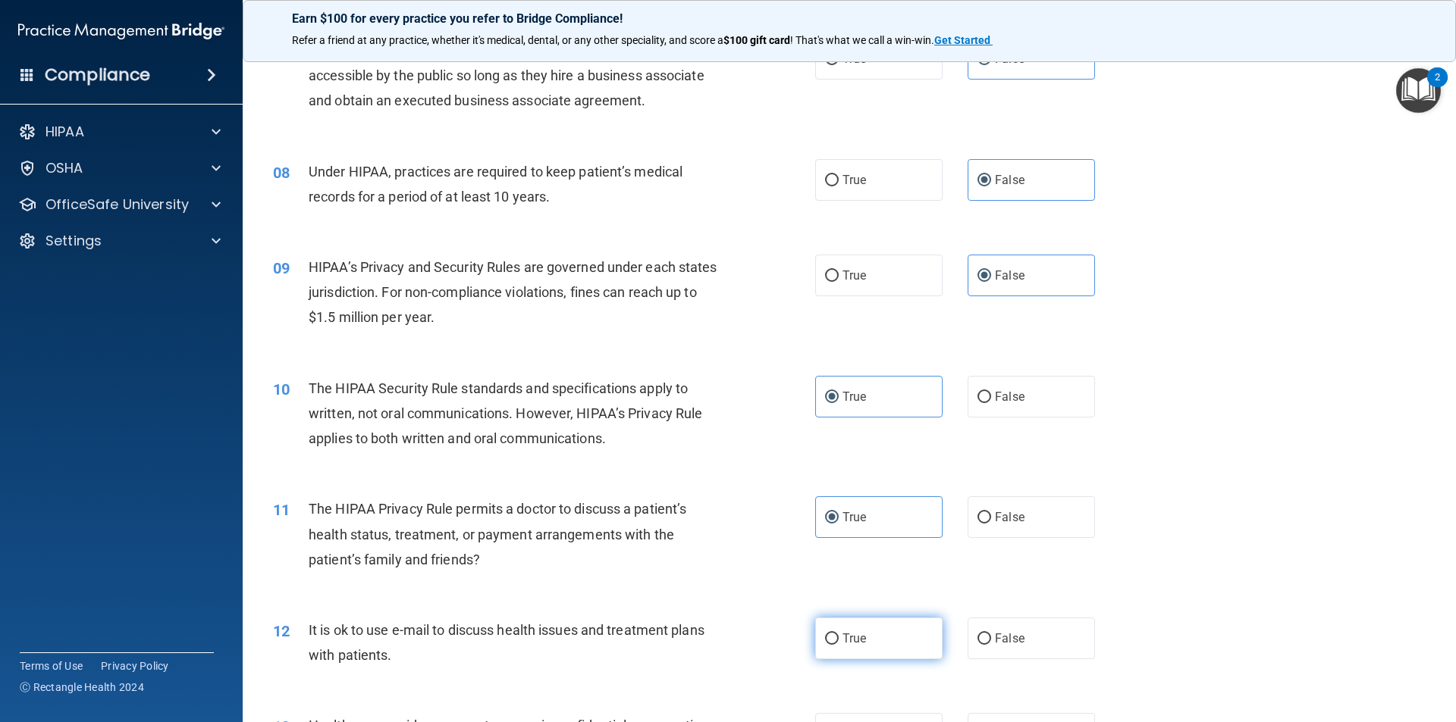
radio input "true"
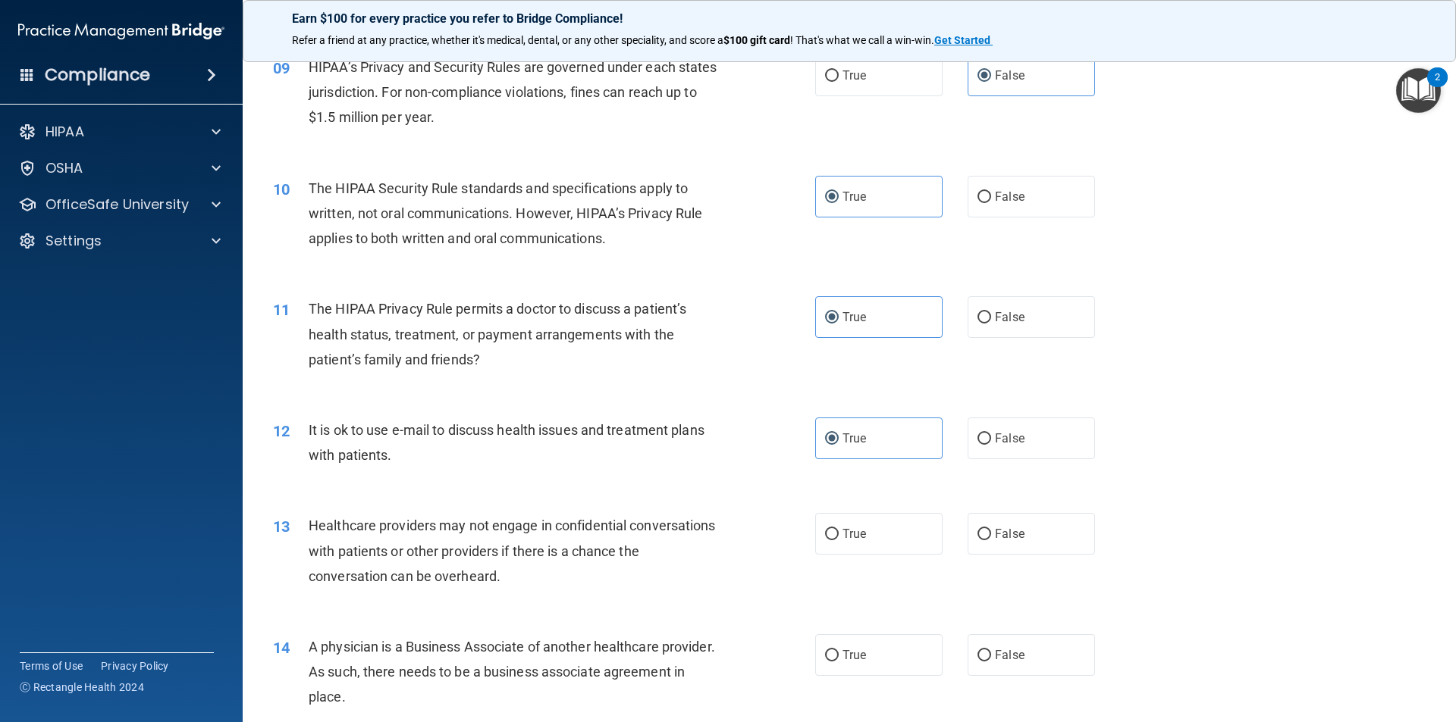
scroll to position [986, 0]
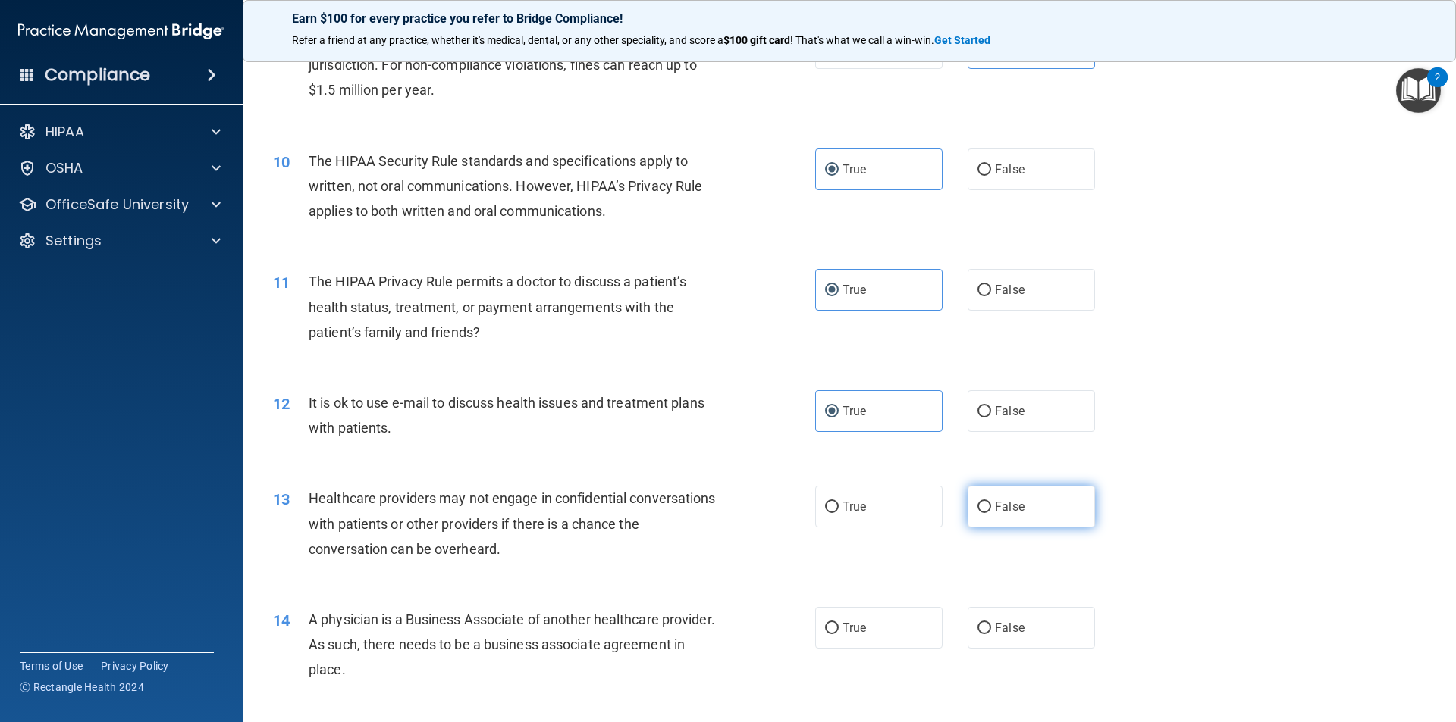
click at [995, 506] on span "False" at bounding box center [1010, 507] width 30 height 14
click at [989, 506] on input "False" at bounding box center [984, 507] width 14 height 11
radio input "true"
click at [999, 623] on span "False" at bounding box center [1010, 628] width 30 height 14
click at [991, 623] on input "False" at bounding box center [984, 628] width 14 height 11
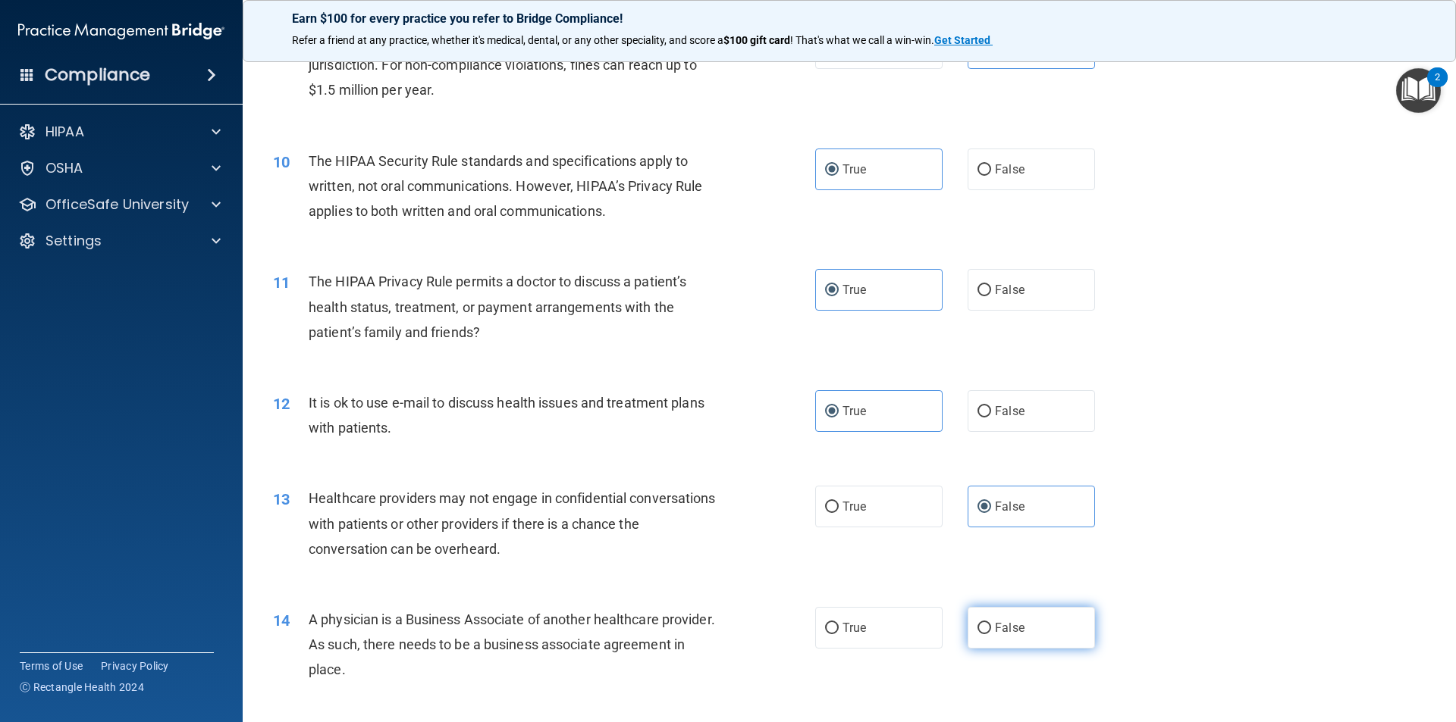
radio input "true"
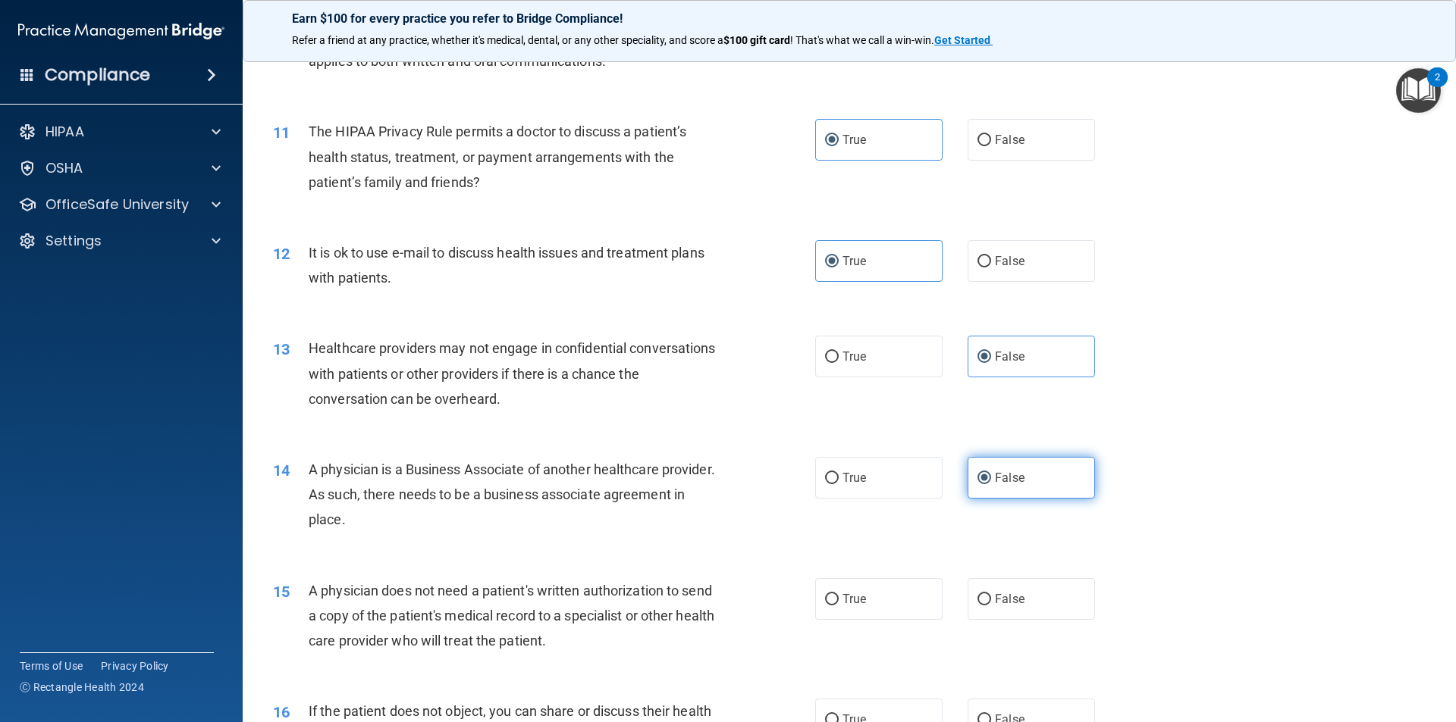
scroll to position [1137, 0]
click at [877, 602] on label "True" at bounding box center [878, 598] width 127 height 42
click at [838, 602] on input "True" at bounding box center [832, 598] width 14 height 11
radio input "true"
click at [843, 710] on label "True" at bounding box center [878, 718] width 127 height 42
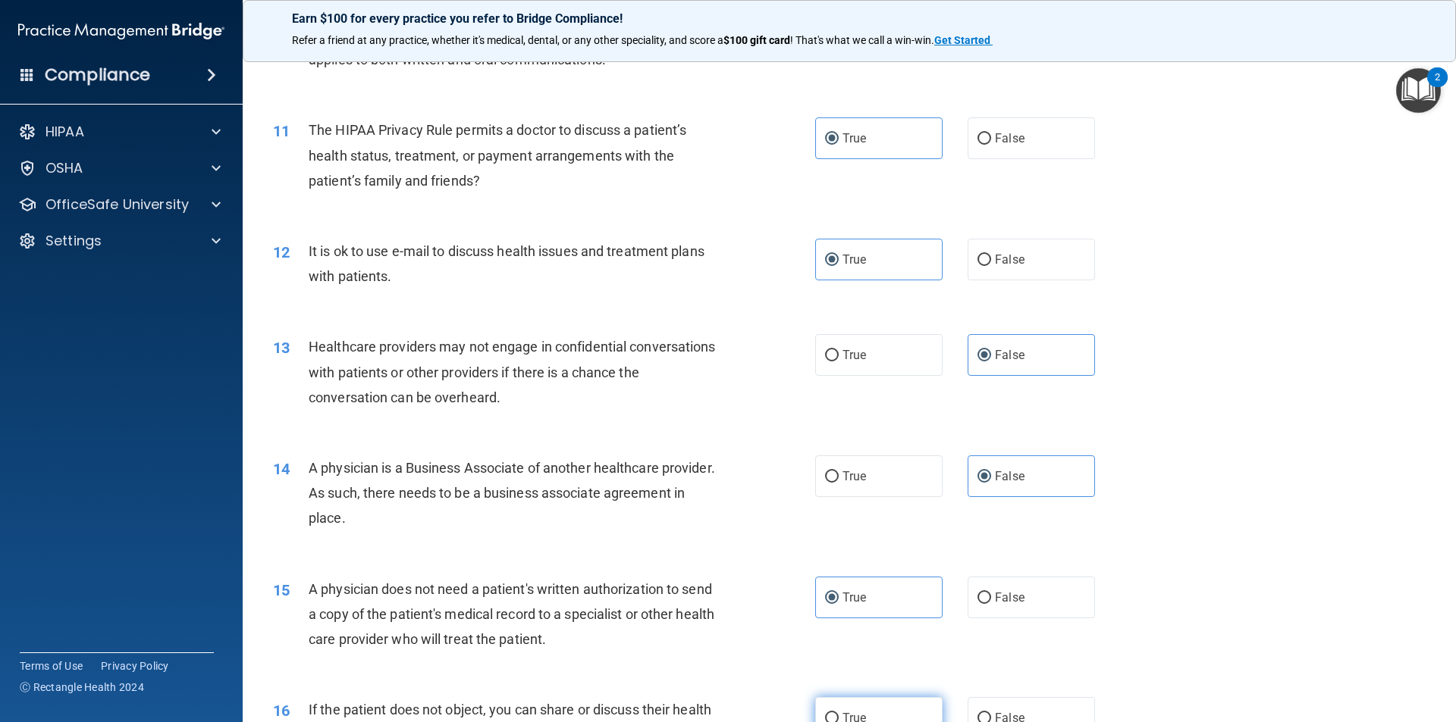
click at [838, 713] on input "True" at bounding box center [832, 718] width 14 height 11
radio input "true"
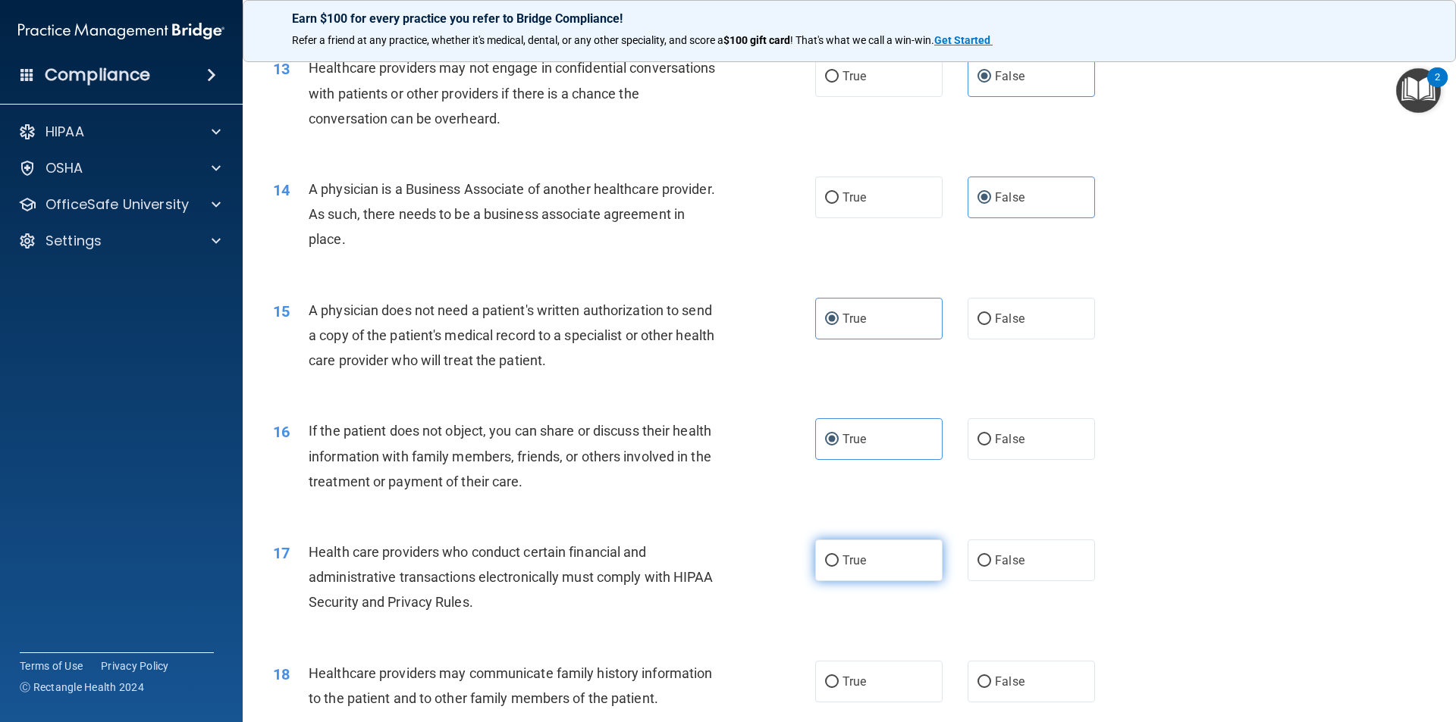
scroll to position [1443, 0]
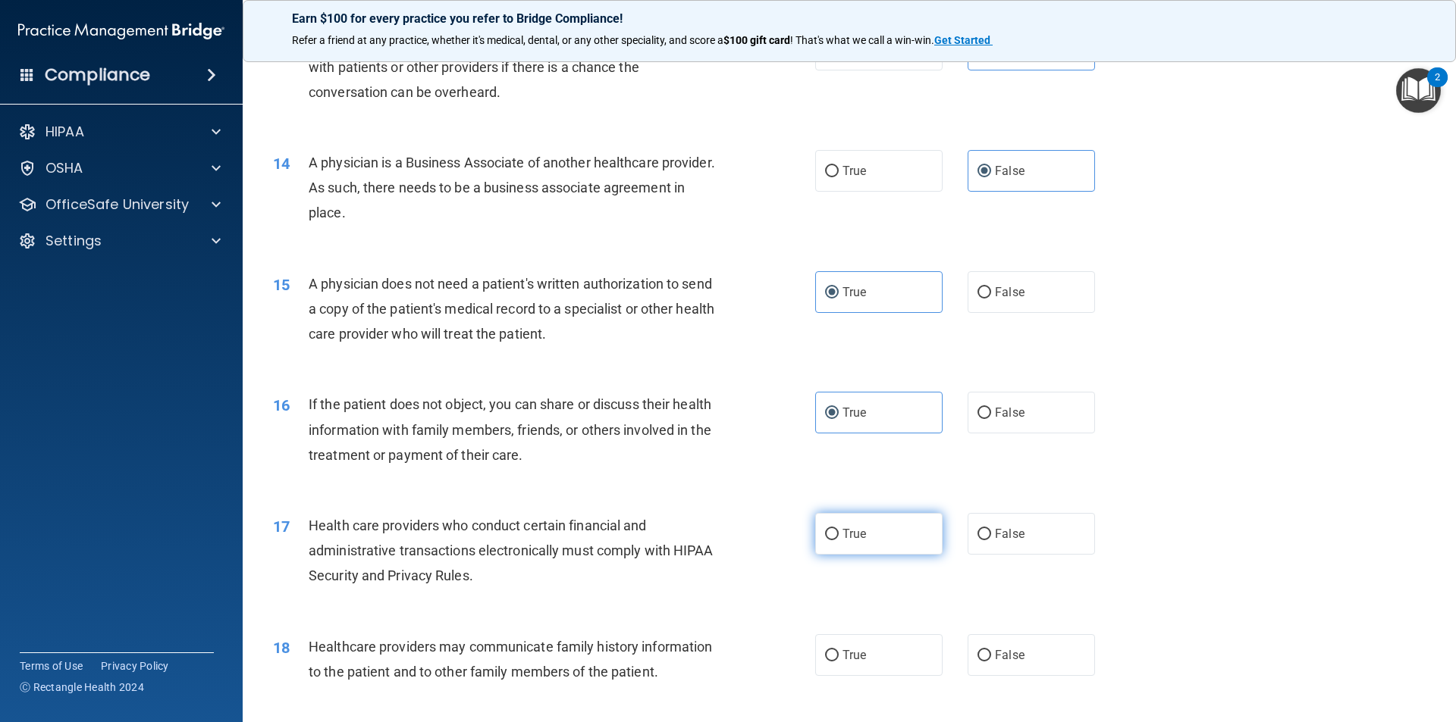
click at [863, 537] on label "True" at bounding box center [878, 534] width 127 height 42
click at [838, 537] on input "True" at bounding box center [832, 534] width 14 height 11
radio input "true"
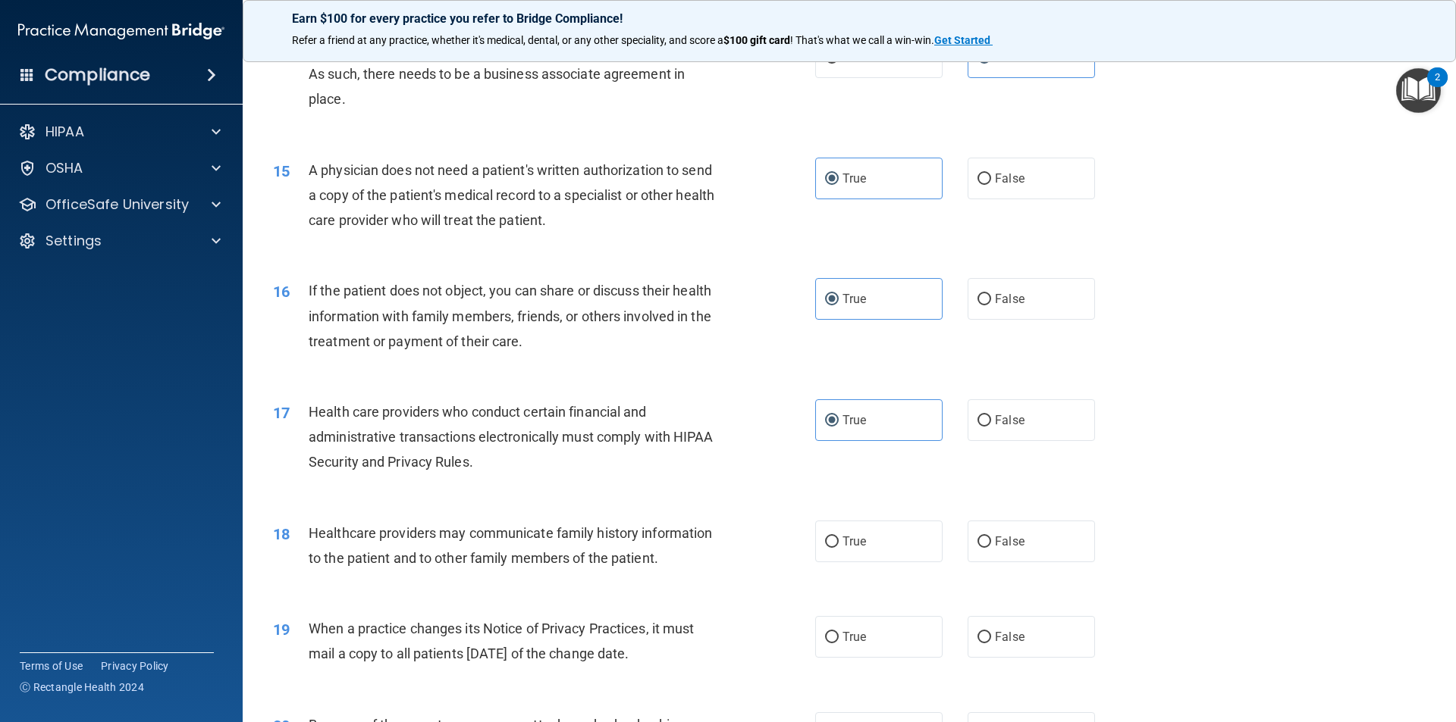
scroll to position [1594, 0]
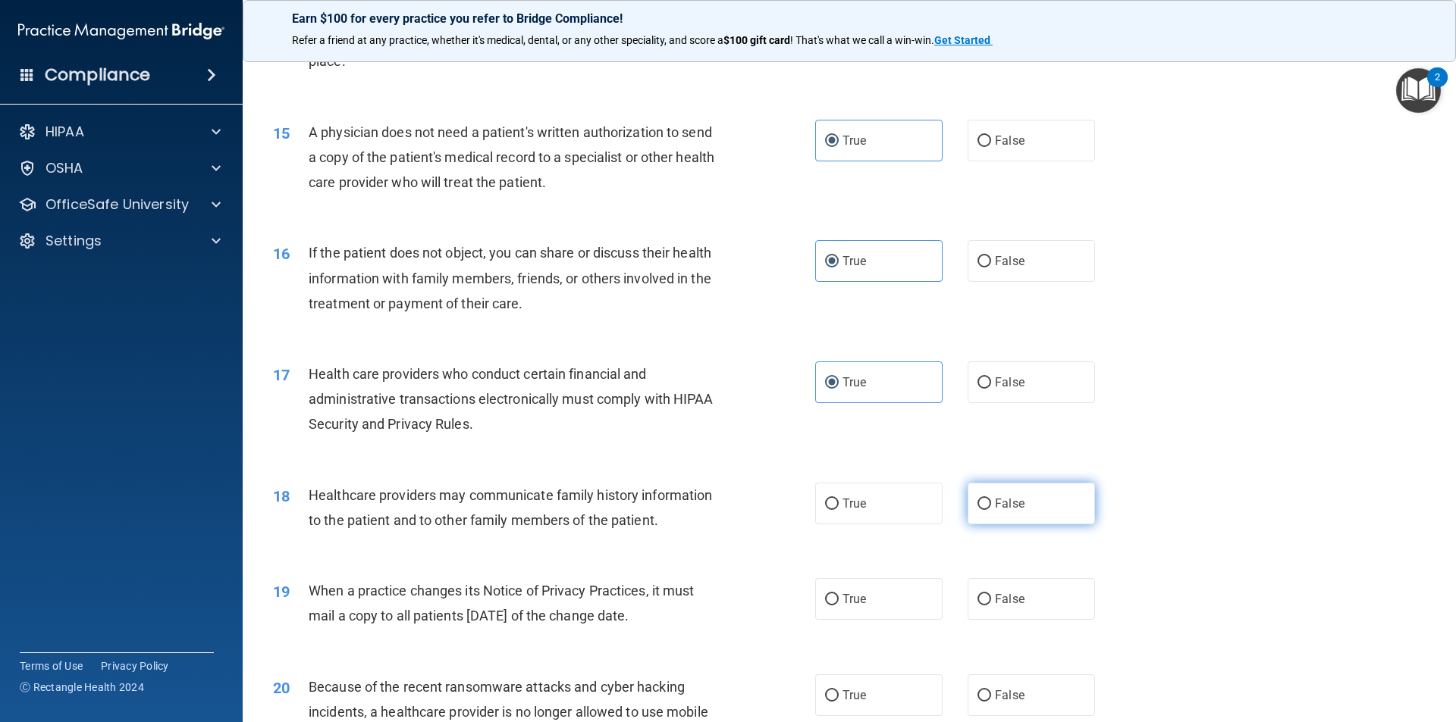
click at [1046, 497] on label "False" at bounding box center [1030, 504] width 127 height 42
click at [991, 499] on input "False" at bounding box center [984, 504] width 14 height 11
radio input "true"
click at [1025, 600] on label "False" at bounding box center [1030, 599] width 127 height 42
click at [991, 600] on input "False" at bounding box center [984, 599] width 14 height 11
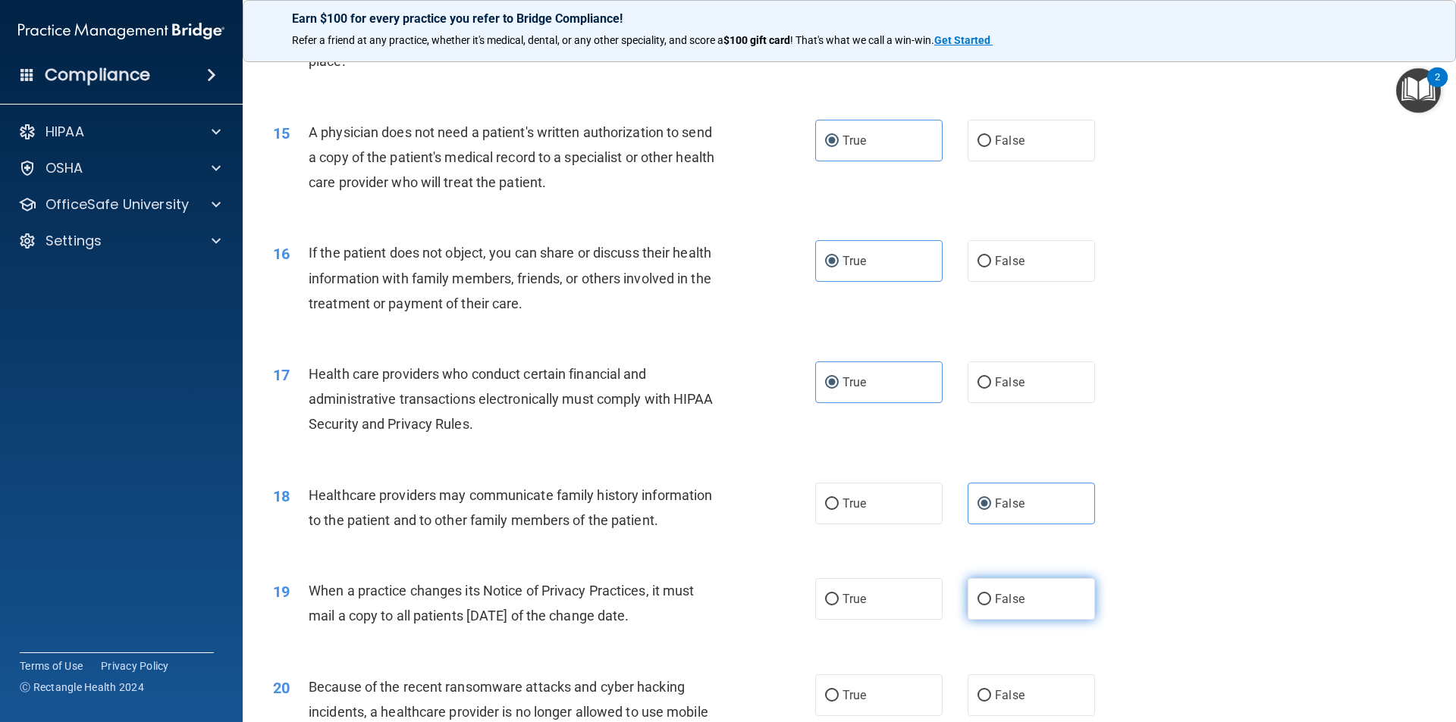
radio input "true"
click at [1007, 691] on span "False" at bounding box center [1010, 695] width 30 height 14
click at [991, 691] on input "False" at bounding box center [984, 696] width 14 height 11
radio input "true"
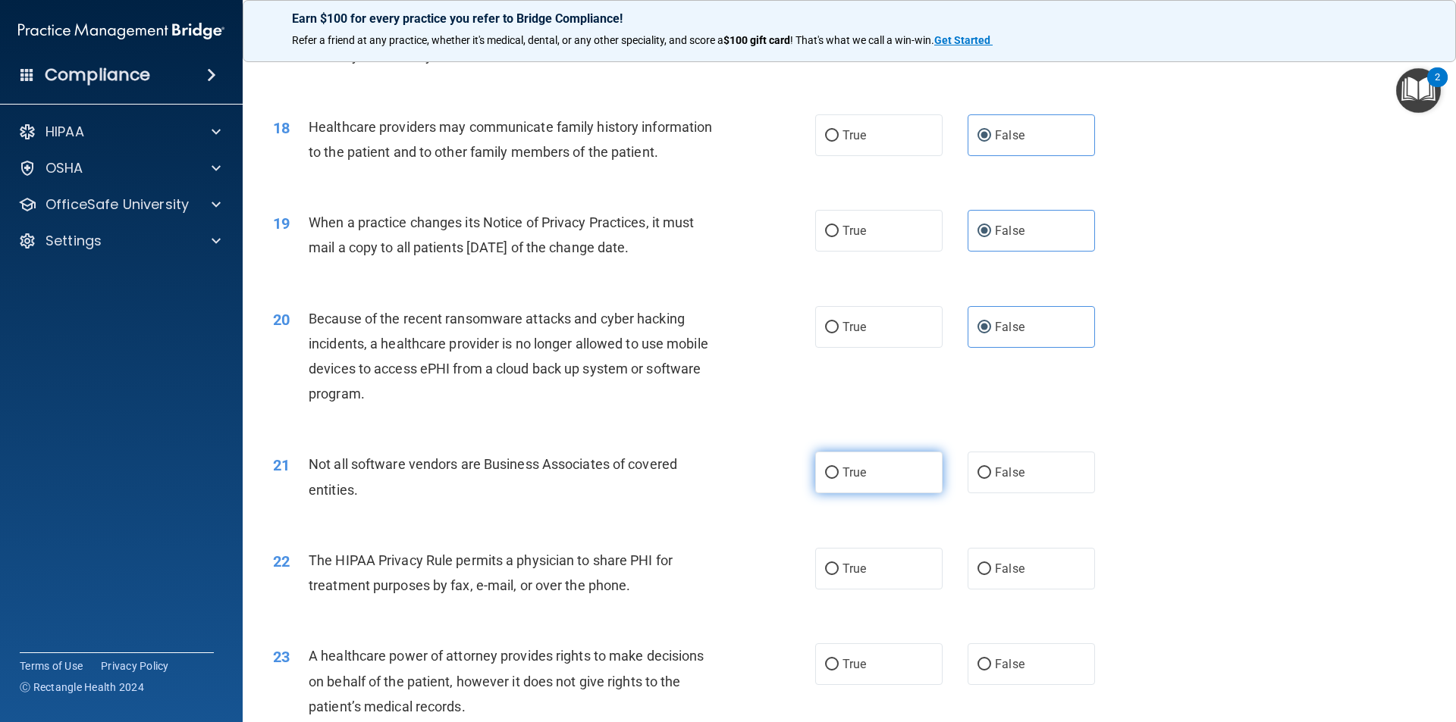
scroll to position [1973, 0]
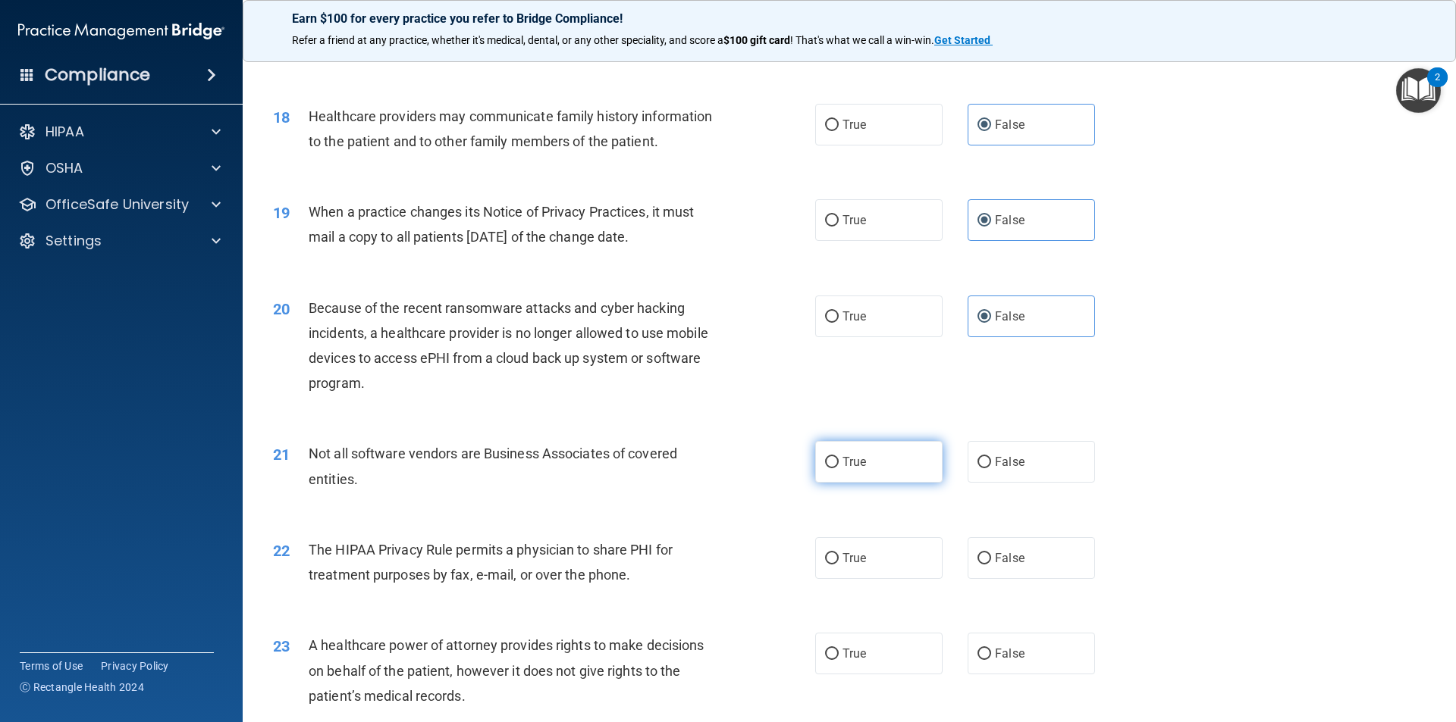
drag, startPoint x: 863, startPoint y: 468, endPoint x: 863, endPoint y: 477, distance: 9.1
click at [863, 467] on label "True" at bounding box center [878, 462] width 127 height 42
click at [838, 467] on input "True" at bounding box center [832, 462] width 14 height 11
radio input "true"
click at [854, 553] on span "True" at bounding box center [854, 558] width 24 height 14
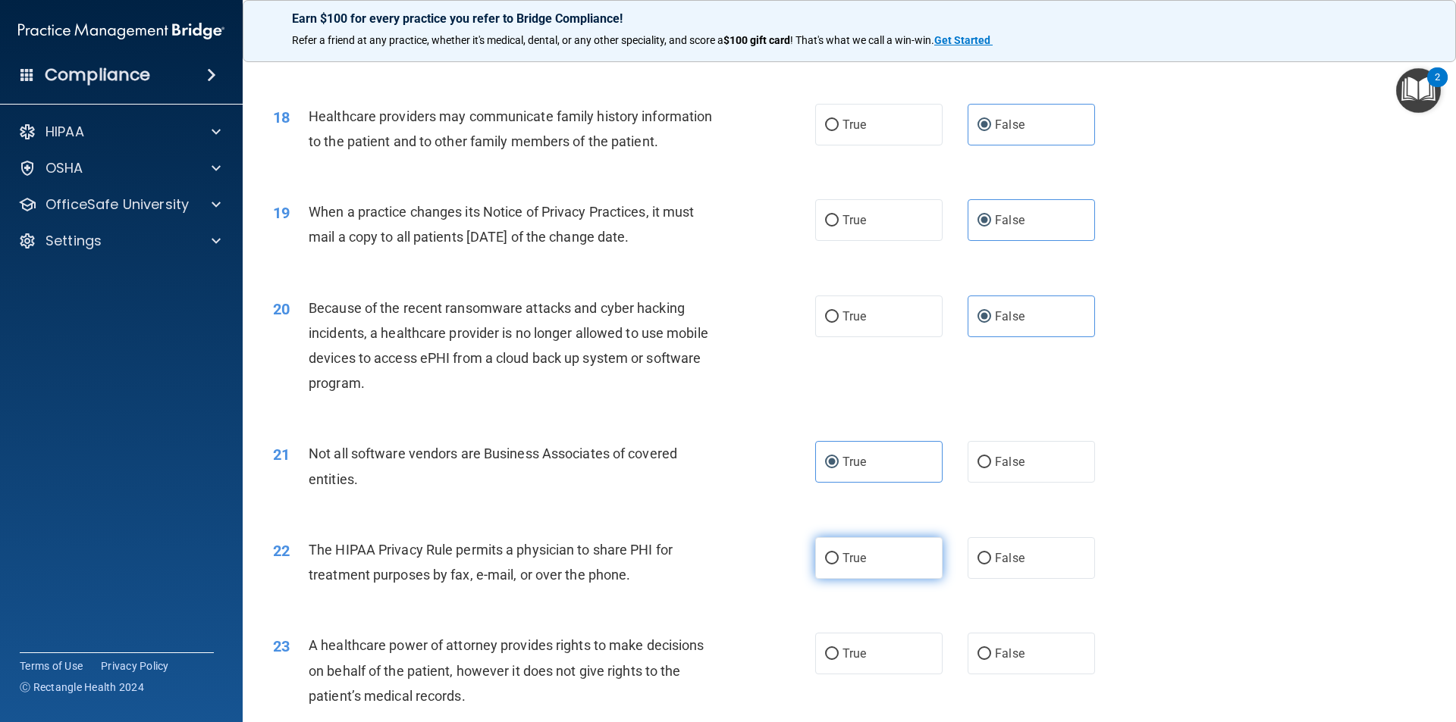
click at [838, 553] on input "True" at bounding box center [832, 558] width 14 height 11
radio input "true"
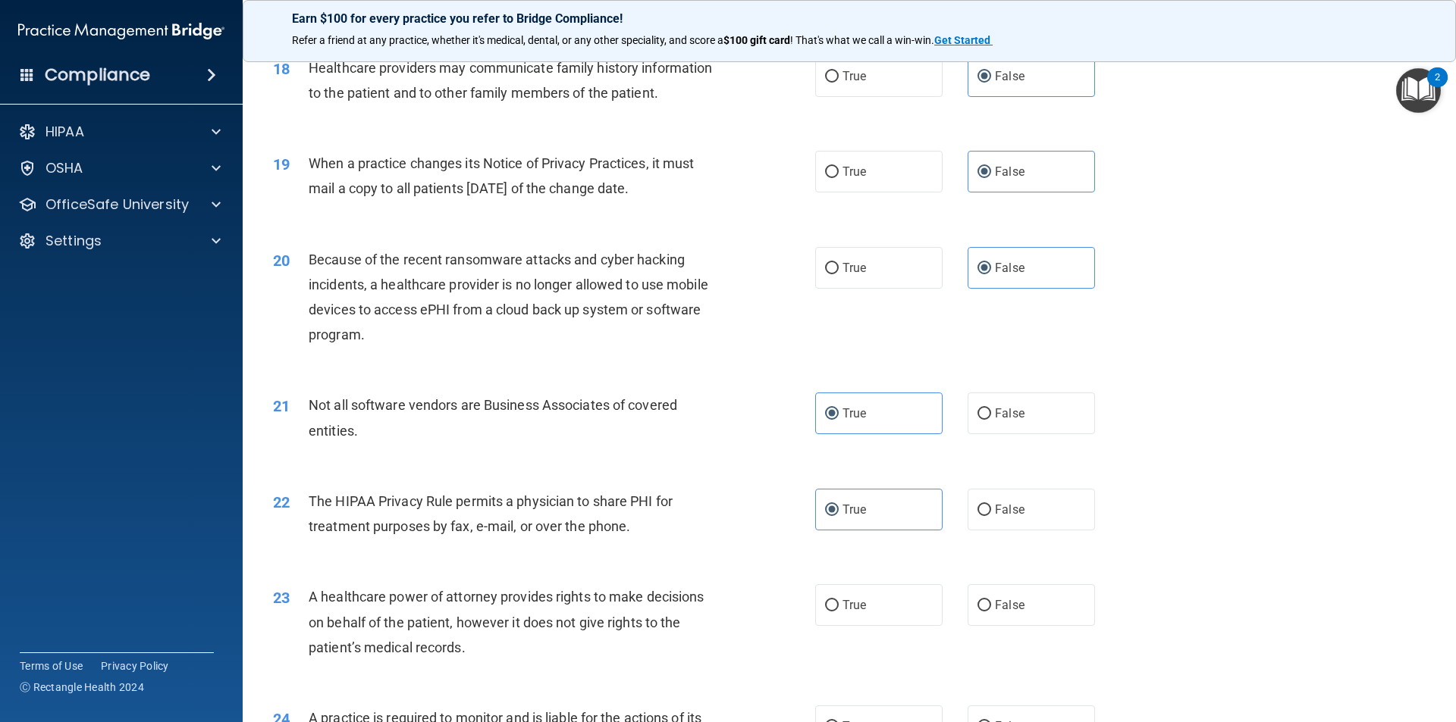
scroll to position [2049, 0]
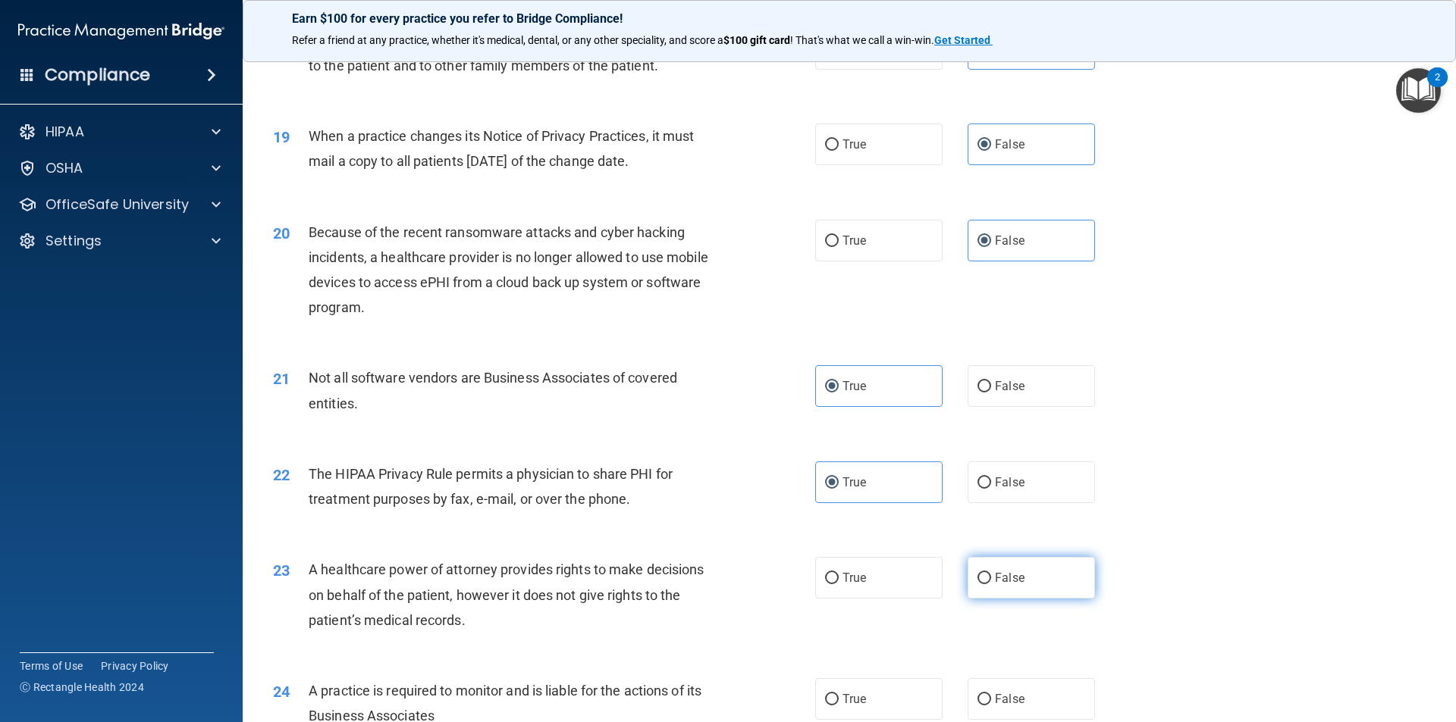
click at [1022, 577] on label "False" at bounding box center [1030, 578] width 127 height 42
click at [991, 577] on input "False" at bounding box center [984, 578] width 14 height 11
radio input "true"
click at [1007, 702] on span "False" at bounding box center [1010, 699] width 30 height 14
click at [991, 702] on input "False" at bounding box center [984, 699] width 14 height 11
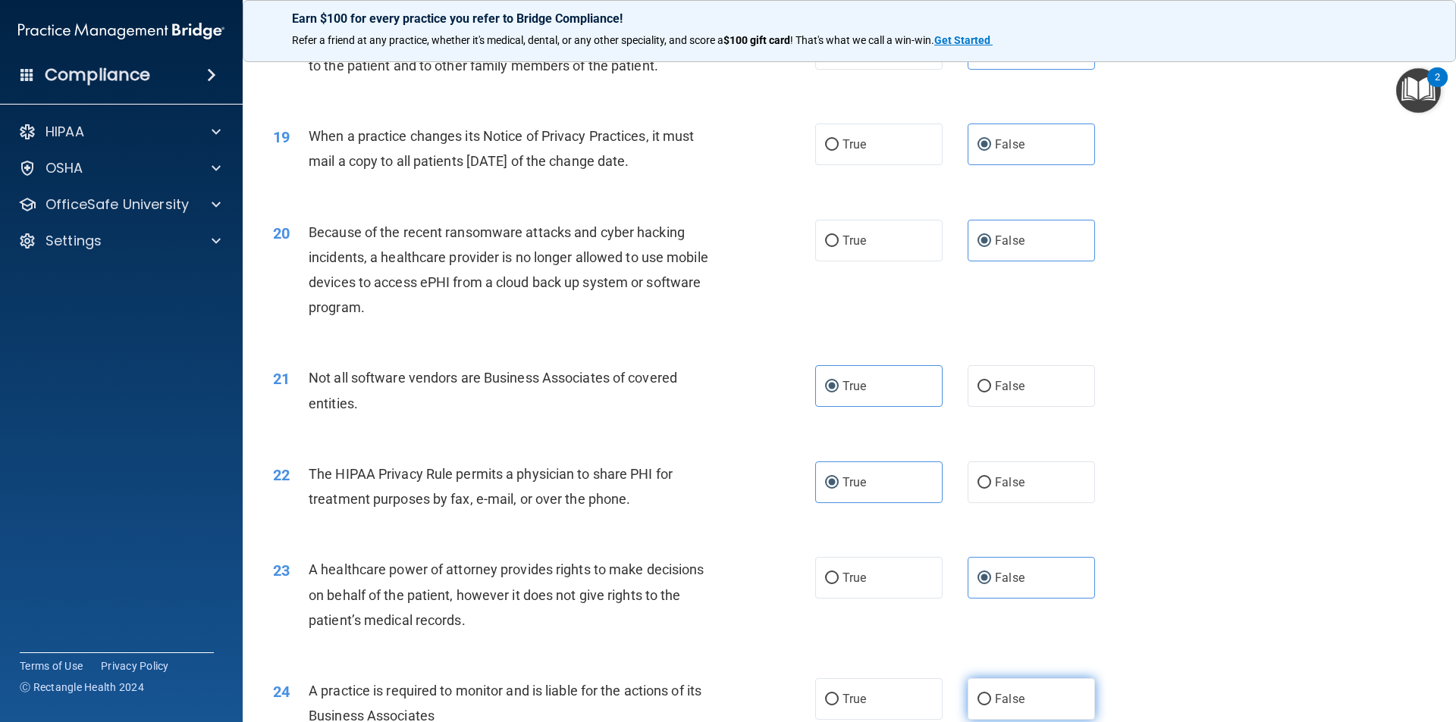
radio input "true"
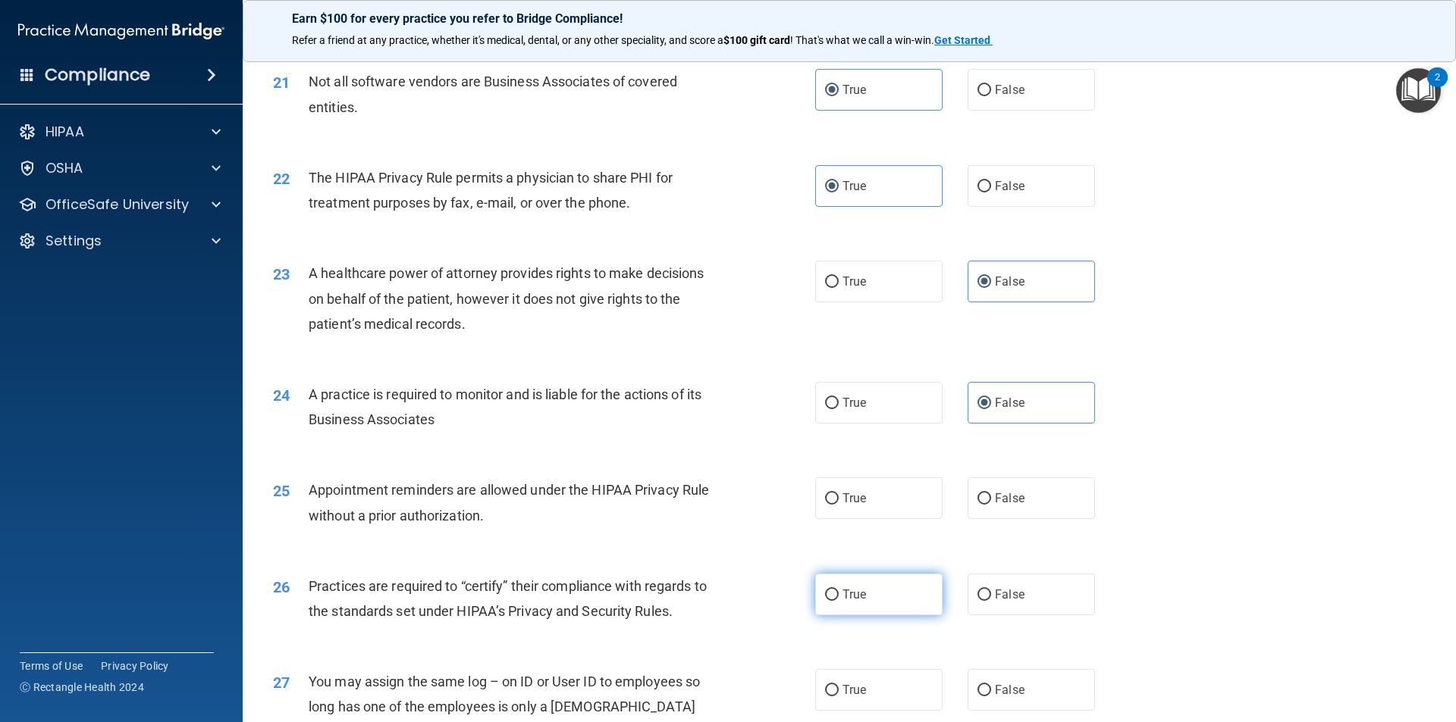
scroll to position [2352, 0]
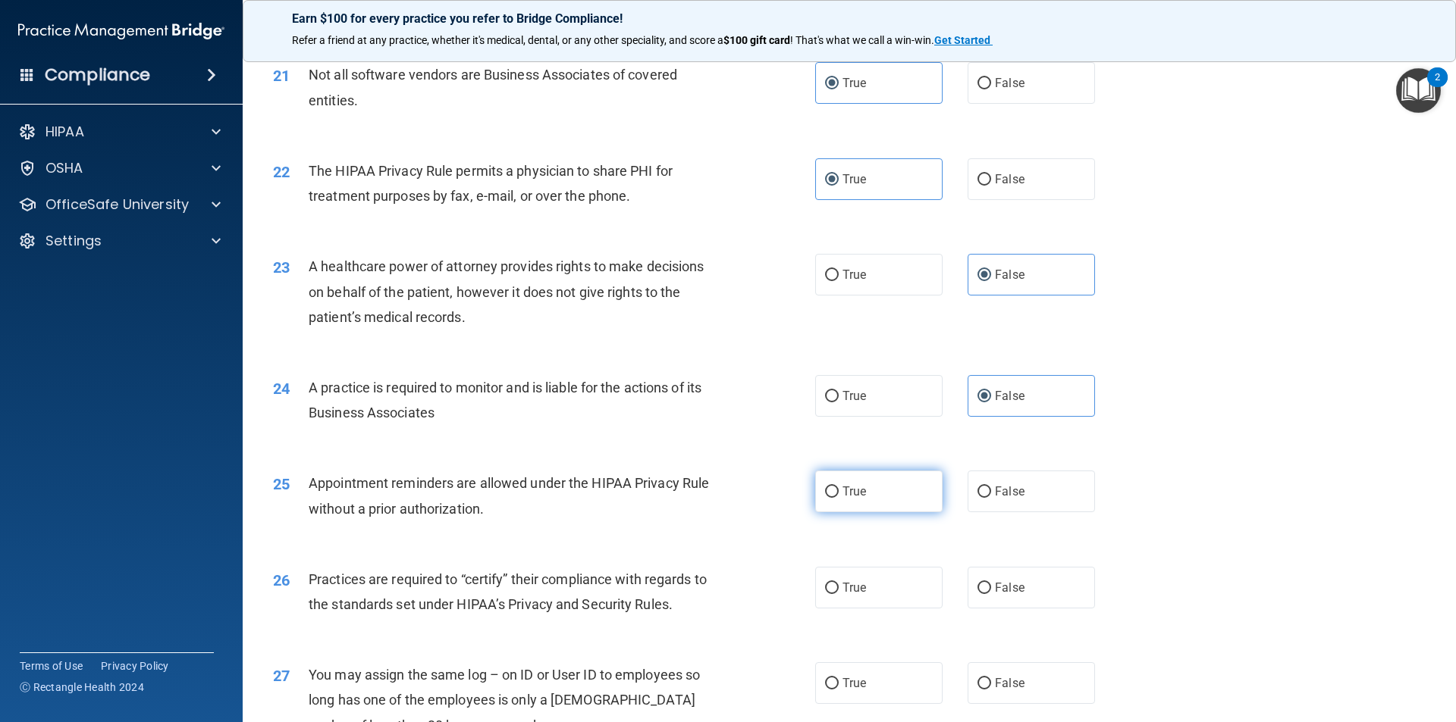
click at [863, 498] on label "True" at bounding box center [878, 492] width 127 height 42
click at [838, 498] on input "True" at bounding box center [832, 492] width 14 height 11
radio input "true"
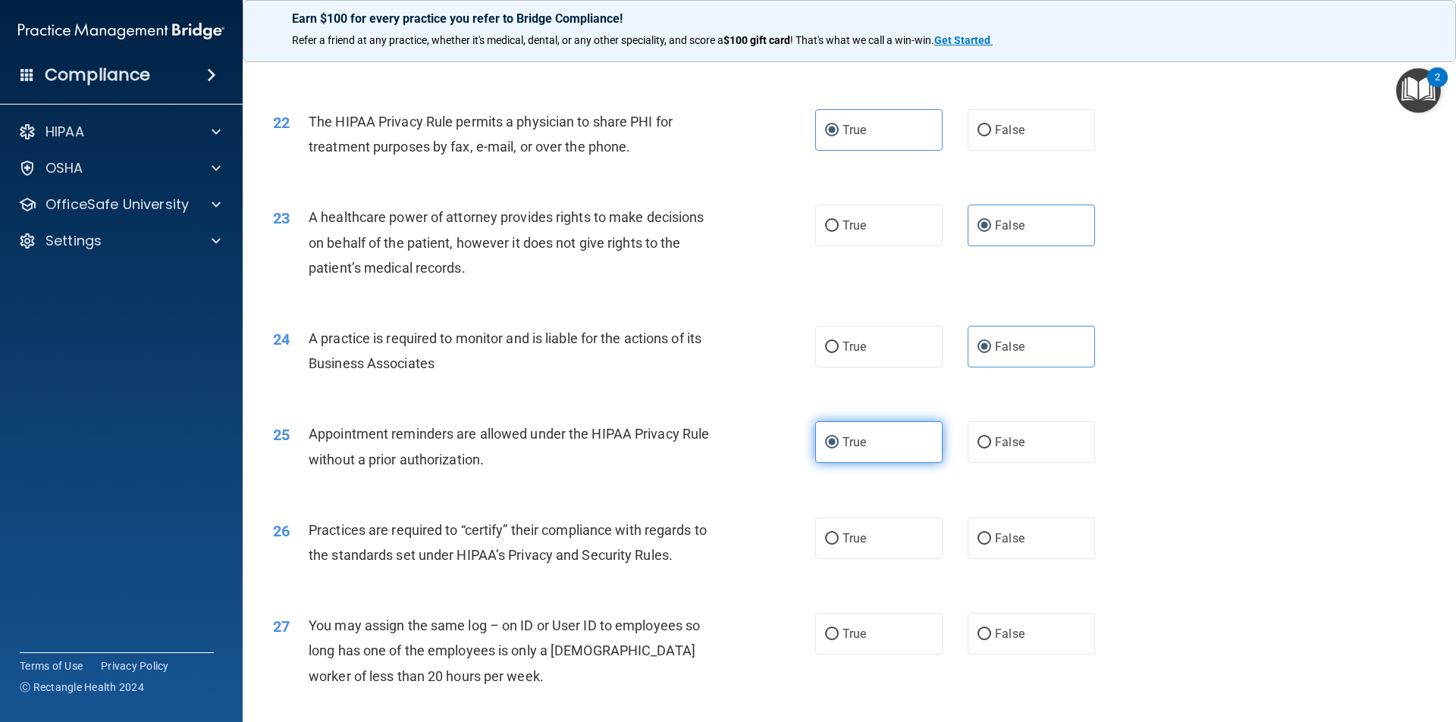
scroll to position [2428, 0]
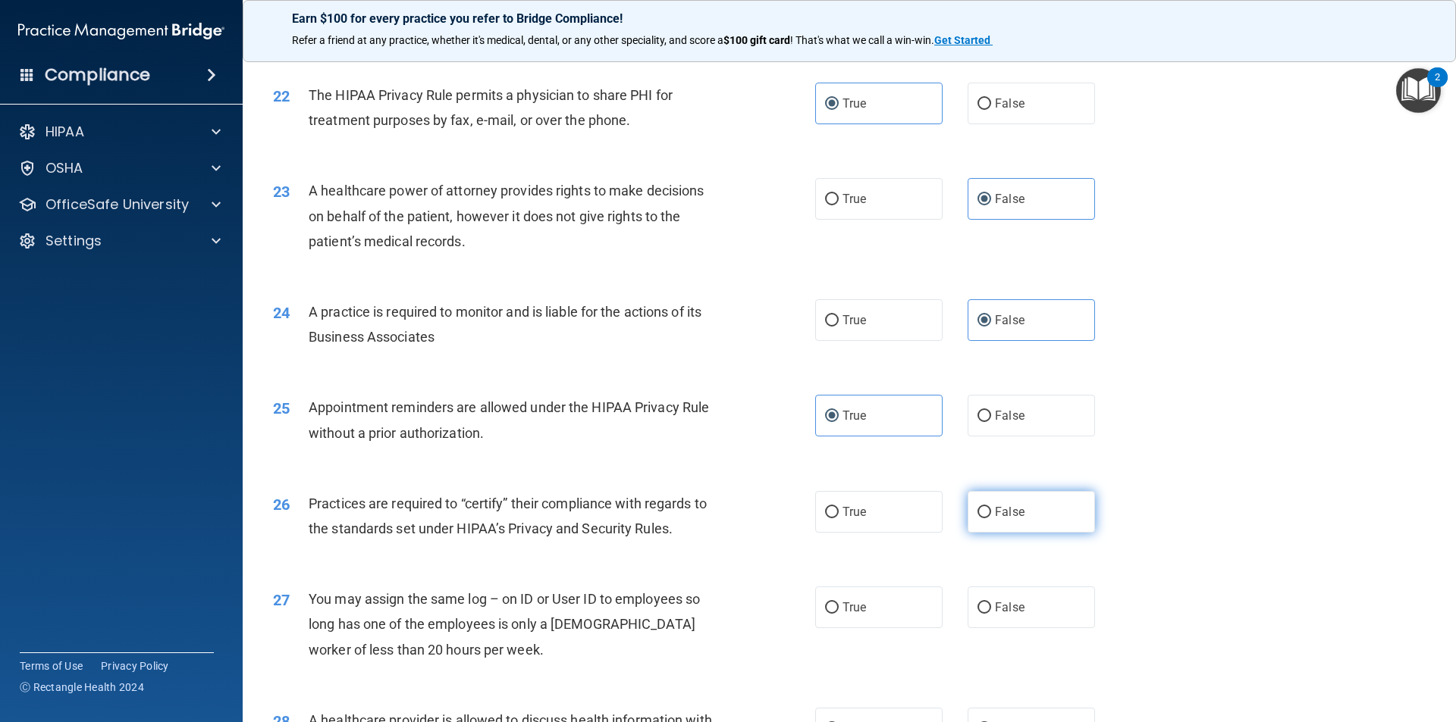
click at [1028, 506] on label "False" at bounding box center [1030, 512] width 127 height 42
click at [991, 507] on input "False" at bounding box center [984, 512] width 14 height 11
radio input "true"
click at [1023, 592] on label "False" at bounding box center [1030, 608] width 127 height 42
click at [991, 603] on input "False" at bounding box center [984, 608] width 14 height 11
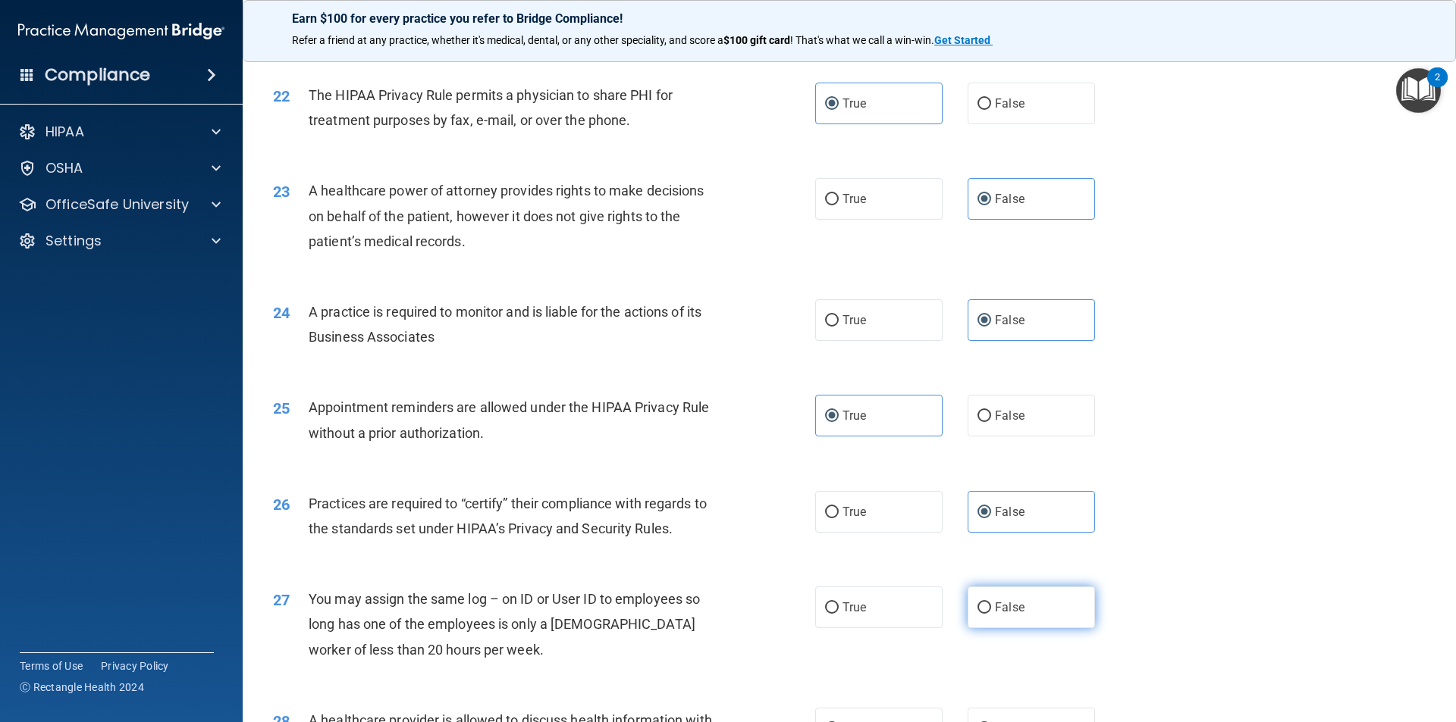
radio input "true"
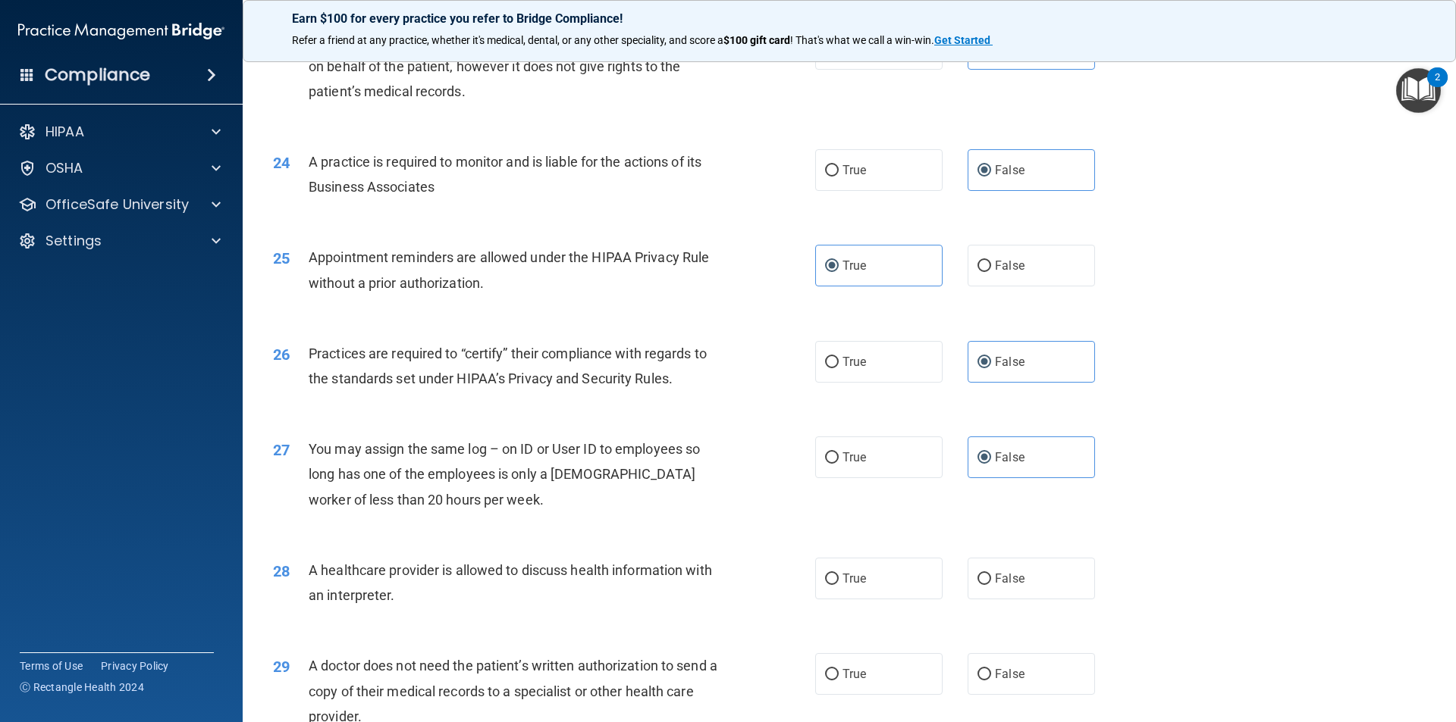
scroll to position [2580, 0]
click at [845, 575] on span "True" at bounding box center [854, 577] width 24 height 14
click at [838, 575] on input "True" at bounding box center [832, 577] width 14 height 11
radio input "true"
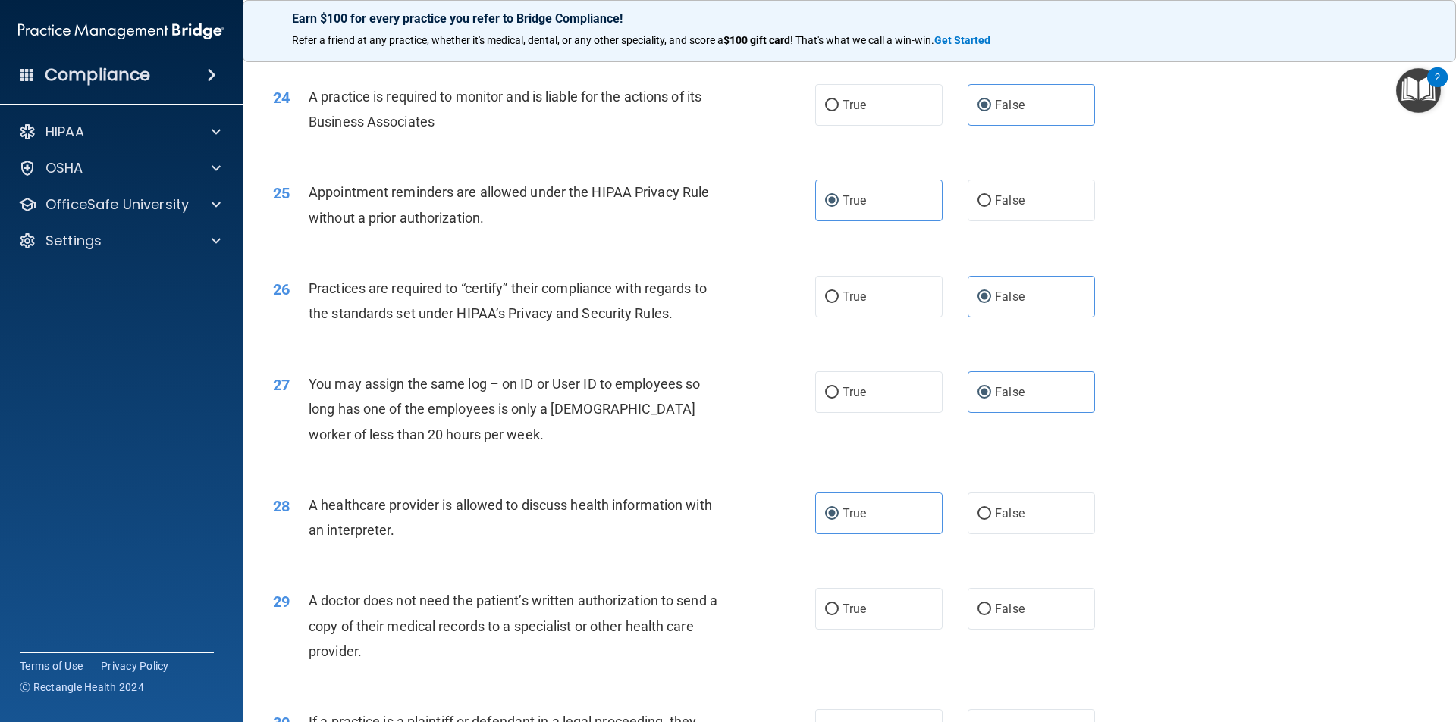
scroll to position [2731, 0]
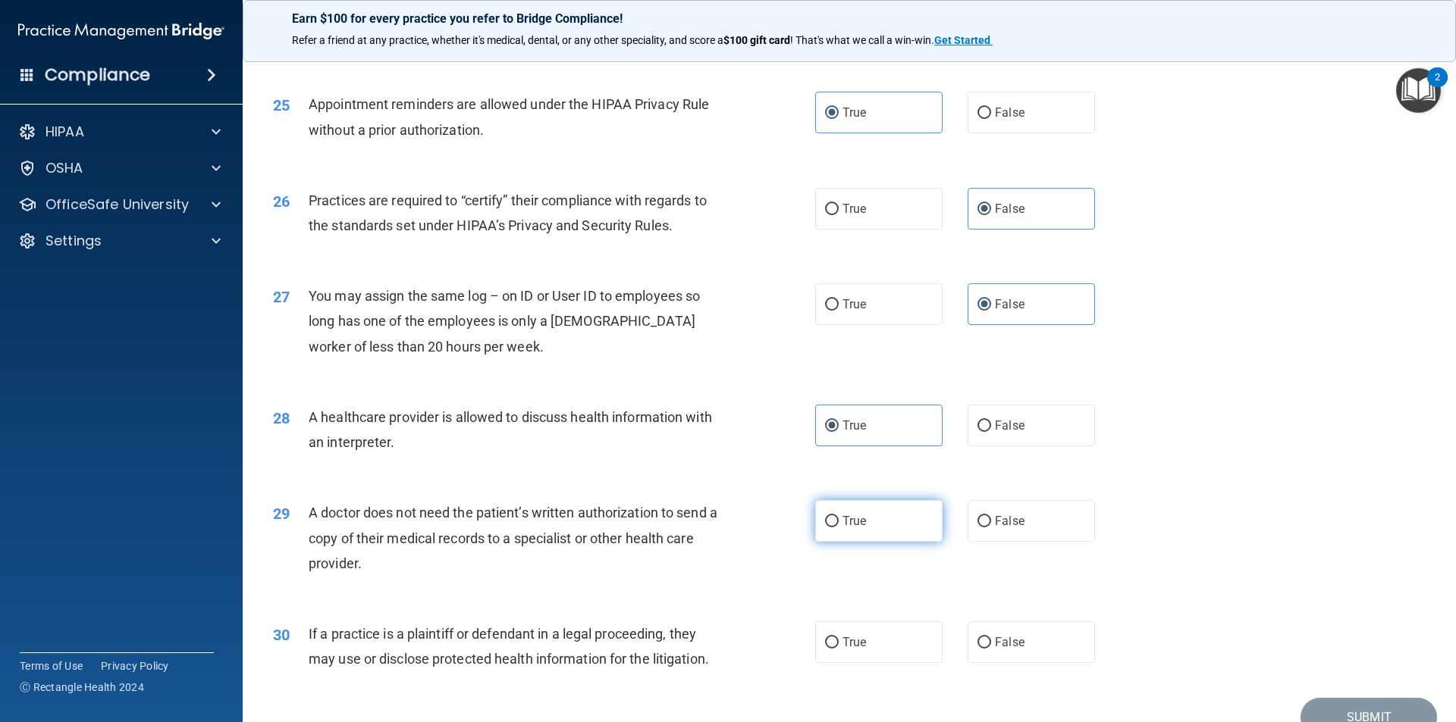
click at [842, 522] on span "True" at bounding box center [854, 521] width 24 height 14
click at [838, 522] on input "True" at bounding box center [832, 521] width 14 height 11
radio input "true"
click at [858, 631] on label "True" at bounding box center [878, 643] width 127 height 42
click at [838, 638] on input "True" at bounding box center [832, 643] width 14 height 11
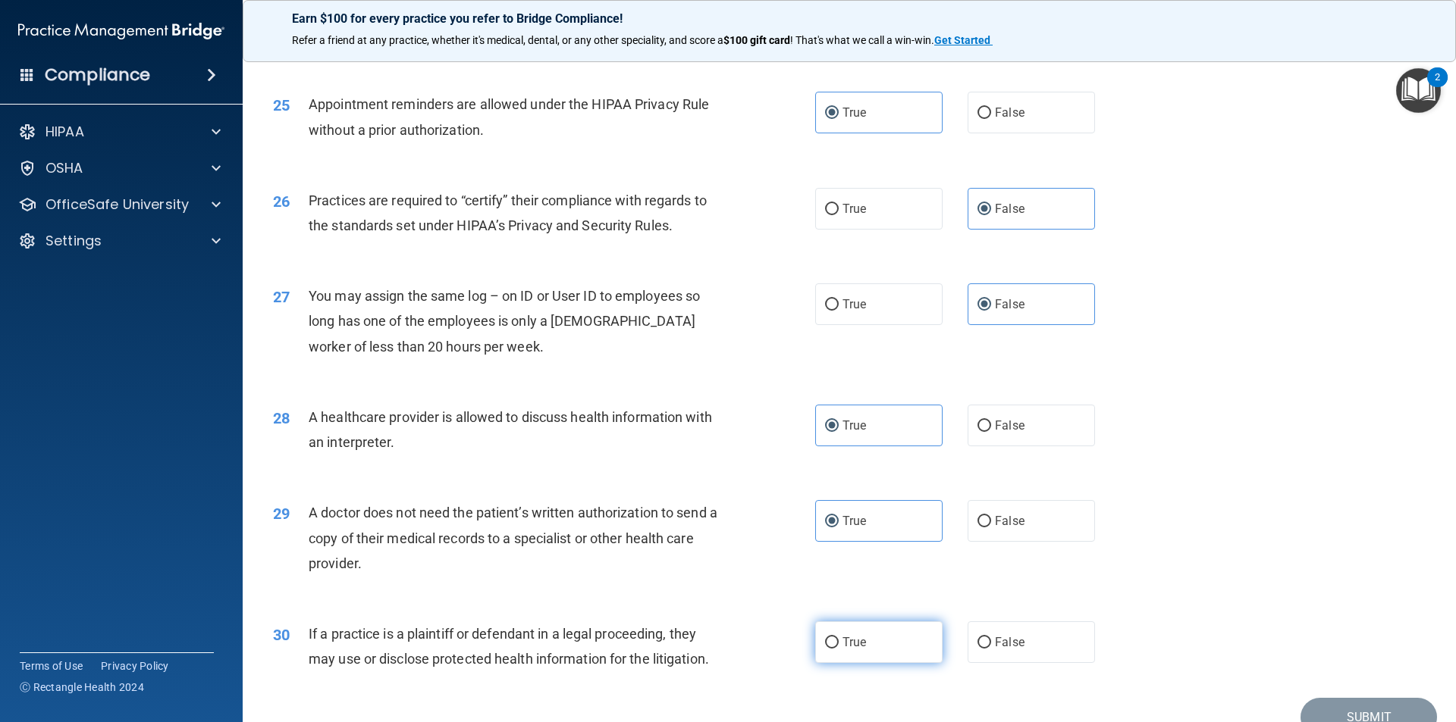
radio input "true"
click at [1336, 706] on button "Submit" at bounding box center [1368, 717] width 136 height 39
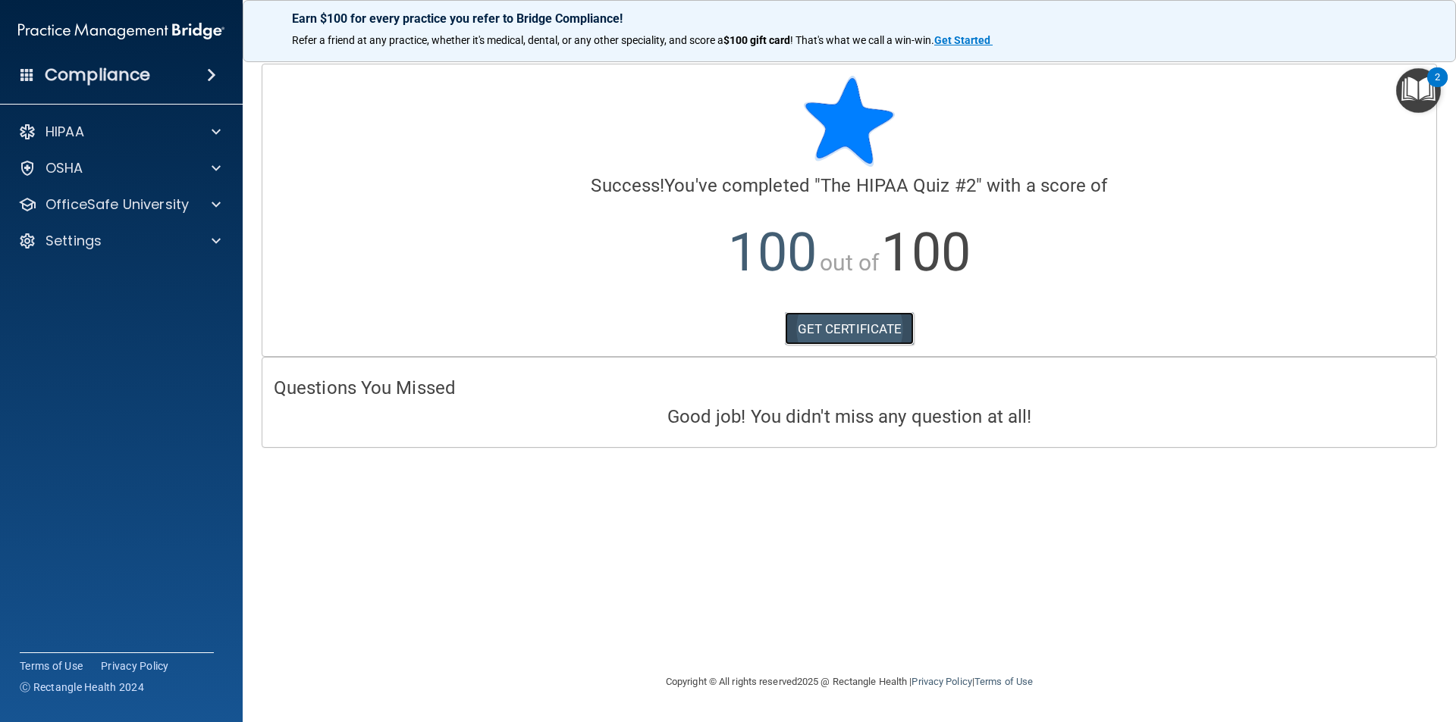
click at [843, 321] on link "GET CERTIFICATE" at bounding box center [850, 328] width 130 height 33
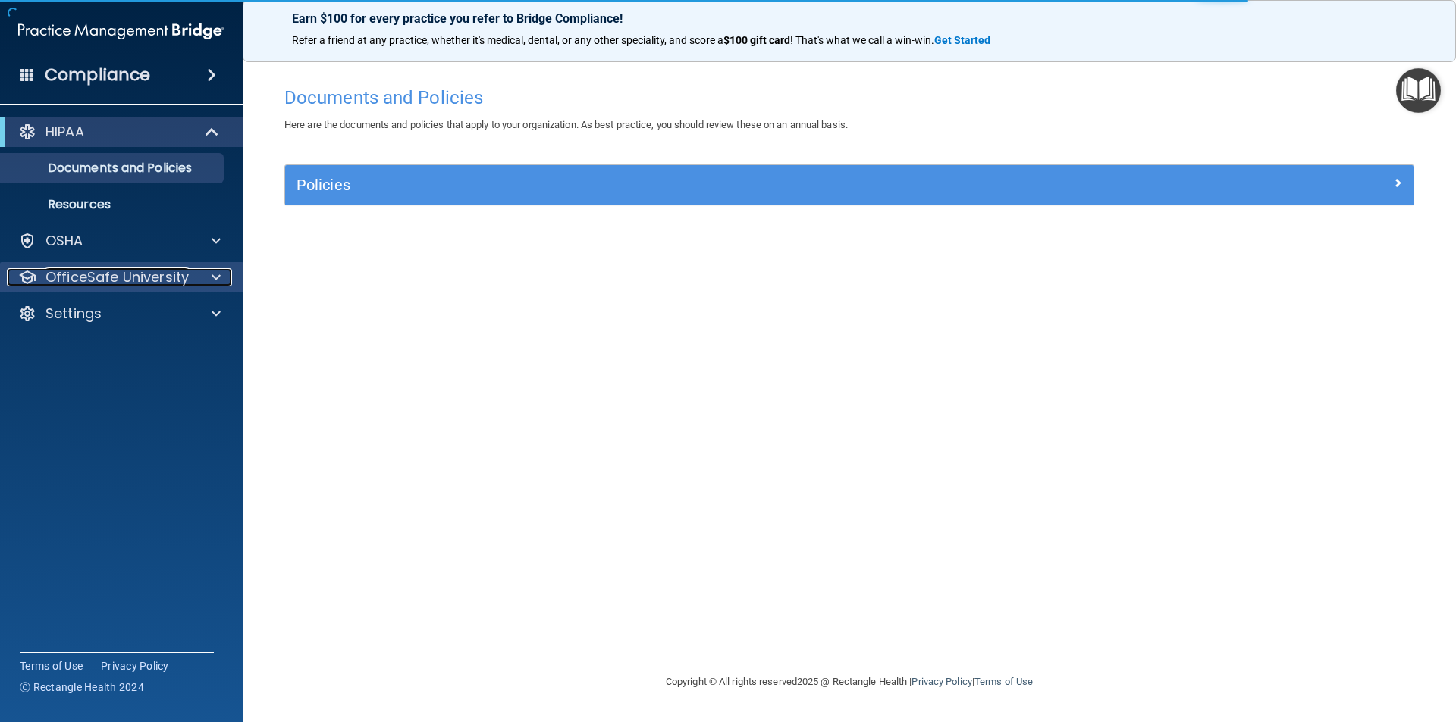
click at [216, 283] on span at bounding box center [216, 277] width 9 height 18
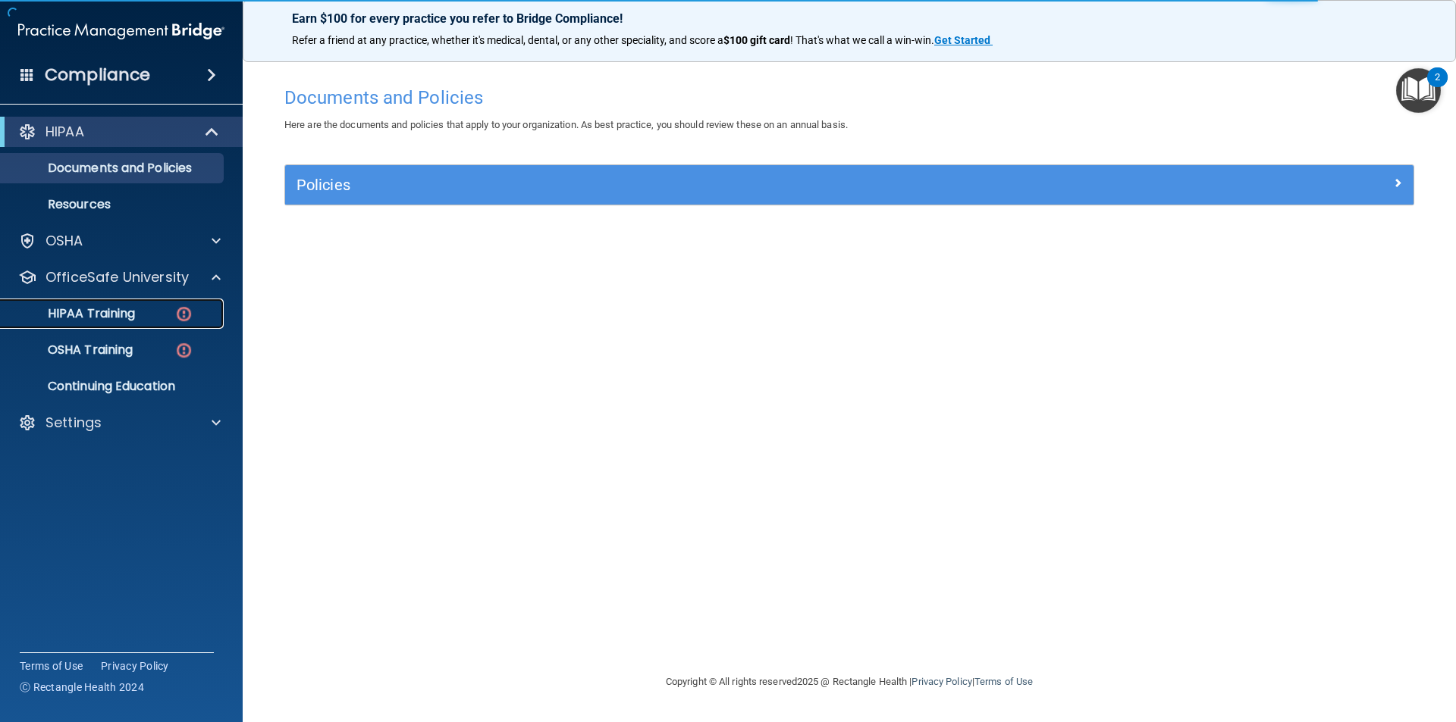
click at [143, 328] on link "HIPAA Training" at bounding box center [104, 314] width 239 height 30
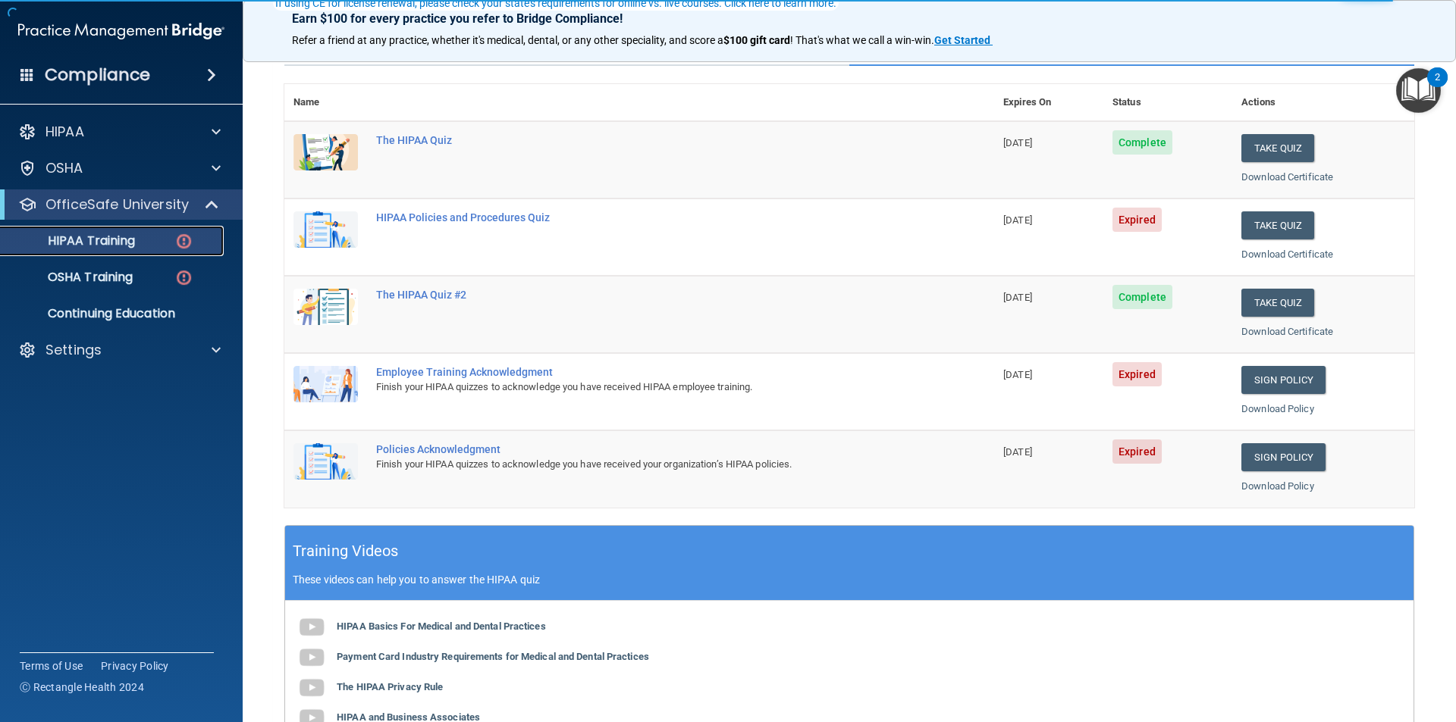
scroll to position [152, 0]
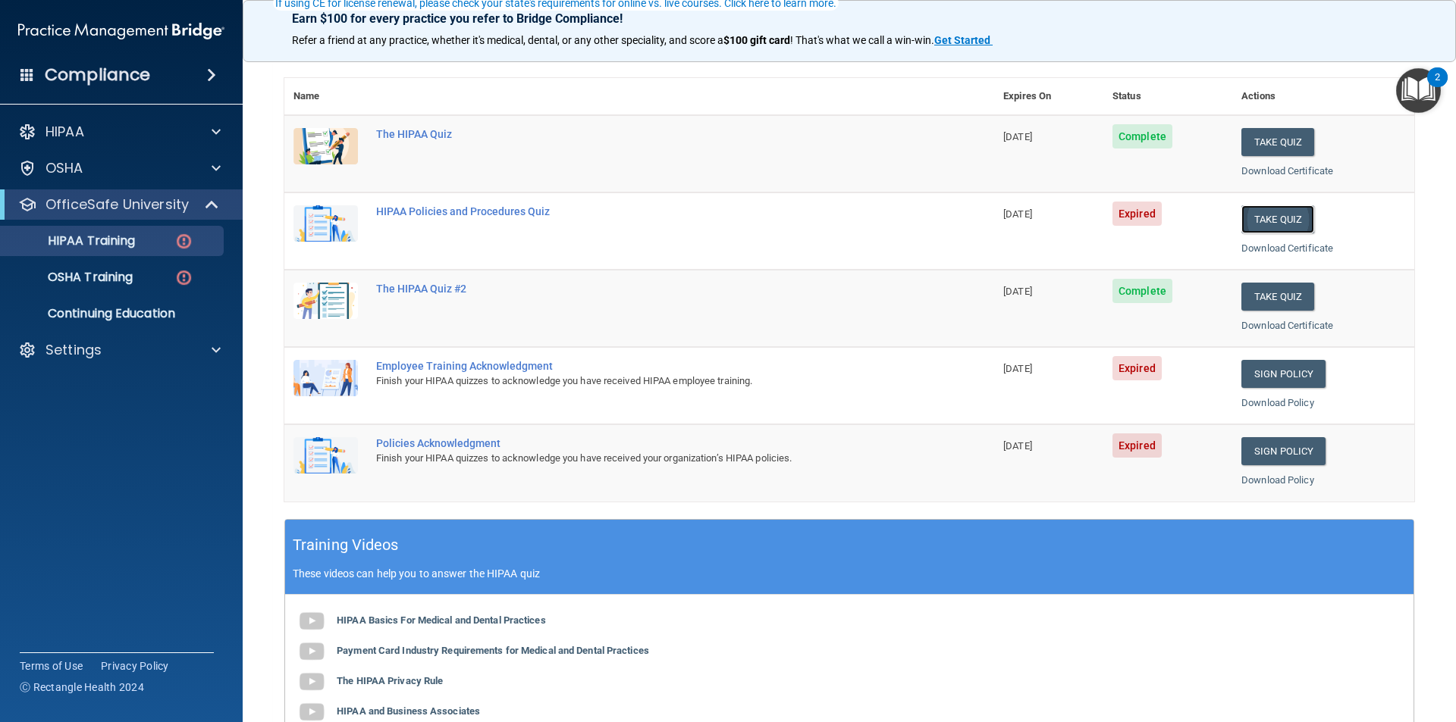
click at [1246, 212] on button "Take Quiz" at bounding box center [1277, 219] width 73 height 28
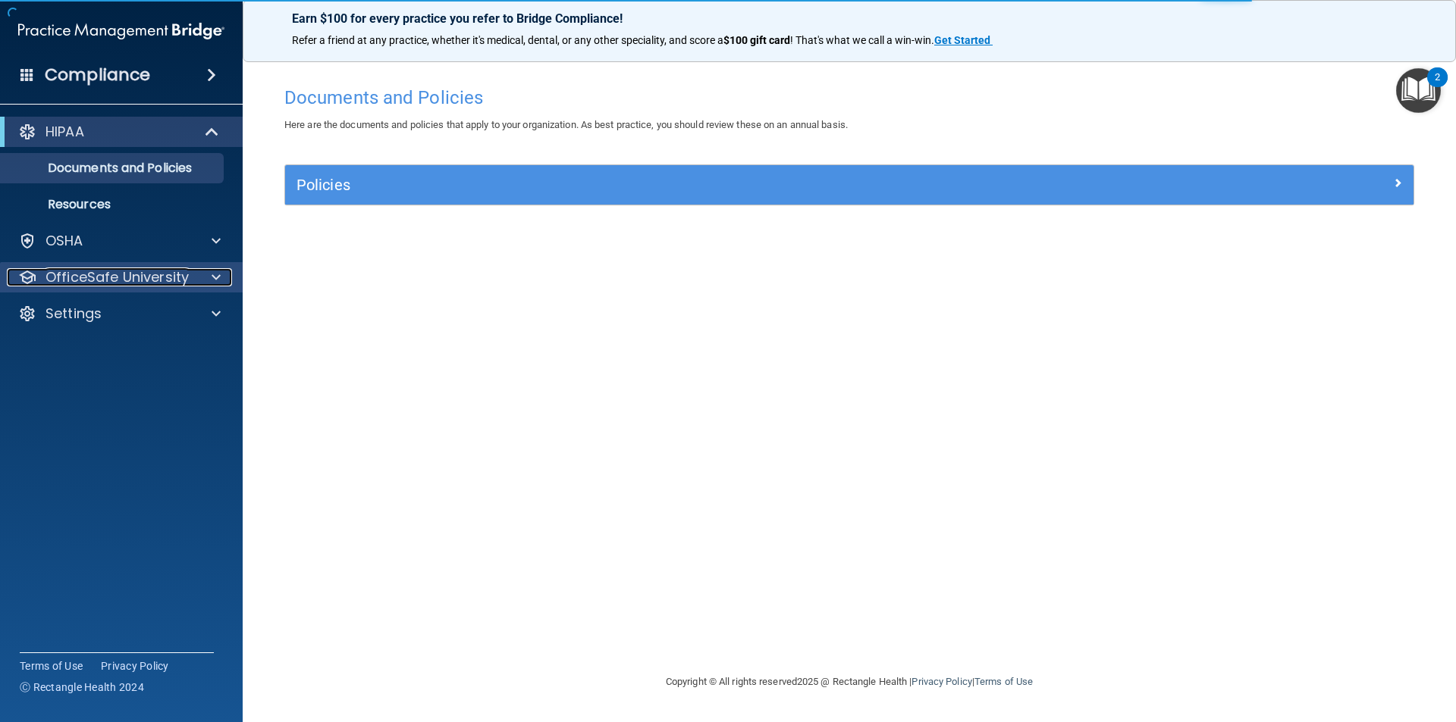
click at [95, 285] on p "OfficeSafe University" at bounding box center [116, 277] width 143 height 18
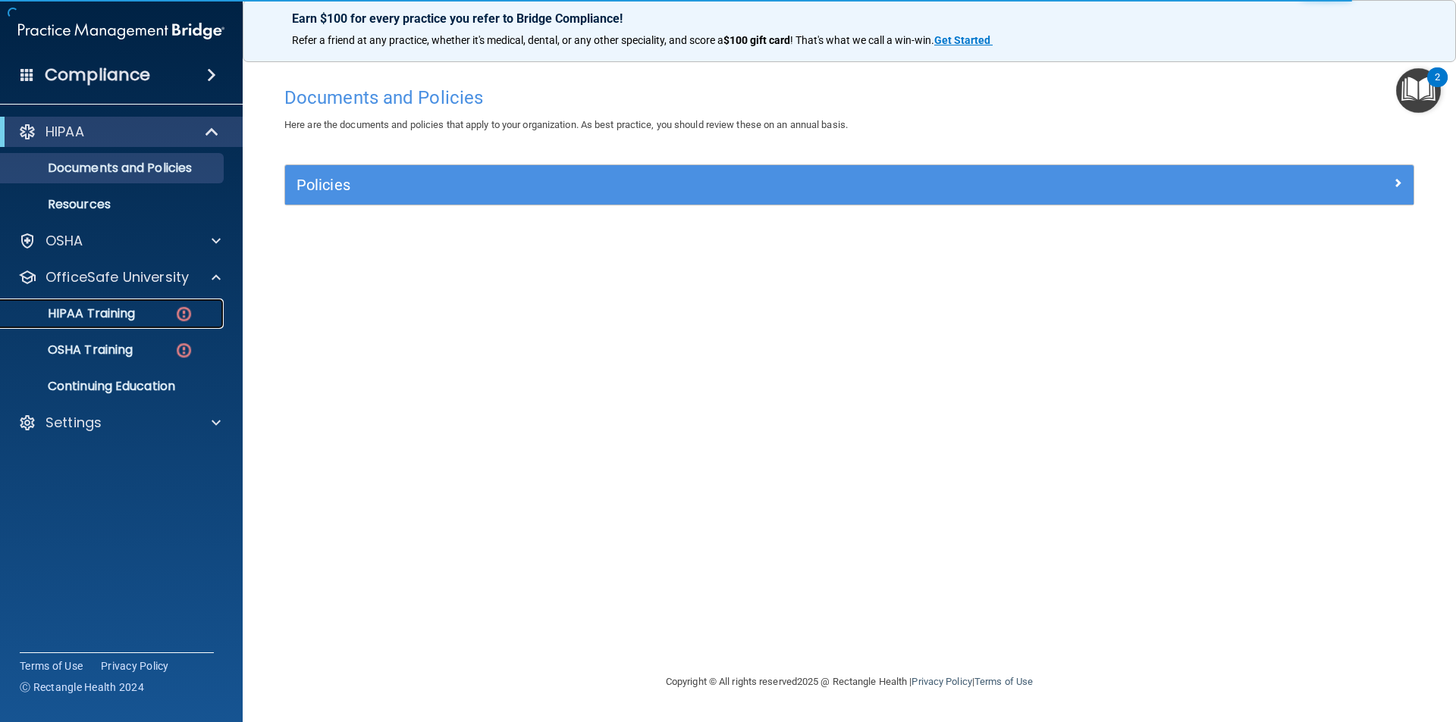
click at [165, 325] on link "HIPAA Training" at bounding box center [104, 314] width 239 height 30
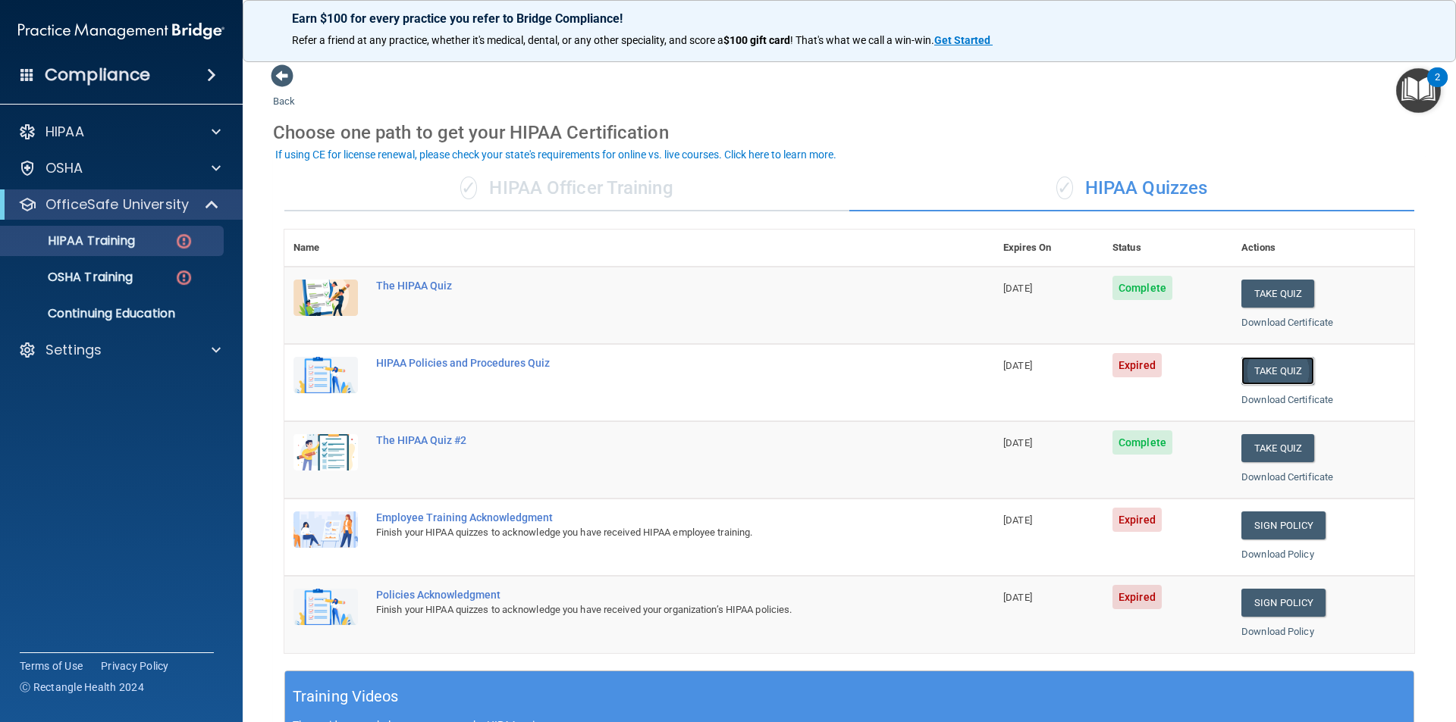
click at [1270, 371] on button "Take Quiz" at bounding box center [1277, 371] width 73 height 28
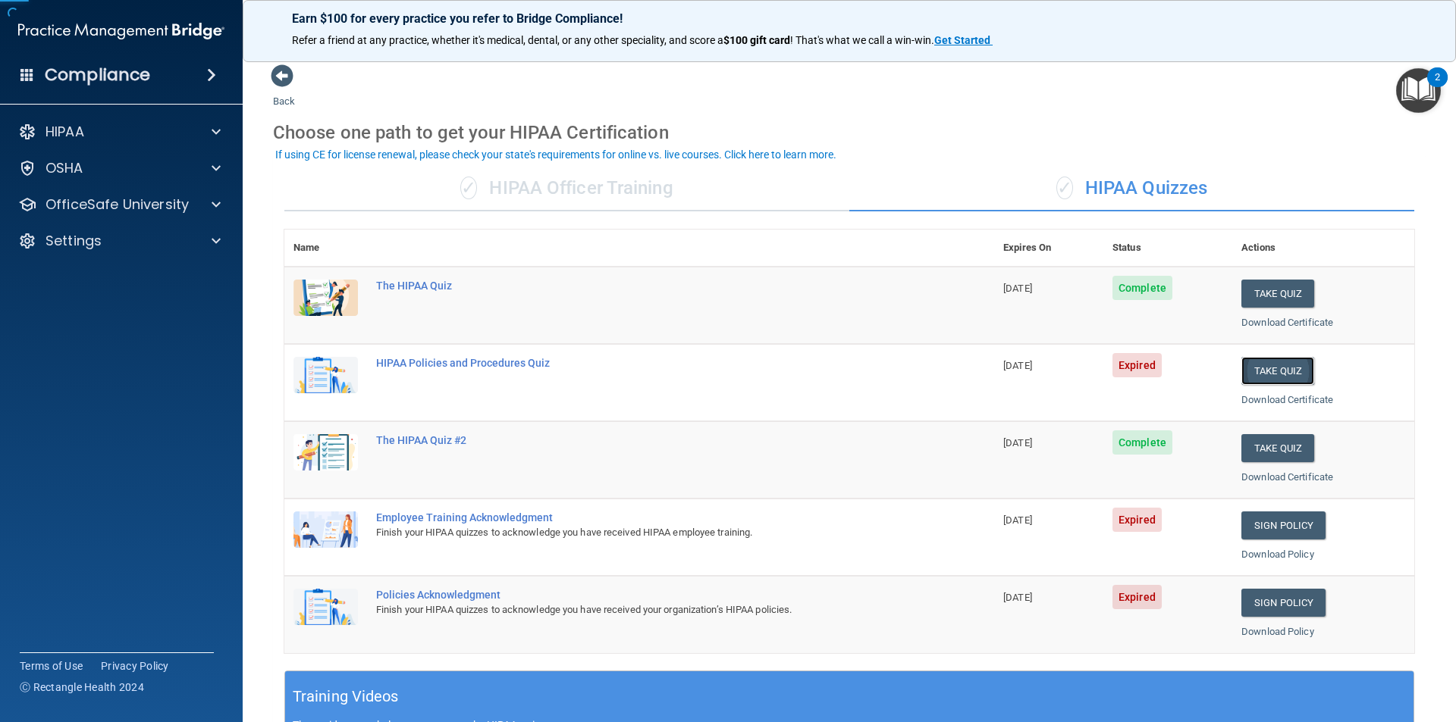
click at [1270, 371] on button "Take Quiz" at bounding box center [1277, 371] width 73 height 28
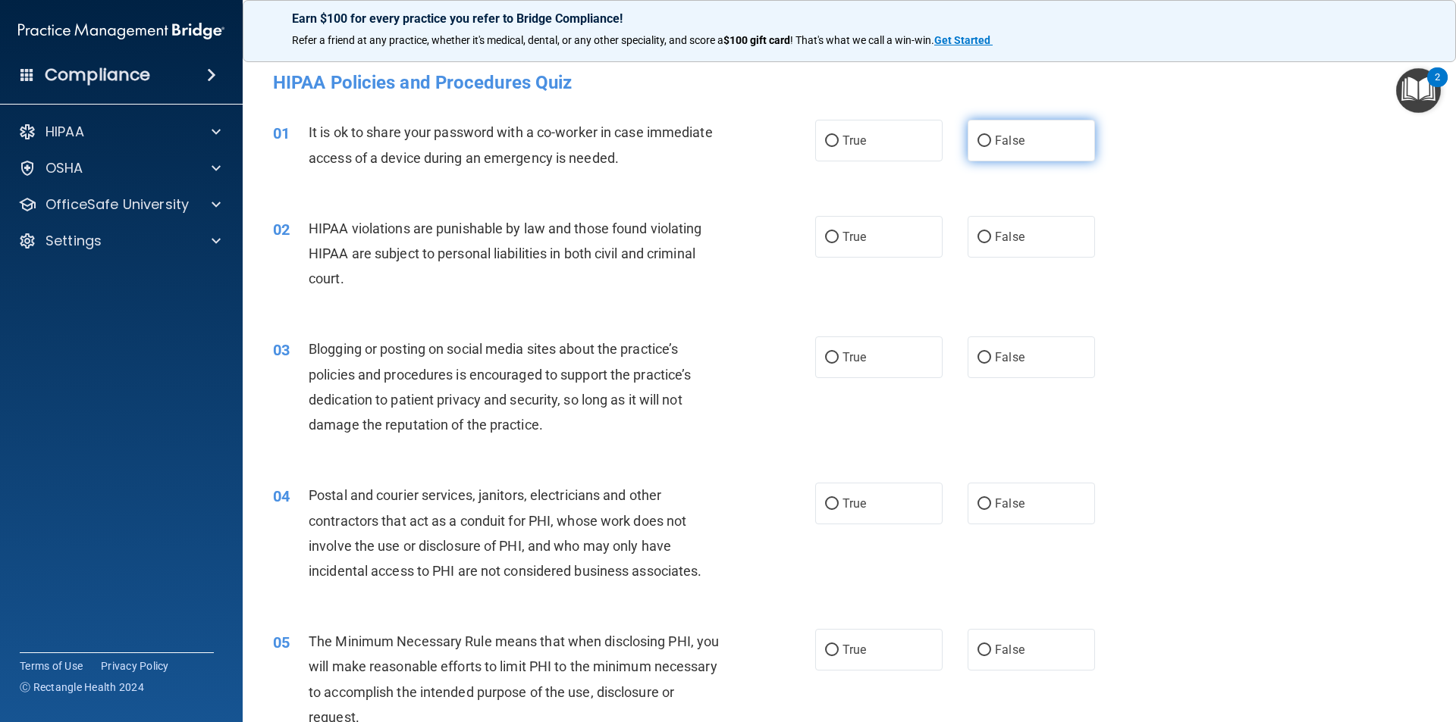
click at [1071, 151] on label "False" at bounding box center [1030, 141] width 127 height 42
click at [991, 147] on input "False" at bounding box center [984, 141] width 14 height 11
radio input "true"
click at [798, 257] on div "02 HIPAA violations are punishable by law and those found violating HIPAA are s…" at bounding box center [544, 257] width 588 height 83
click at [845, 225] on label "True" at bounding box center [878, 237] width 127 height 42
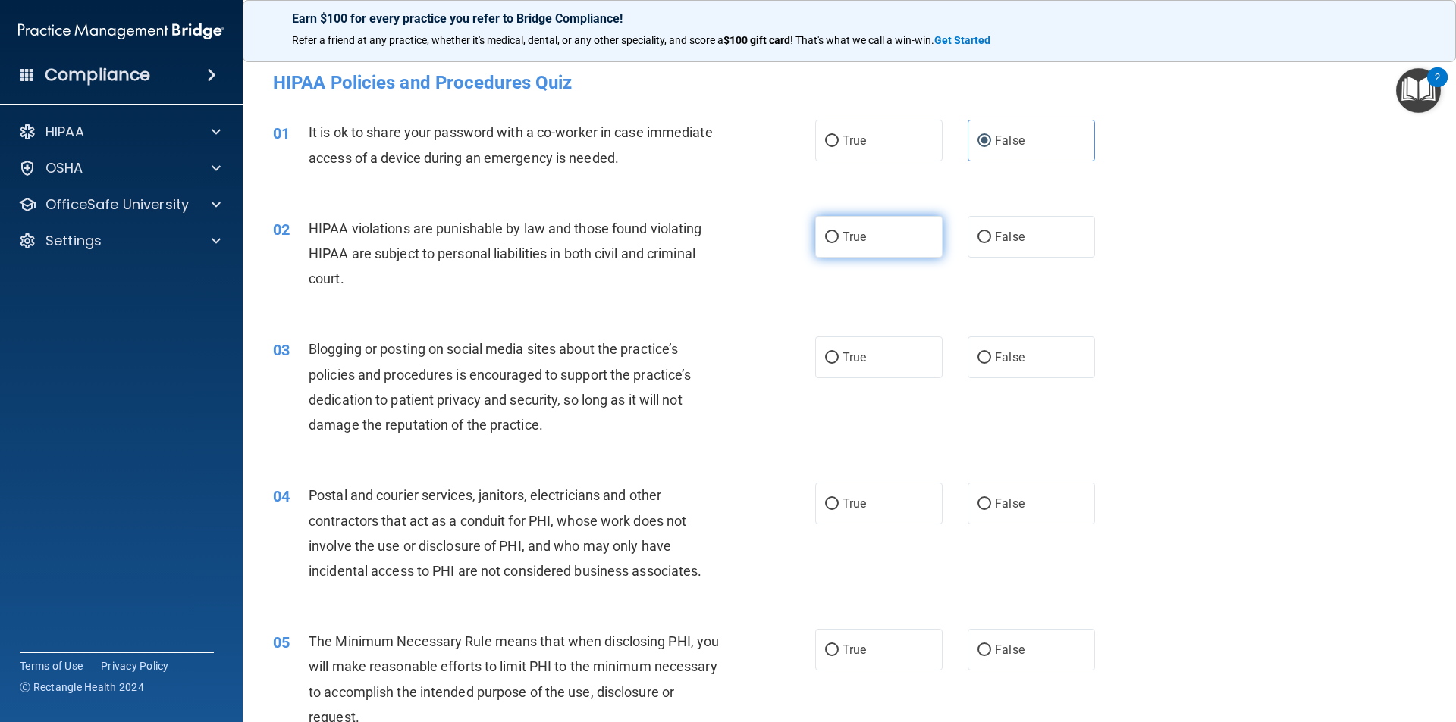
click at [838, 232] on input "True" at bounding box center [832, 237] width 14 height 11
radio input "true"
click at [1030, 368] on label "False" at bounding box center [1030, 358] width 127 height 42
click at [991, 364] on input "False" at bounding box center [984, 358] width 14 height 11
radio input "true"
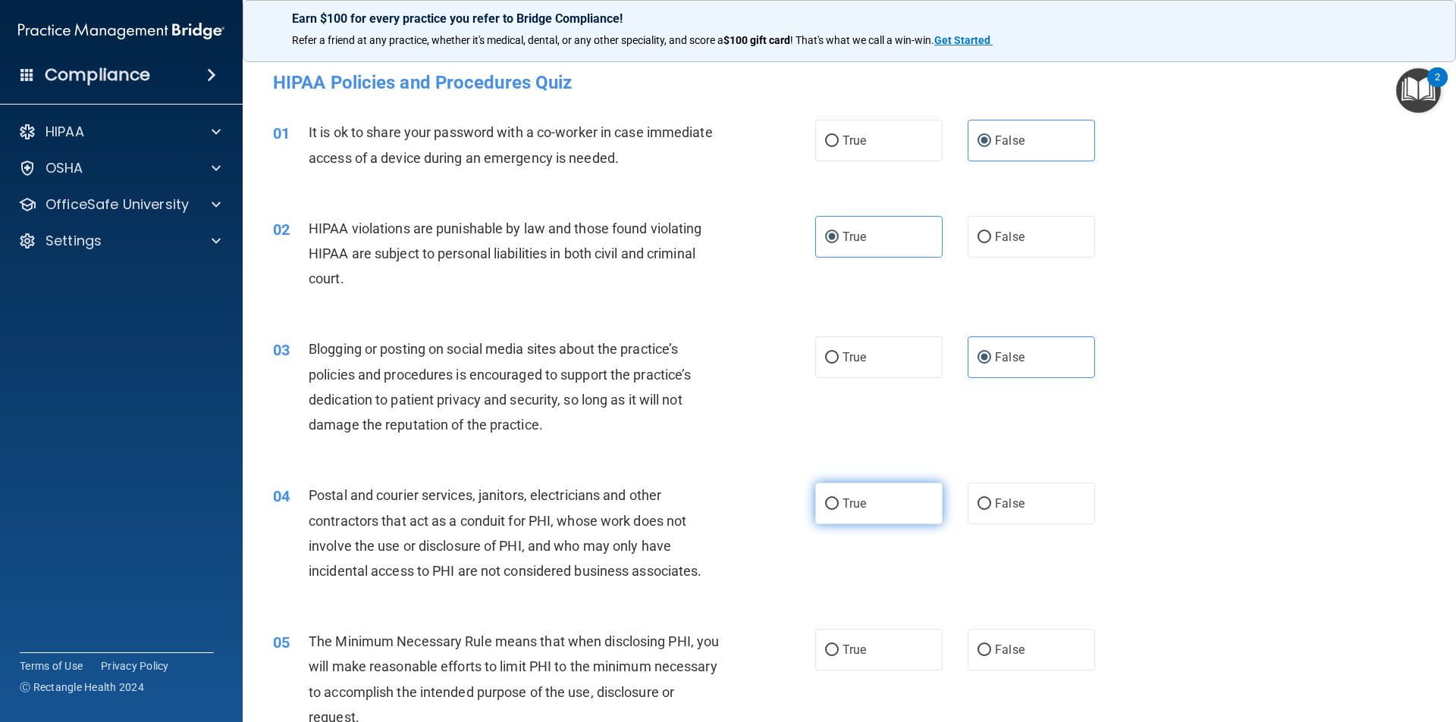
drag, startPoint x: 871, startPoint y: 488, endPoint x: 803, endPoint y: 685, distance: 207.9
click at [870, 492] on label "True" at bounding box center [878, 504] width 127 height 42
click at [838, 499] on input "True" at bounding box center [832, 504] width 14 height 11
radio input "true"
click at [832, 654] on input "True" at bounding box center [832, 650] width 14 height 11
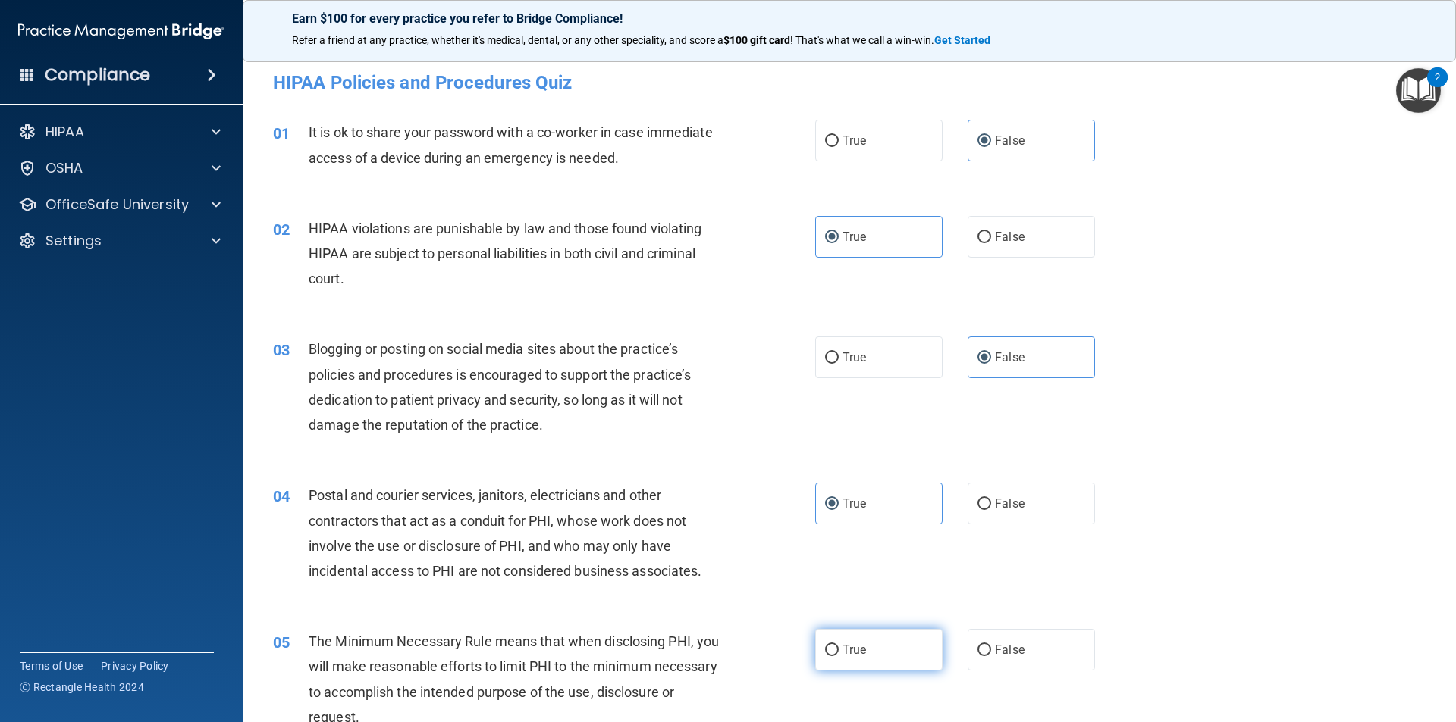
radio input "true"
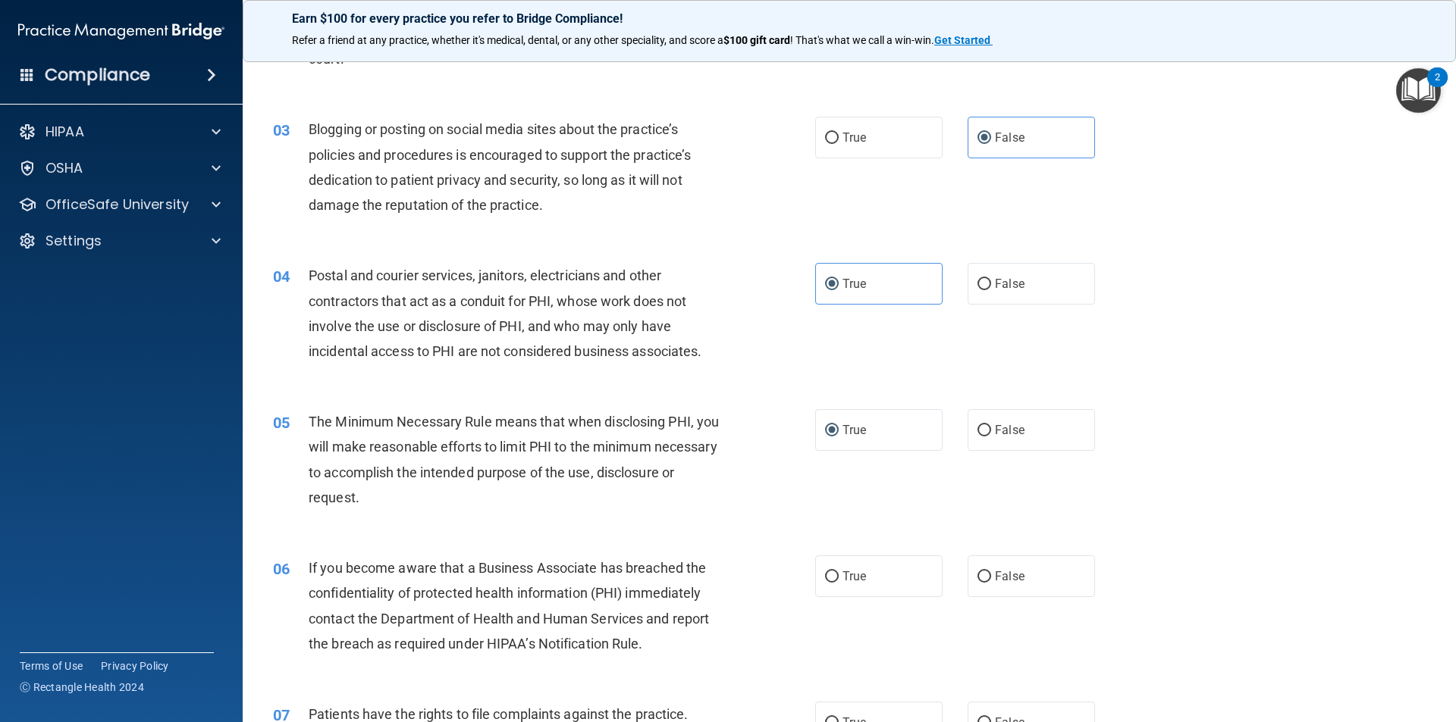
scroll to position [227, 0]
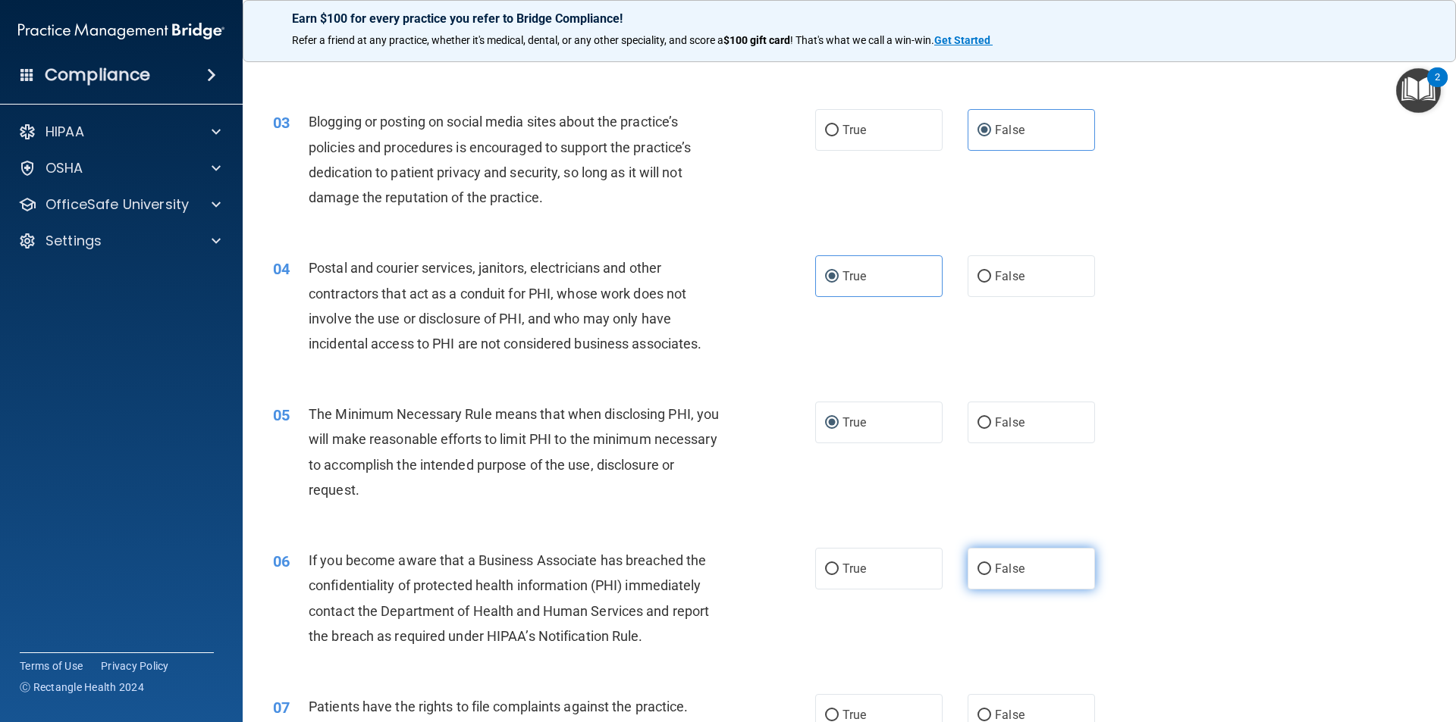
click at [1016, 574] on span "False" at bounding box center [1010, 569] width 30 height 14
click at [991, 574] on input "False" at bounding box center [984, 569] width 14 height 11
radio input "true"
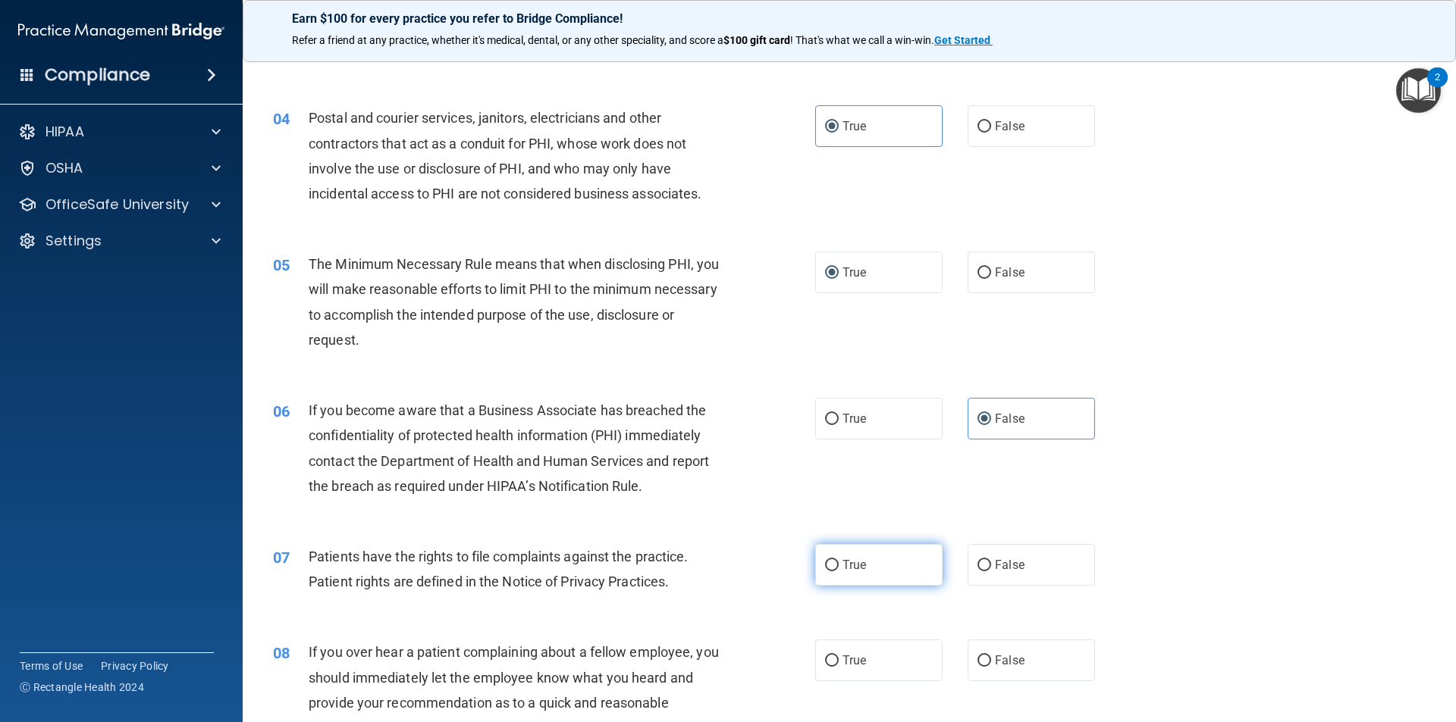
scroll to position [379, 0]
click at [866, 553] on label "True" at bounding box center [878, 564] width 127 height 42
click at [838, 559] on input "True" at bounding box center [832, 564] width 14 height 11
radio input "true"
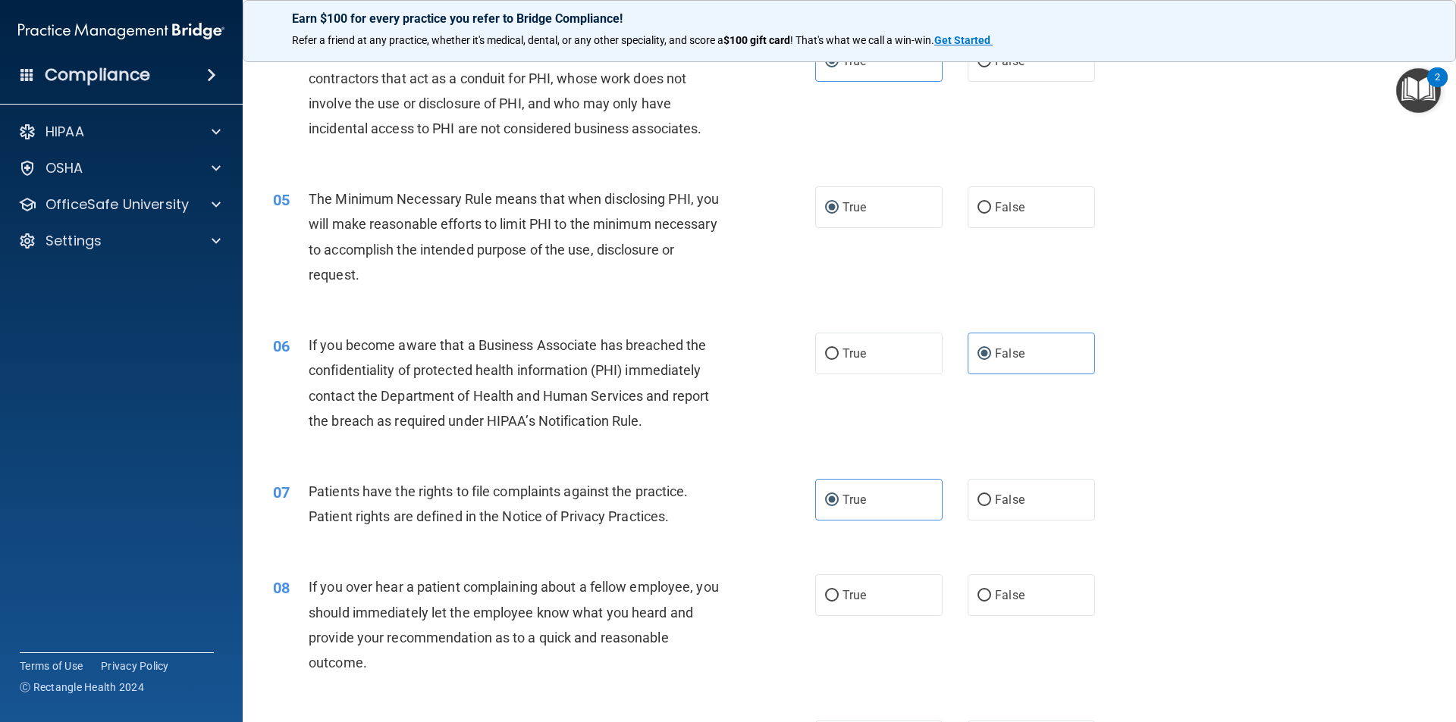
scroll to position [531, 0]
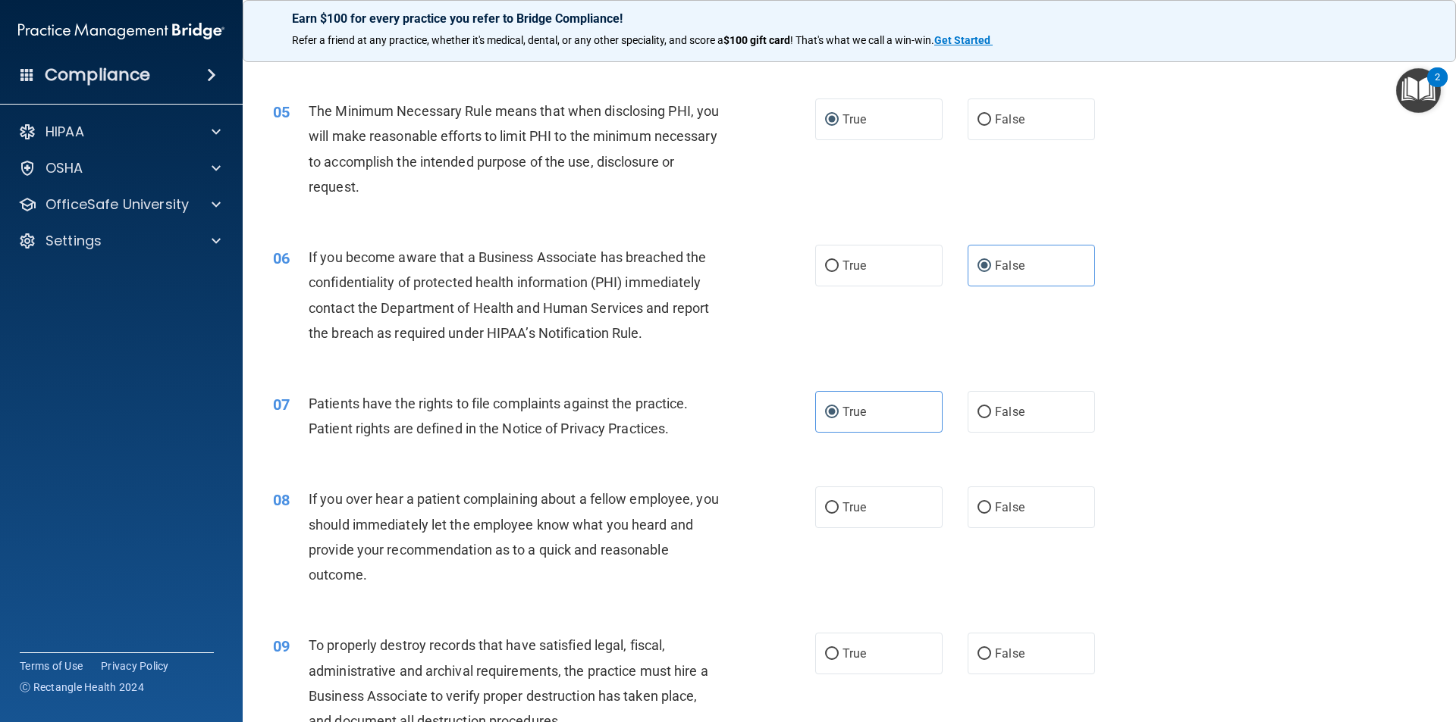
click at [1000, 529] on div "08 If you over hear a patient complaining about a fellow employee, you should i…" at bounding box center [849, 541] width 1175 height 146
click at [997, 503] on span "False" at bounding box center [1010, 507] width 30 height 14
click at [991, 503] on input "False" at bounding box center [984, 508] width 14 height 11
radio input "true"
click at [1027, 656] on label "False" at bounding box center [1030, 654] width 127 height 42
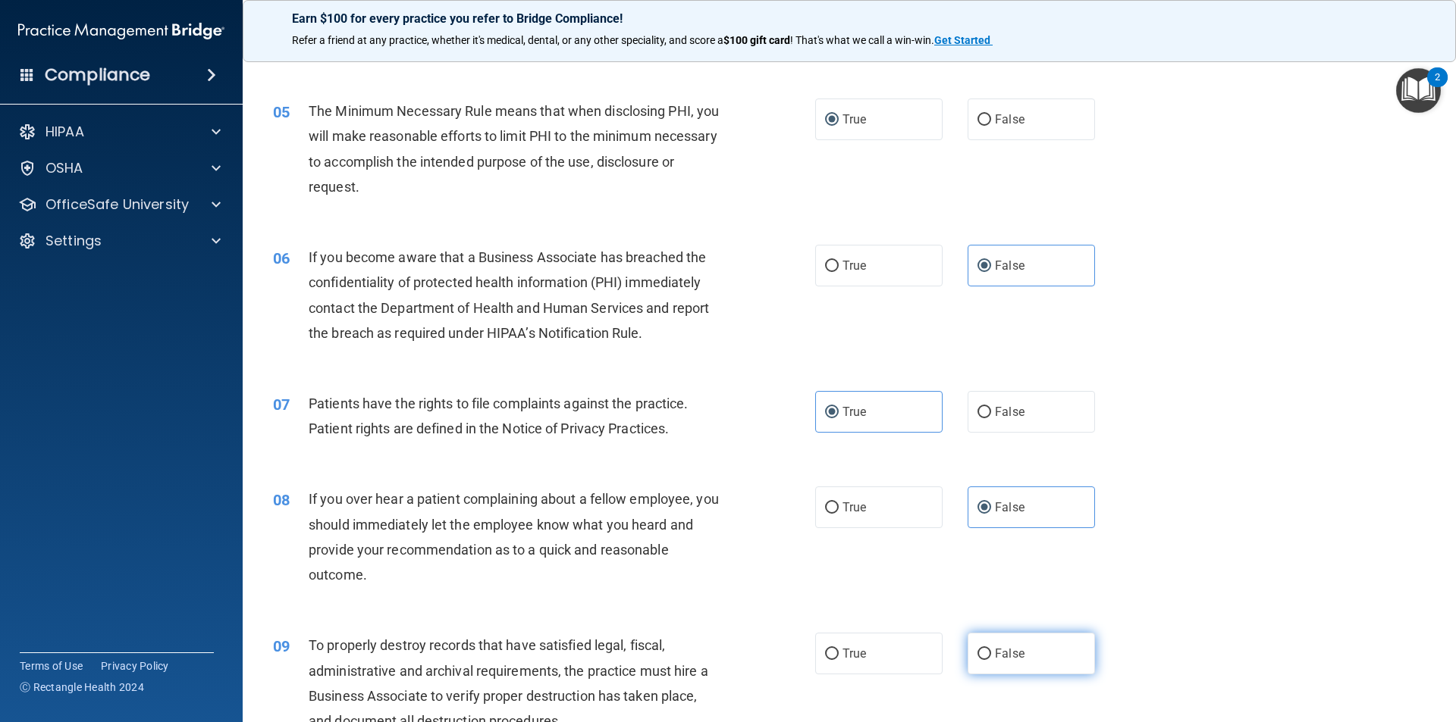
click at [991, 656] on input "False" at bounding box center [984, 654] width 14 height 11
radio input "true"
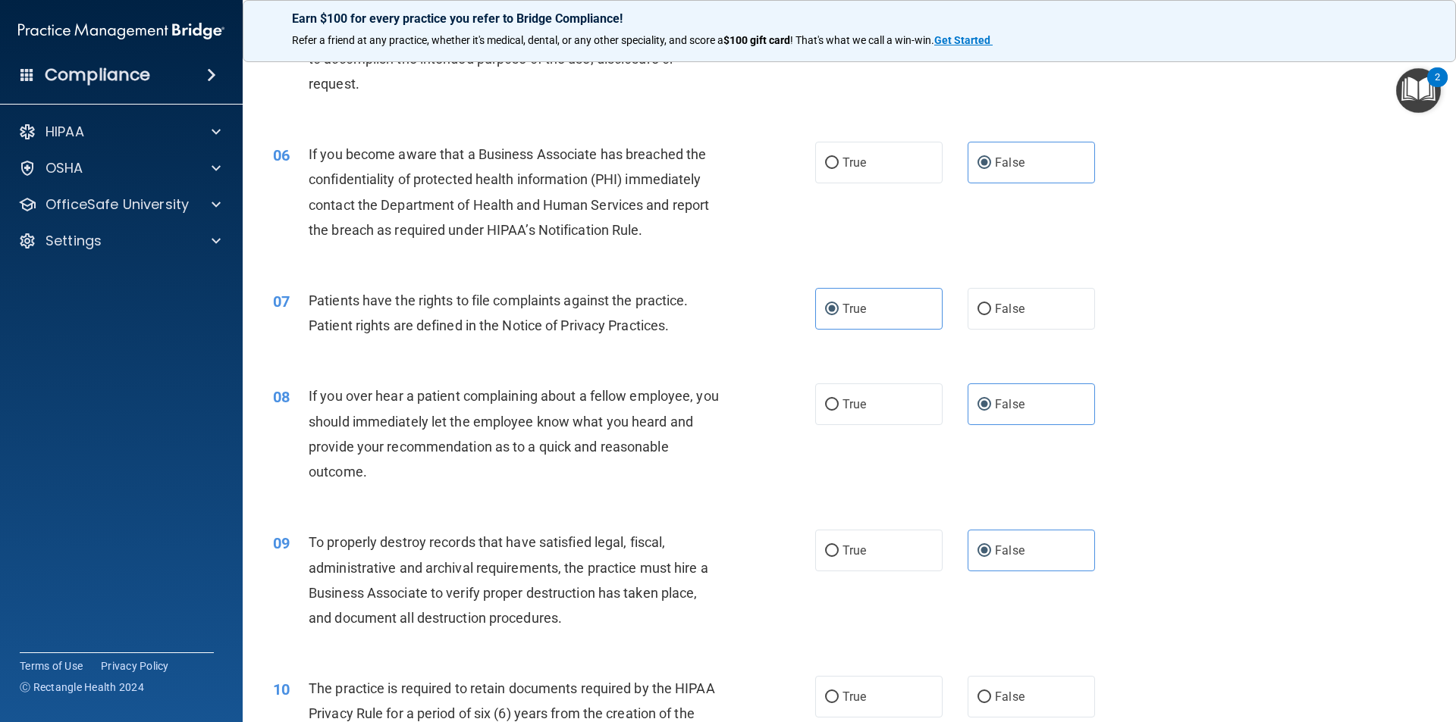
scroll to position [682, 0]
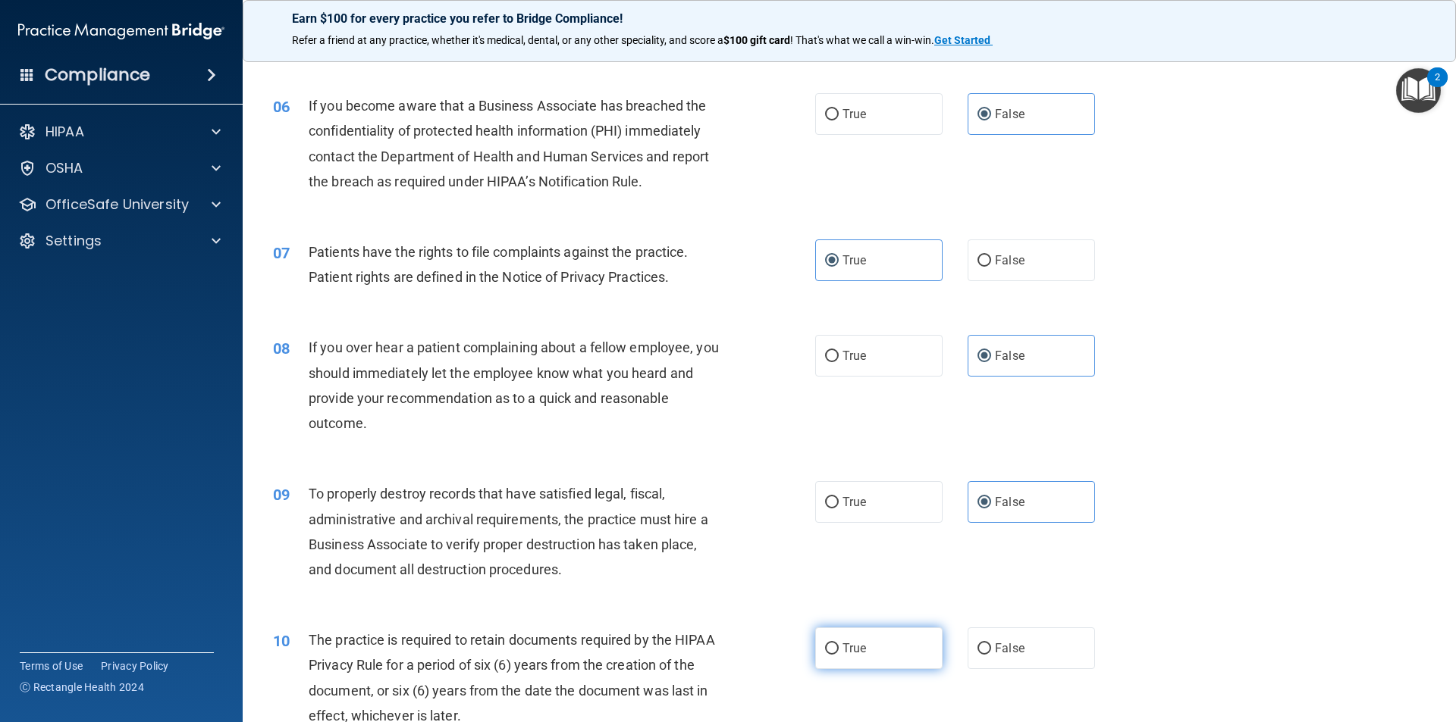
click at [842, 649] on span "True" at bounding box center [854, 648] width 24 height 14
click at [838, 649] on input "True" at bounding box center [832, 649] width 14 height 11
radio input "true"
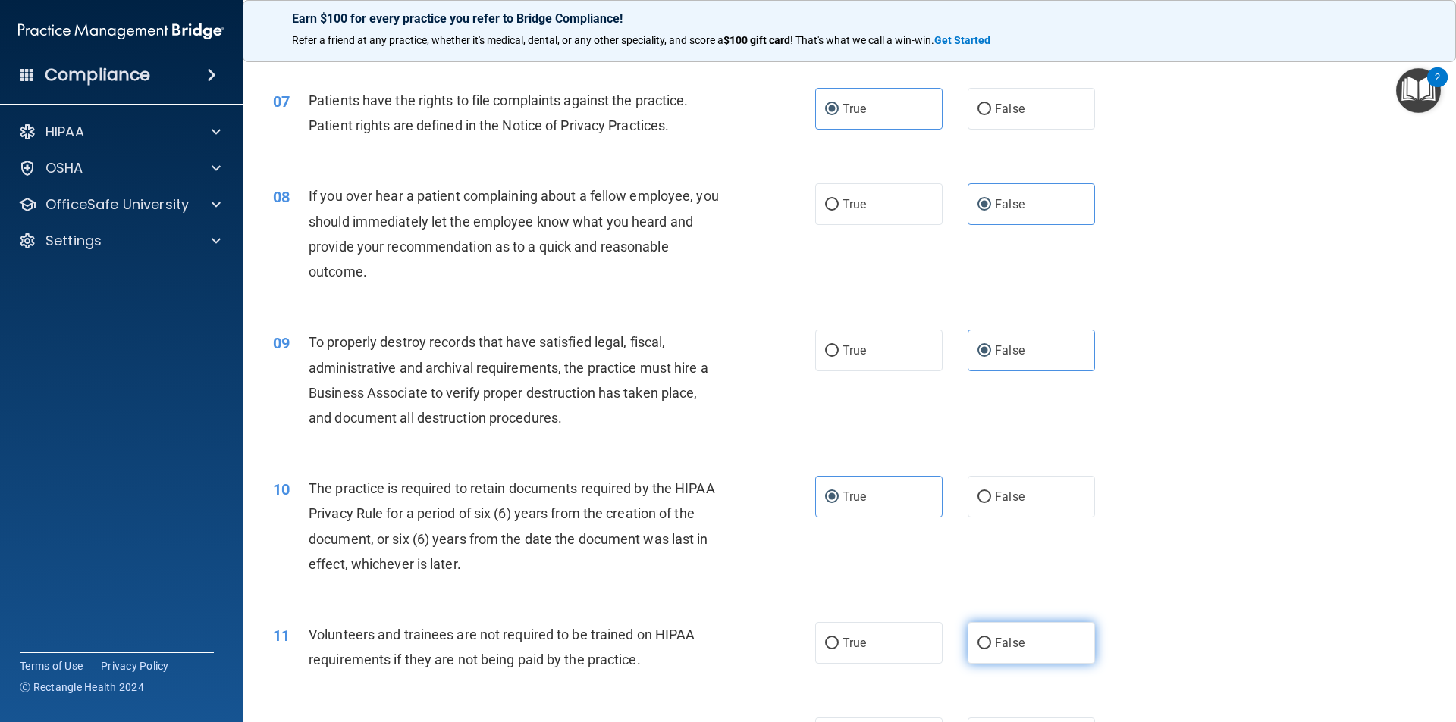
click at [1017, 646] on label "False" at bounding box center [1030, 643] width 127 height 42
click at [991, 646] on input "False" at bounding box center [984, 643] width 14 height 11
radio input "true"
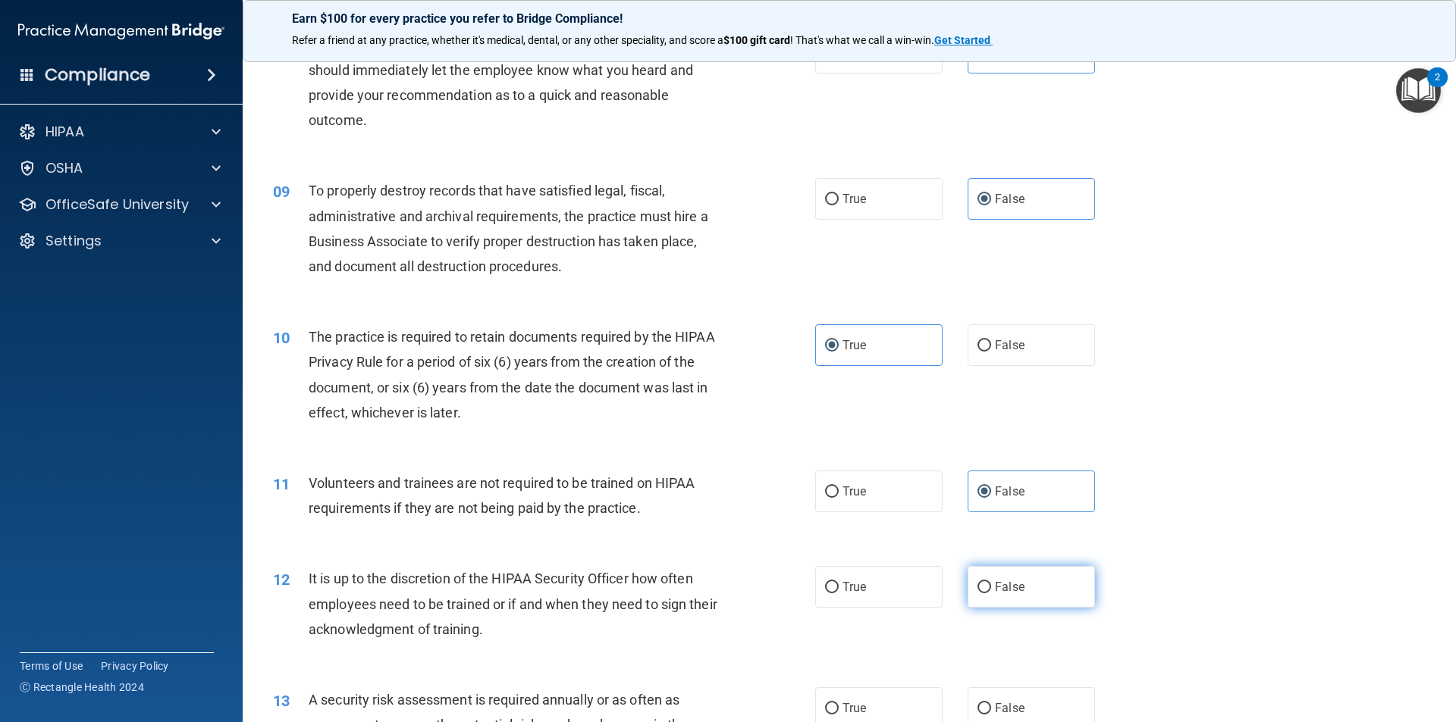
click at [1016, 573] on label "False" at bounding box center [1030, 587] width 127 height 42
click at [991, 582] on input "False" at bounding box center [984, 587] width 14 height 11
radio input "true"
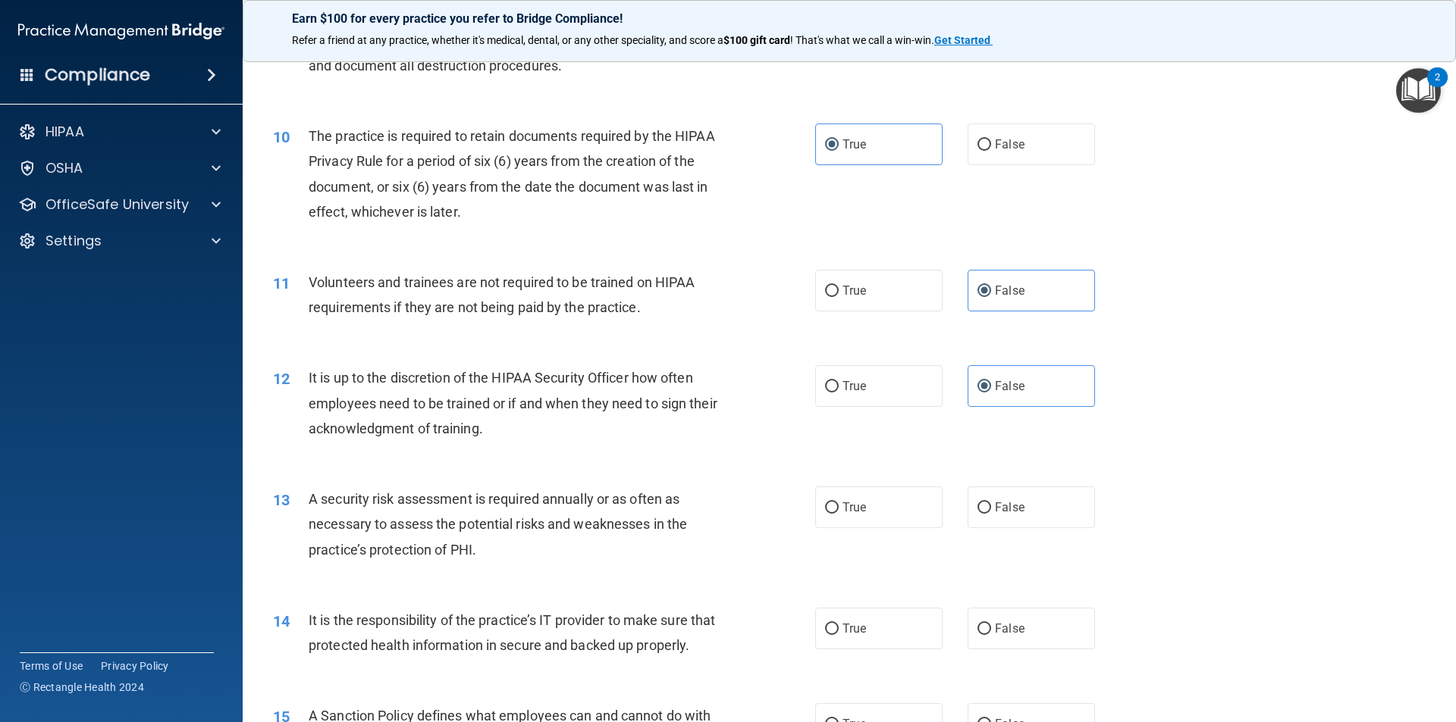
scroll to position [1213, 0]
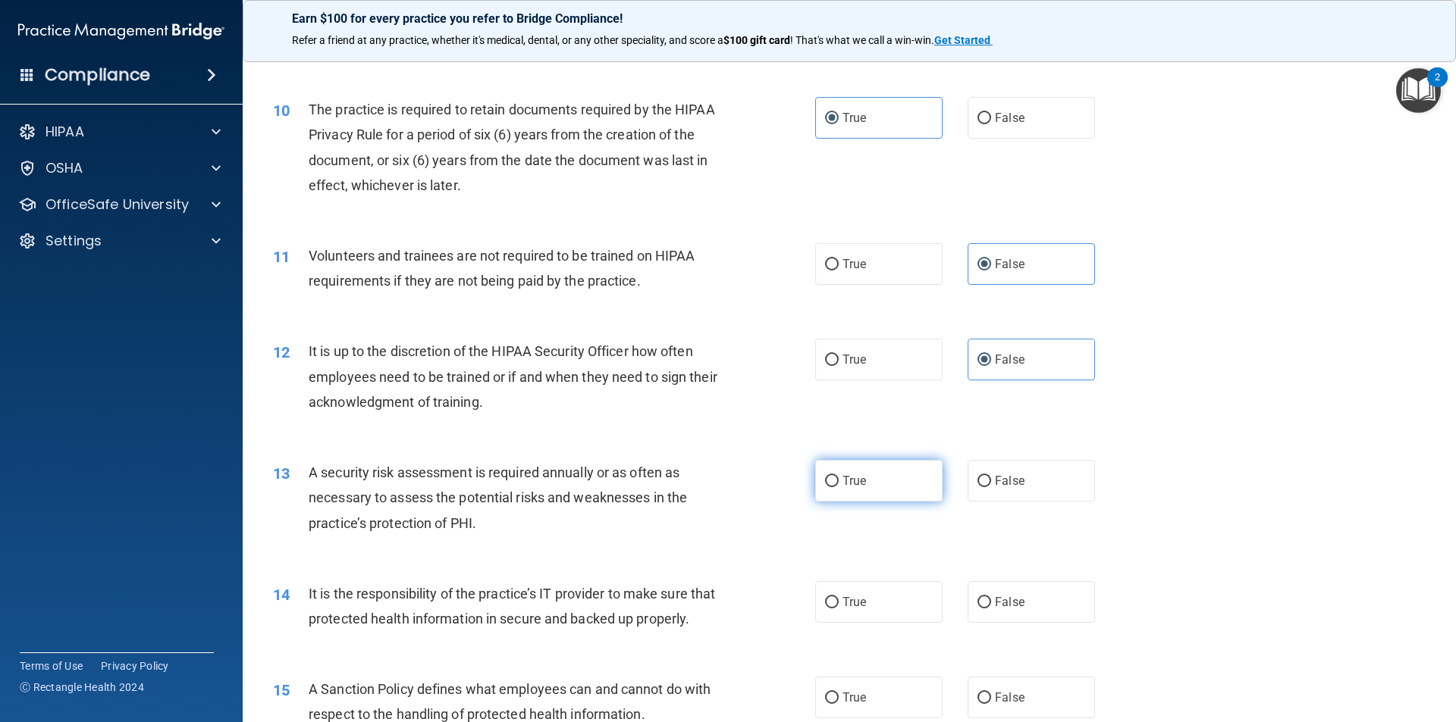
click at [851, 484] on span "True" at bounding box center [854, 481] width 24 height 14
click at [838, 484] on input "True" at bounding box center [832, 481] width 14 height 11
radio input "true"
click at [1005, 608] on span "False" at bounding box center [1010, 602] width 30 height 14
click at [991, 608] on input "False" at bounding box center [984, 602] width 14 height 11
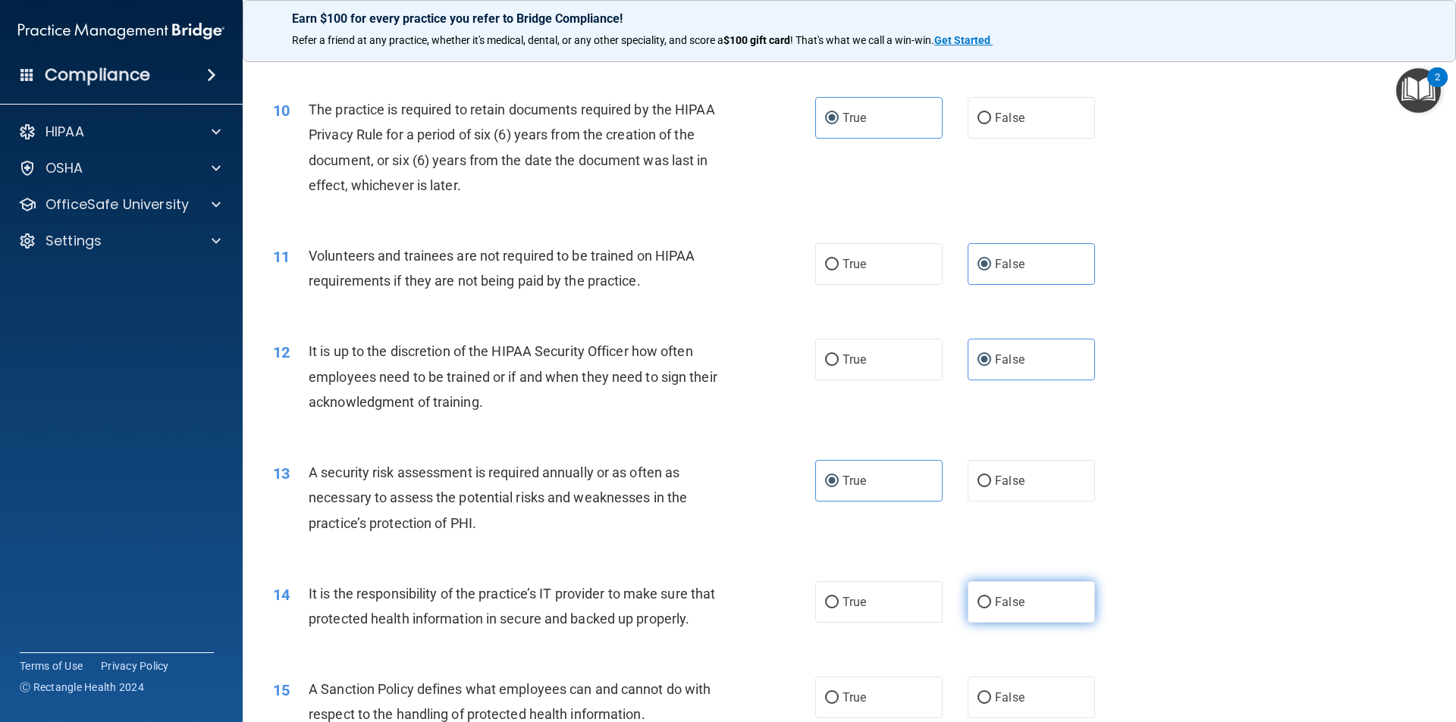
radio input "true"
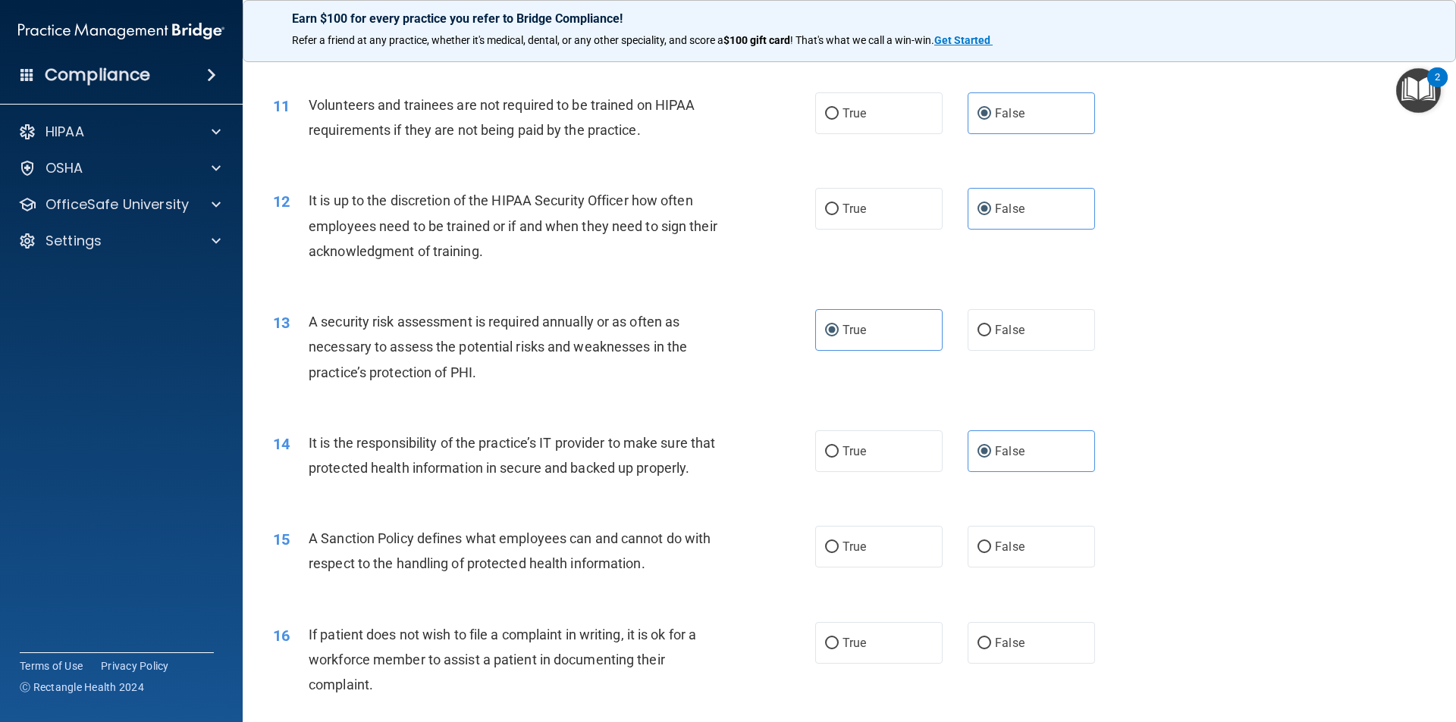
scroll to position [1365, 0]
click at [991, 567] on label "False" at bounding box center [1030, 546] width 127 height 42
click at [991, 553] on input "False" at bounding box center [984, 546] width 14 height 11
radio input "true"
click at [866, 663] on label "True" at bounding box center [878, 643] width 127 height 42
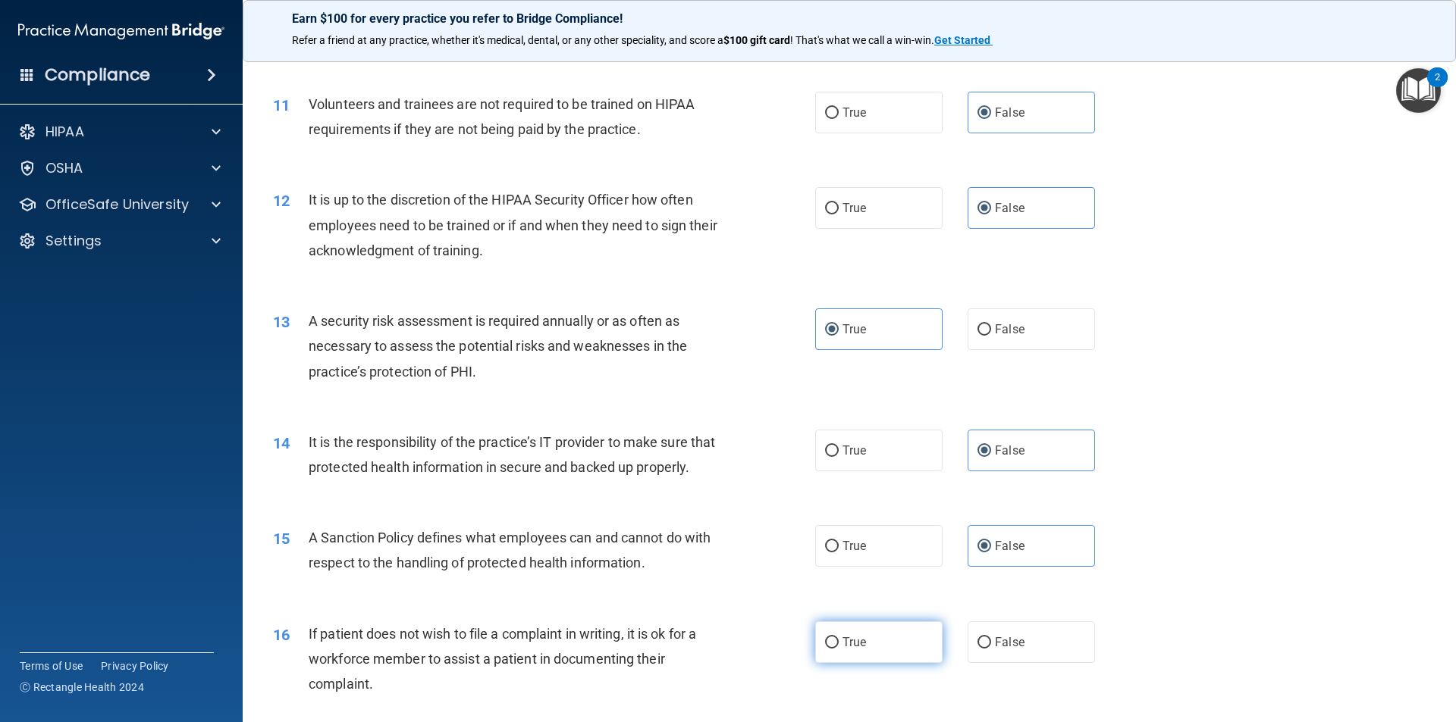
click at [838, 649] on input "True" at bounding box center [832, 643] width 14 height 11
radio input "true"
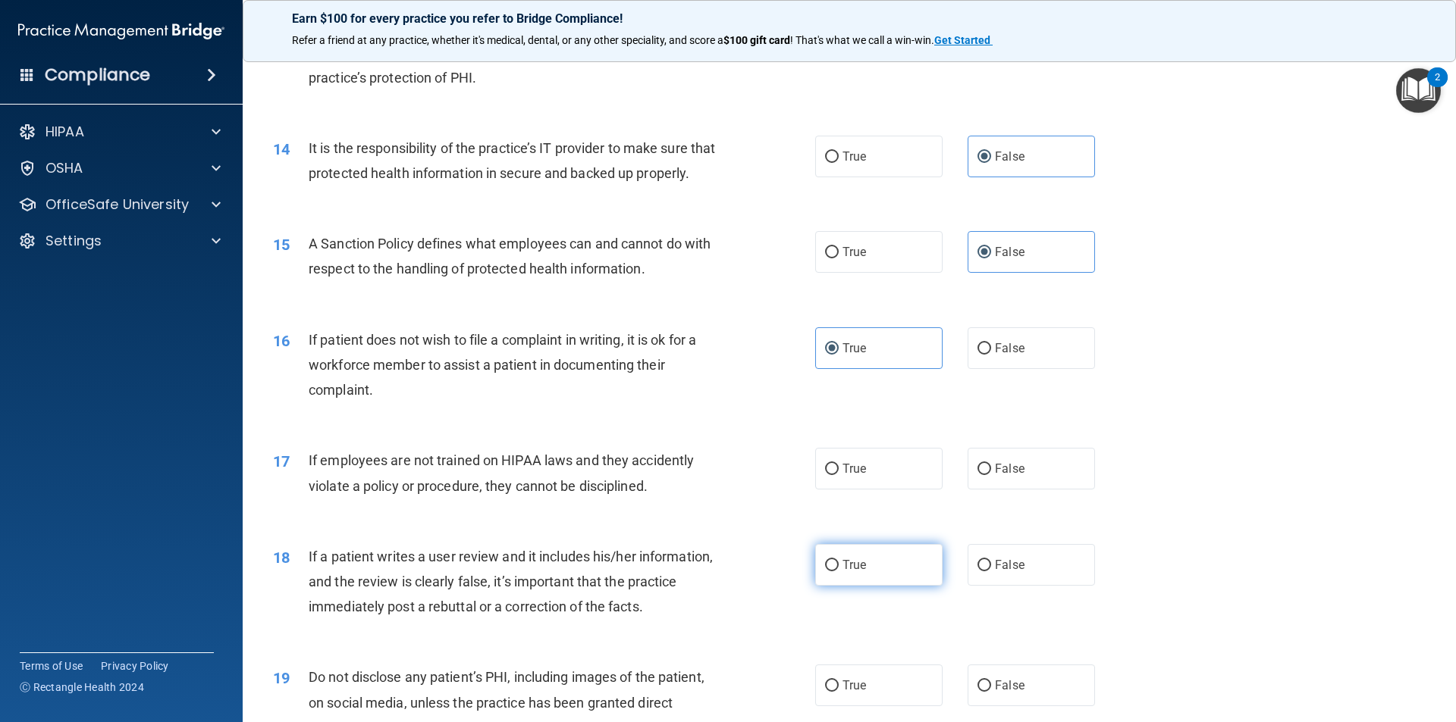
scroll to position [1668, 0]
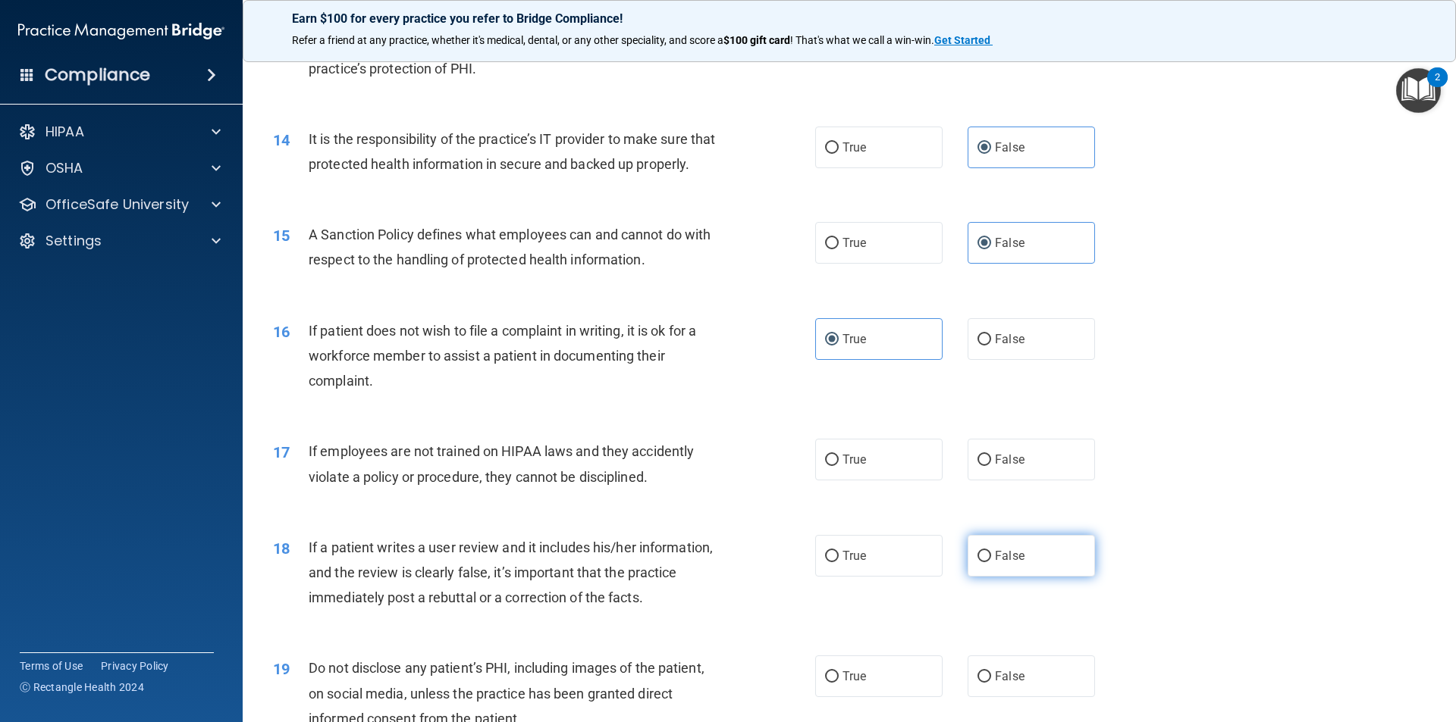
click at [1048, 577] on label "False" at bounding box center [1030, 556] width 127 height 42
click at [991, 562] on input "False" at bounding box center [984, 556] width 14 height 11
radio input "true"
click at [1019, 481] on label "False" at bounding box center [1030, 460] width 127 height 42
click at [991, 466] on input "False" at bounding box center [984, 460] width 14 height 11
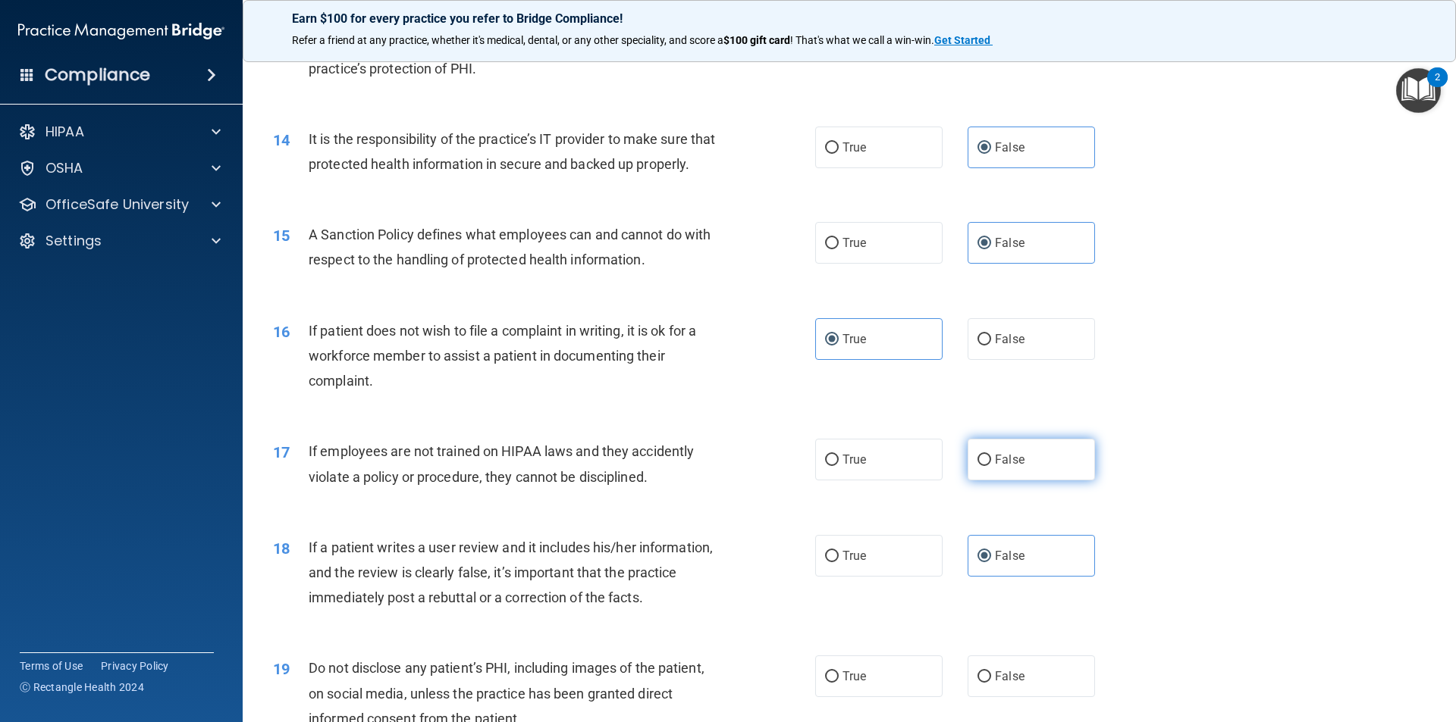
radio input "true"
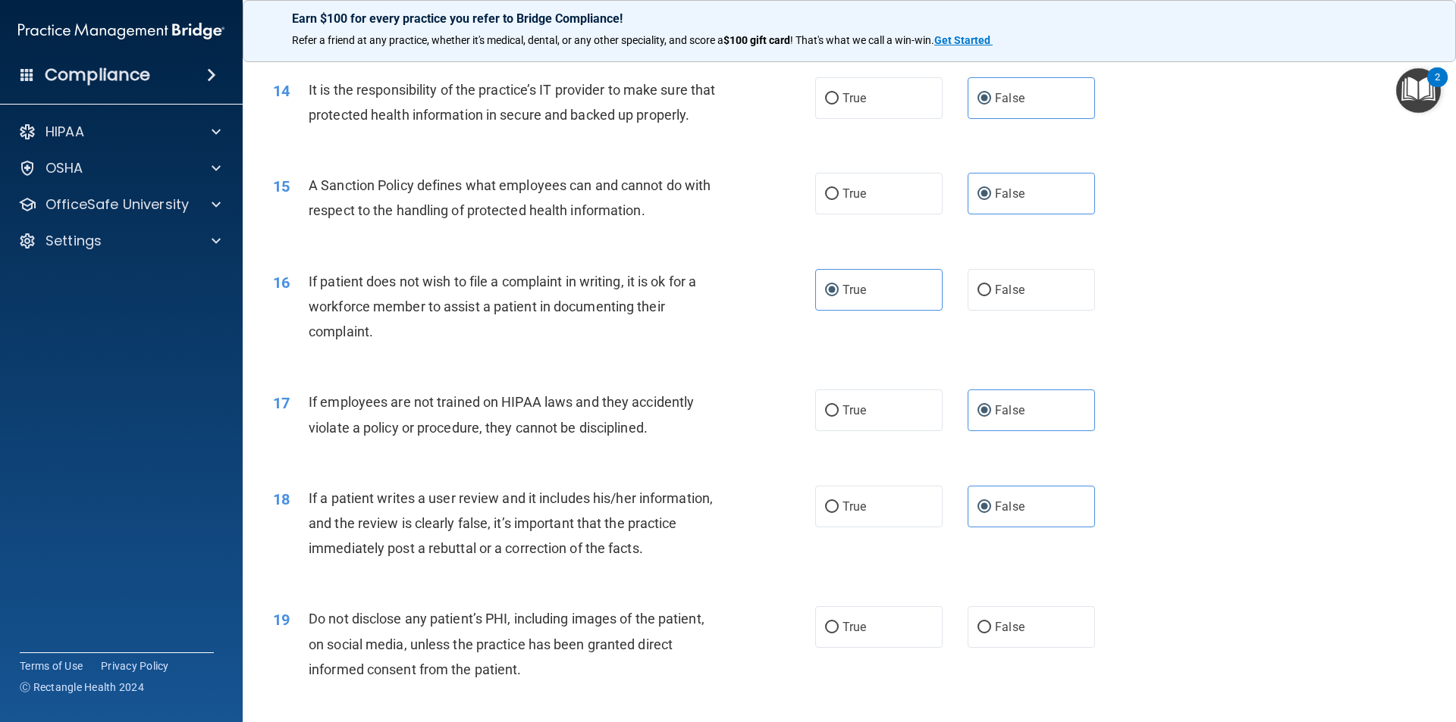
scroll to position [1744, 0]
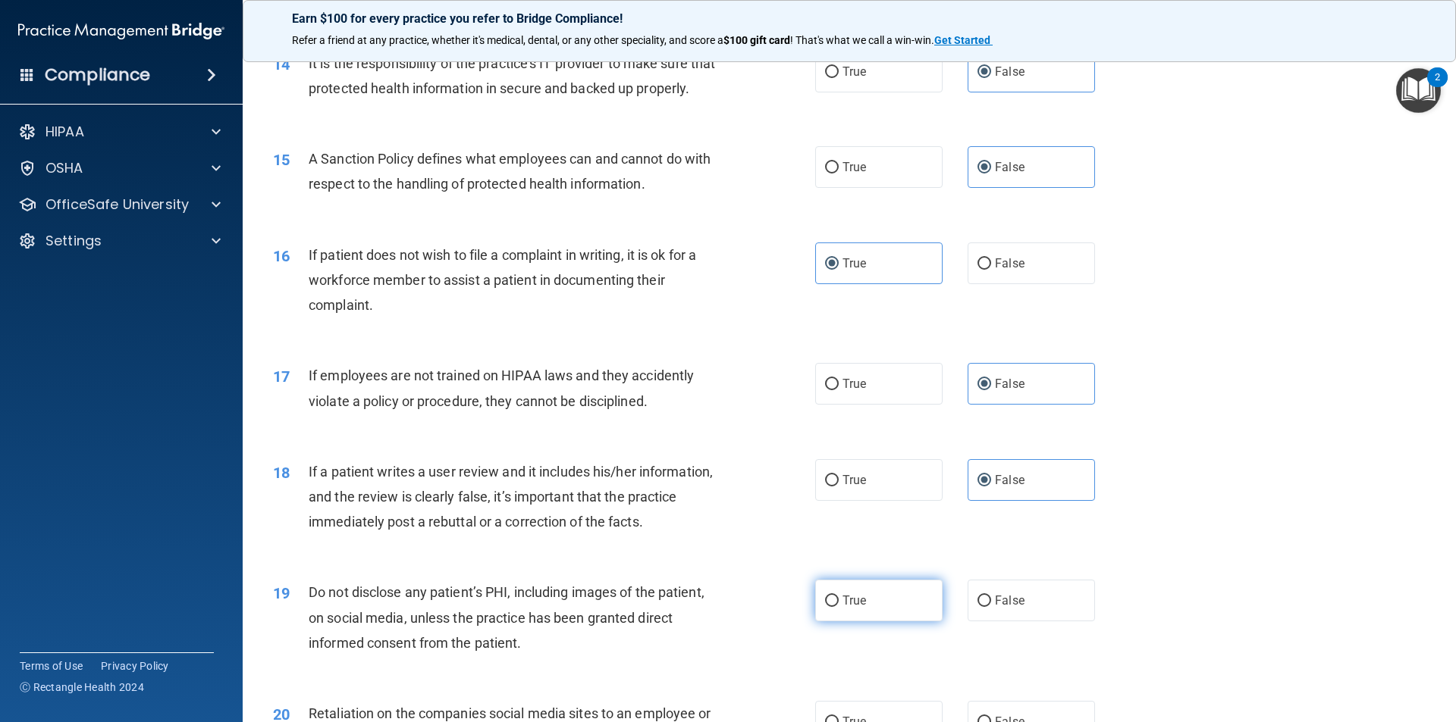
click at [848, 617] on label "True" at bounding box center [878, 601] width 127 height 42
click at [838, 607] on input "True" at bounding box center [832, 601] width 14 height 11
radio input "true"
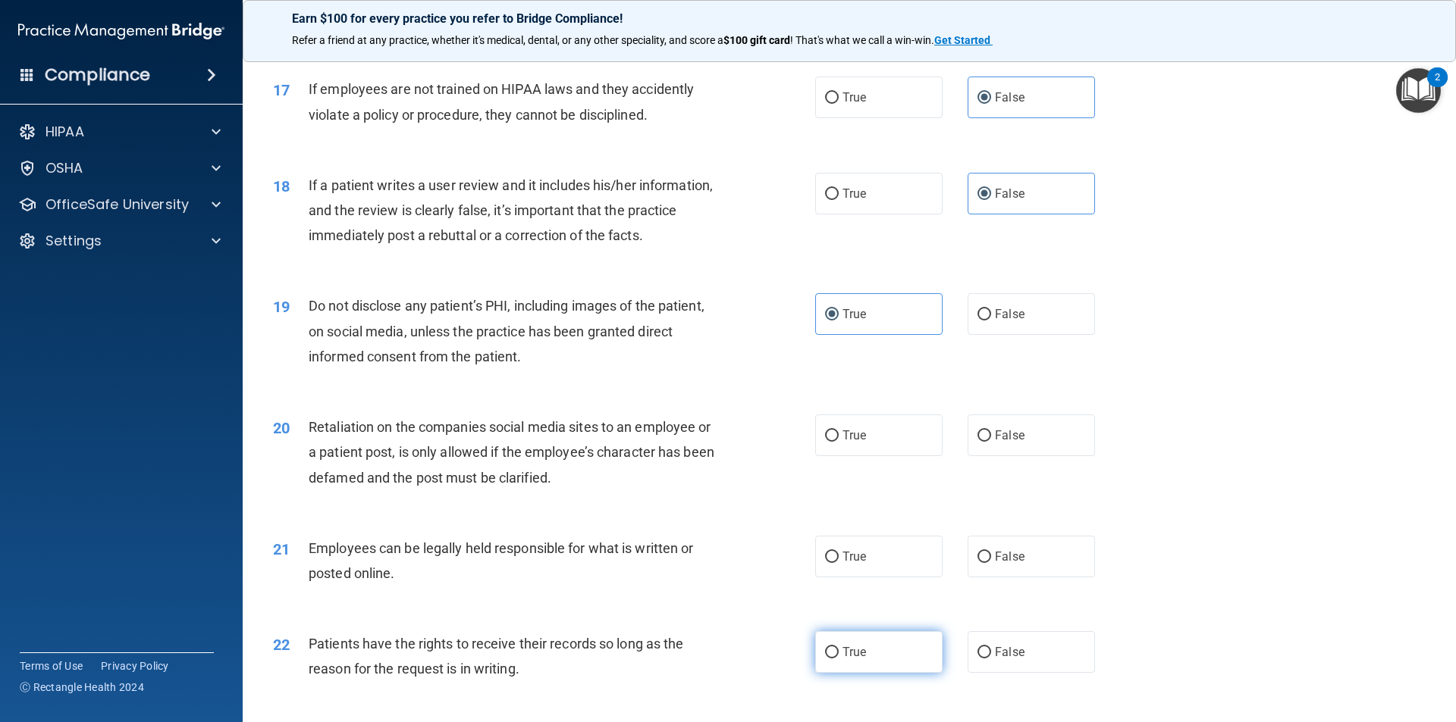
scroll to position [2198, 0]
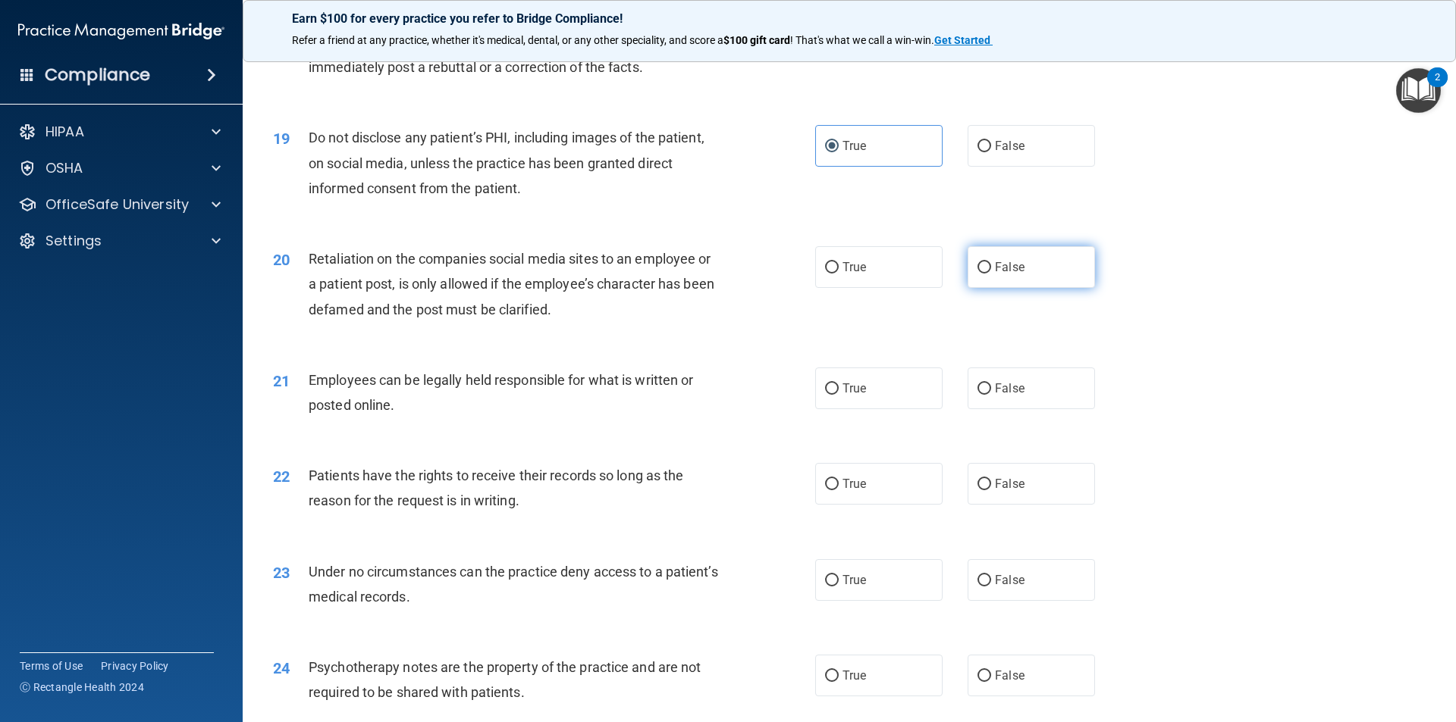
click at [995, 274] on span "False" at bounding box center [1010, 267] width 30 height 14
click at [991, 274] on input "False" at bounding box center [984, 267] width 14 height 11
radio input "true"
click at [861, 438] on div "21 Employees can be legally held responsible for what is written or posted onli…" at bounding box center [849, 397] width 1175 height 96
click at [859, 409] on label "True" at bounding box center [878, 389] width 127 height 42
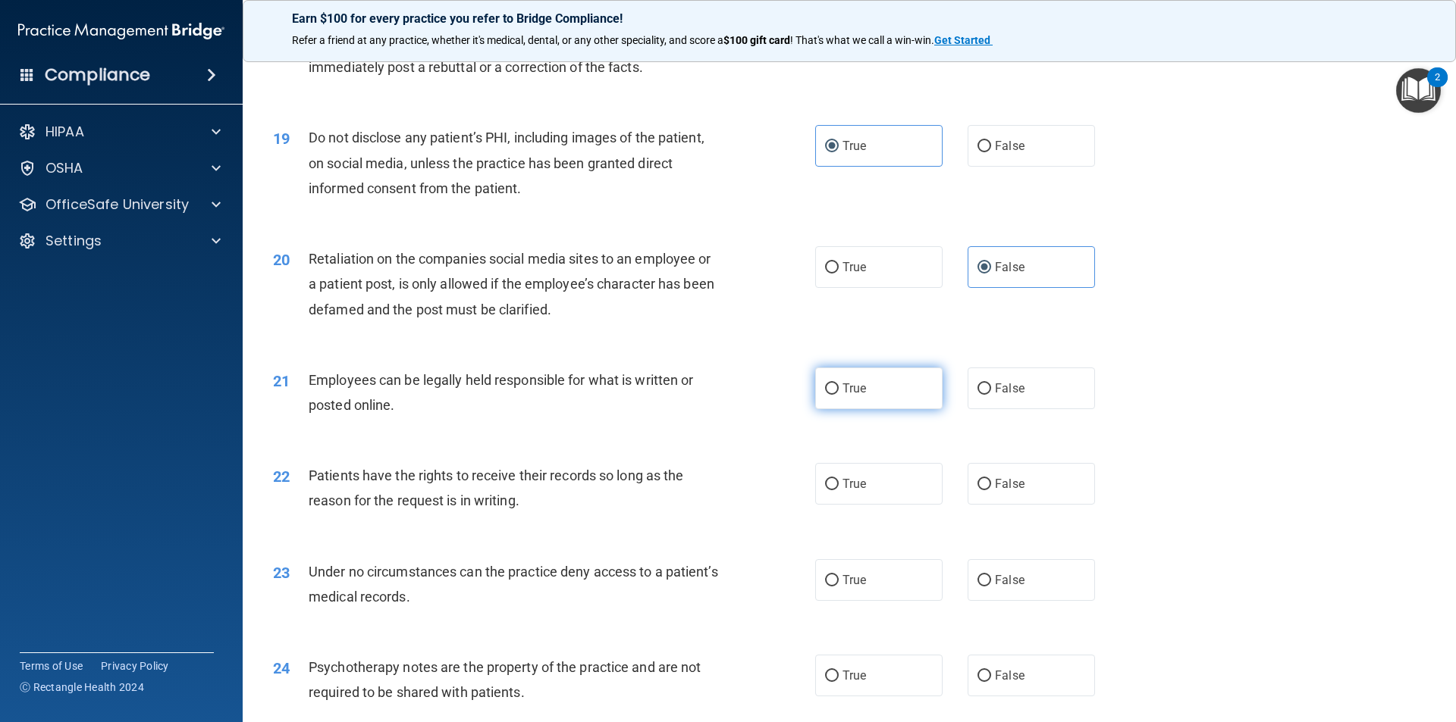
click at [838, 395] on input "True" at bounding box center [832, 389] width 14 height 11
radio input "true"
click at [989, 500] on label "False" at bounding box center [1030, 484] width 127 height 42
click at [989, 490] on input "False" at bounding box center [984, 484] width 14 height 11
radio input "true"
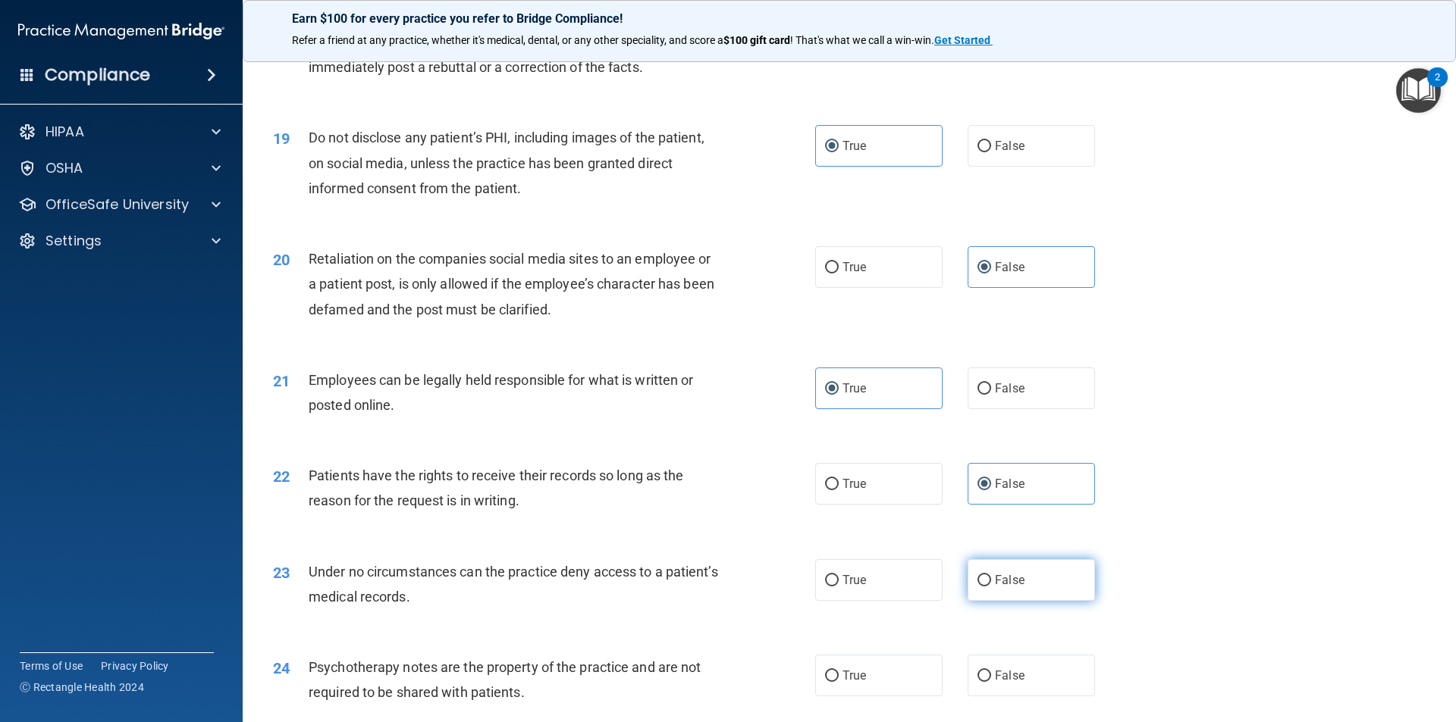
click at [988, 590] on label "False" at bounding box center [1030, 580] width 127 height 42
click at [988, 587] on input "False" at bounding box center [984, 580] width 14 height 11
radio input "true"
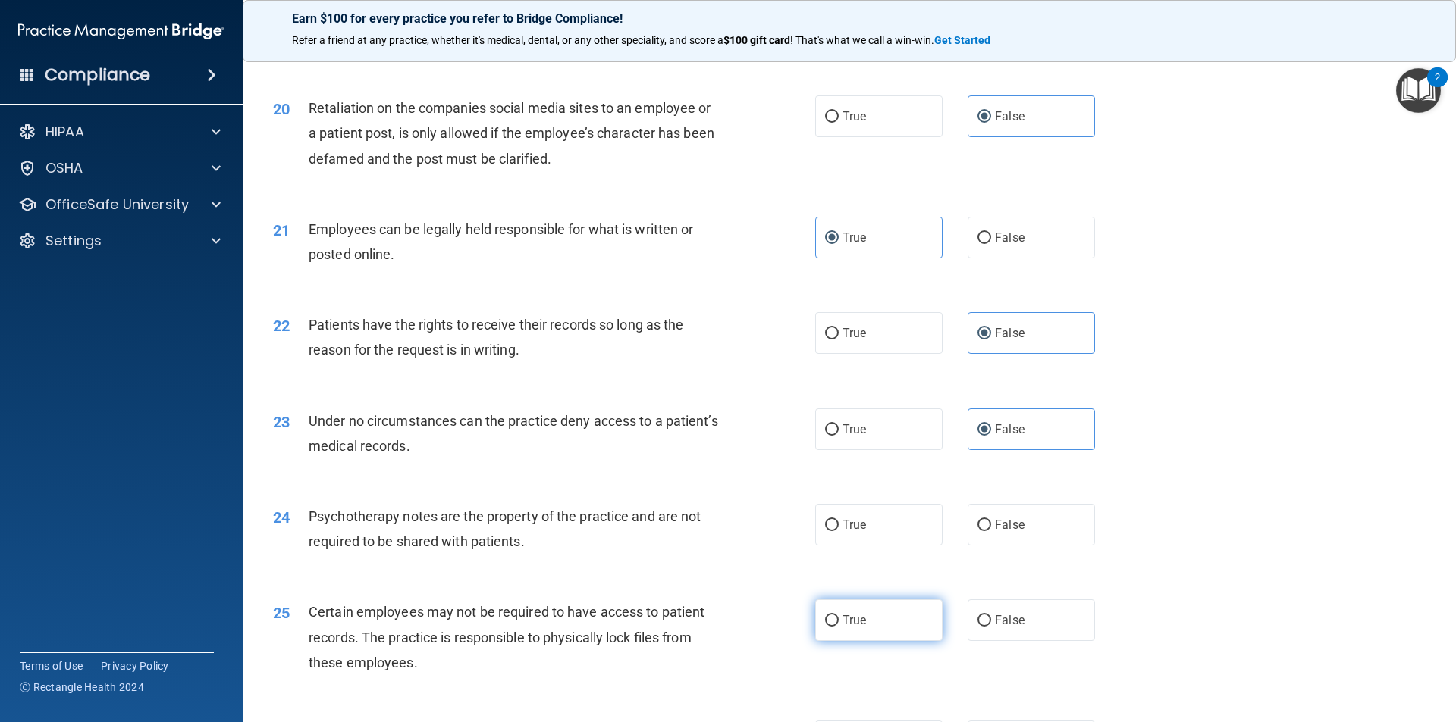
scroll to position [2350, 0]
click at [844, 539] on label "True" at bounding box center [878, 524] width 127 height 42
click at [838, 531] on input "True" at bounding box center [832, 524] width 14 height 11
radio input "true"
click at [855, 625] on label "True" at bounding box center [878, 620] width 127 height 42
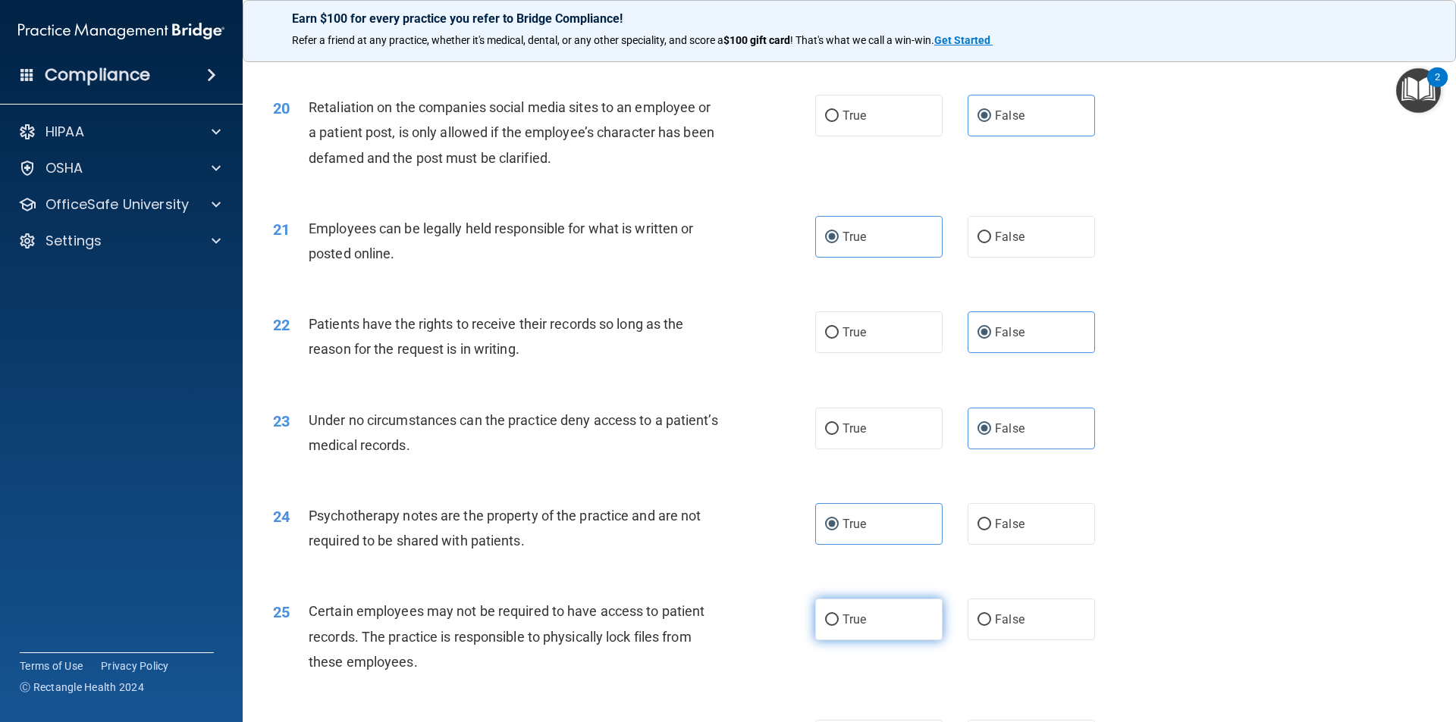
click at [838, 625] on input "True" at bounding box center [832, 620] width 14 height 11
radio input "true"
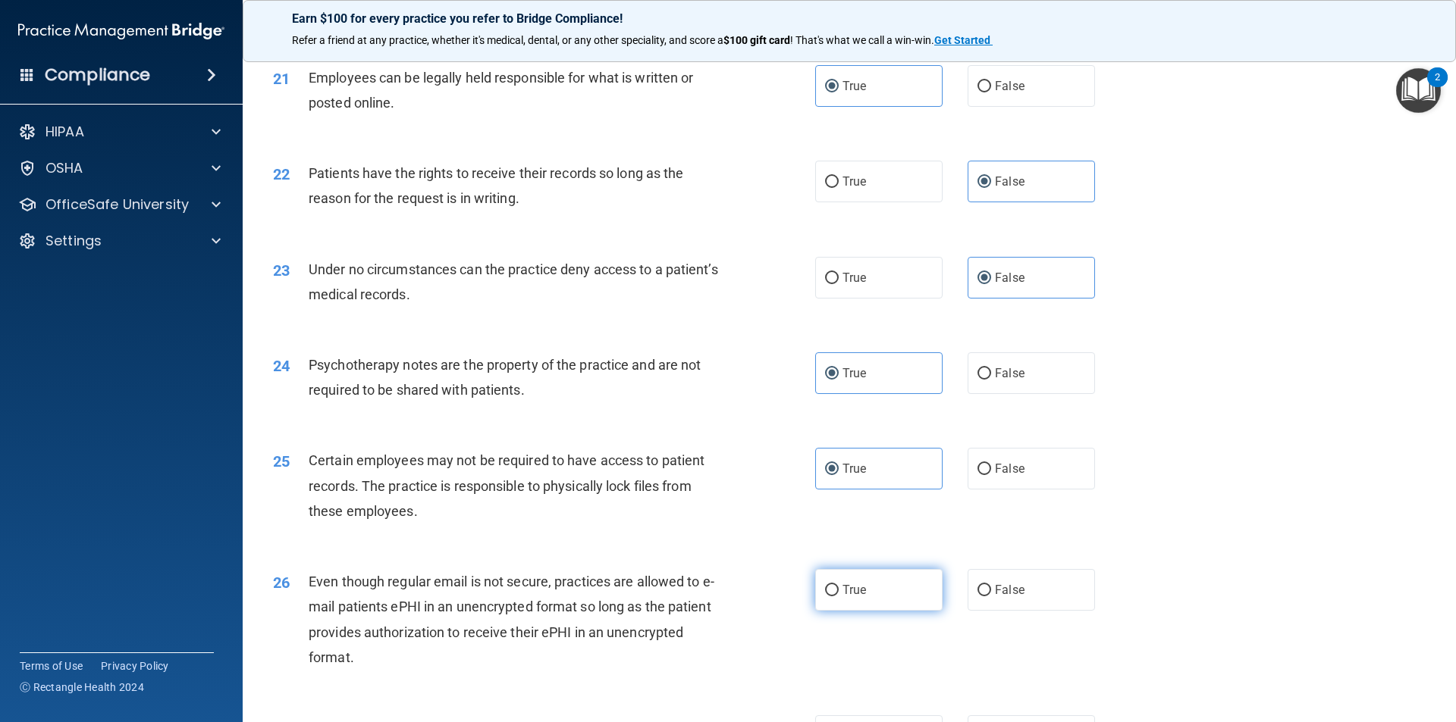
scroll to position [2502, 0]
click at [828, 598] on label "True" at bounding box center [878, 590] width 127 height 42
click at [828, 596] on input "True" at bounding box center [832, 589] width 14 height 11
radio input "true"
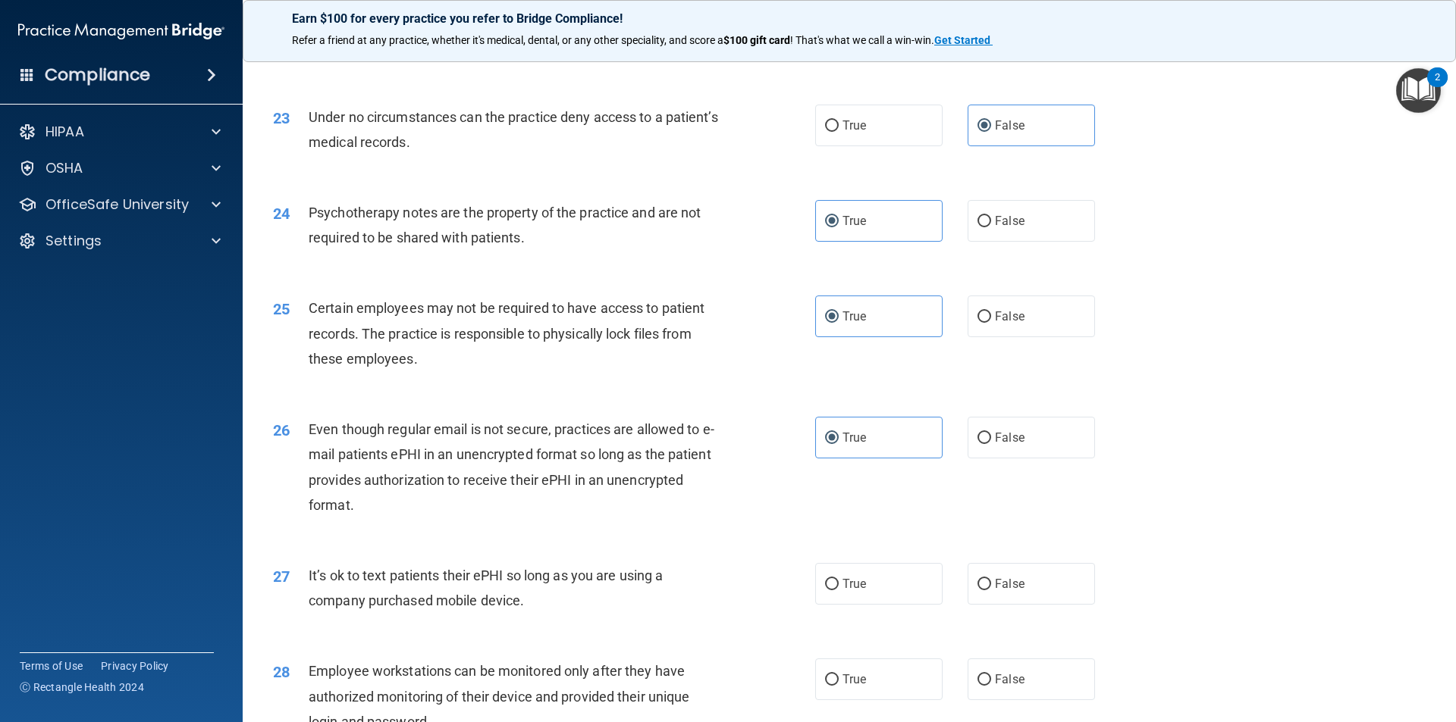
click at [1004, 583] on div "27 It’s ok to text patients their ePHI so long as you are using a company purch…" at bounding box center [849, 592] width 1175 height 96
click at [1005, 591] on label "False" at bounding box center [1030, 584] width 127 height 42
click at [991, 591] on input "False" at bounding box center [984, 584] width 14 height 11
radio input "true"
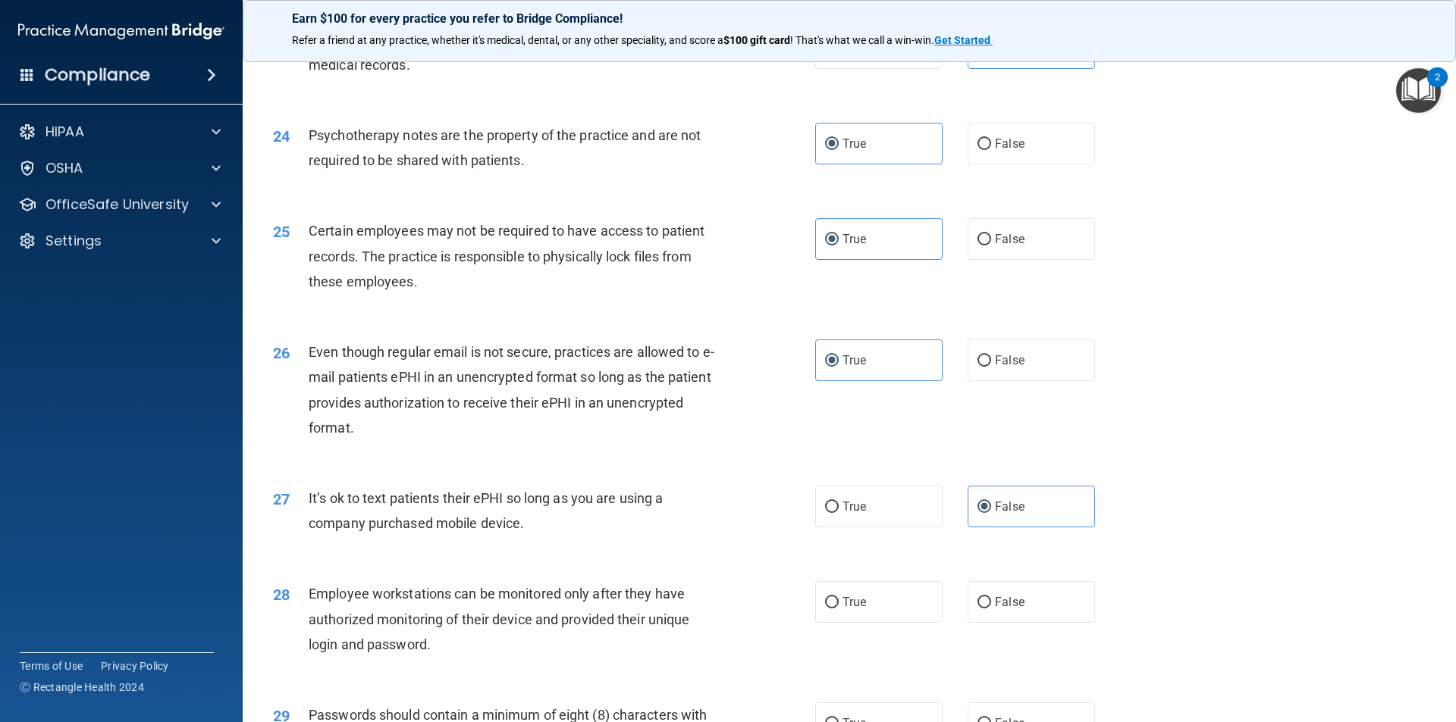
scroll to position [2805, 0]
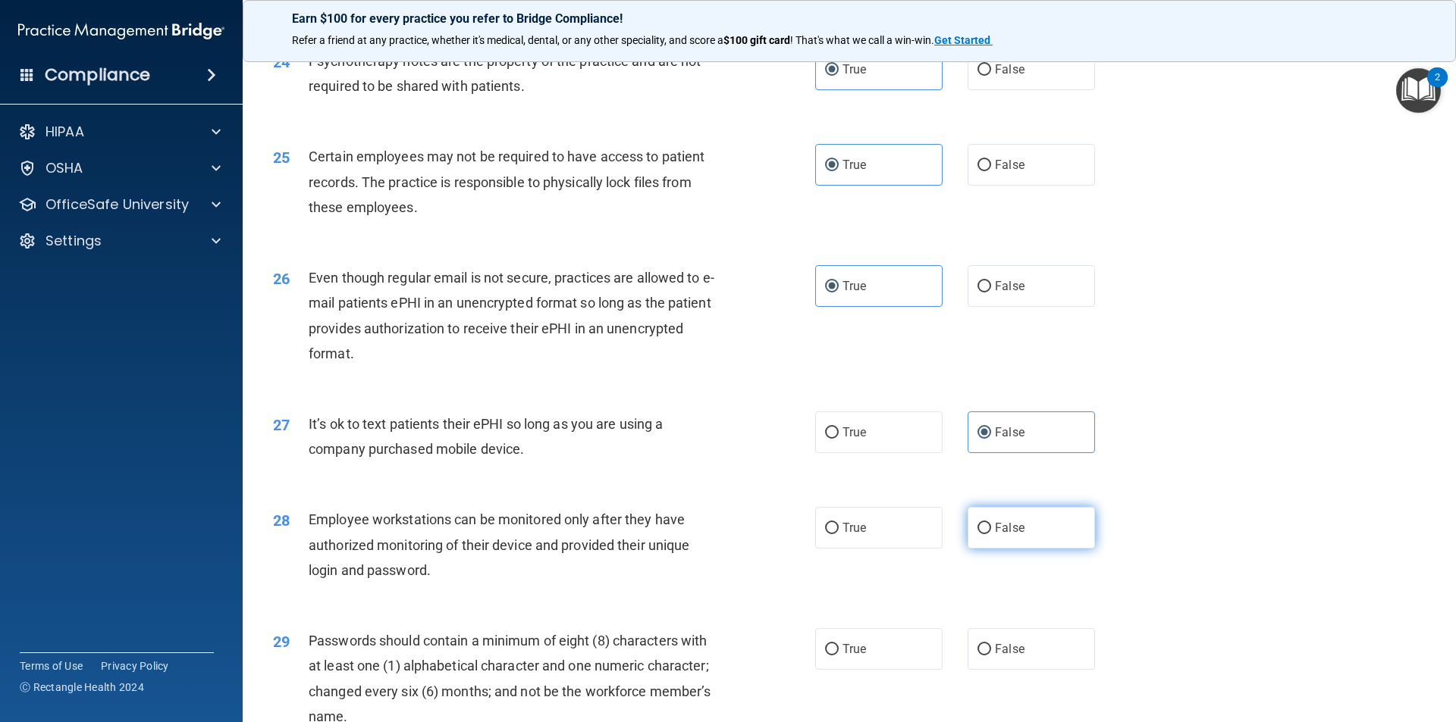
click at [1004, 544] on label "False" at bounding box center [1030, 528] width 127 height 42
click at [991, 534] on input "False" at bounding box center [984, 528] width 14 height 11
radio input "true"
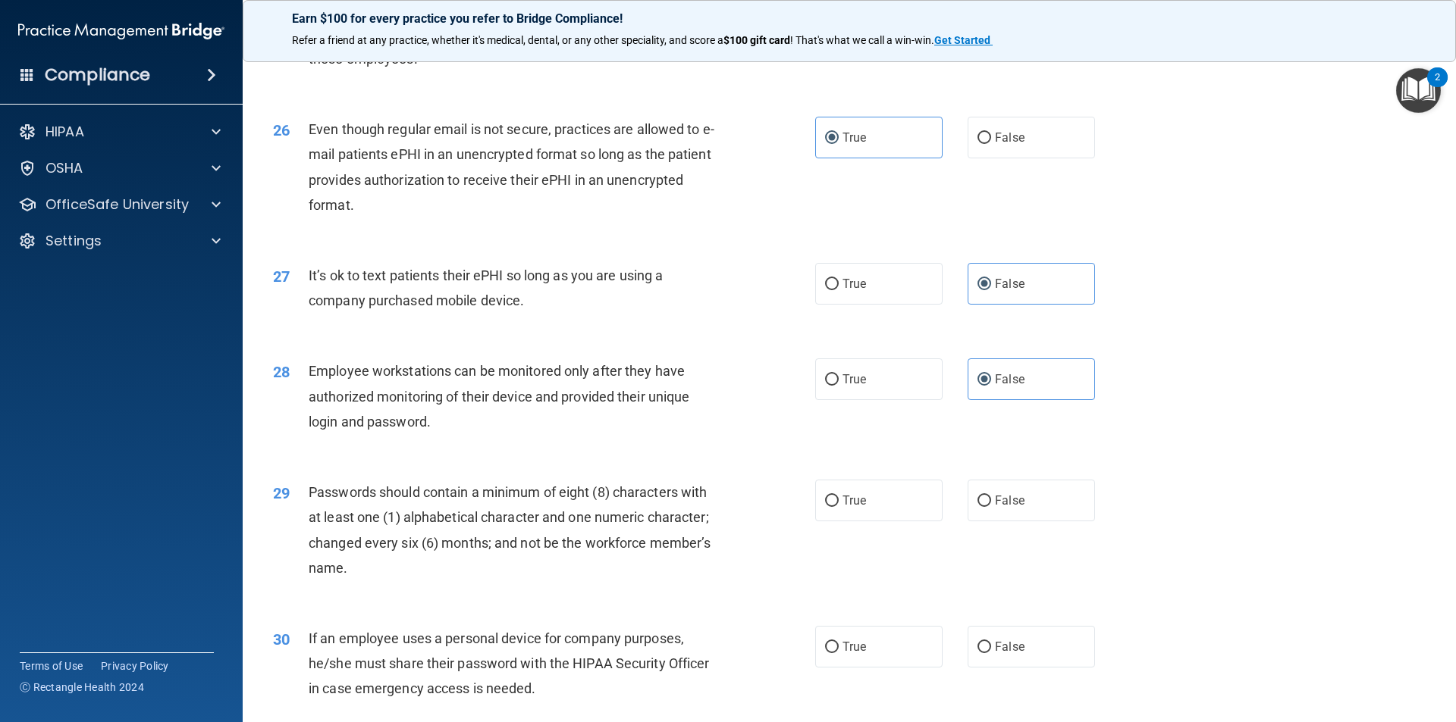
scroll to position [2957, 0]
click at [899, 519] on label "True" at bounding box center [878, 498] width 127 height 42
click at [838, 504] on input "True" at bounding box center [832, 498] width 14 height 11
radio input "true"
click at [1051, 665] on label "False" at bounding box center [1030, 644] width 127 height 42
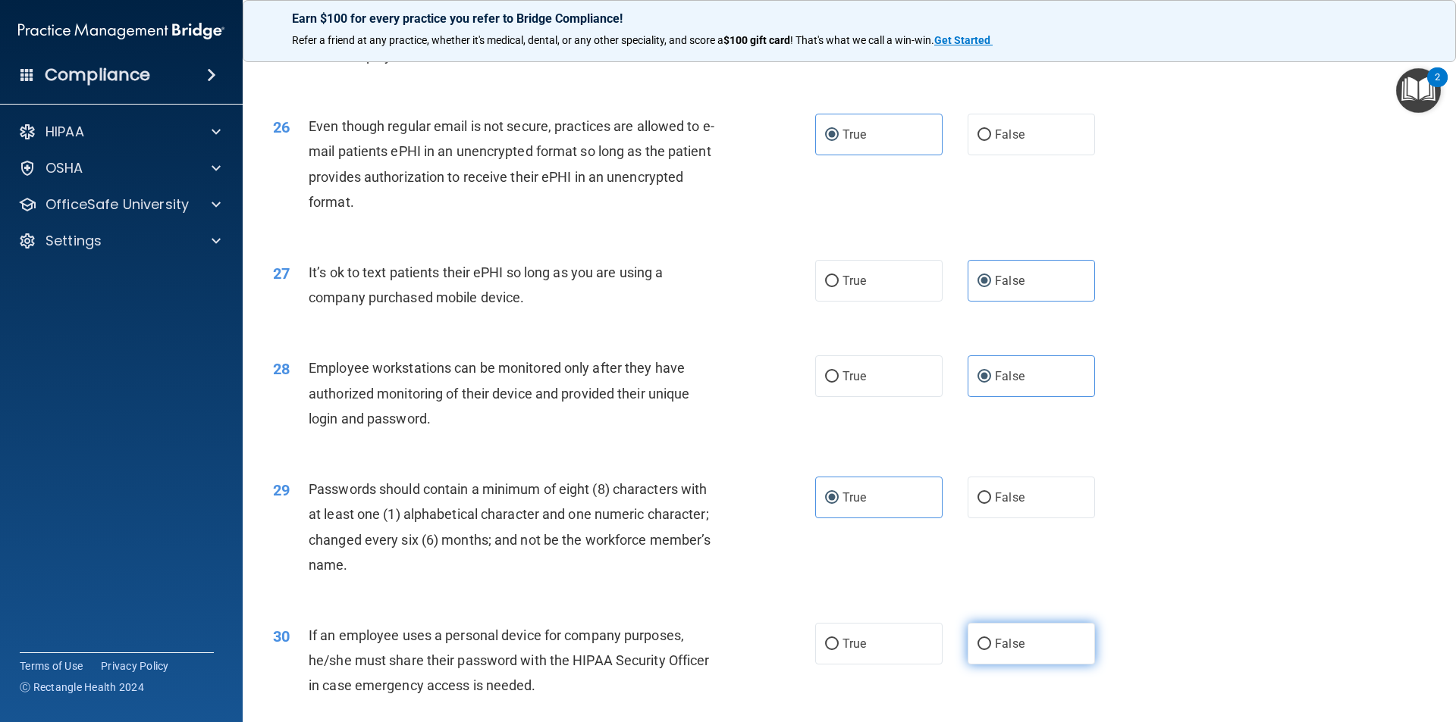
click at [991, 650] on input "False" at bounding box center [984, 644] width 14 height 11
radio input "true"
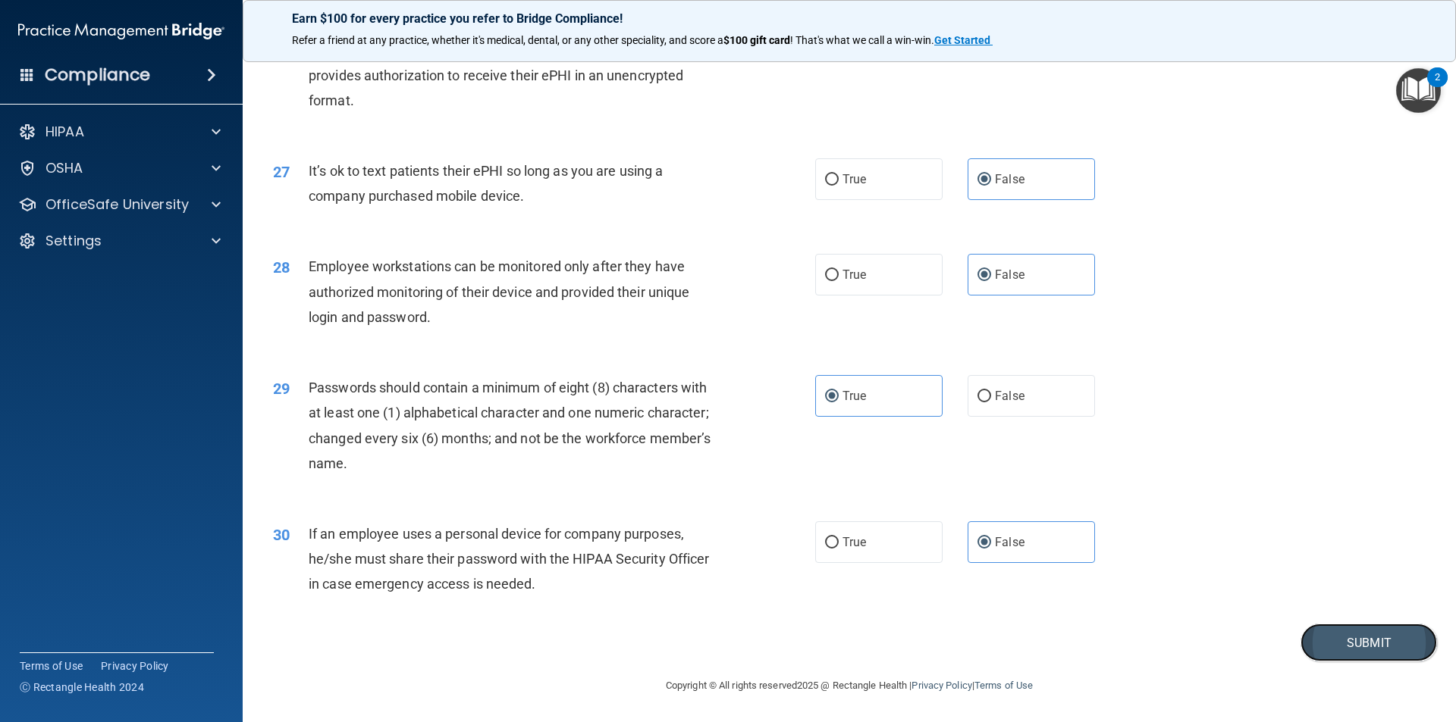
click at [1368, 646] on button "Submit" at bounding box center [1368, 643] width 136 height 39
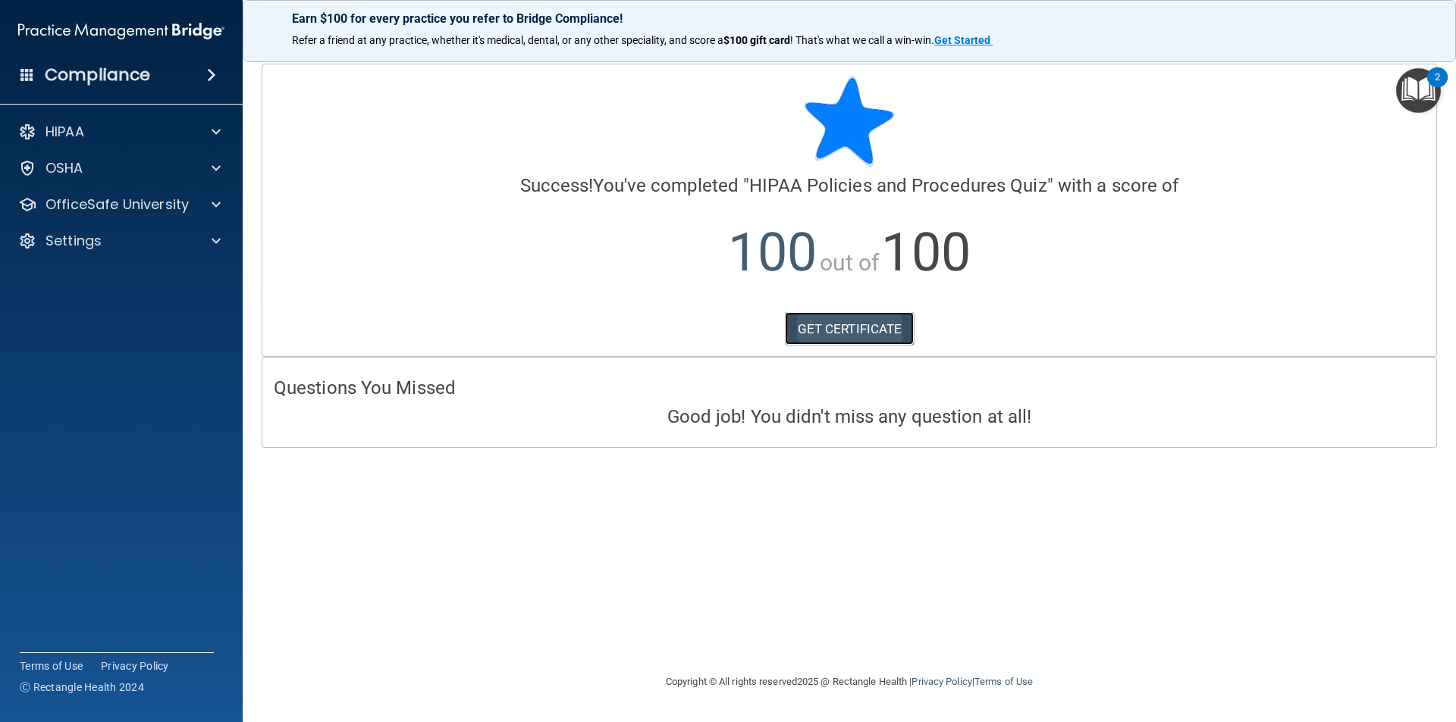
click at [857, 335] on link "GET CERTIFICATE" at bounding box center [850, 328] width 130 height 33
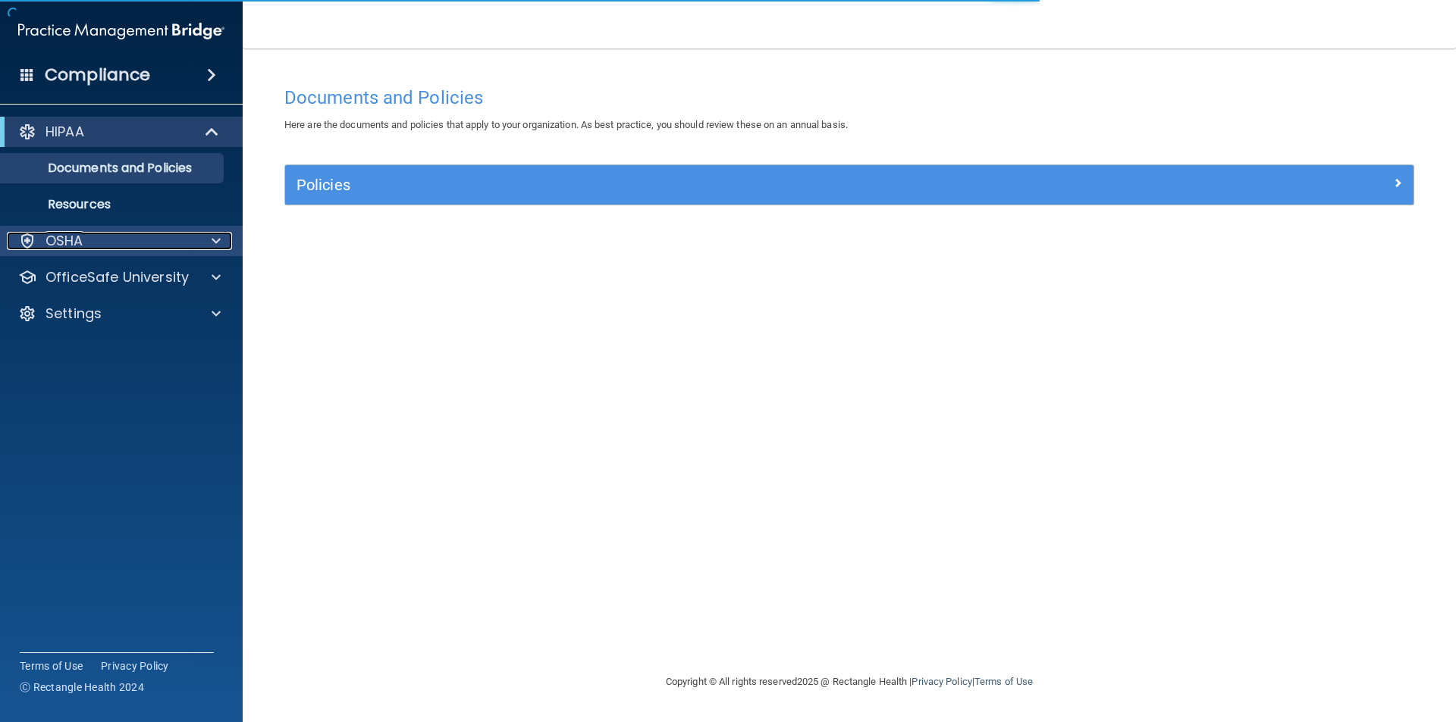
click at [214, 236] on span at bounding box center [216, 241] width 9 height 18
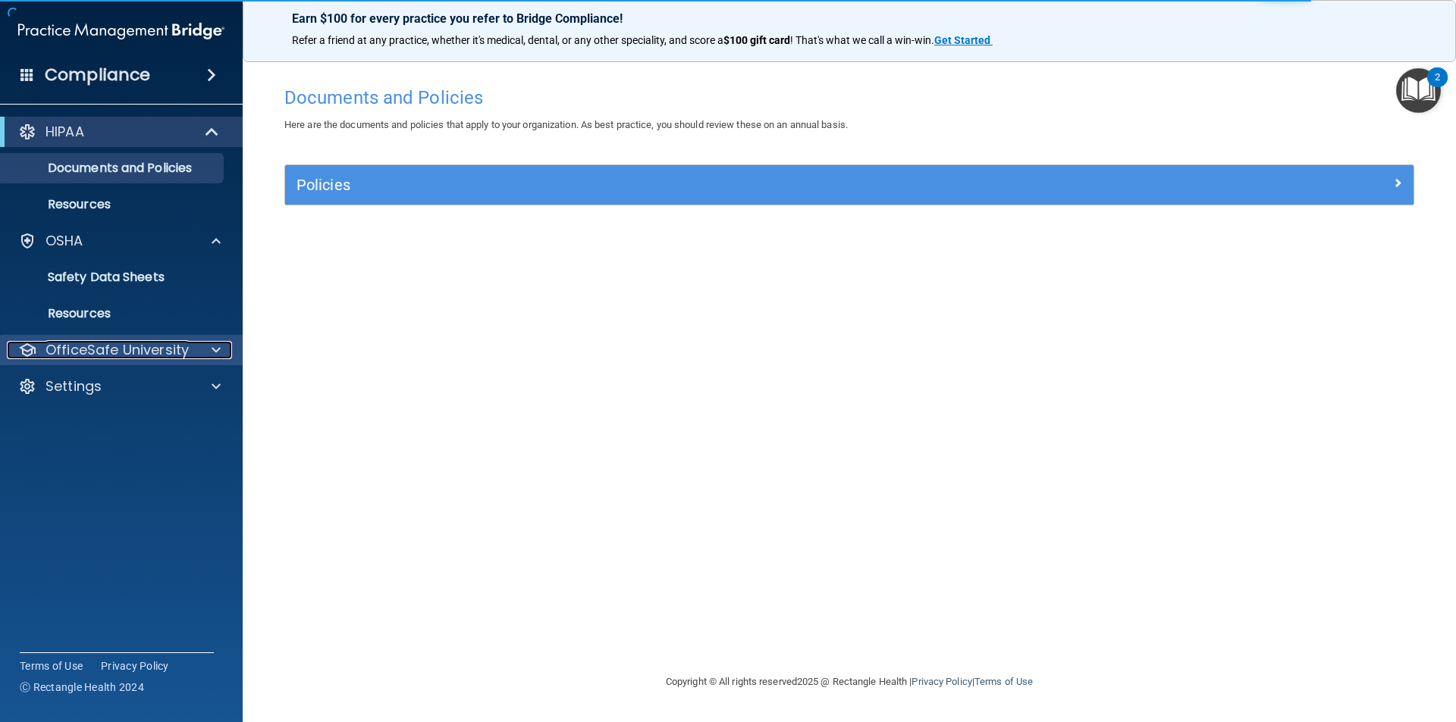
click at [208, 352] on div at bounding box center [214, 350] width 38 height 18
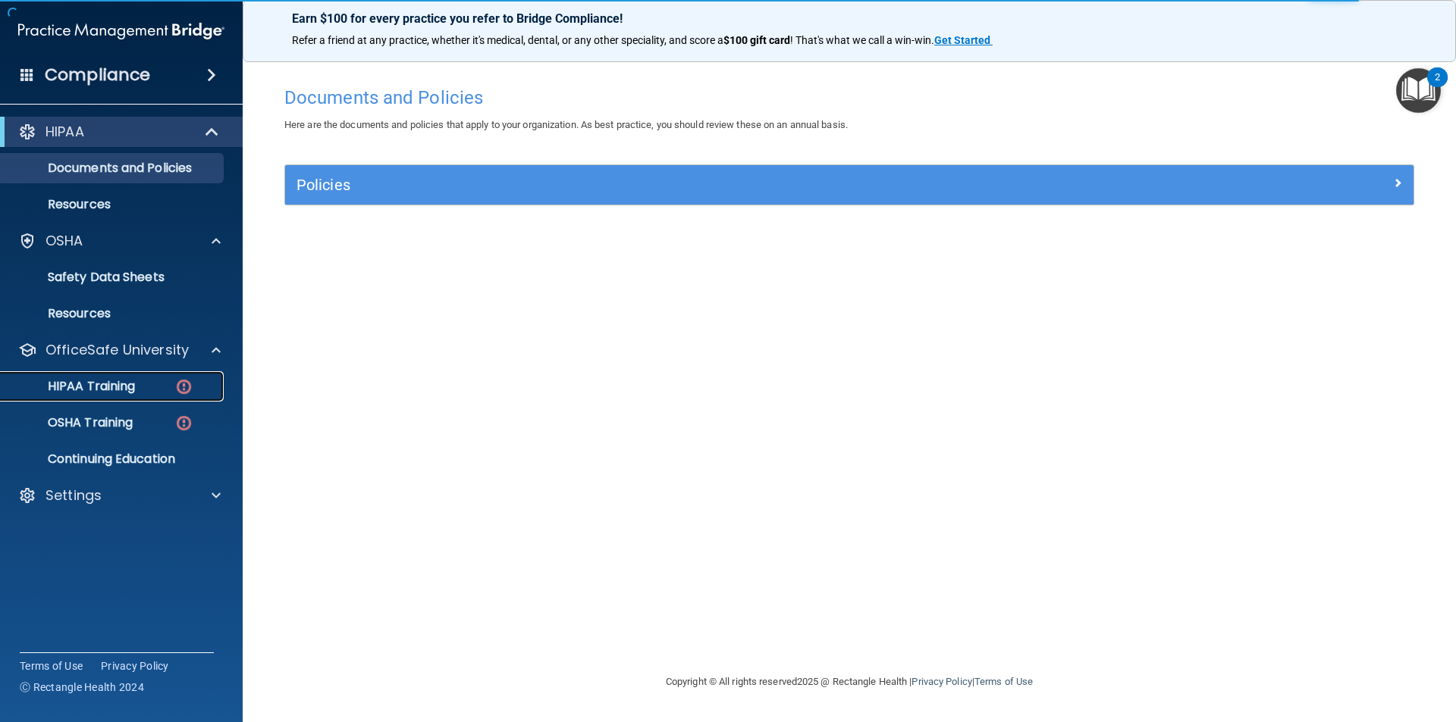
click at [129, 384] on p "HIPAA Training" at bounding box center [72, 386] width 125 height 15
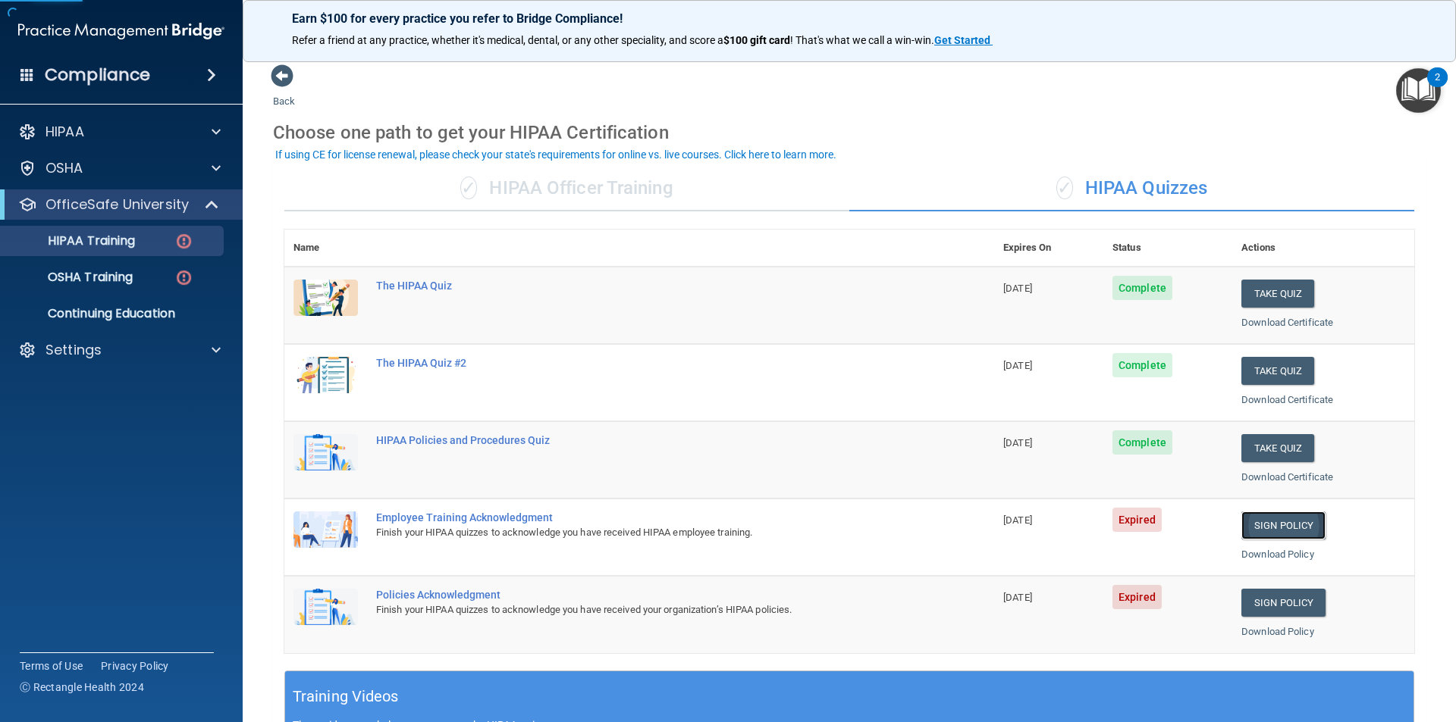
click at [1271, 530] on link "Sign Policy" at bounding box center [1283, 526] width 84 height 28
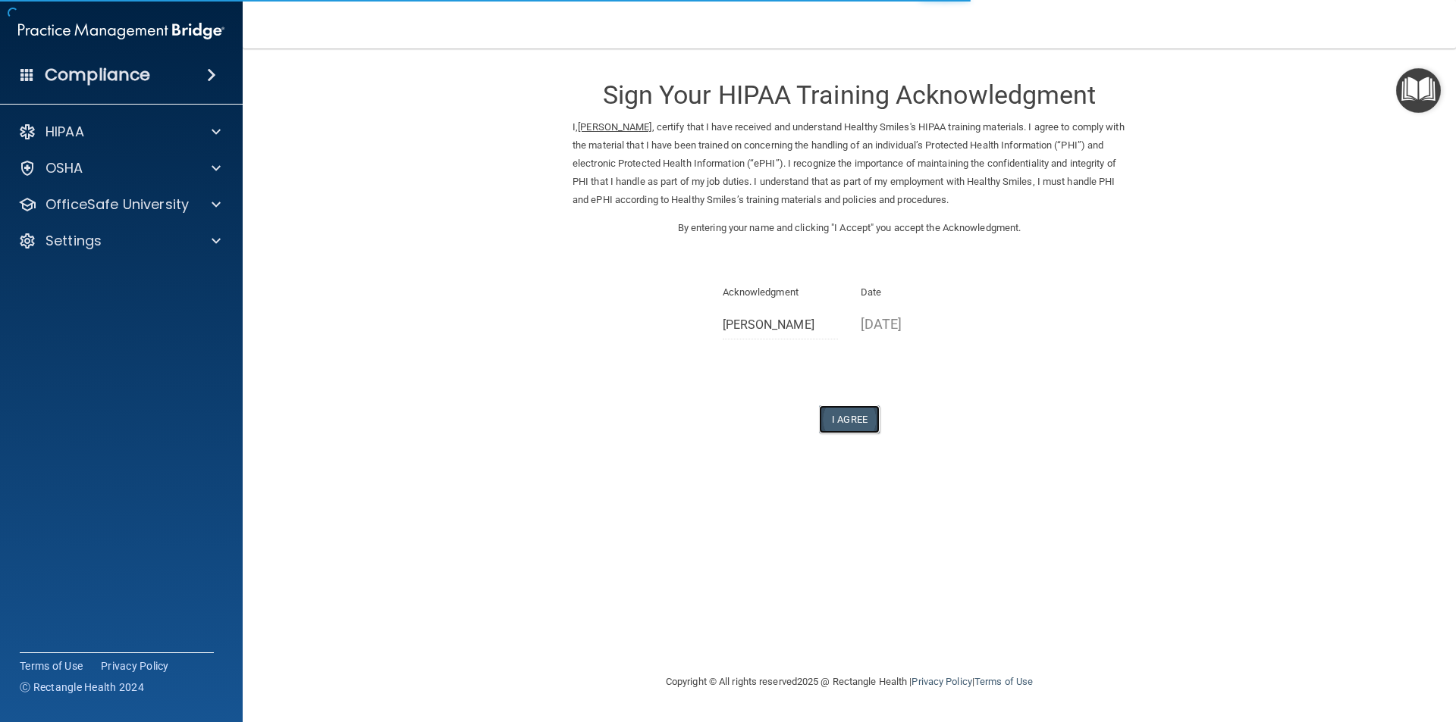
click at [851, 424] on button "I Agree" at bounding box center [849, 420] width 61 height 28
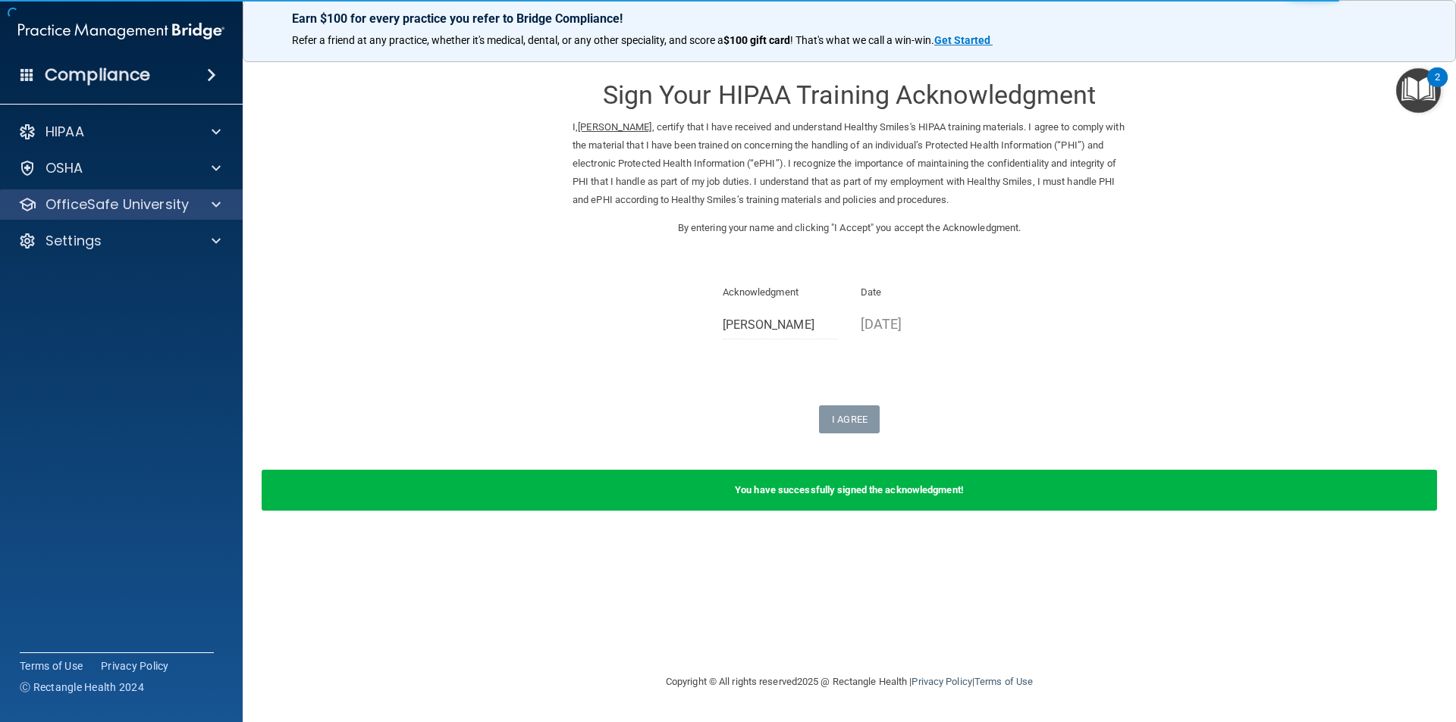
click at [232, 205] on div "OfficeSafe University" at bounding box center [121, 205] width 243 height 30
click at [220, 200] on span at bounding box center [216, 205] width 9 height 18
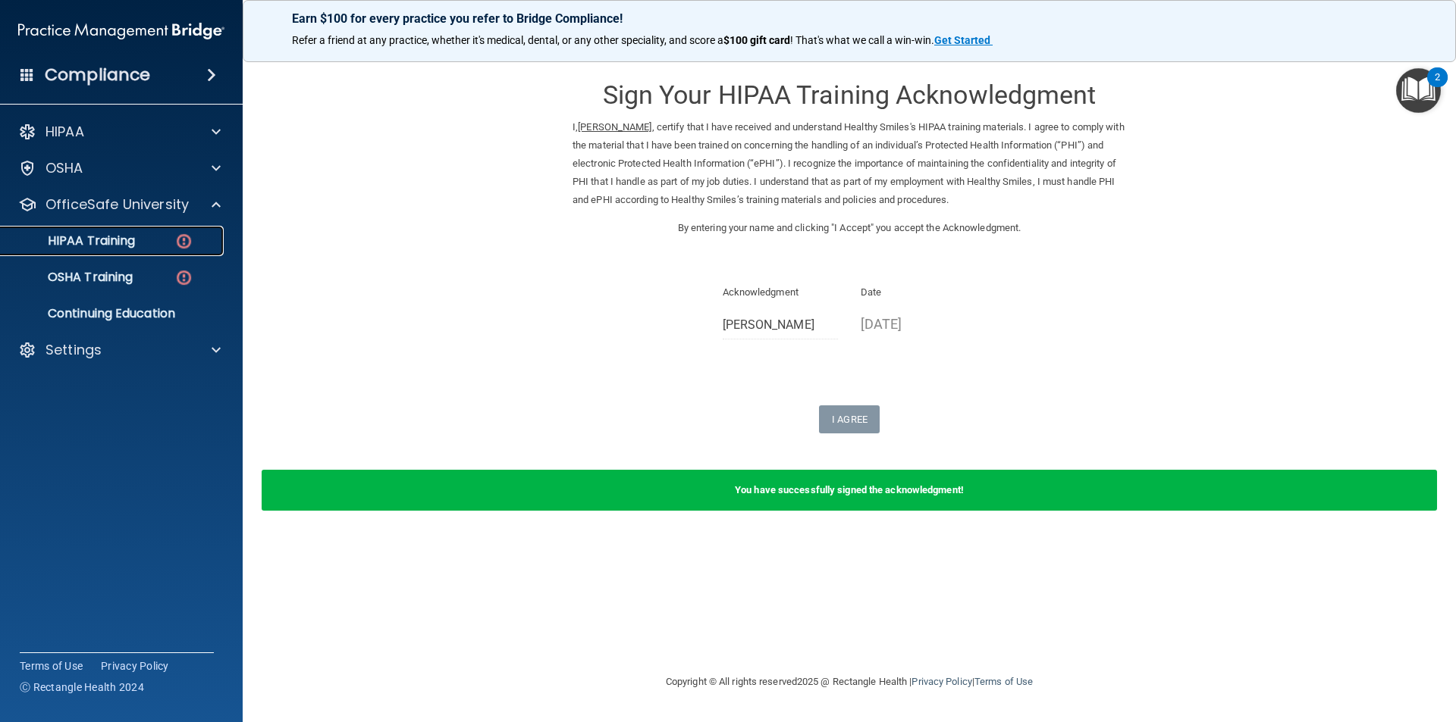
click at [196, 250] on link "HIPAA Training" at bounding box center [104, 241] width 239 height 30
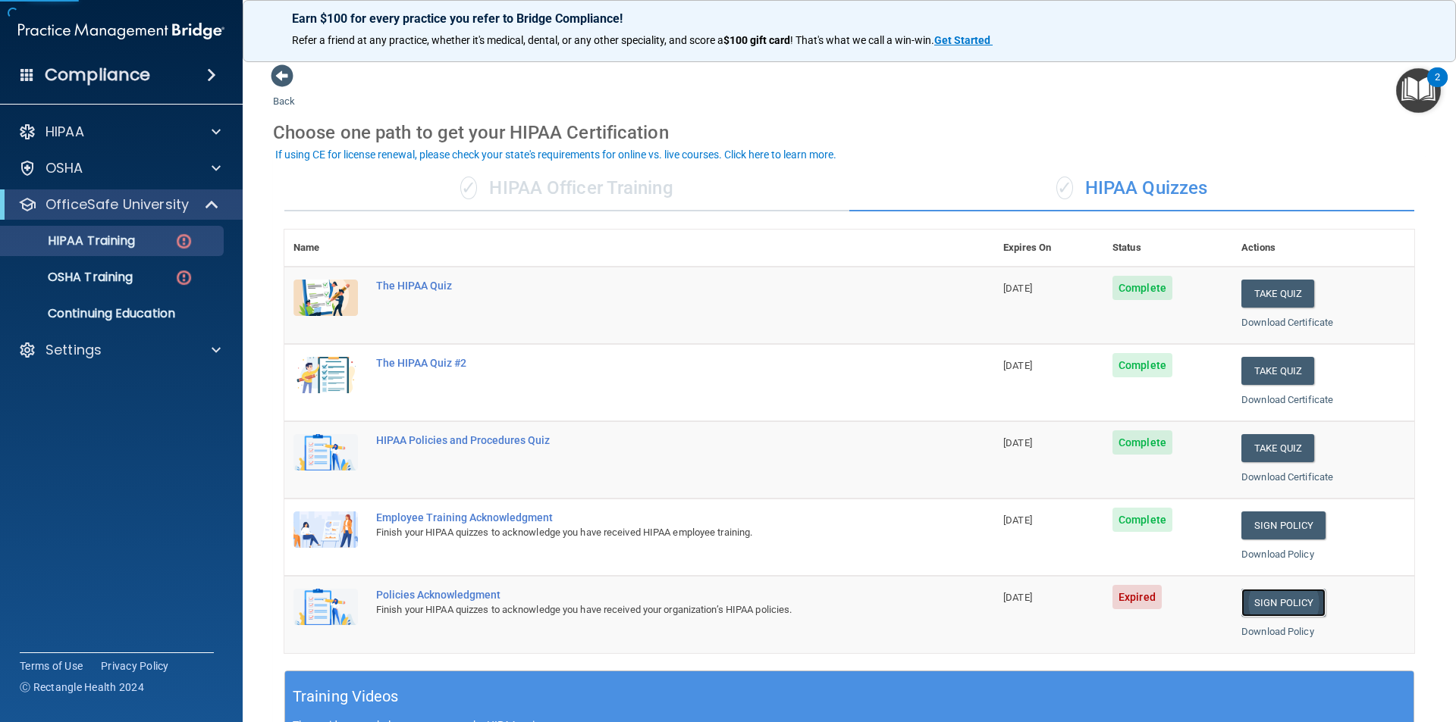
click at [1243, 590] on link "Sign Policy" at bounding box center [1283, 603] width 84 height 28
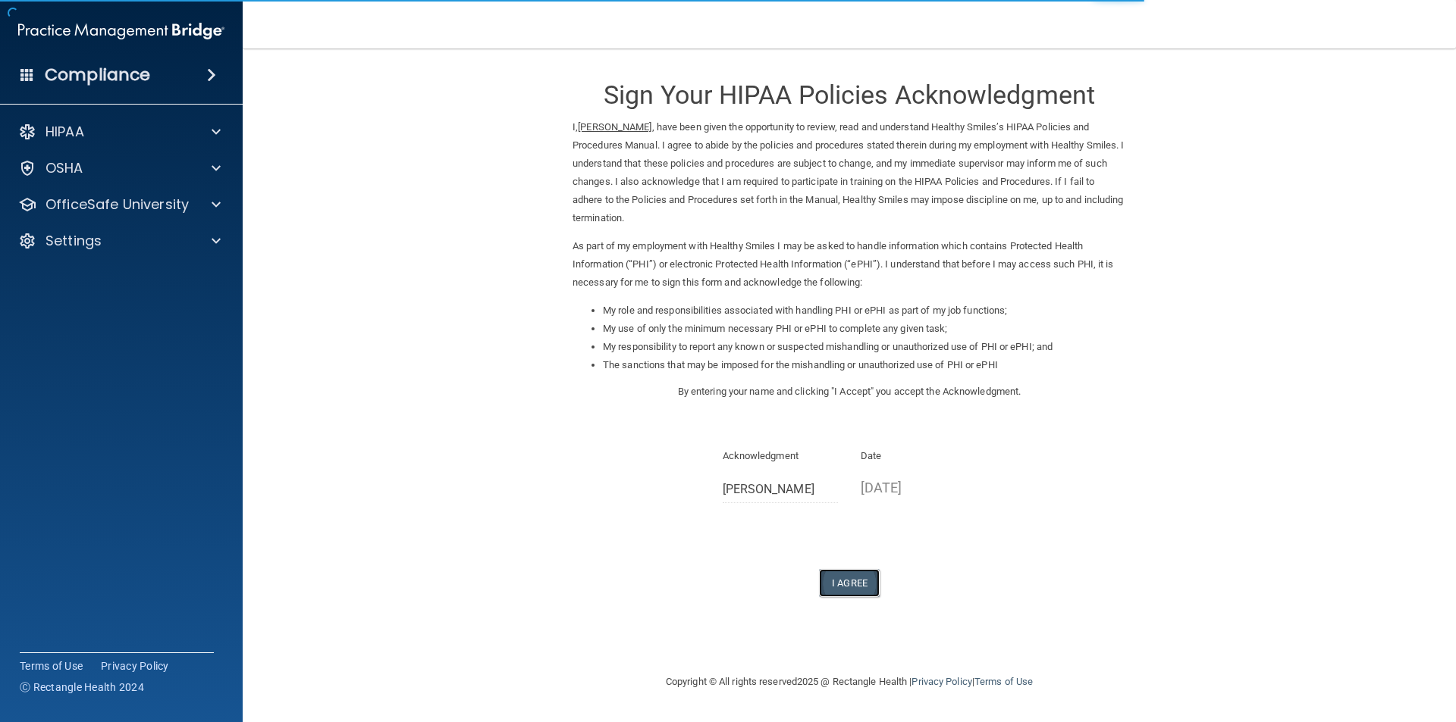
click at [856, 570] on button "I Agree" at bounding box center [849, 583] width 61 height 28
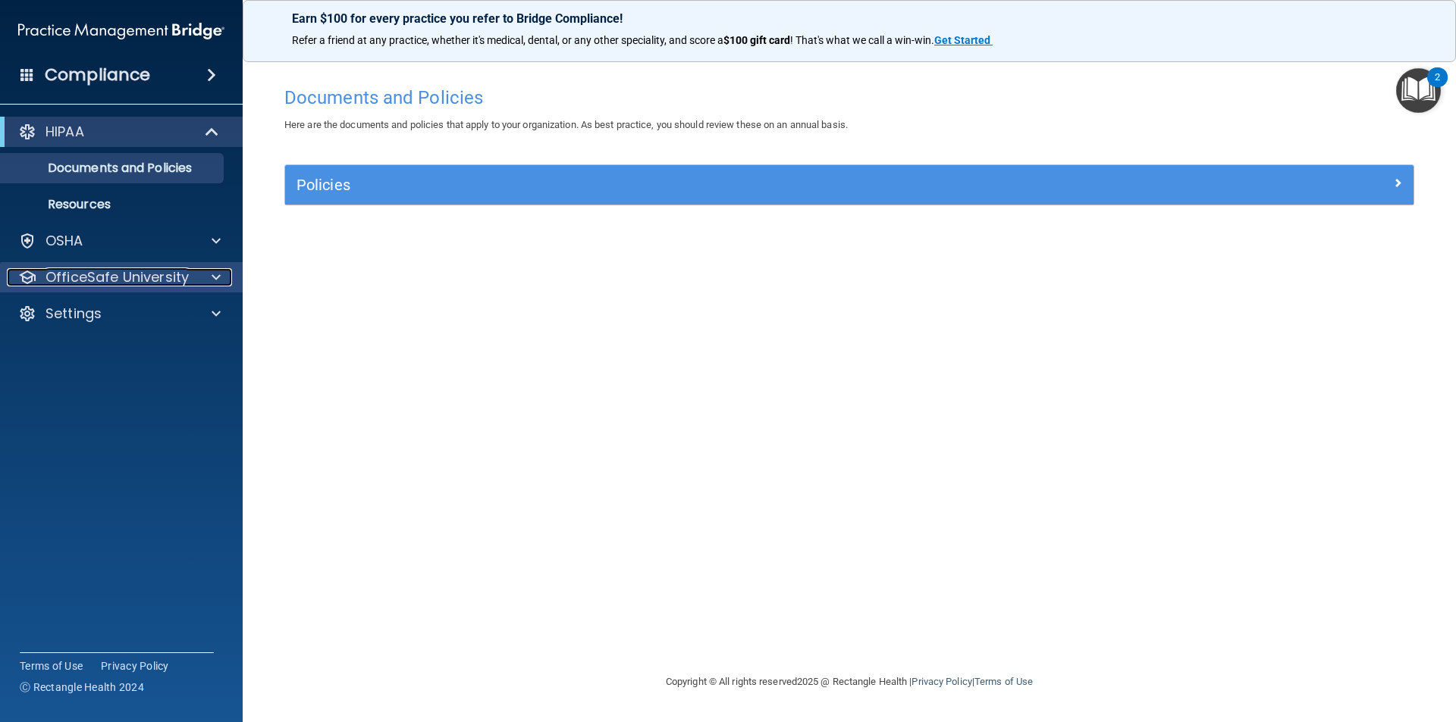
click at [208, 271] on div at bounding box center [214, 277] width 38 height 18
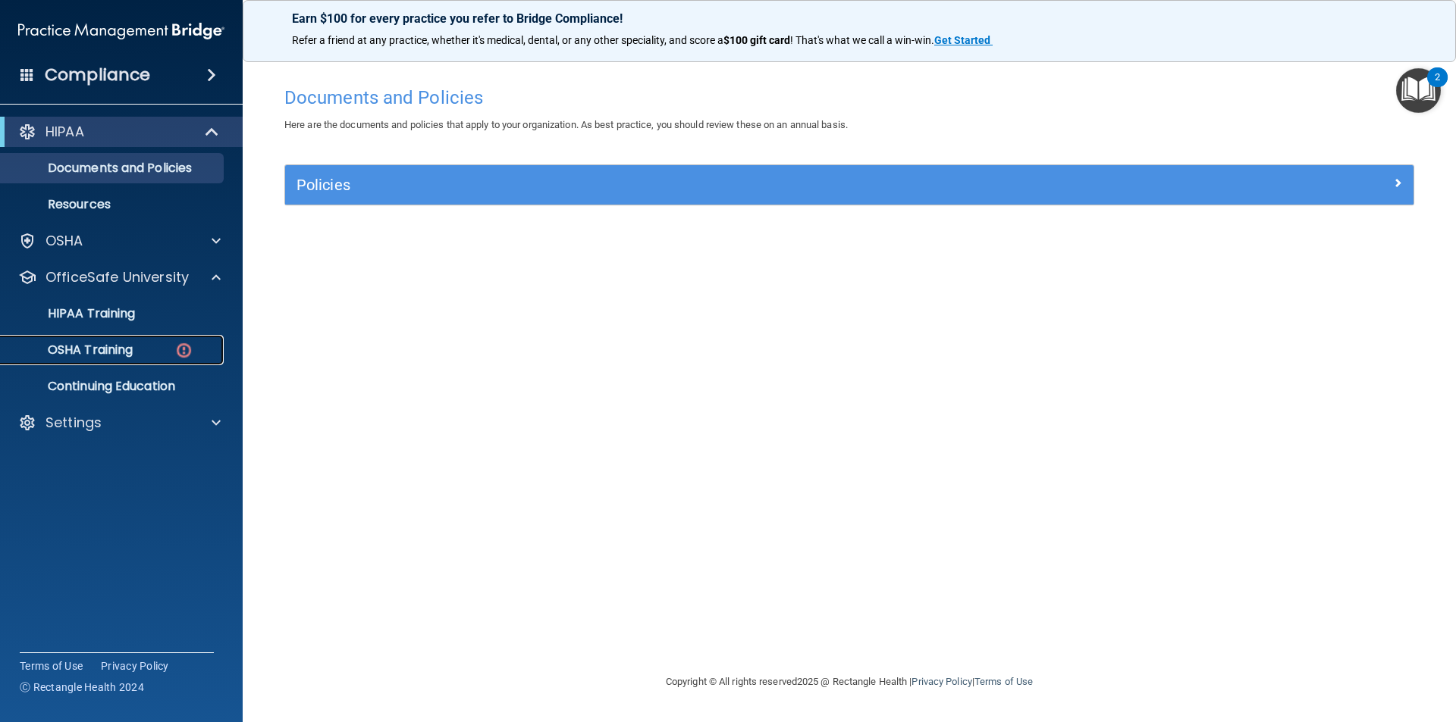
click at [173, 353] on div "OSHA Training" at bounding box center [113, 350] width 207 height 15
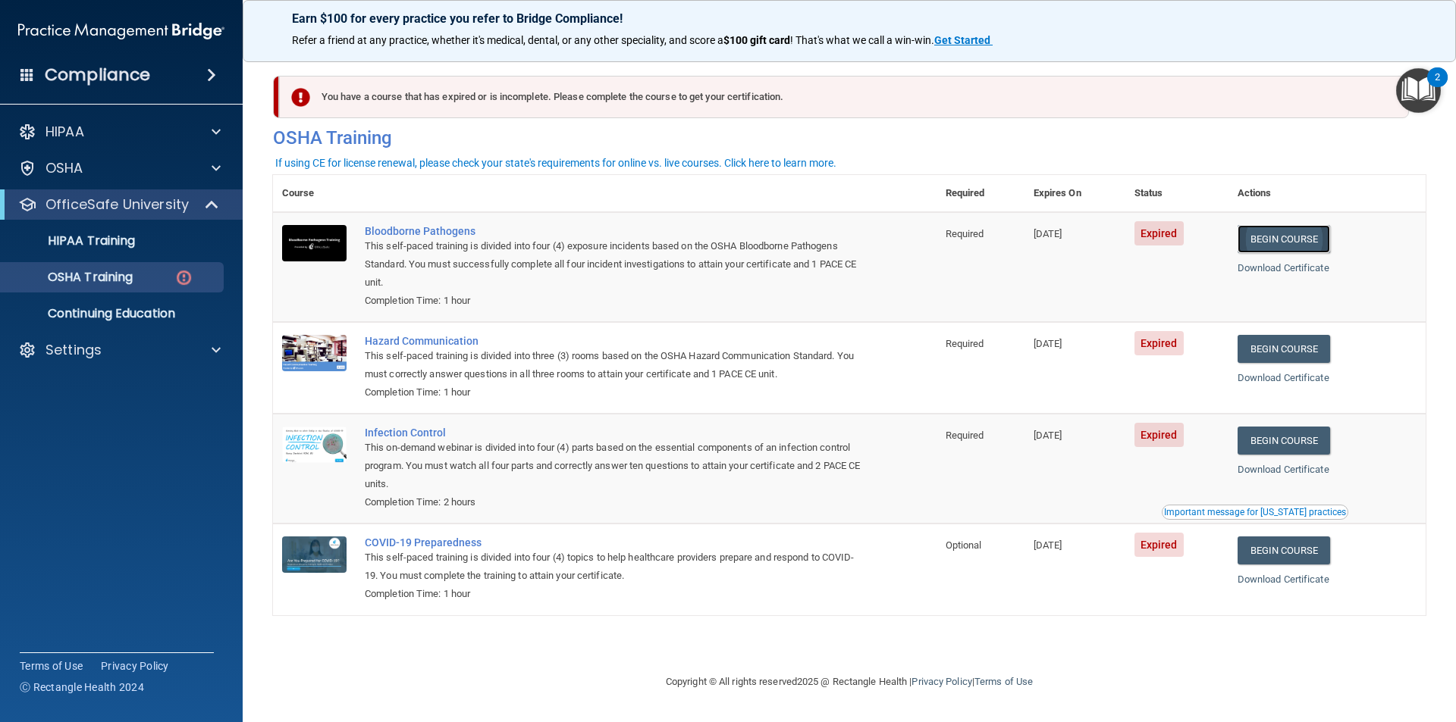
click at [1310, 238] on link "Begin Course" at bounding box center [1283, 239] width 92 height 28
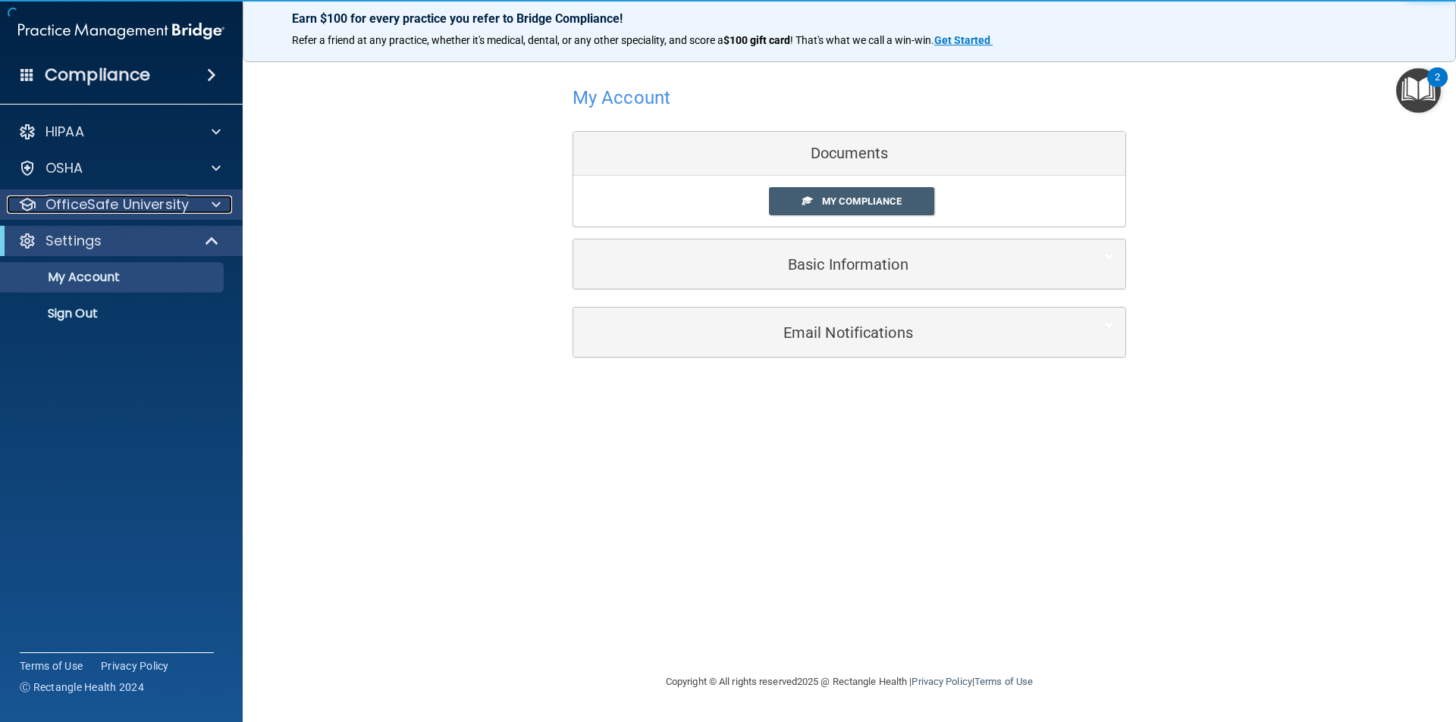
click at [178, 209] on p "OfficeSafe University" at bounding box center [116, 205] width 143 height 18
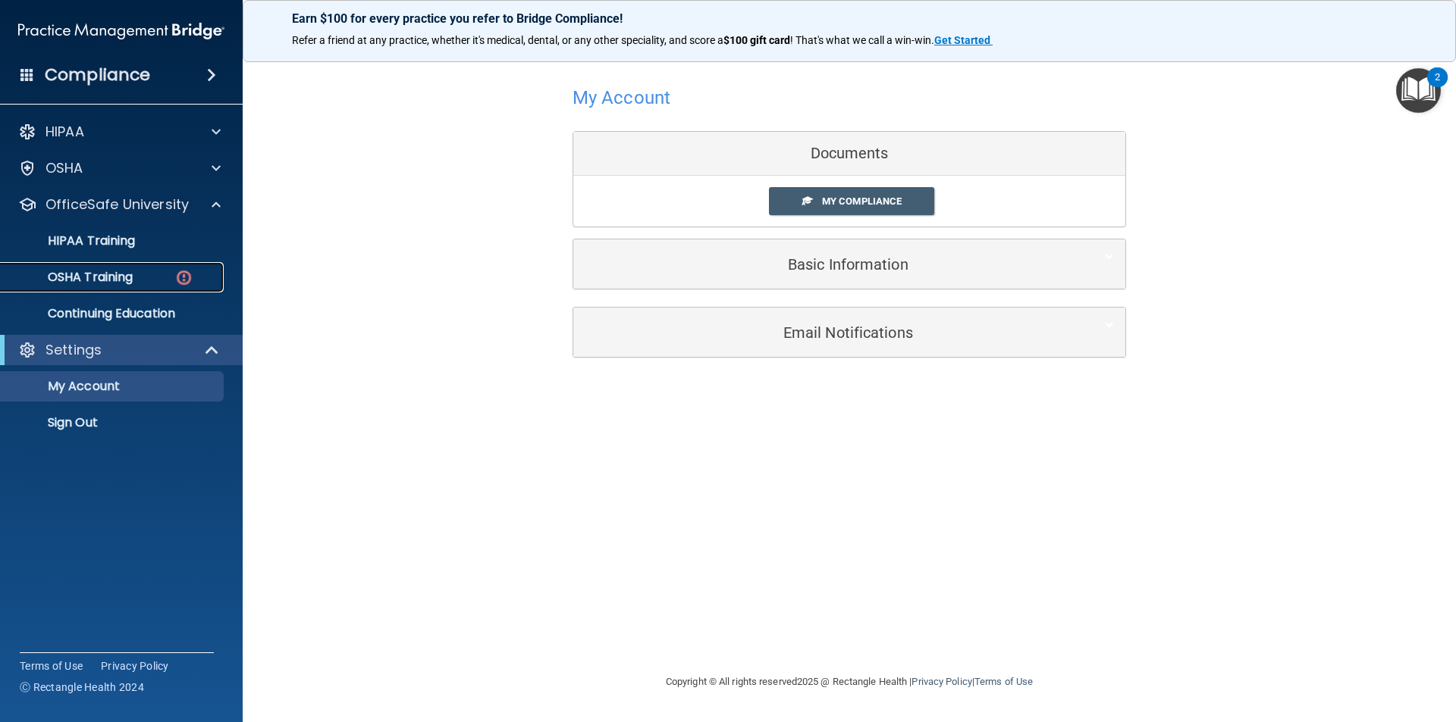
click at [193, 286] on link "OSHA Training" at bounding box center [104, 277] width 239 height 30
